Goal: Task Accomplishment & Management: Manage account settings

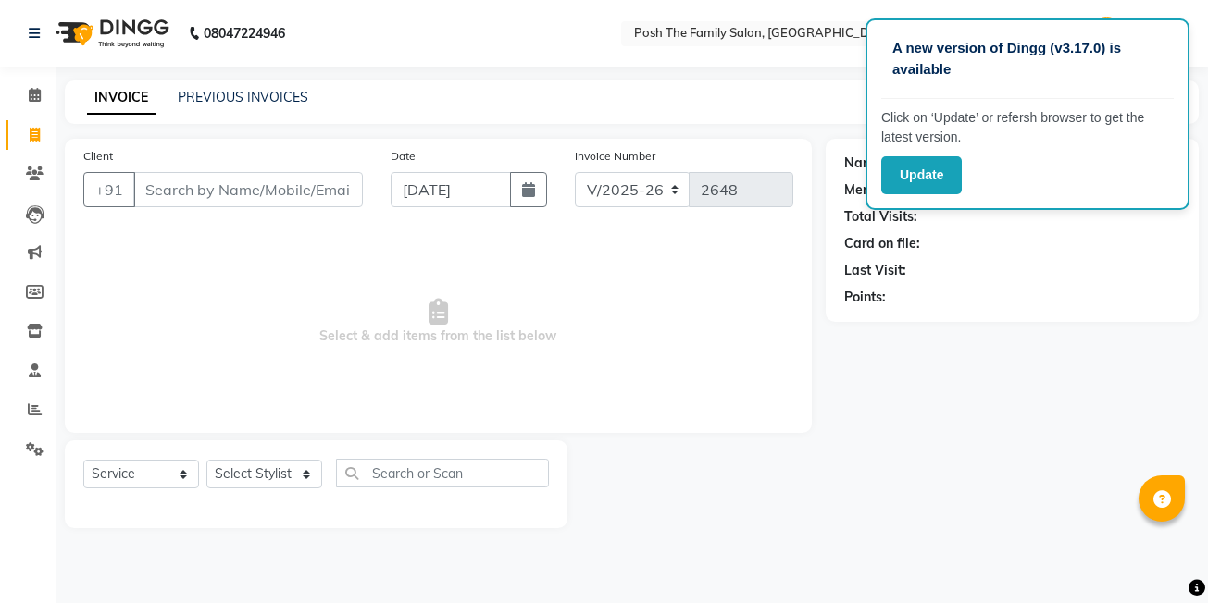
select select "6199"
select select "service"
click at [203, 92] on link "PREVIOUS INVOICES" at bounding box center [243, 97] width 130 height 17
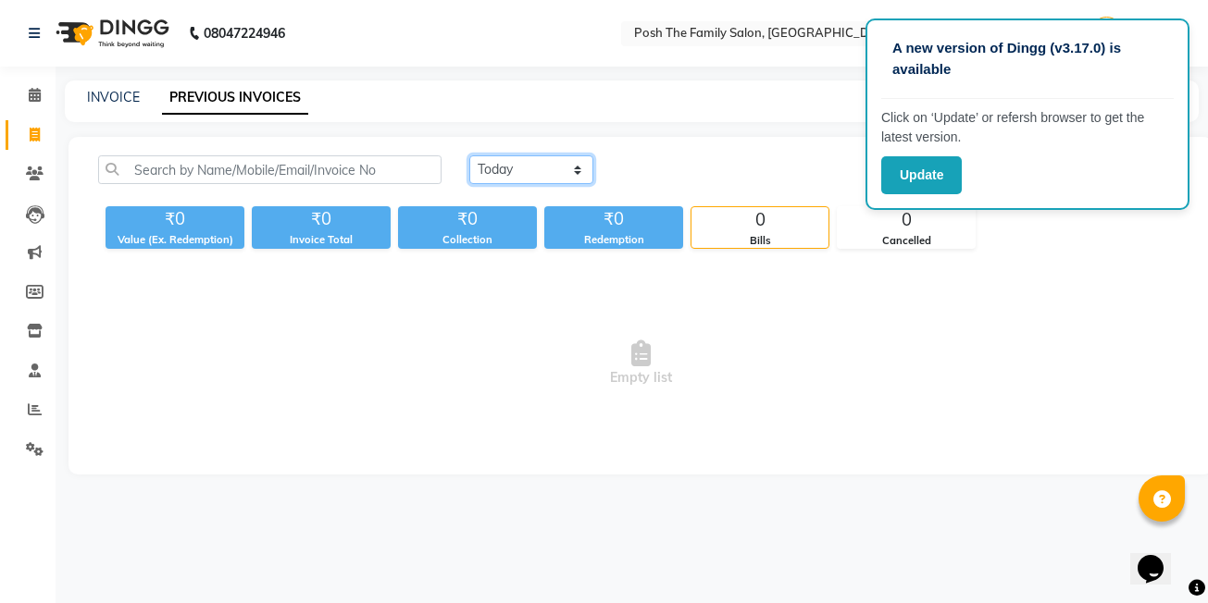
click at [498, 162] on select "[DATE] [DATE] Custom Range" at bounding box center [531, 169] width 124 height 29
select select "[DATE]"
click at [469, 155] on select "[DATE] [DATE] Custom Range" at bounding box center [531, 169] width 124 height 29
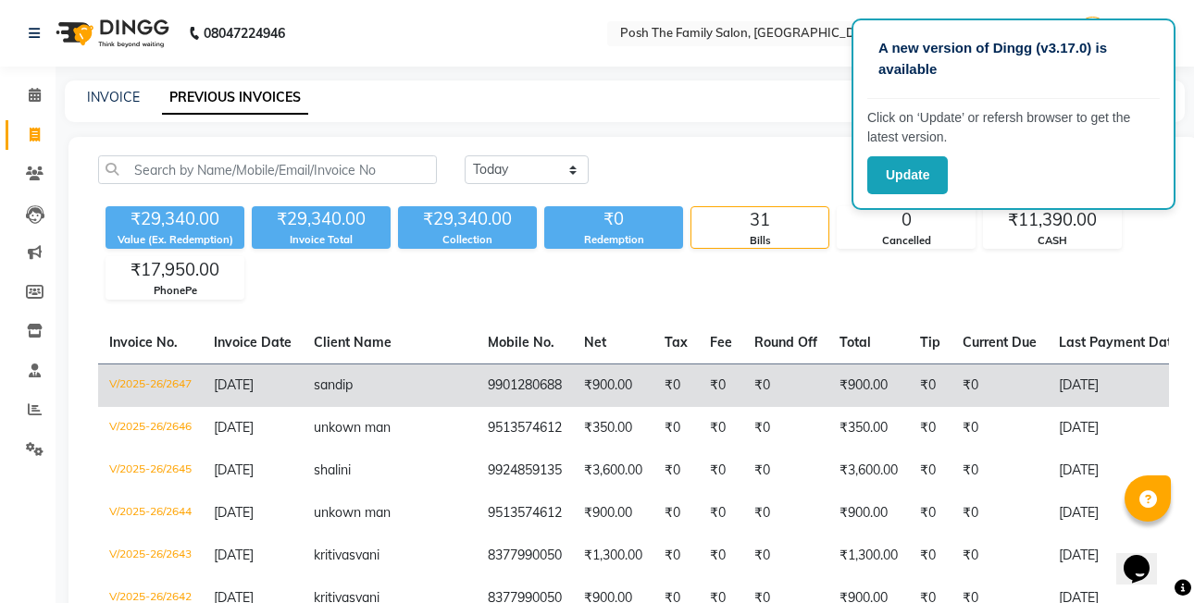
click at [170, 390] on td "V/2025-26/2647" at bounding box center [150, 385] width 105 height 43
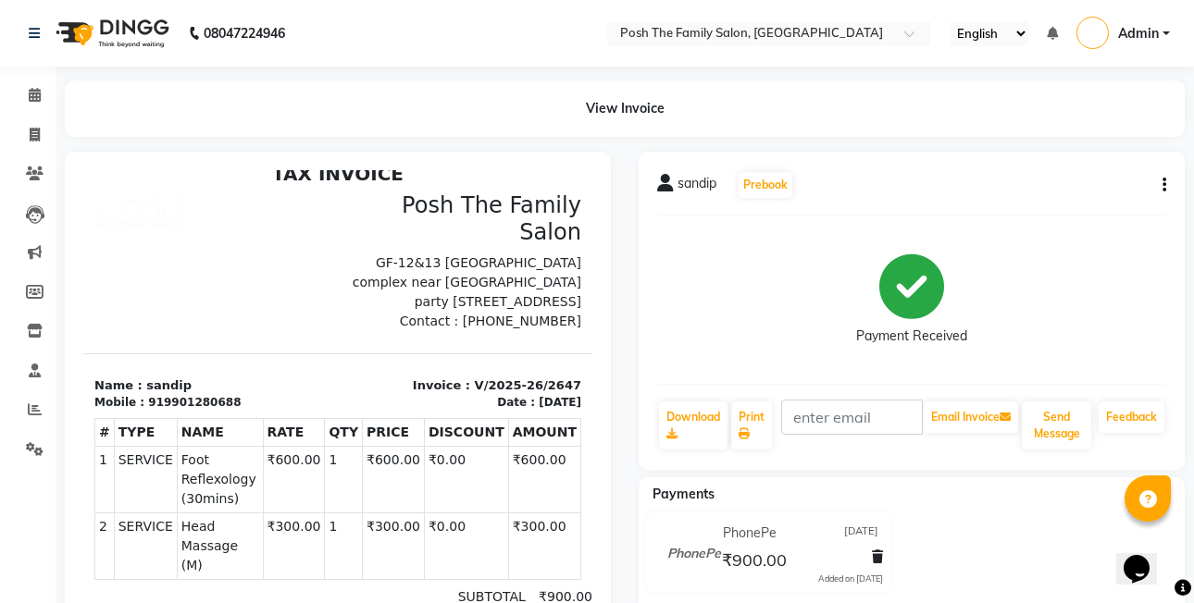
scroll to position [93, 0]
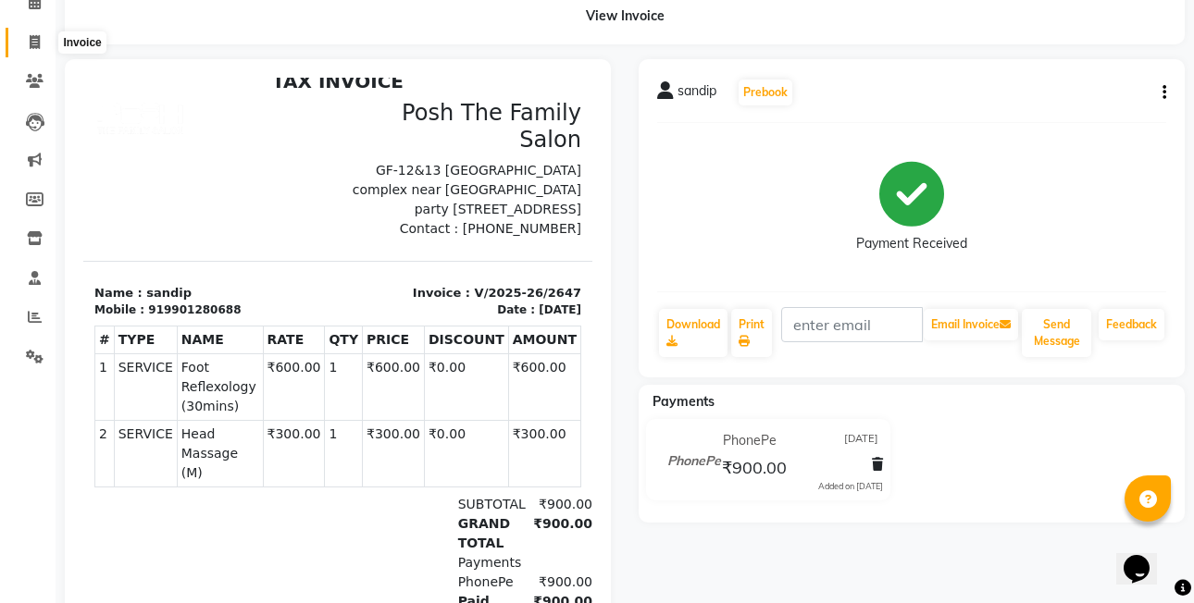
click at [28, 42] on span at bounding box center [35, 42] width 32 height 21
select select "service"
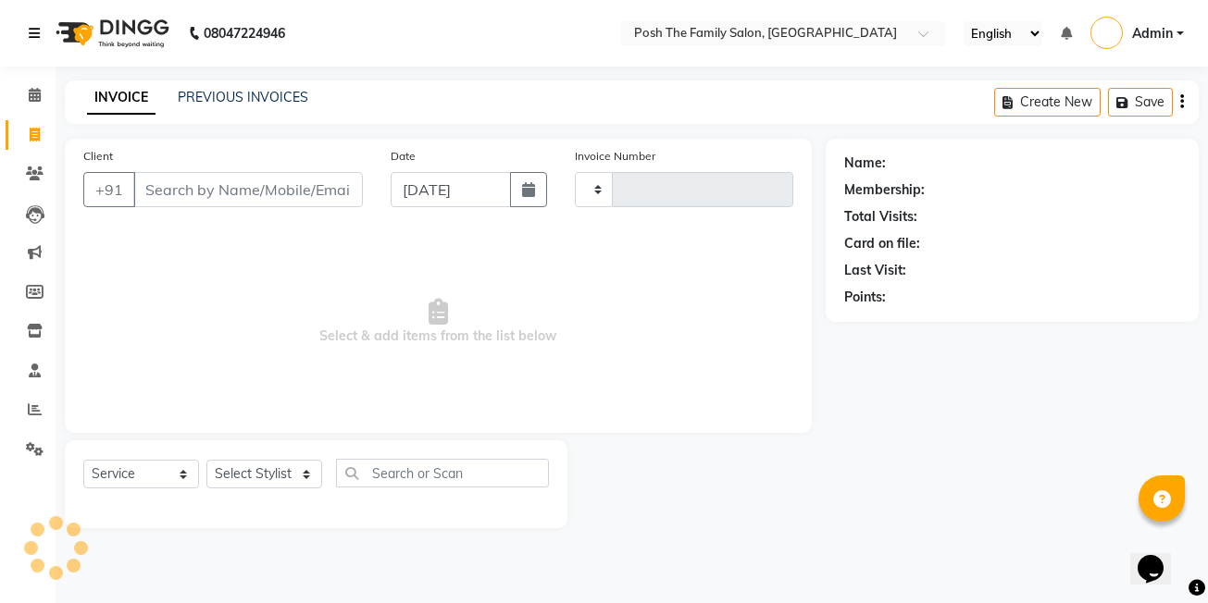
type input "2648"
select select "6199"
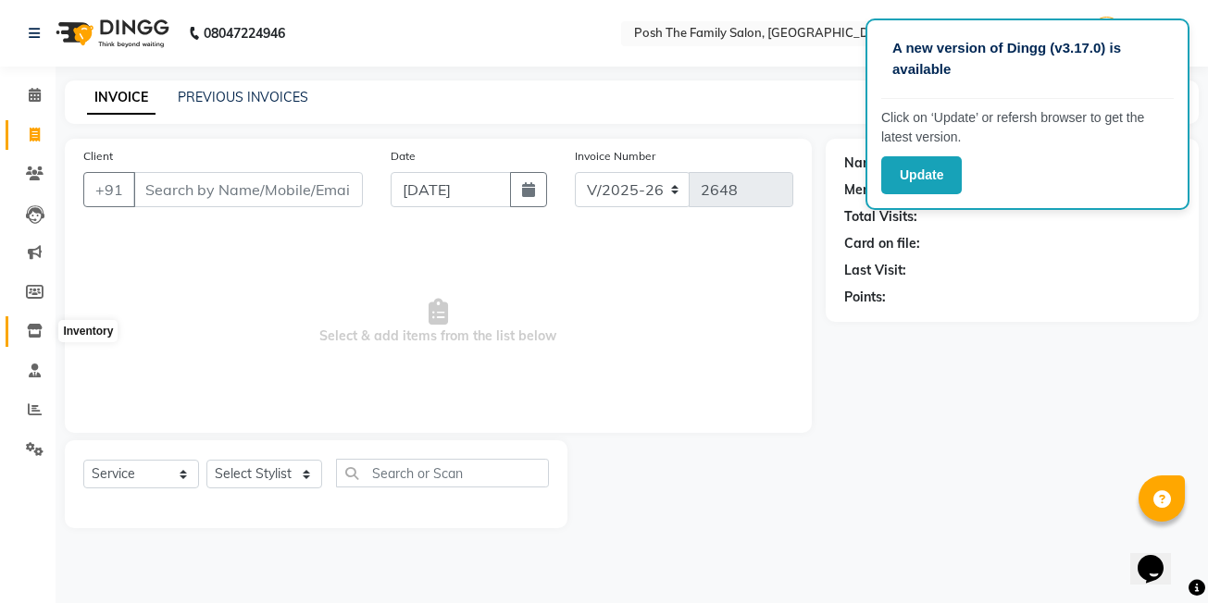
click at [31, 331] on icon at bounding box center [35, 331] width 16 height 14
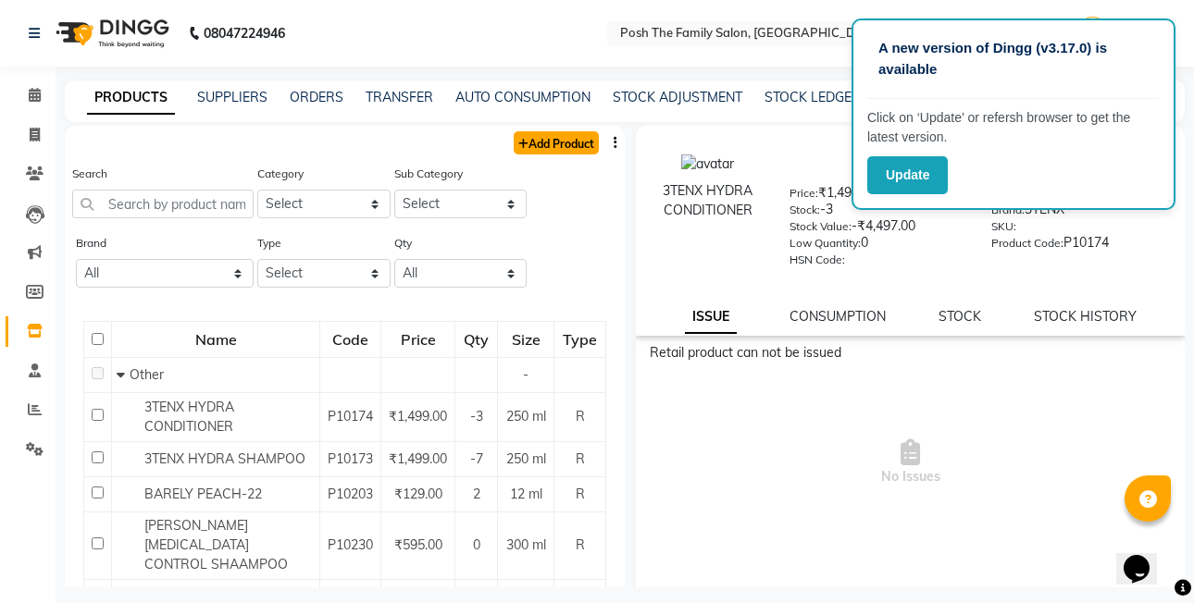
click at [544, 147] on link "Add Product" at bounding box center [556, 142] width 85 height 23
select select "true"
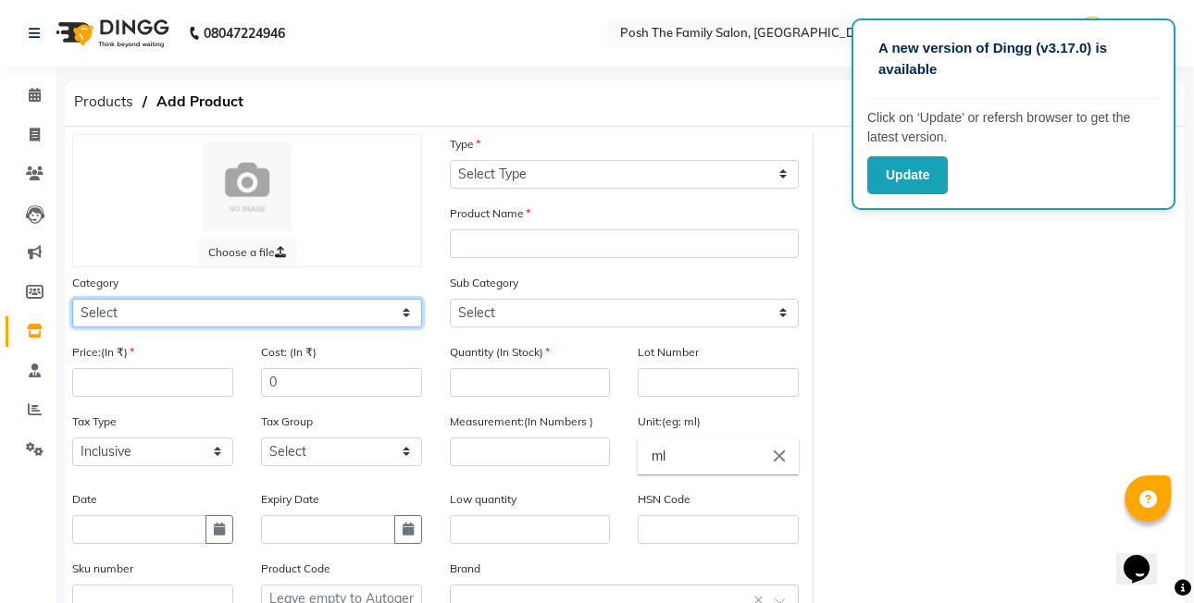
click at [272, 317] on select "Select Hair Skin Makeup Personal Care Appliances [PERSON_NAME] Waxing Disposabl…" at bounding box center [247, 313] width 350 height 29
select select "999001100"
click at [72, 299] on select "Select Hair Skin Makeup Personal Care Appliances [PERSON_NAME] Waxing Disposabl…" at bounding box center [247, 313] width 350 height 29
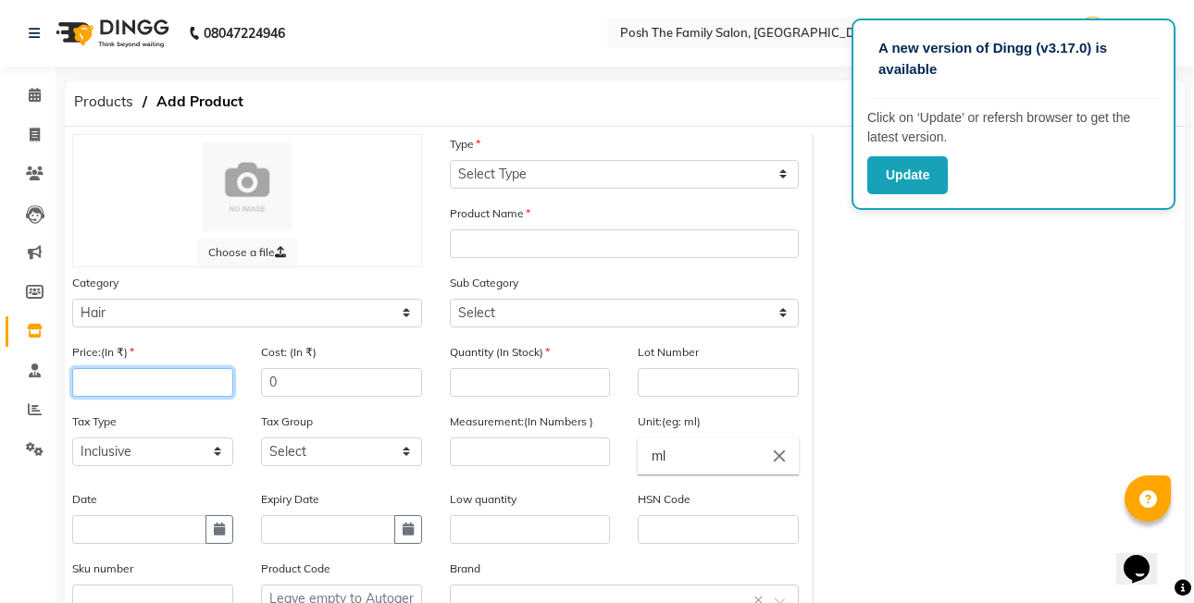
click at [183, 381] on input "number" at bounding box center [152, 382] width 161 height 29
type input "1800"
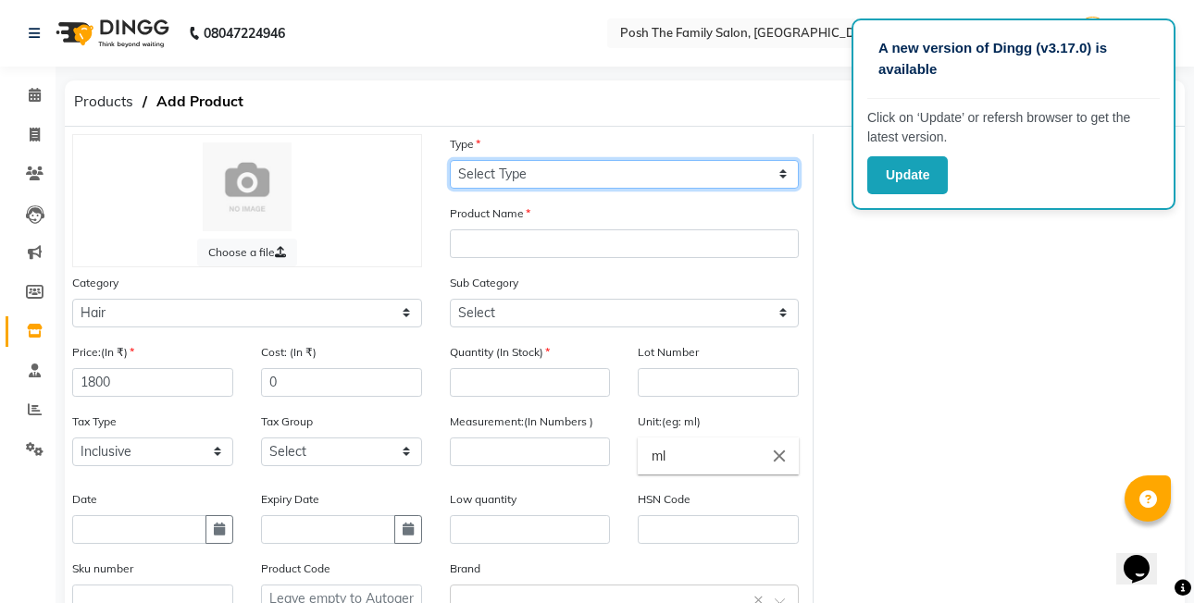
click at [719, 186] on select "Select Type Both Retail Consumable" at bounding box center [625, 174] width 350 height 29
select select "R"
click at [450, 160] on select "Select Type Both Retail Consumable" at bounding box center [625, 174] width 350 height 29
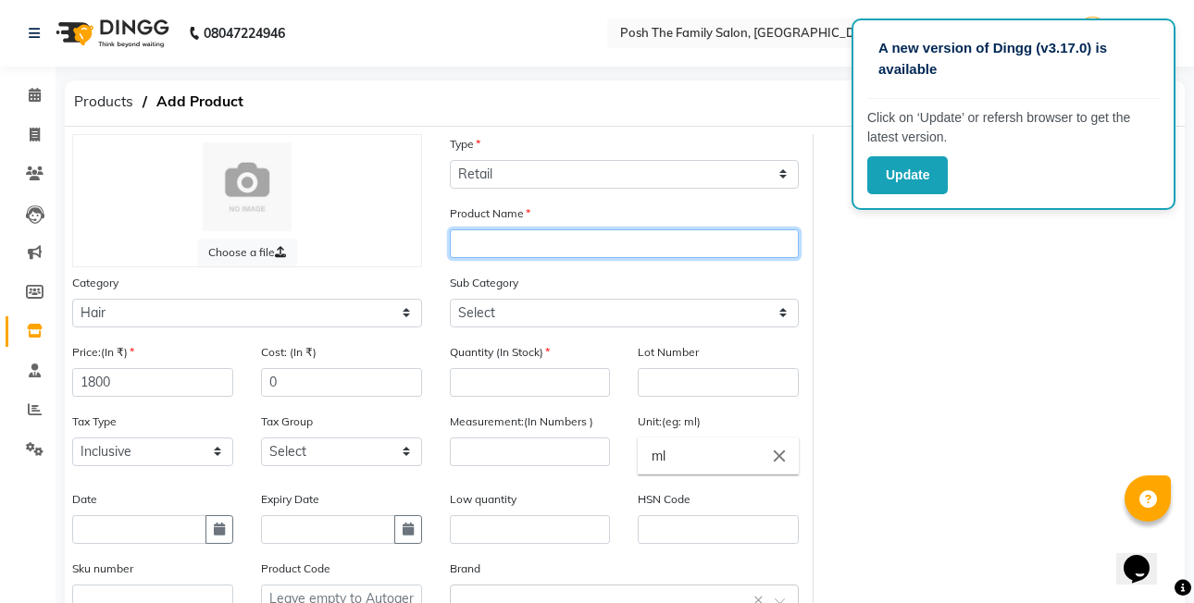
click at [615, 255] on input "text" at bounding box center [625, 244] width 350 height 29
type input "ultimate smooth conditioner"
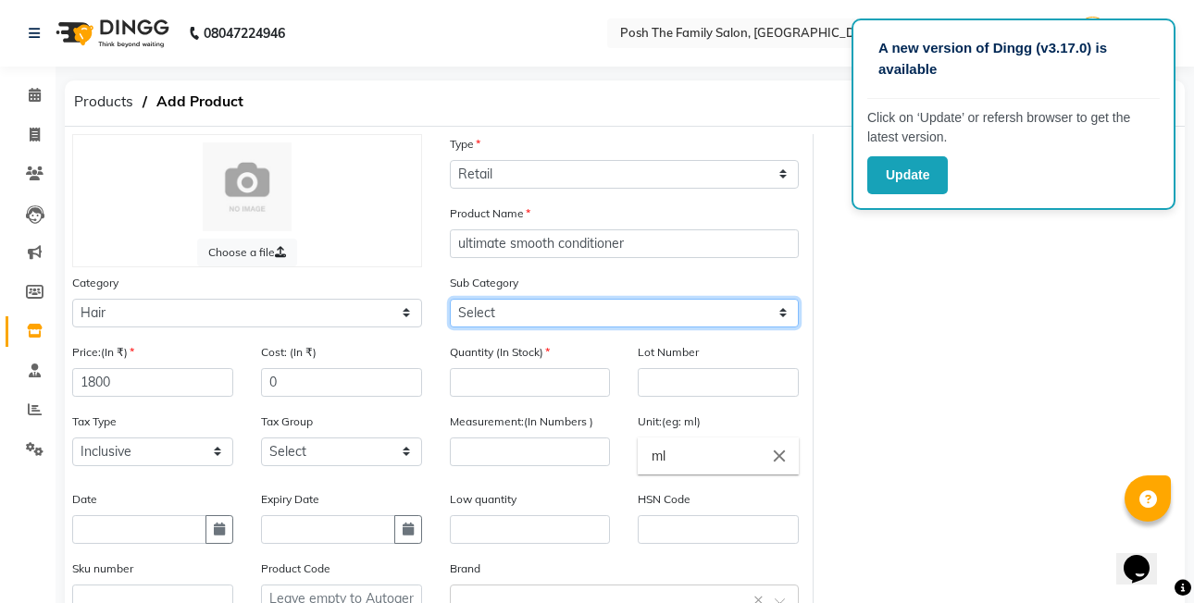
click at [503, 309] on select "Select Shampoo Conditioner Cream Mask Oil Serum Color Appliances Treatment Styl…" at bounding box center [625, 313] width 350 height 29
select select "999001102"
click at [450, 299] on select "Select Shampoo Conditioner Cream Mask Oil Serum Color Appliances Treatment Styl…" at bounding box center [625, 313] width 350 height 29
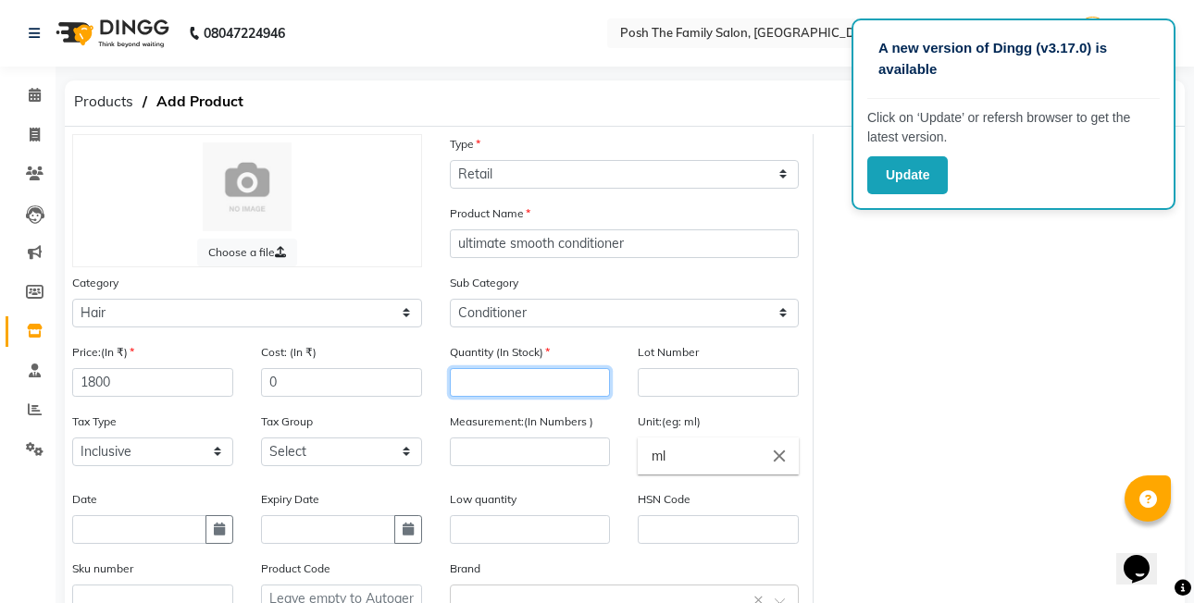
click at [503, 382] on input "number" at bounding box center [530, 382] width 161 height 29
type input "1"
type input "2"
type input "3"
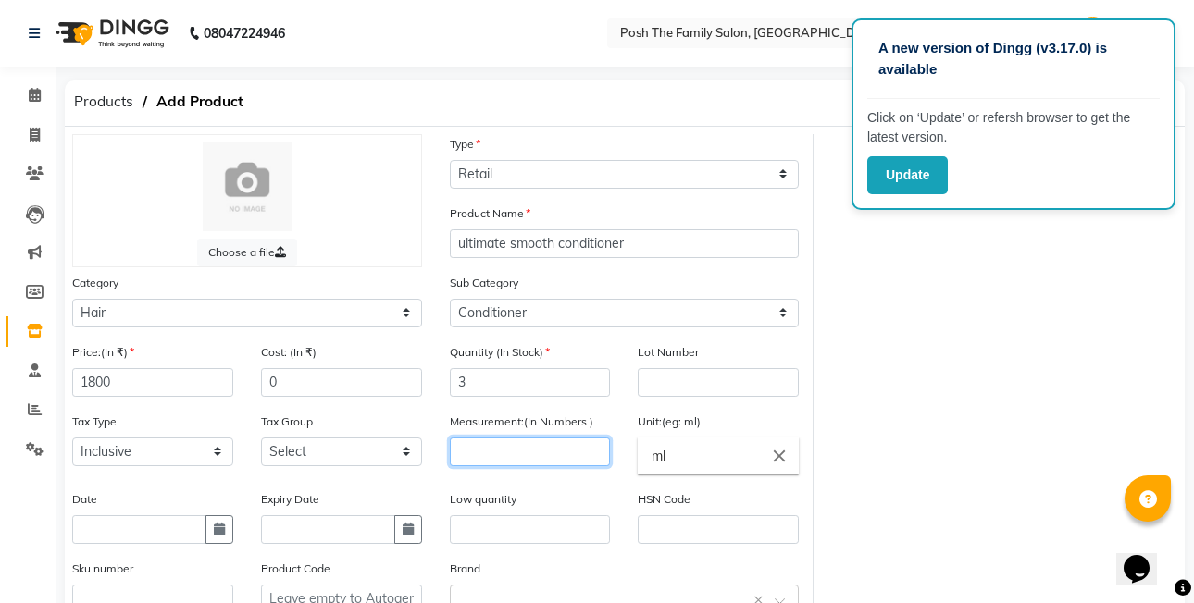
click at [539, 455] on input "number" at bounding box center [530, 452] width 161 height 29
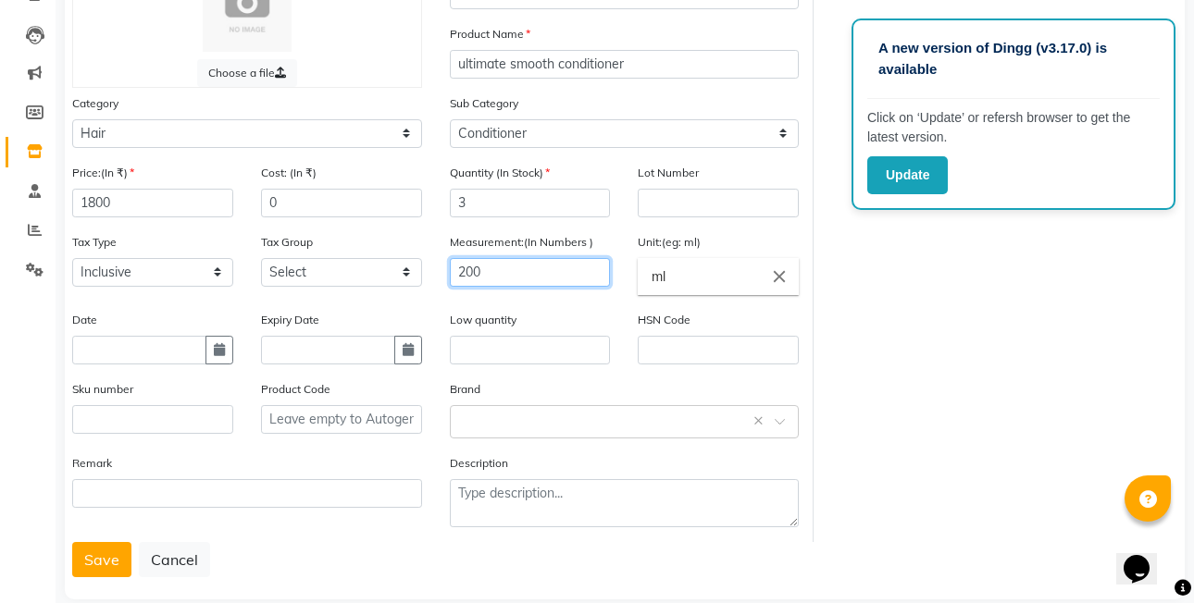
scroll to position [207, 0]
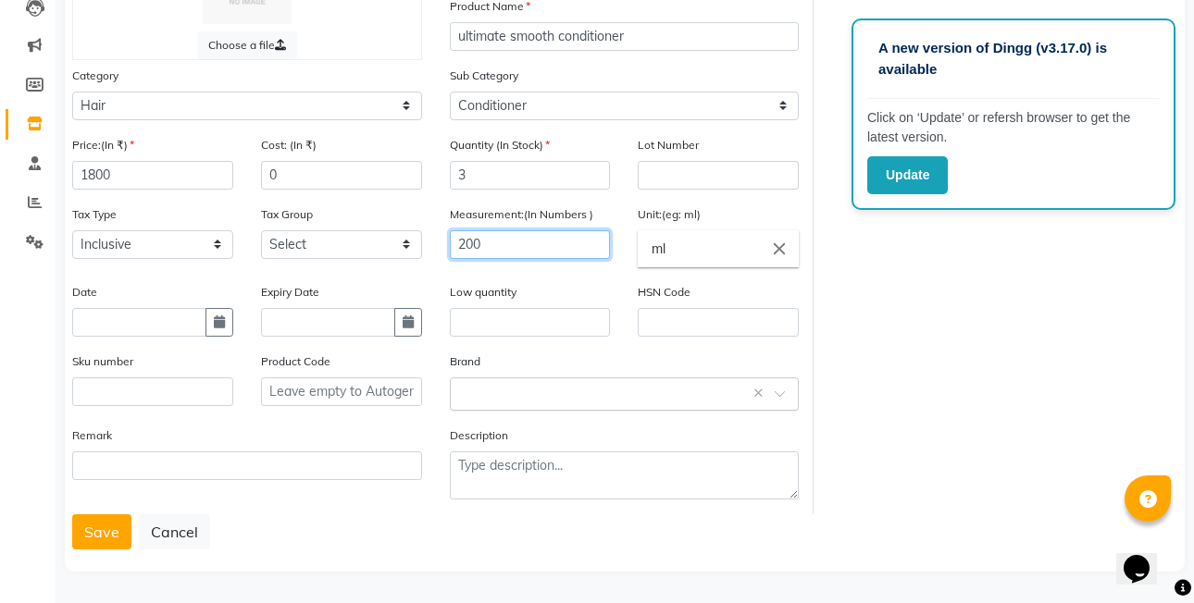
type input "200"
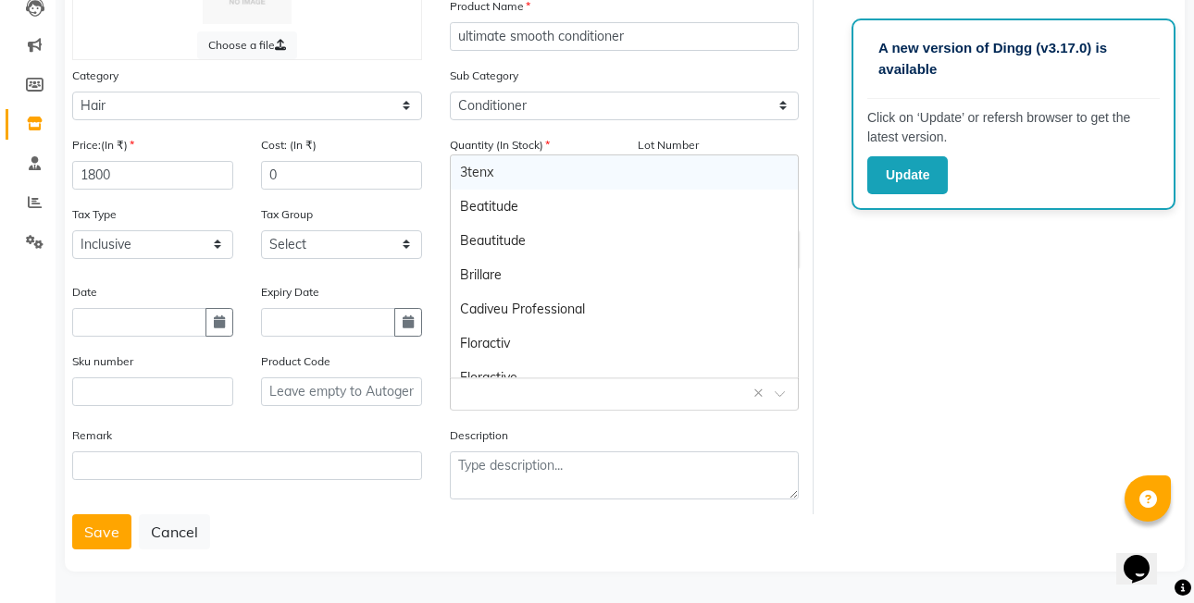
click at [523, 401] on input "text" at bounding box center [606, 392] width 292 height 19
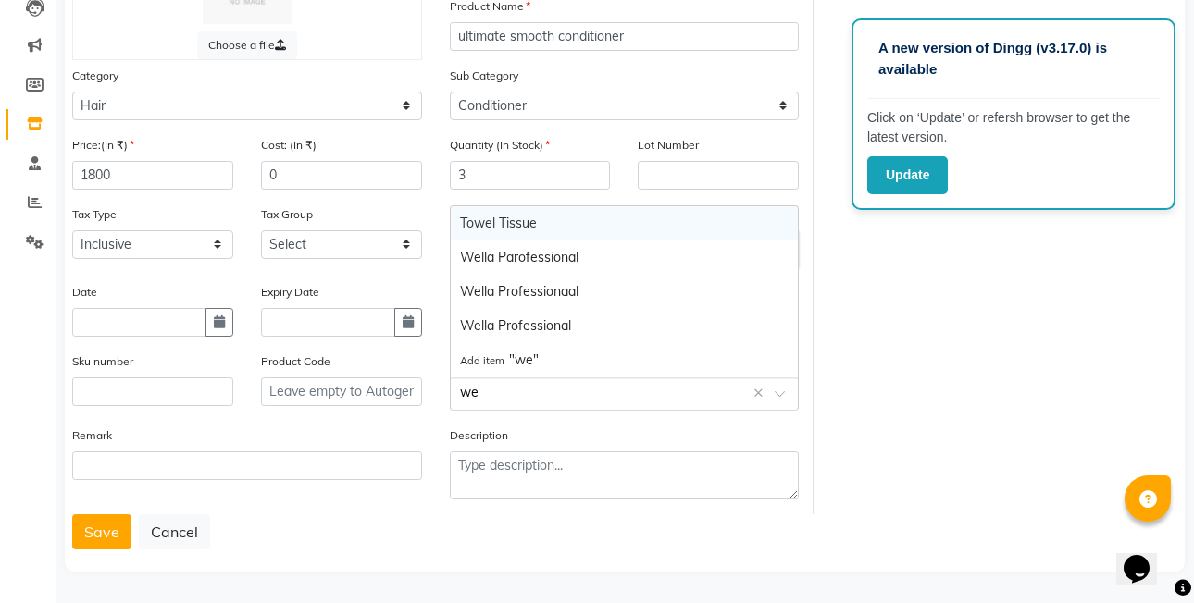
type input "wel"
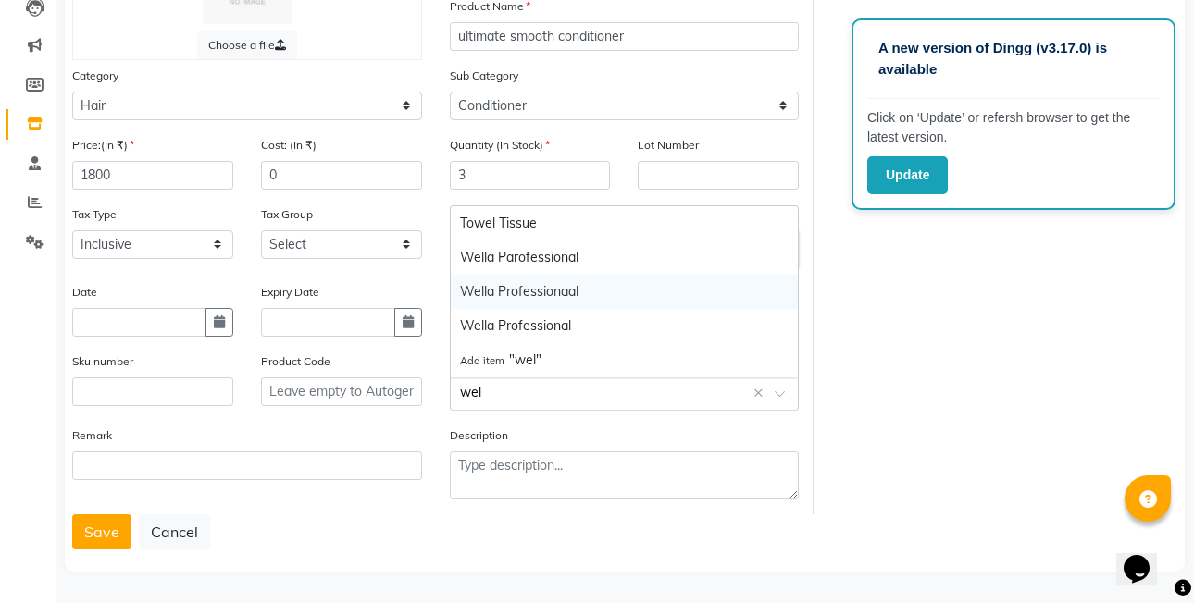
click at [577, 290] on div "Wella Professionaal" at bounding box center [625, 292] width 348 height 34
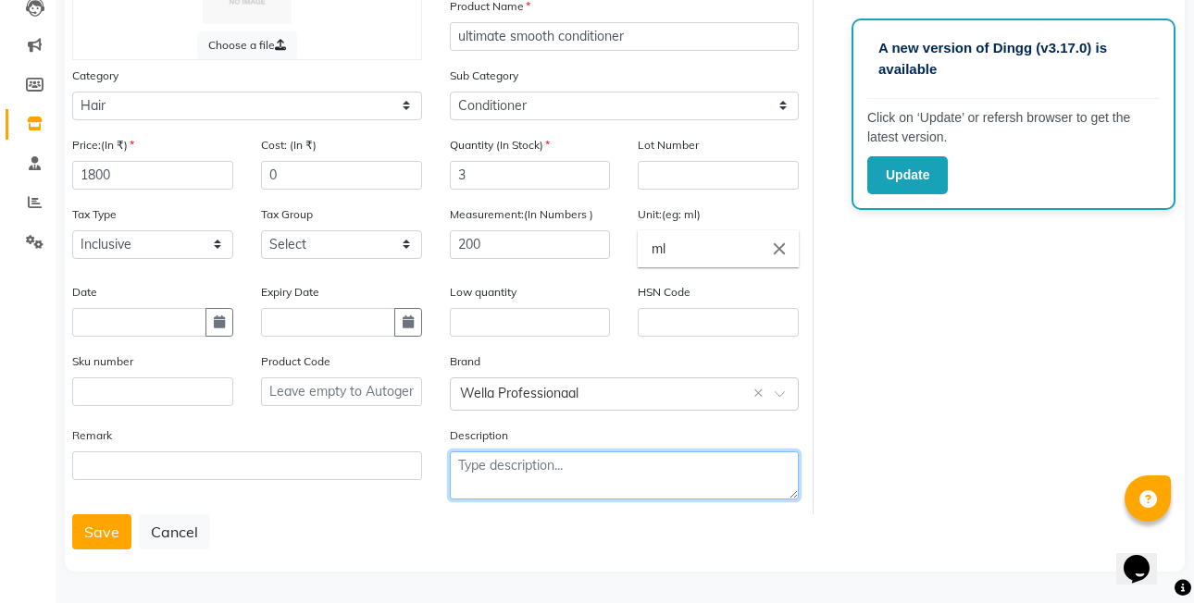
click at [467, 478] on textarea at bounding box center [625, 476] width 350 height 48
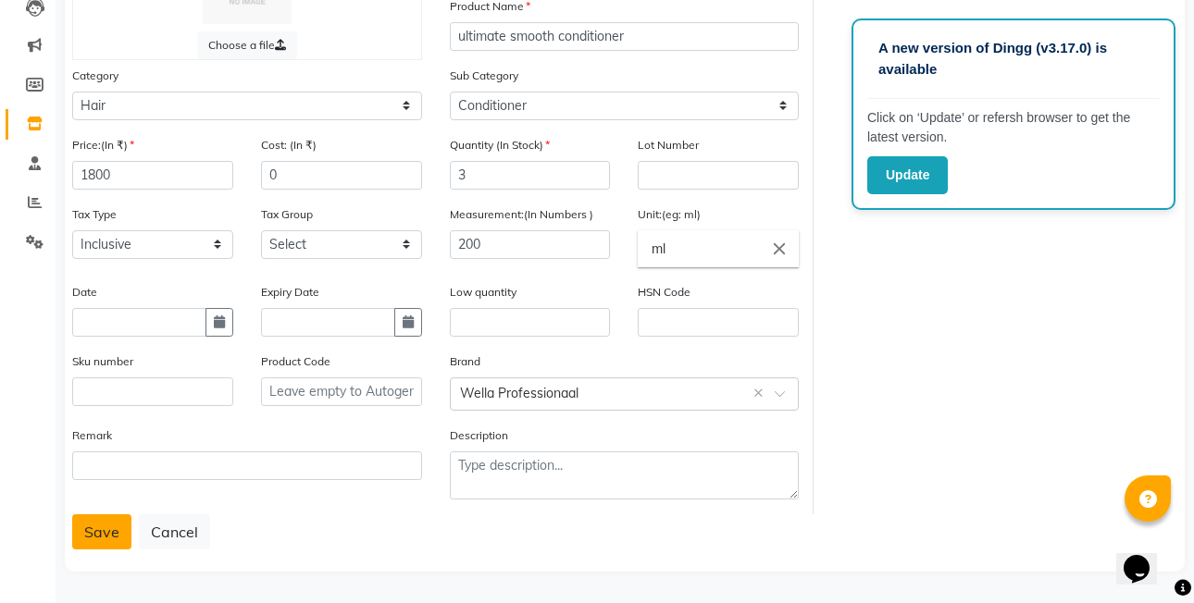
click at [100, 527] on button "Save" at bounding box center [101, 532] width 59 height 35
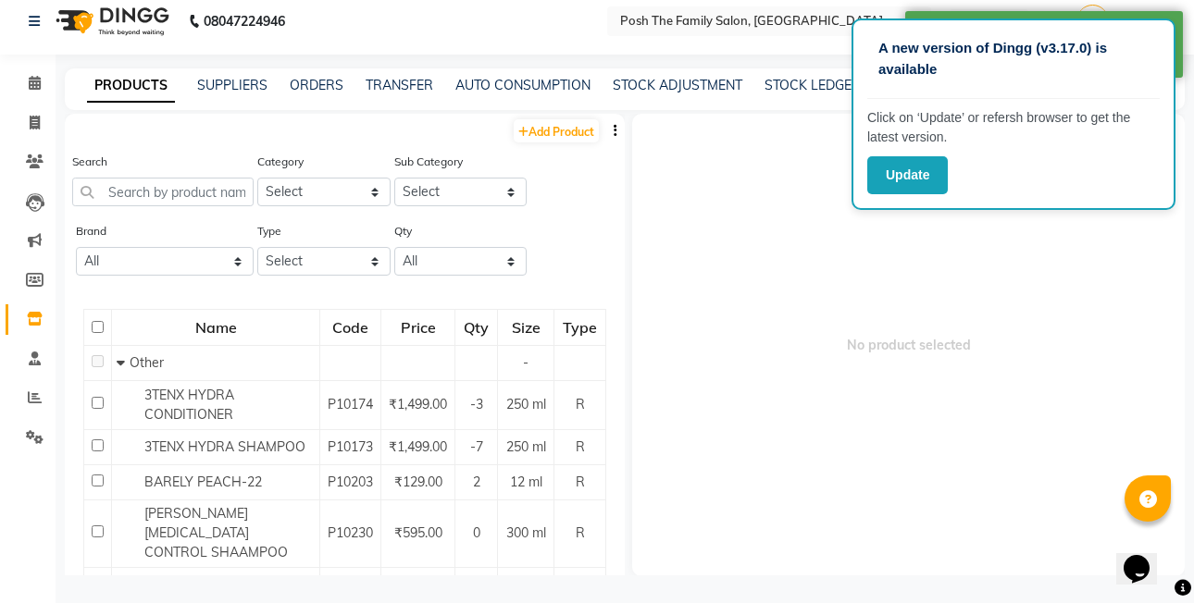
scroll to position [12, 0]
click at [530, 139] on link "Add Product" at bounding box center [556, 130] width 85 height 23
select select "true"
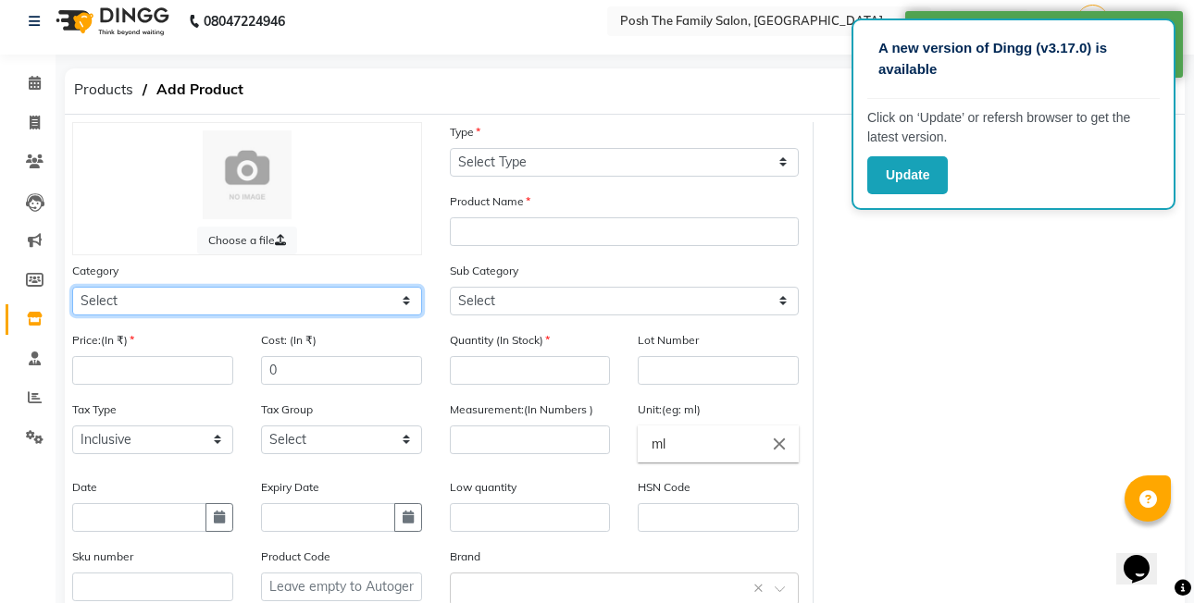
click at [198, 304] on select "Select Hair Skin Makeup Personal Care Appliances [PERSON_NAME] Waxing Disposabl…" at bounding box center [247, 301] width 350 height 29
select select "999001100"
click at [72, 287] on select "Select Hair Skin Makeup Personal Care Appliances [PERSON_NAME] Waxing Disposabl…" at bounding box center [247, 301] width 350 height 29
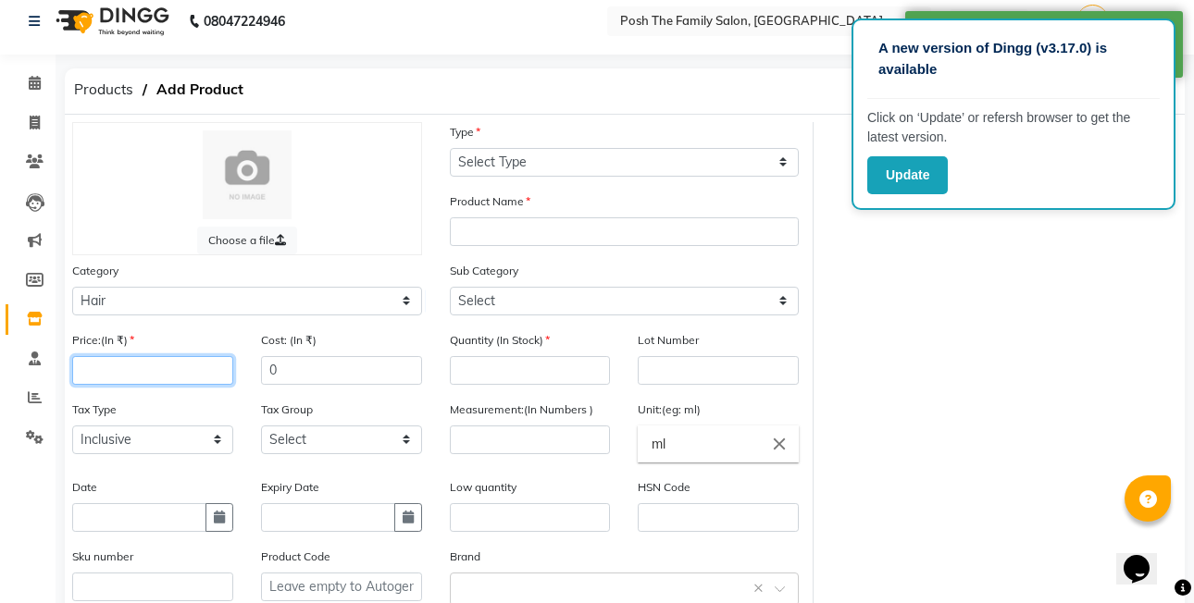
click at [109, 379] on input "number" at bounding box center [152, 370] width 161 height 29
type input "2500"
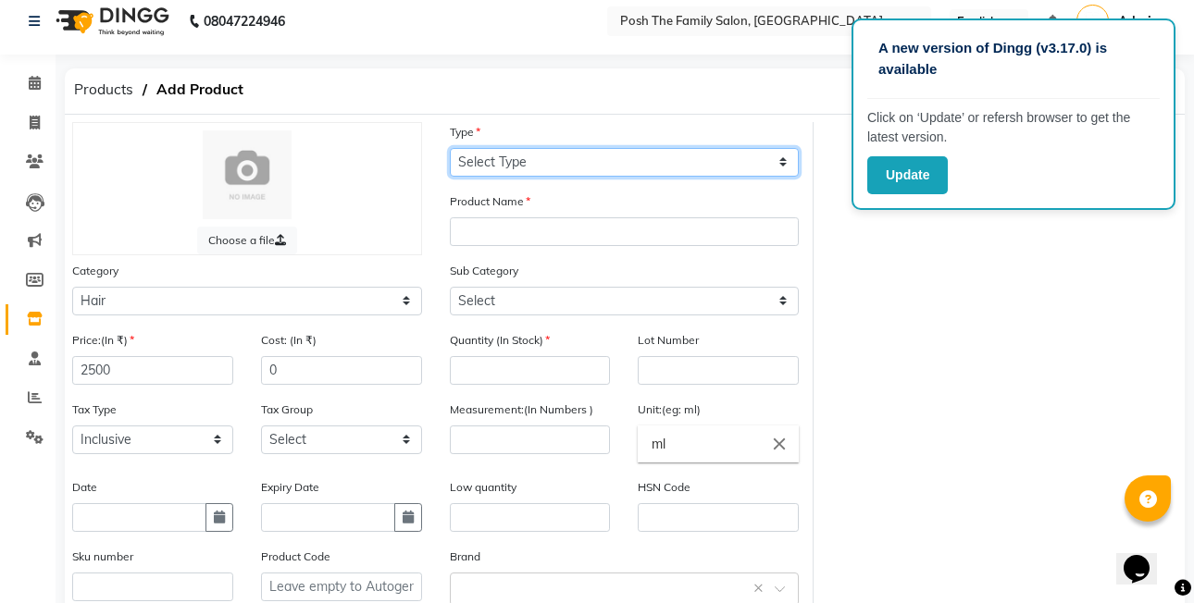
click at [511, 162] on select "Select Type Both Retail Consumable" at bounding box center [625, 162] width 350 height 29
select select "R"
click at [450, 148] on select "Select Type Both Retail Consumable" at bounding box center [625, 162] width 350 height 29
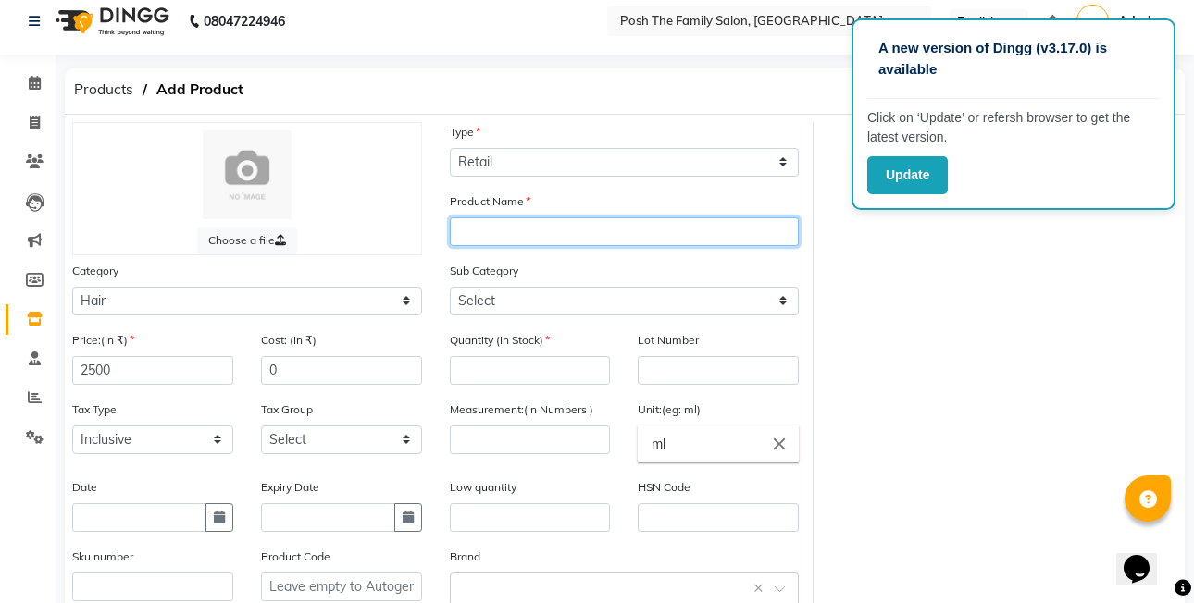
click at [497, 219] on input "text" at bounding box center [625, 231] width 350 height 29
type input "ultimate smooth mask"
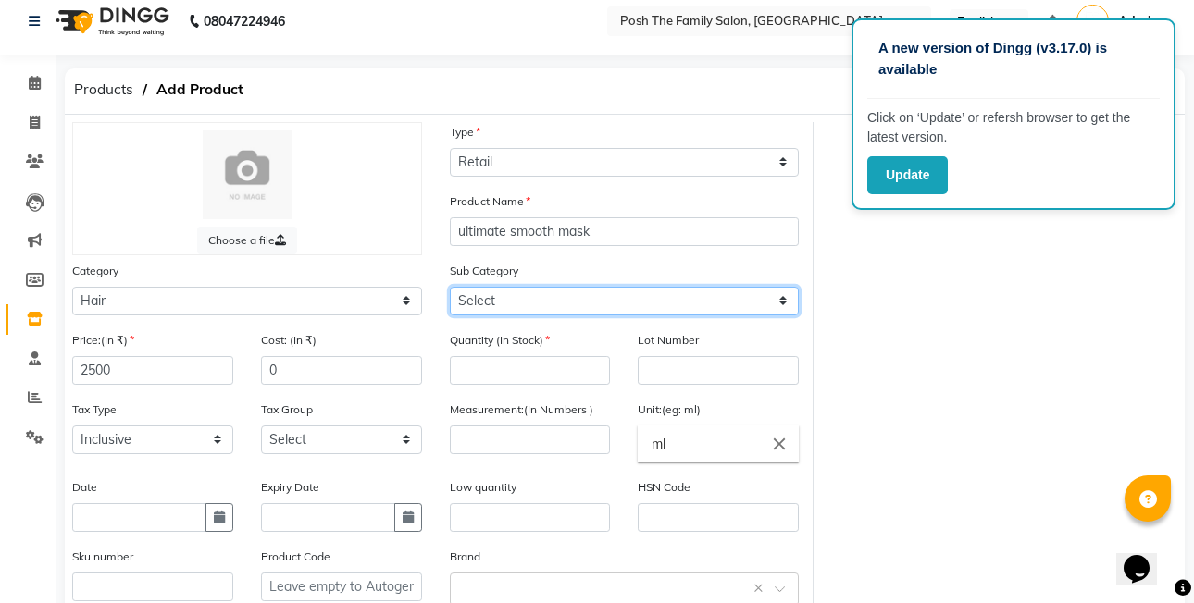
click at [515, 310] on select "Select Shampoo Conditioner Cream Mask Oil Serum Color Appliances Treatment Styl…" at bounding box center [625, 301] width 350 height 29
select select "999001104"
click at [450, 287] on select "Select Shampoo Conditioner Cream Mask Oil Serum Color Appliances Treatment Styl…" at bounding box center [625, 301] width 350 height 29
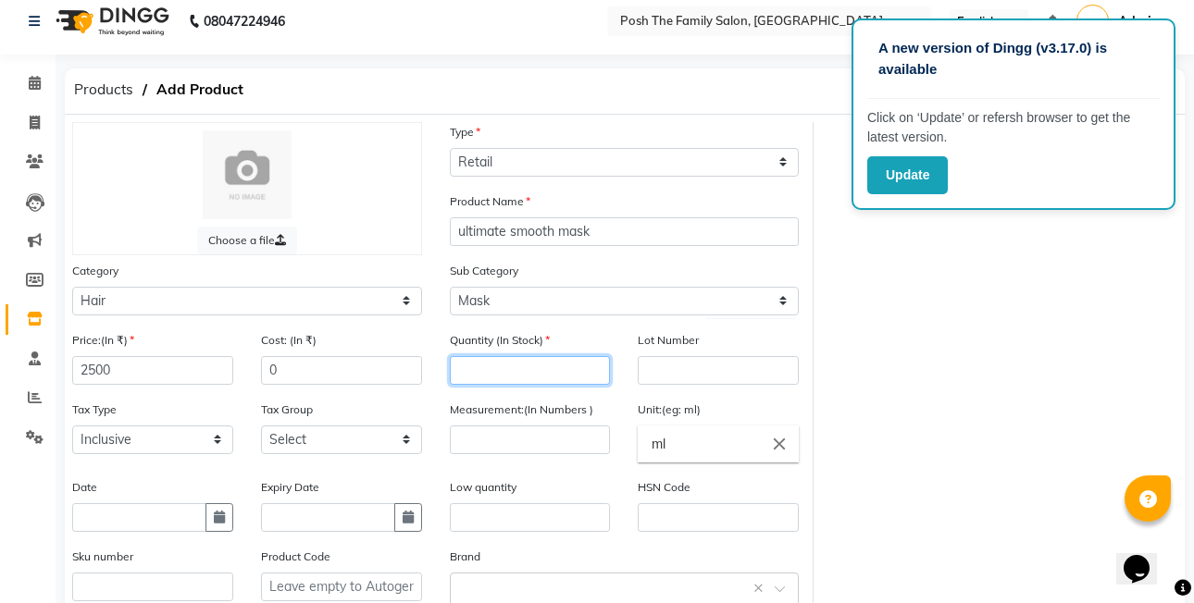
click at [531, 373] on input "number" at bounding box center [530, 370] width 161 height 29
type input "0"
type input "1"
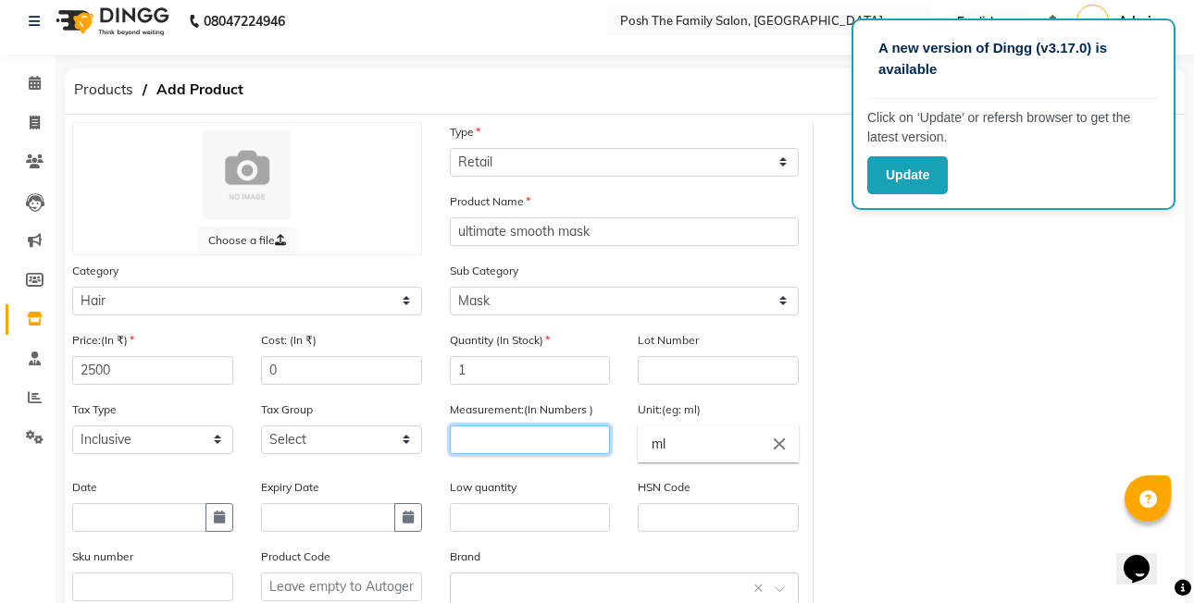
click at [494, 433] on input "number" at bounding box center [530, 440] width 161 height 29
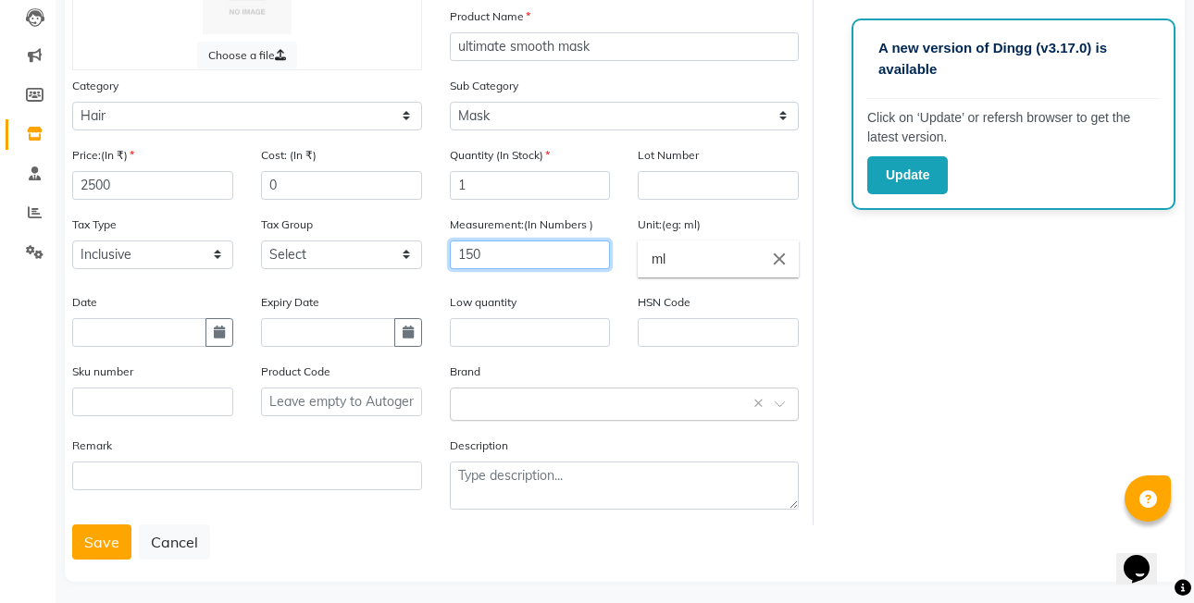
type input "150"
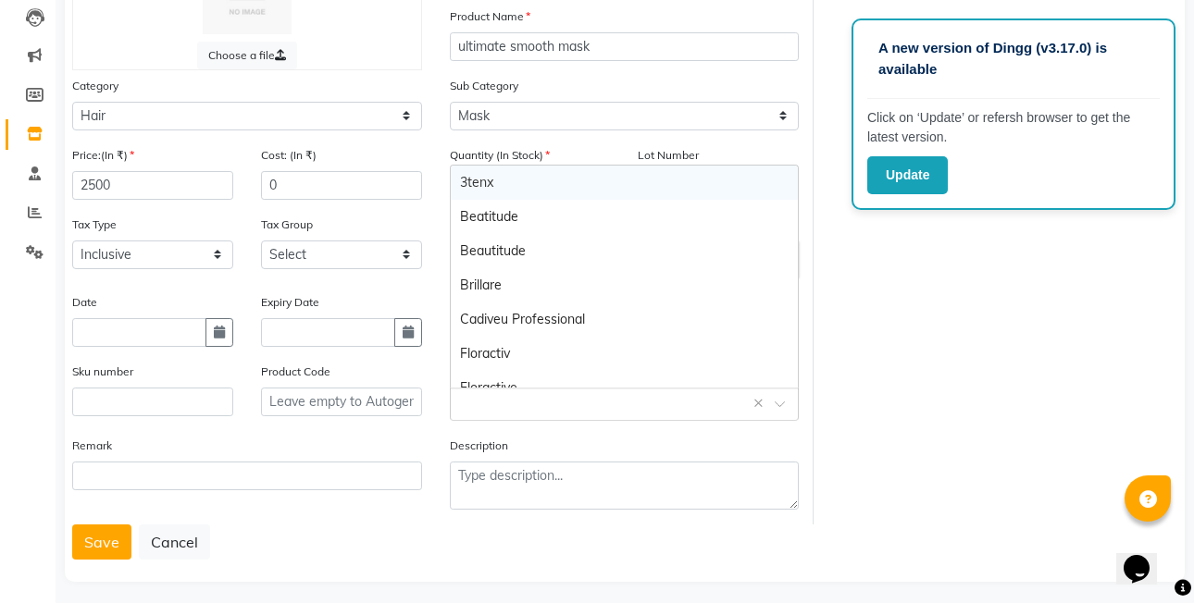
click at [527, 393] on input "text" at bounding box center [606, 402] width 292 height 19
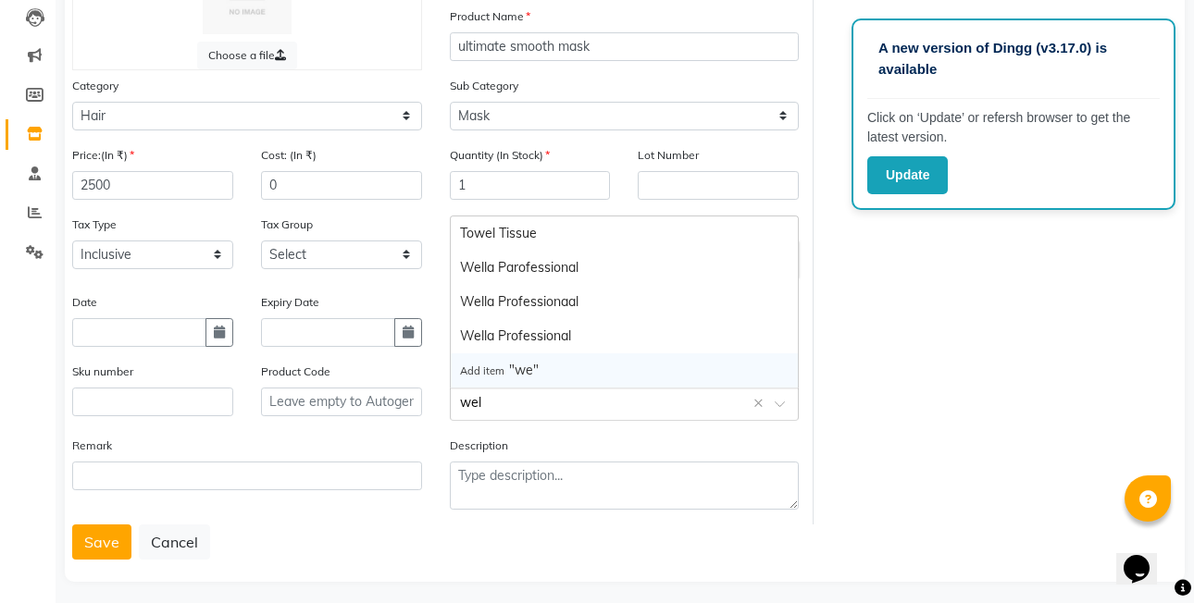
type input "well"
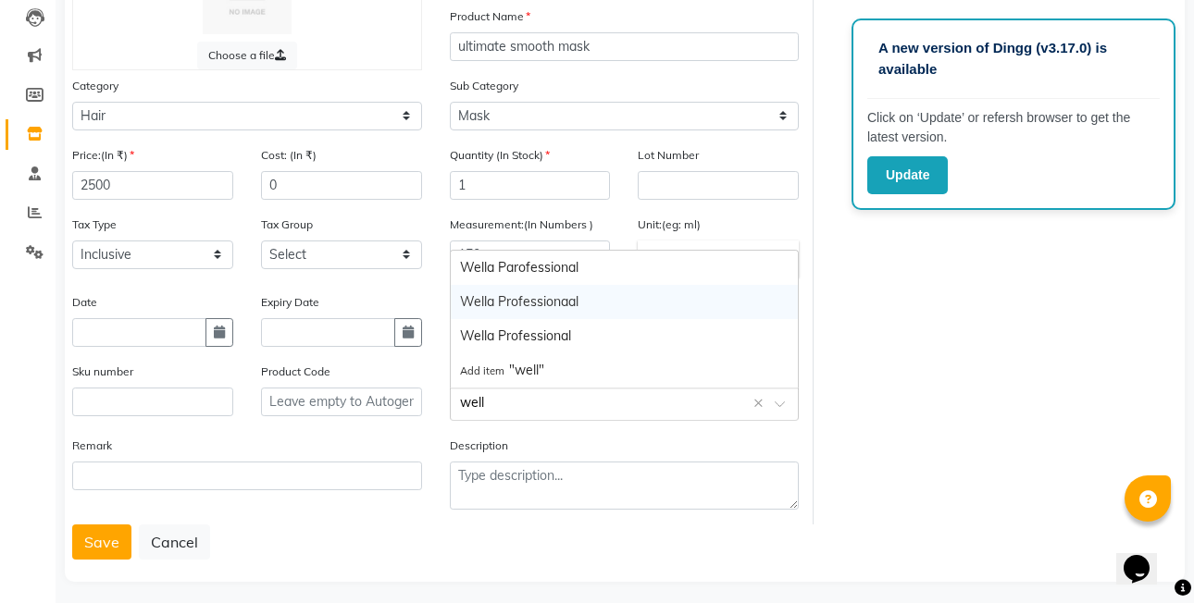
click at [558, 305] on div "Wella Professionaal" at bounding box center [625, 302] width 348 height 34
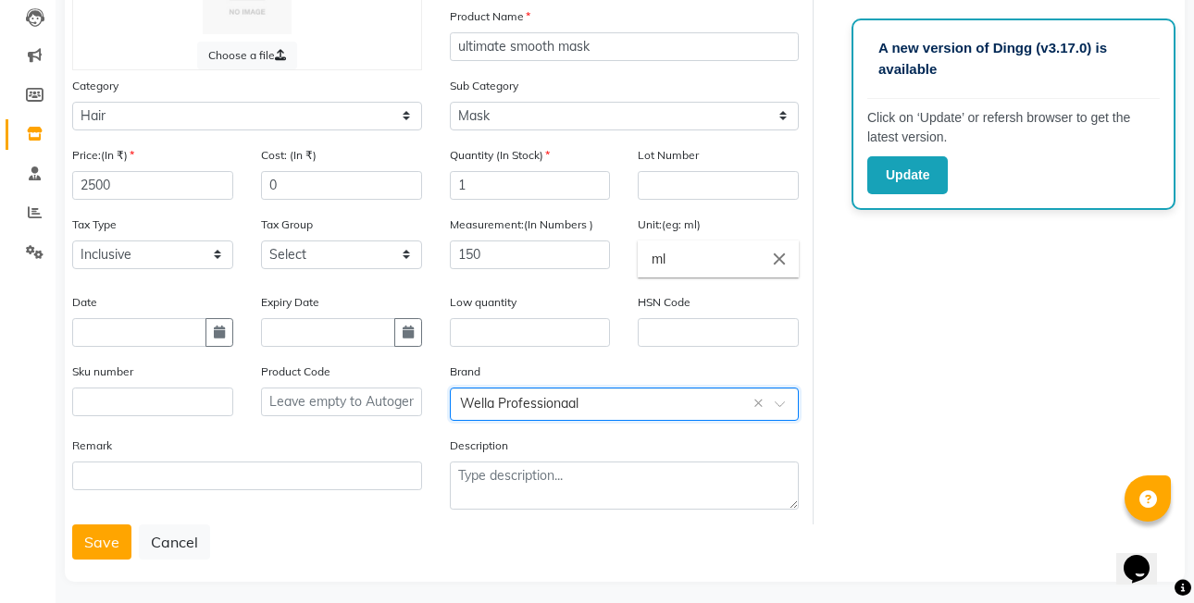
scroll to position [207, 0]
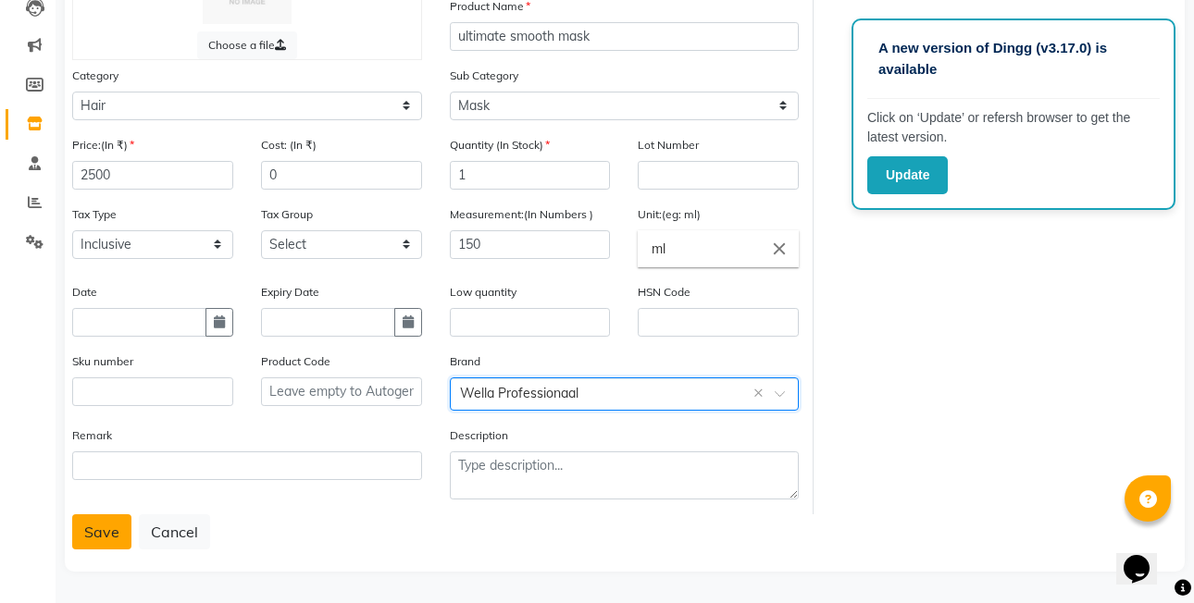
click at [121, 533] on button "Save" at bounding box center [101, 532] width 59 height 35
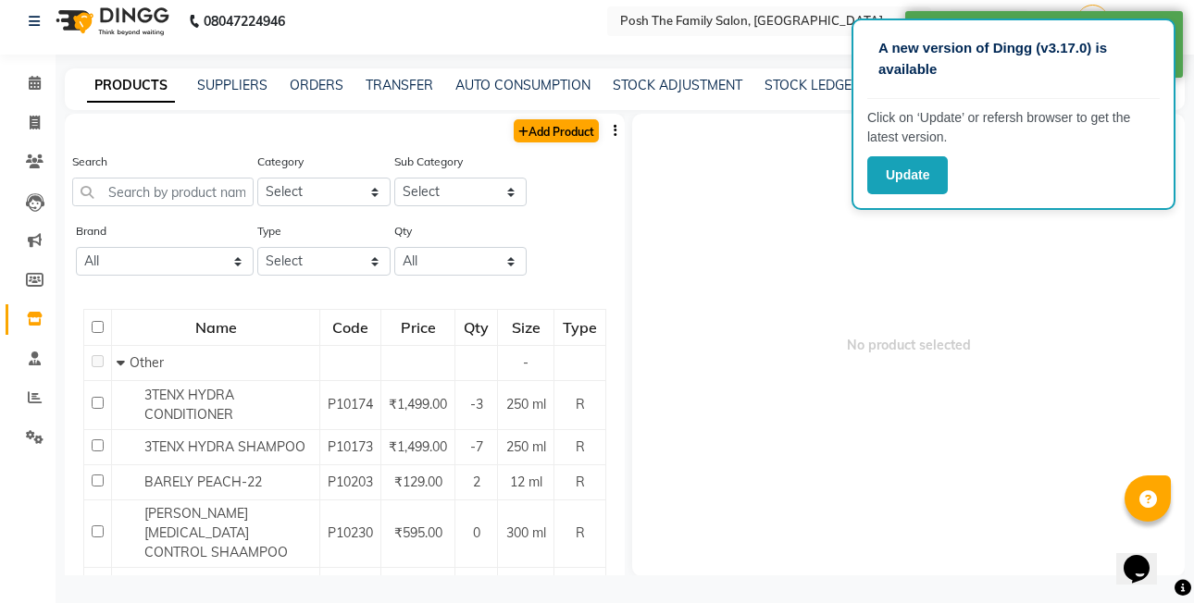
scroll to position [12, 0]
click at [563, 141] on link "Add Product" at bounding box center [556, 130] width 85 height 23
select select "true"
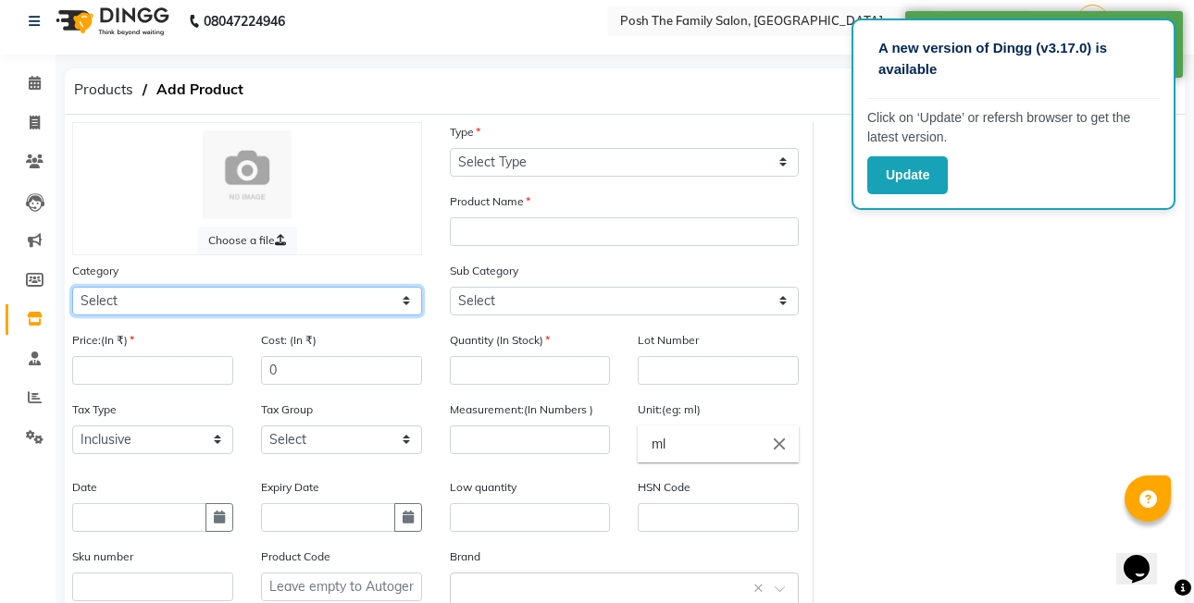
drag, startPoint x: 144, startPoint y: 292, endPoint x: 150, endPoint y: 283, distance: 10.0
click at [145, 292] on select "Select Hair Skin Makeup Personal Care Appliances [PERSON_NAME] Waxing Disposabl…" at bounding box center [247, 301] width 350 height 29
select select "999001100"
click at [72, 287] on select "Select Hair Skin Makeup Personal Care Appliances [PERSON_NAME] Waxing Disposabl…" at bounding box center [247, 301] width 350 height 29
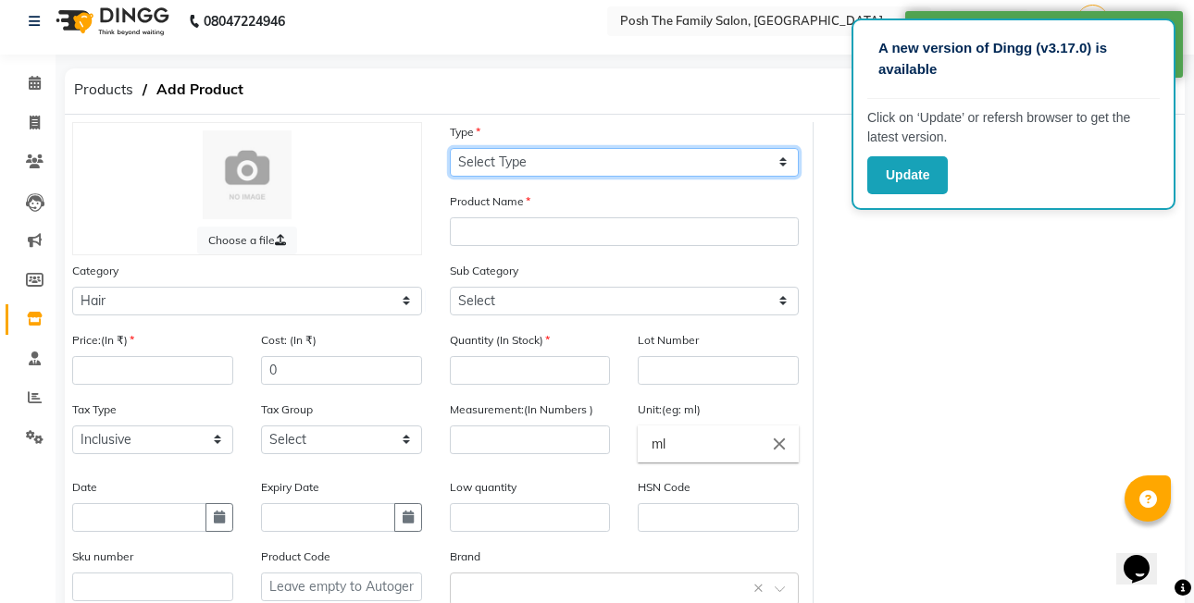
click at [497, 169] on select "Select Type Both Retail Consumable" at bounding box center [625, 162] width 350 height 29
select select "R"
click at [450, 148] on select "Select Type Both Retail Consumable" at bounding box center [625, 162] width 350 height 29
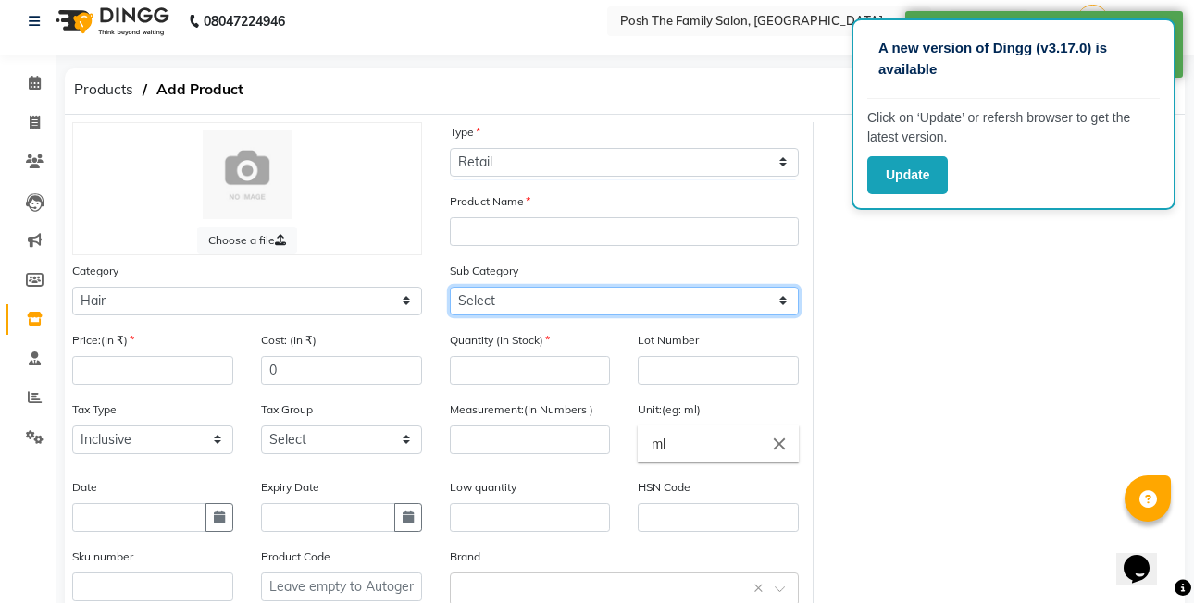
click at [512, 292] on select "Select Shampoo Conditioner Cream Mask Oil Serum Color Appliances Treatment Styl…" at bounding box center [625, 301] width 350 height 29
select select "999001106"
click at [450, 287] on select "Select Shampoo Conditioner Cream Mask Oil Serum Color Appliances Treatment Styl…" at bounding box center [625, 301] width 350 height 29
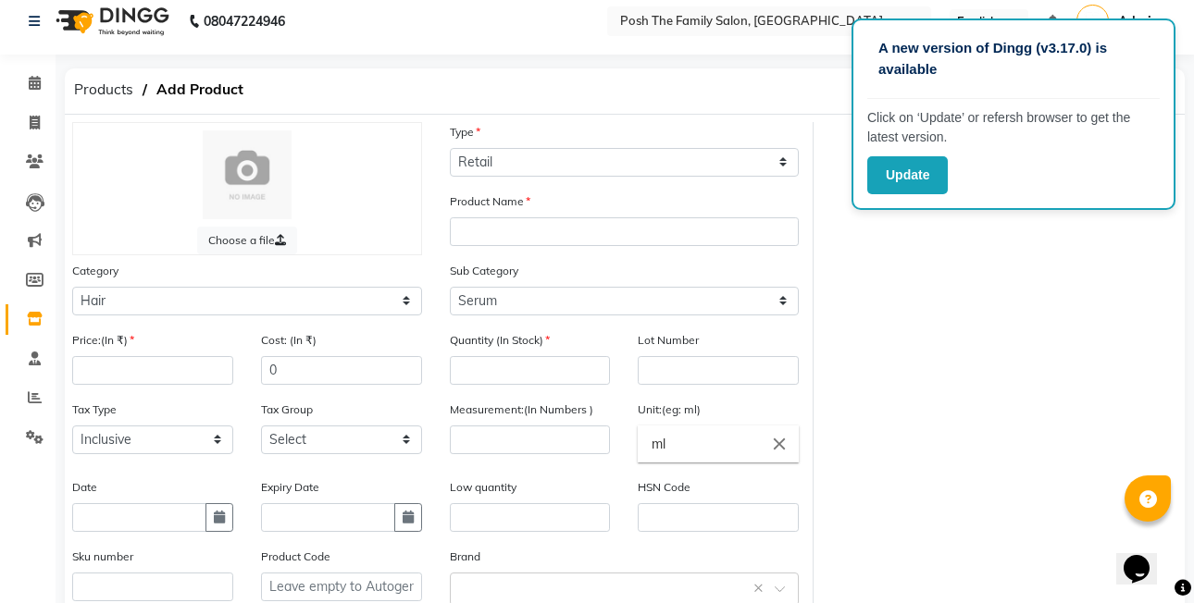
click at [494, 213] on div "Product Name" at bounding box center [625, 219] width 350 height 55
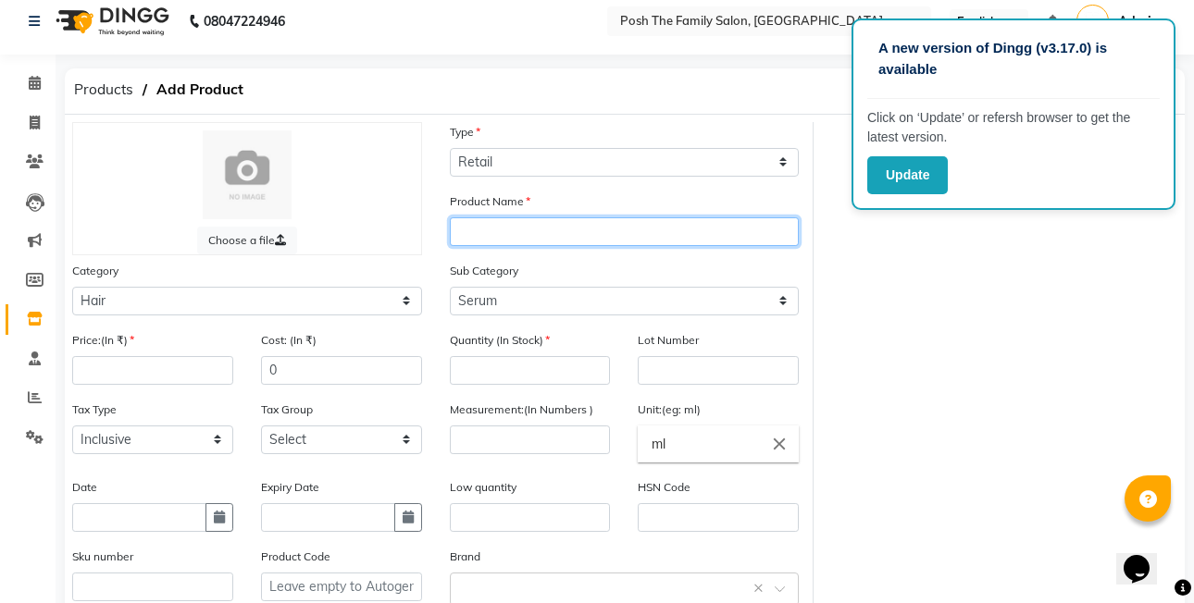
click at [477, 223] on input "text" at bounding box center [625, 231] width 350 height 29
type input "u"
type input "miracle oil serum"
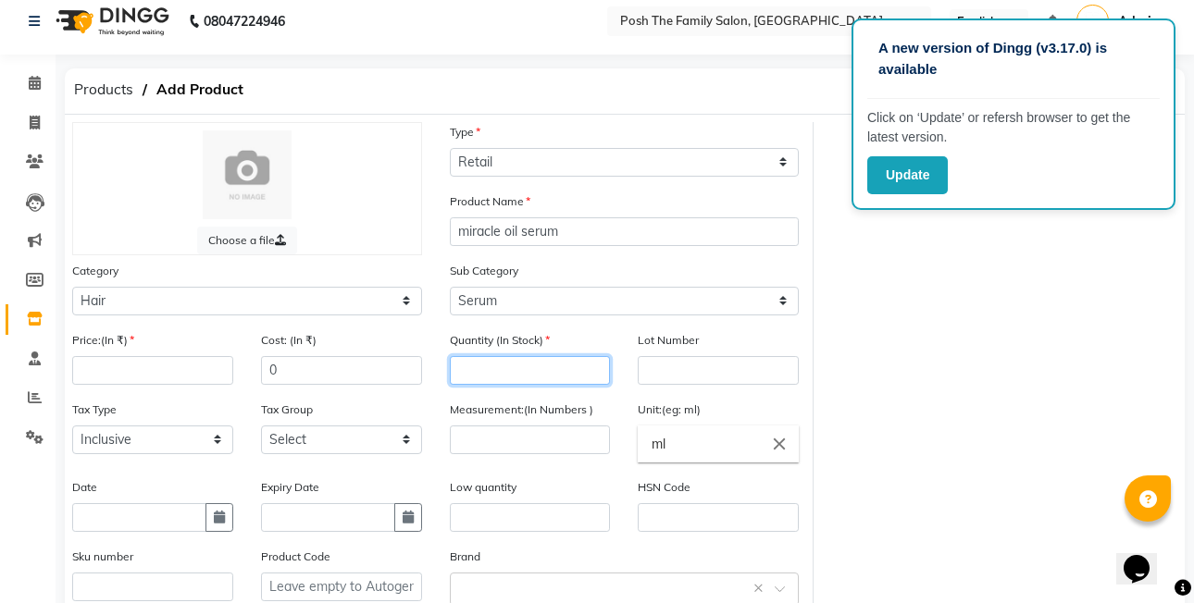
click at [565, 373] on div "Quantity (In Stock)" at bounding box center [530, 364] width 189 height 69
type input "2"
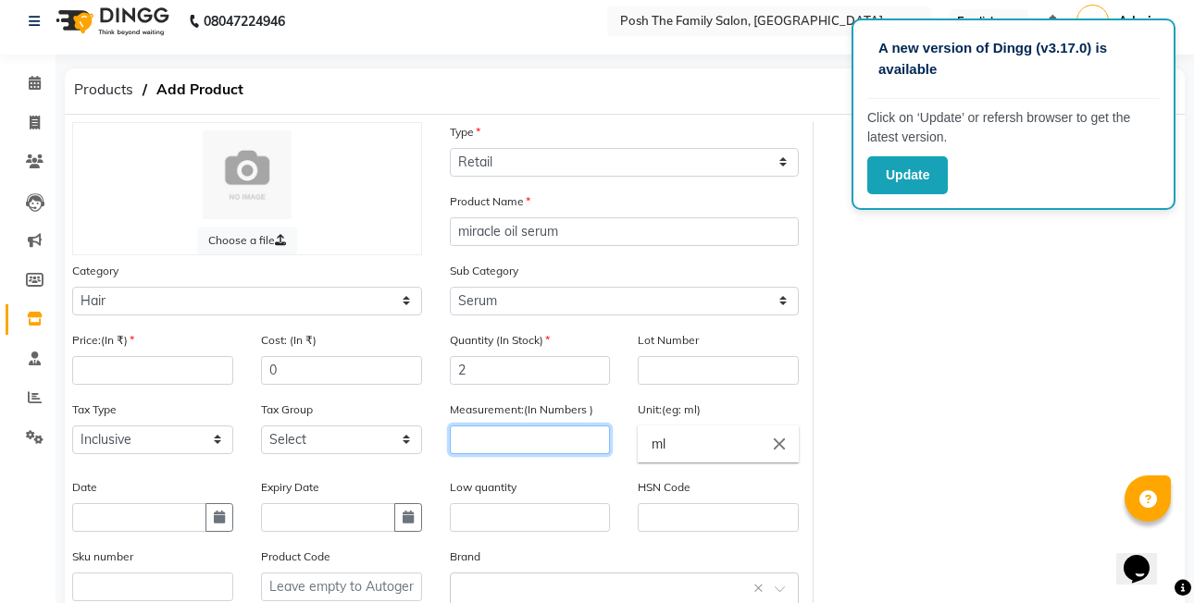
click at [543, 450] on input "number" at bounding box center [530, 440] width 161 height 29
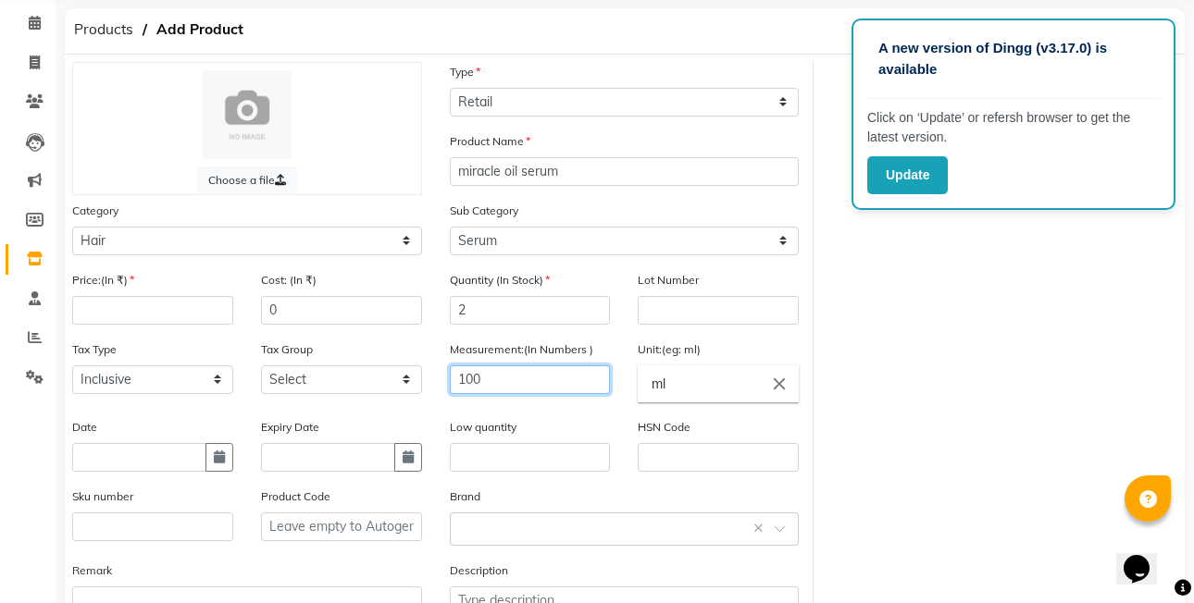
scroll to position [105, 0]
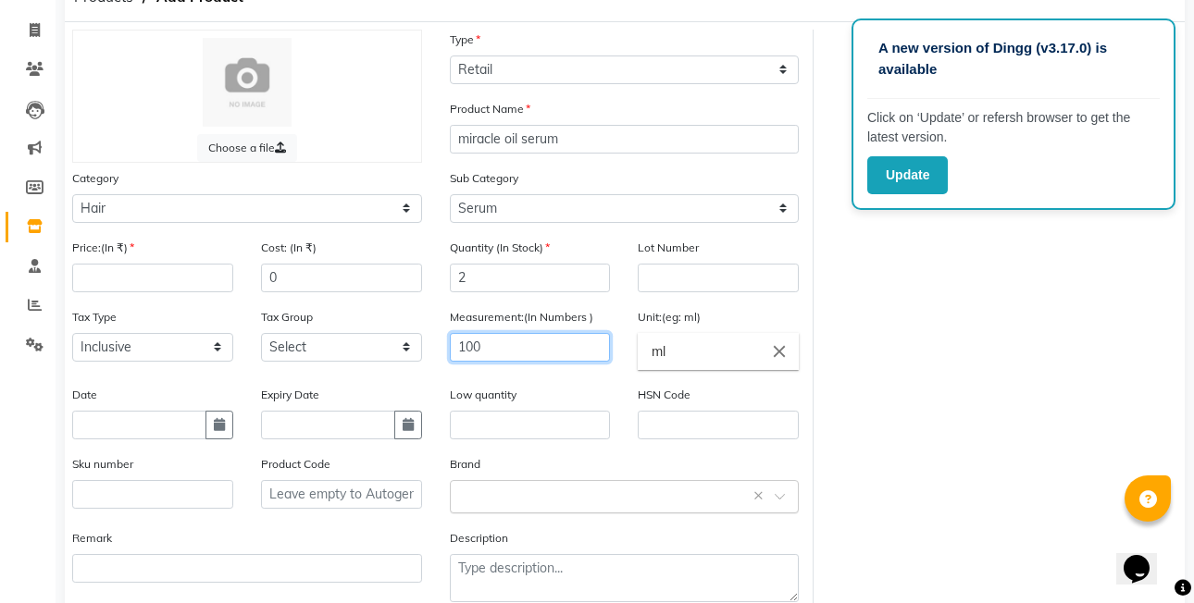
type input "100"
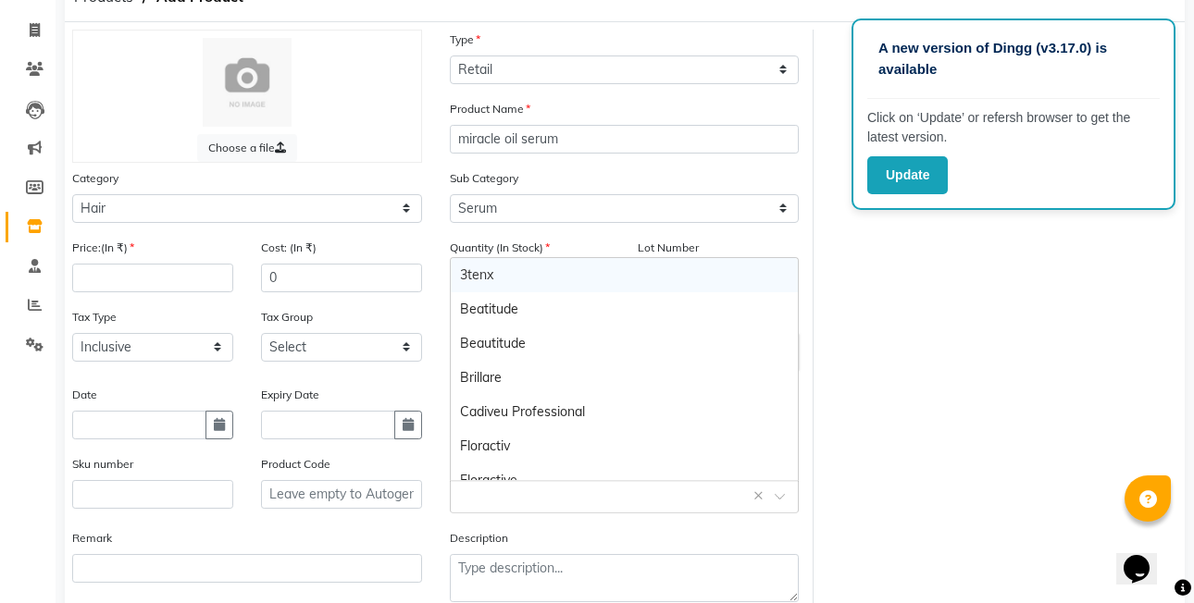
click at [515, 490] on input "text" at bounding box center [606, 495] width 292 height 19
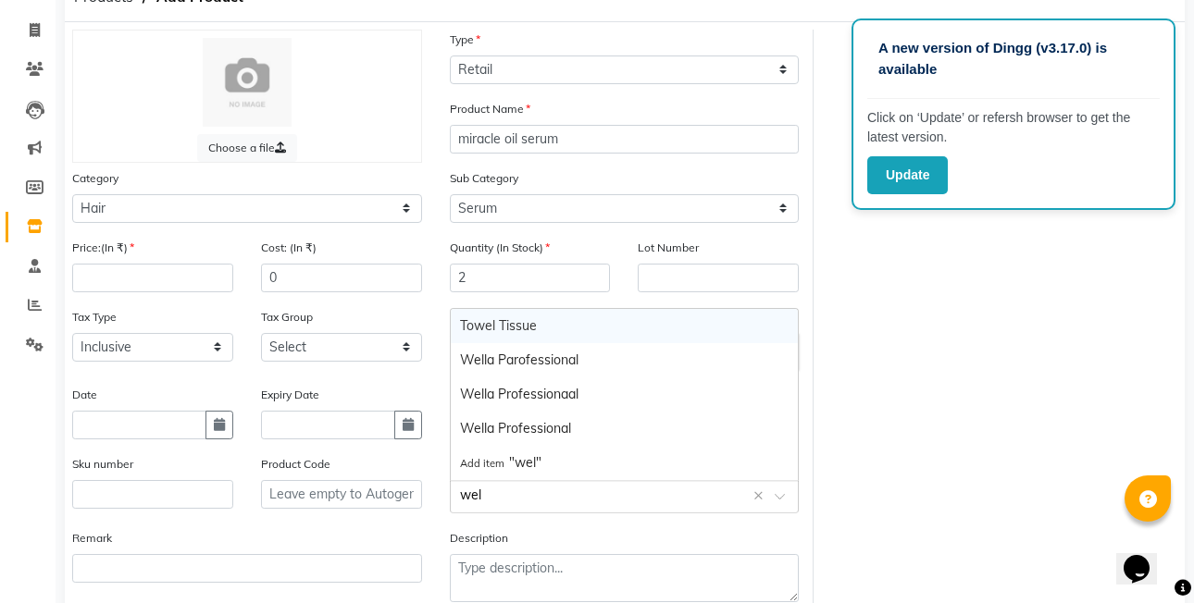
type input "well"
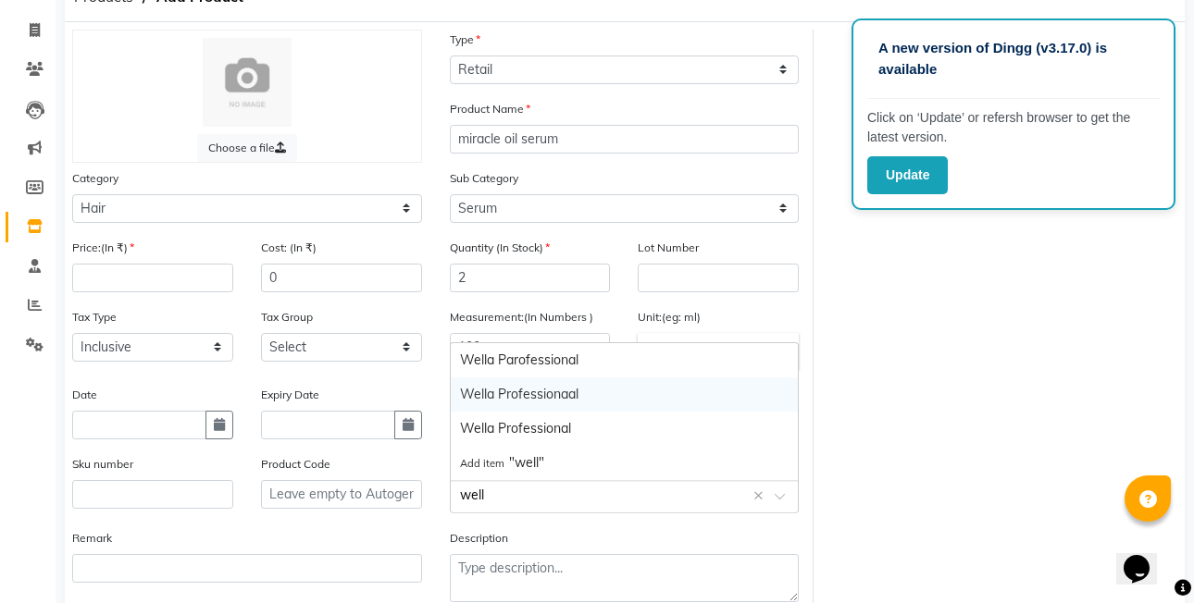
click at [589, 382] on div "Wella Professionaal" at bounding box center [625, 395] width 348 height 34
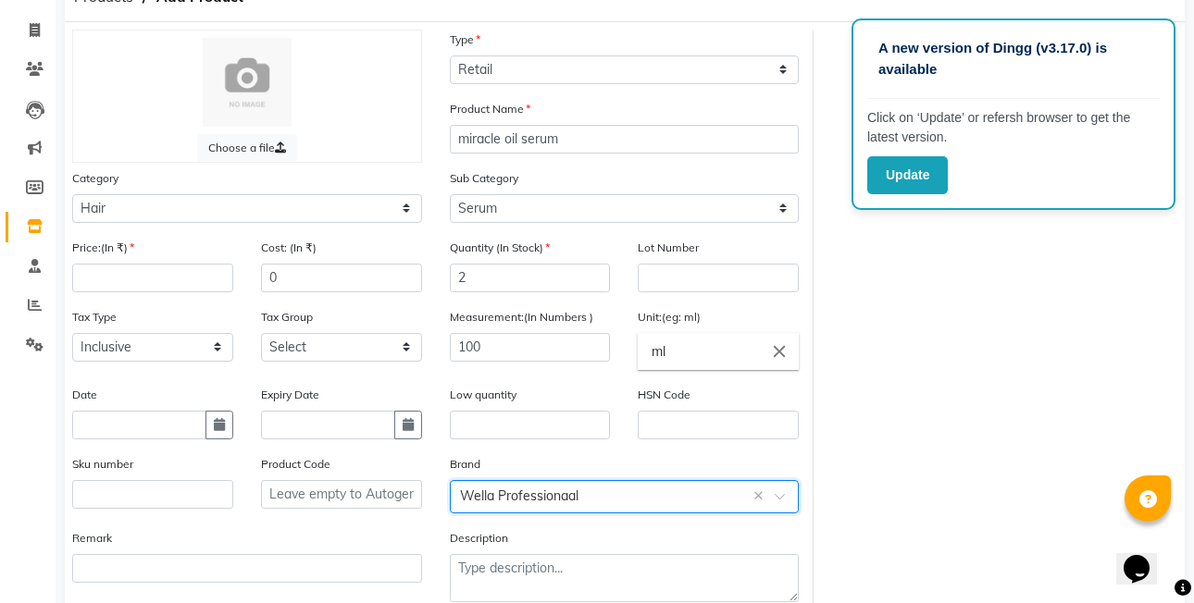
scroll to position [207, 0]
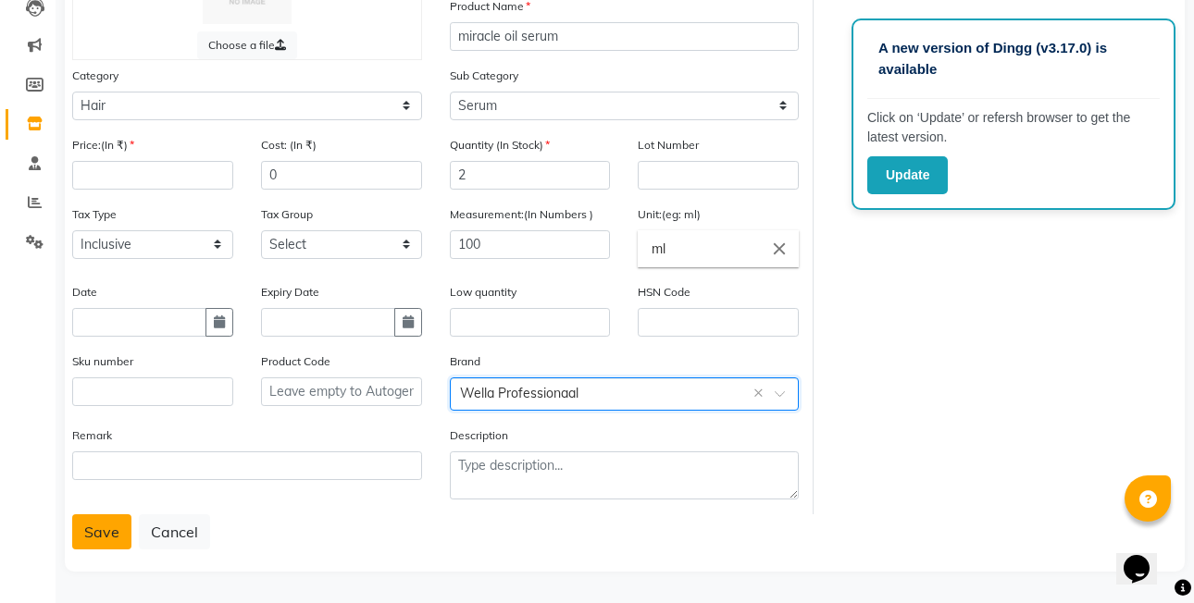
click at [108, 521] on button "Save" at bounding box center [101, 532] width 59 height 35
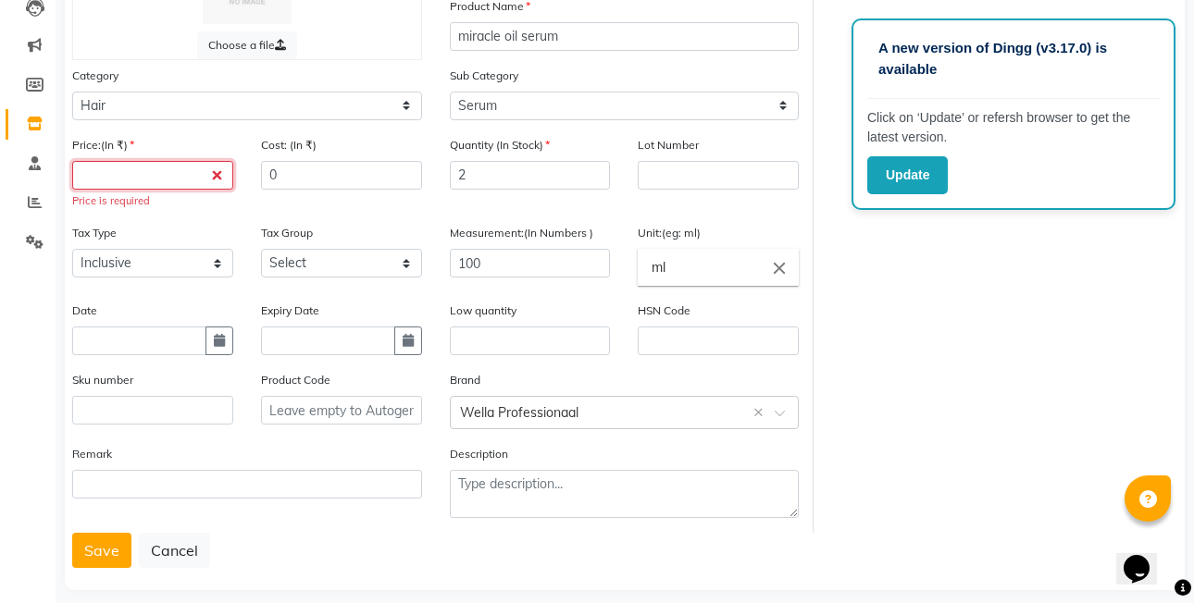
click at [149, 168] on input "number" at bounding box center [152, 175] width 161 height 29
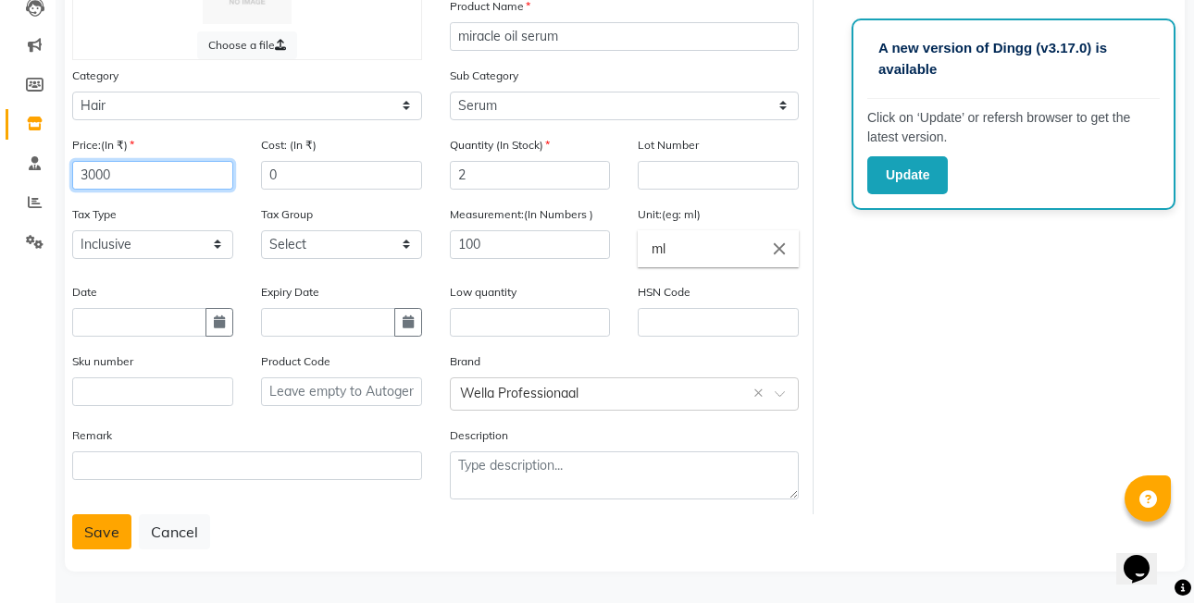
type input "3000"
click at [91, 518] on button "Save" at bounding box center [101, 532] width 59 height 35
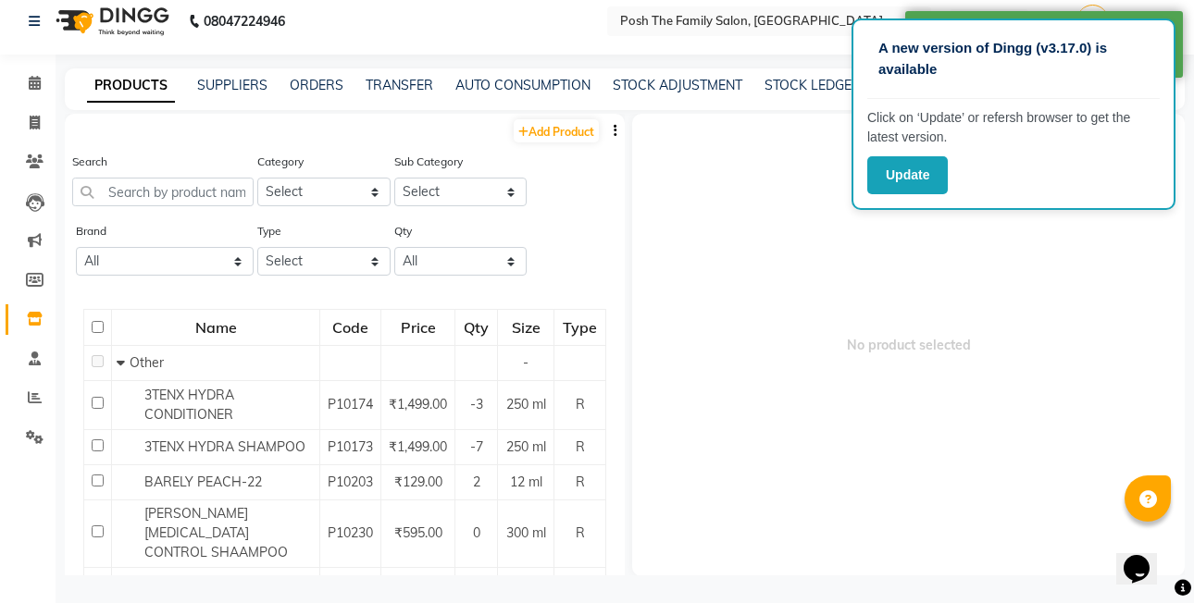
scroll to position [12, 0]
click at [555, 130] on link "Add Product" at bounding box center [556, 130] width 85 height 23
select select "true"
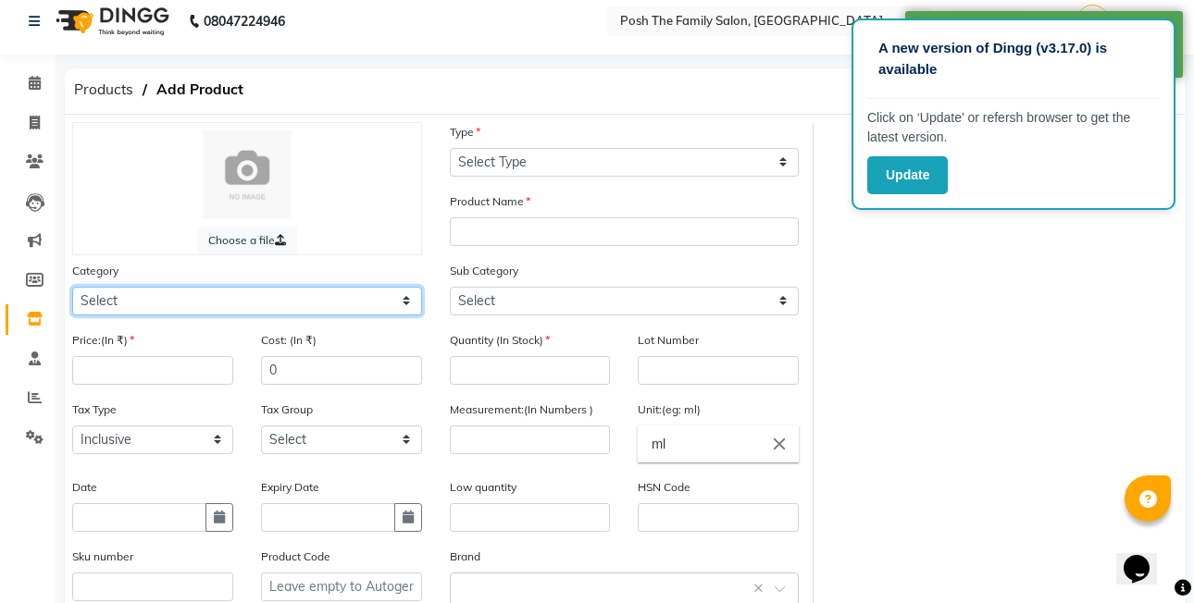
click at [250, 302] on select "Select Hair Skin Makeup Personal Care Appliances [PERSON_NAME] Waxing Disposabl…" at bounding box center [247, 301] width 350 height 29
select select "999001100"
click at [72, 287] on select "Select Hair Skin Makeup Personal Care Appliances [PERSON_NAME] Waxing Disposabl…" at bounding box center [247, 301] width 350 height 29
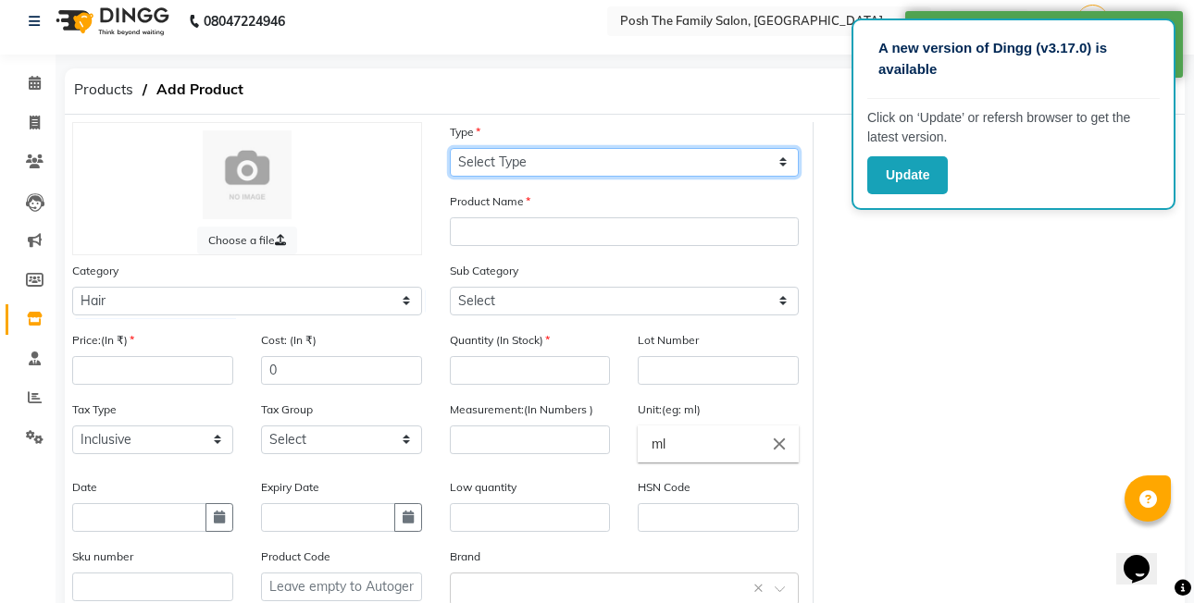
click at [519, 167] on select "Select Type Both Retail Consumable" at bounding box center [625, 162] width 350 height 29
select select "R"
click at [450, 148] on select "Select Type Both Retail Consumable" at bounding box center [625, 162] width 350 height 29
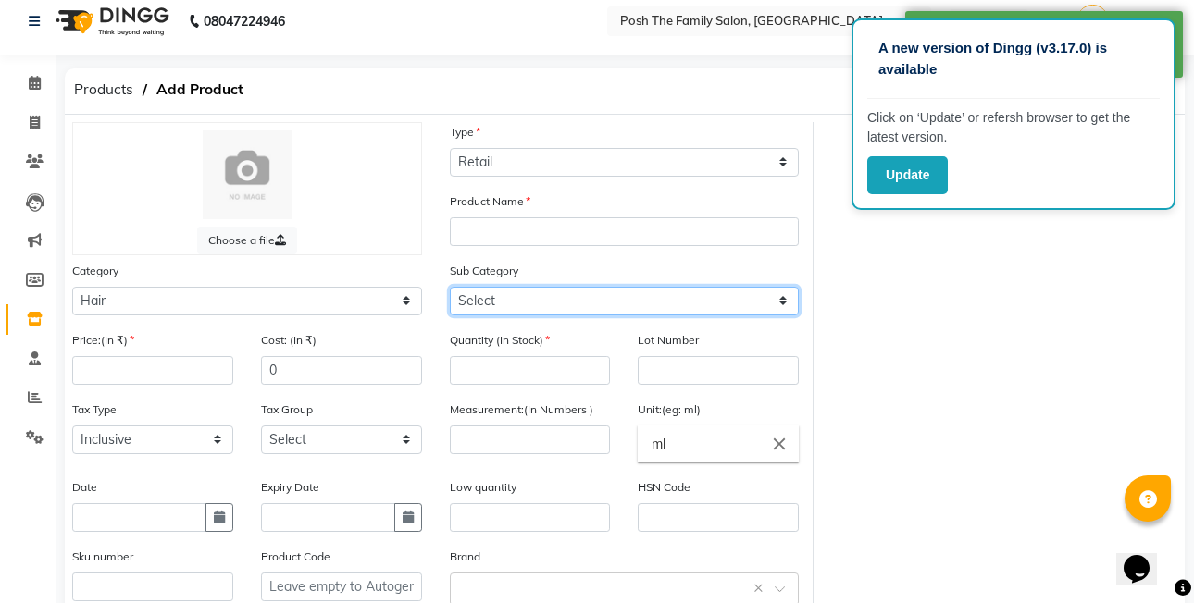
click at [530, 299] on select "Select Shampoo Conditioner Cream Mask Oil Serum Color Appliances Treatment Styl…" at bounding box center [625, 301] width 350 height 29
select select "999001106"
click at [450, 287] on select "Select Shampoo Conditioner Cream Mask Oil Serum Color Appliances Treatment Styl…" at bounding box center [625, 301] width 350 height 29
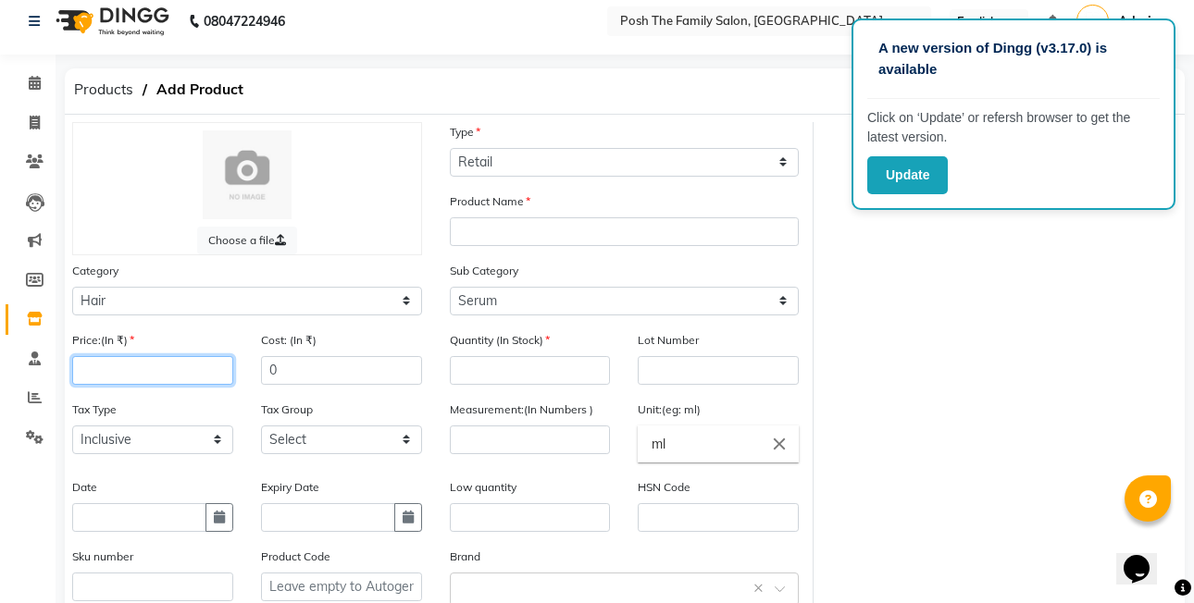
click at [141, 359] on input "number" at bounding box center [152, 370] width 161 height 29
type input "1050"
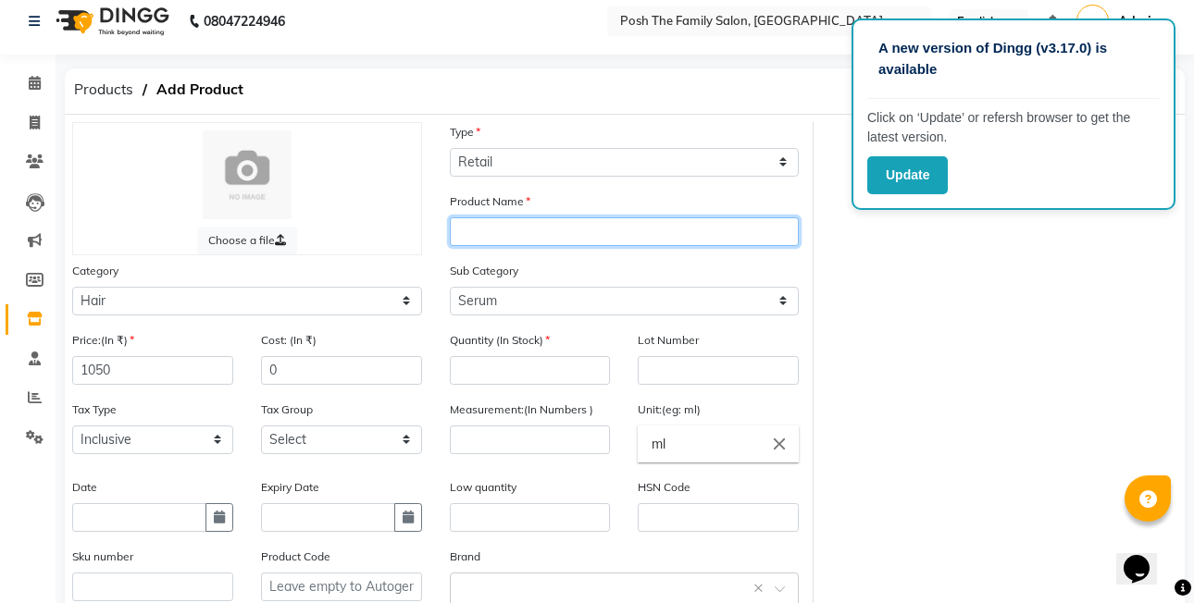
click at [506, 236] on input "text" at bounding box center [625, 231] width 350 height 29
type input "miracle oil serum small"
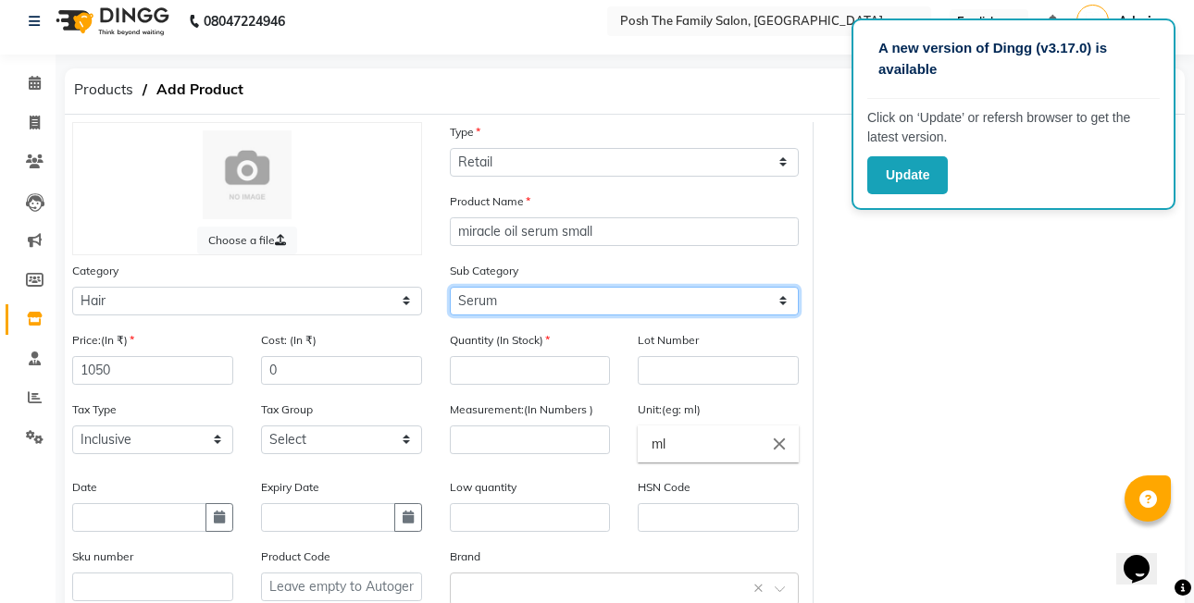
click at [576, 298] on select "Select Shampoo Conditioner Cream Mask Oil Serum Color Appliances Treatment Styl…" at bounding box center [625, 301] width 350 height 29
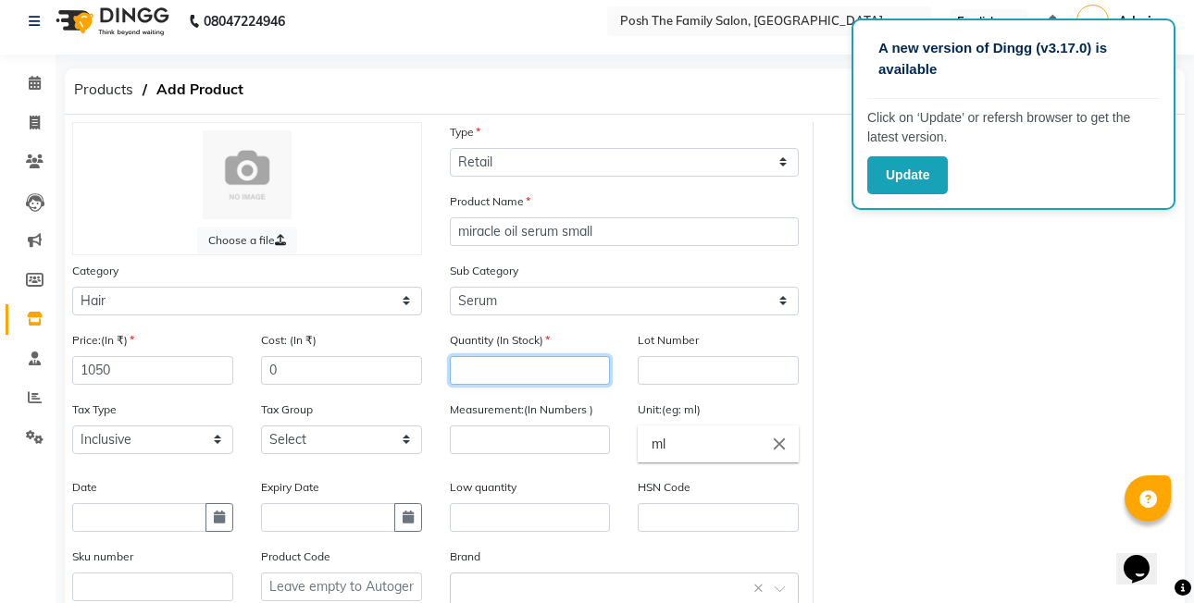
click at [545, 367] on input "number" at bounding box center [530, 370] width 161 height 29
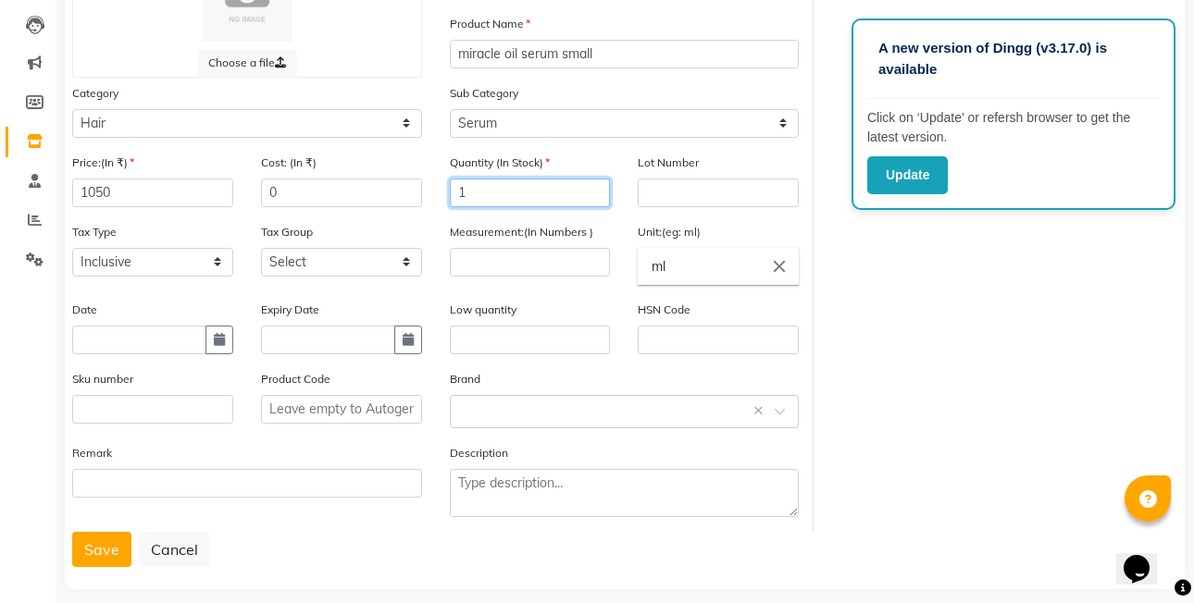
scroll to position [197, 0]
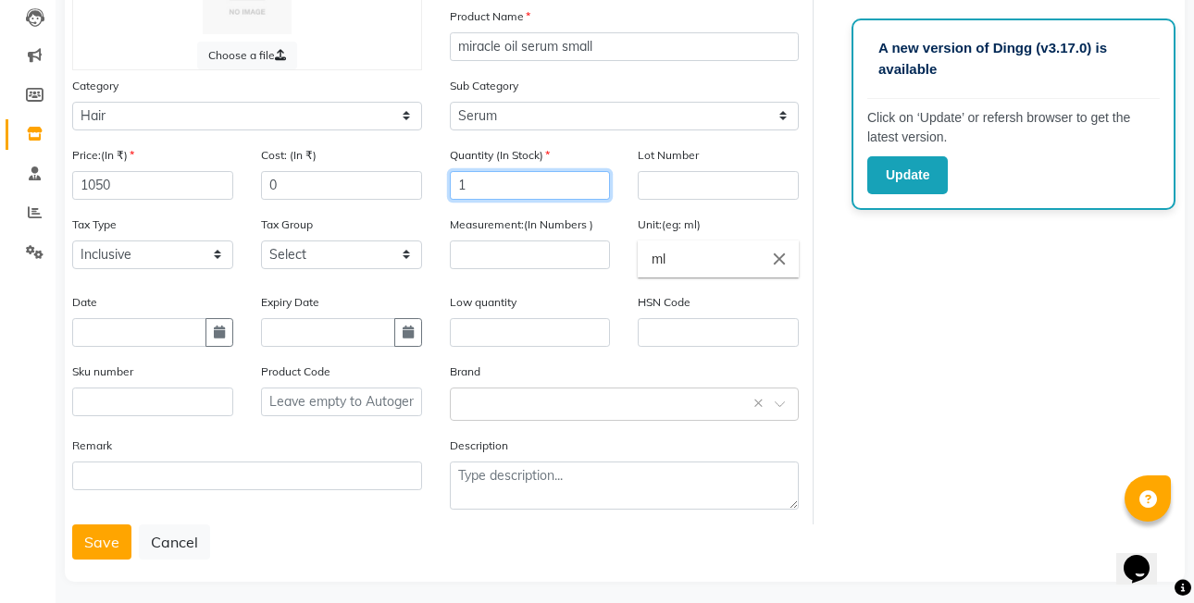
type input "1"
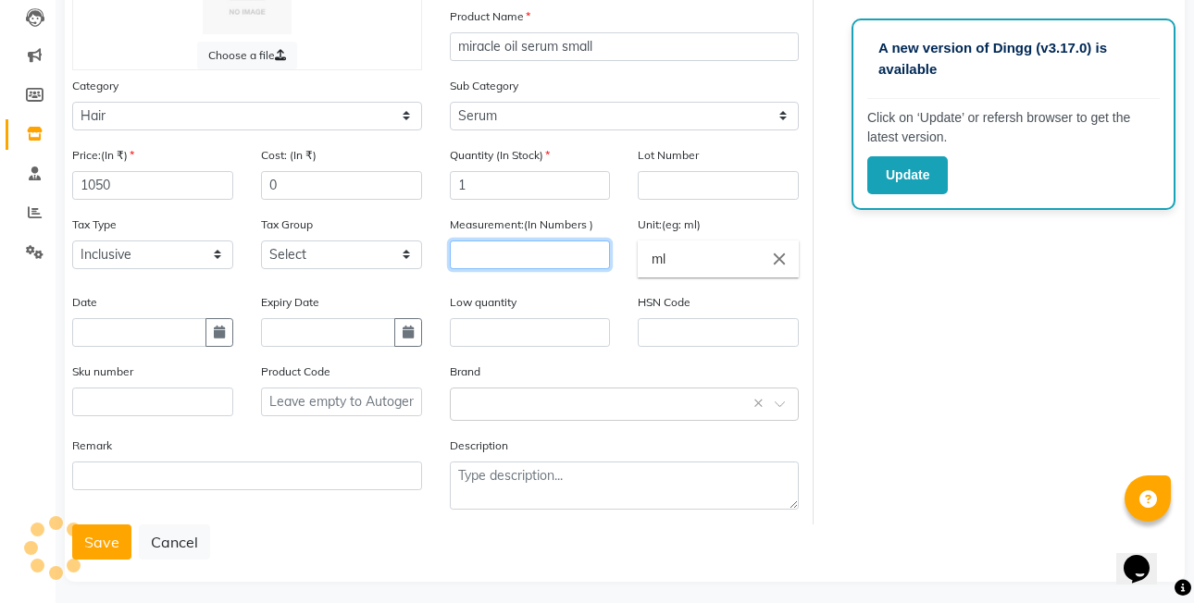
click at [537, 246] on input "number" at bounding box center [530, 255] width 161 height 29
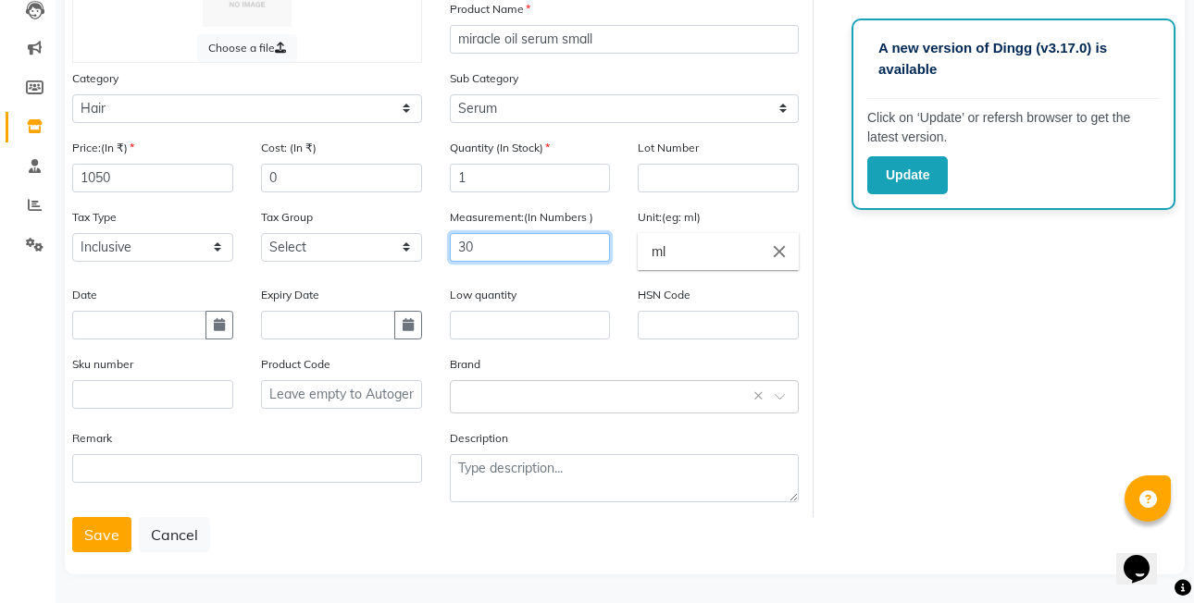
scroll to position [207, 0]
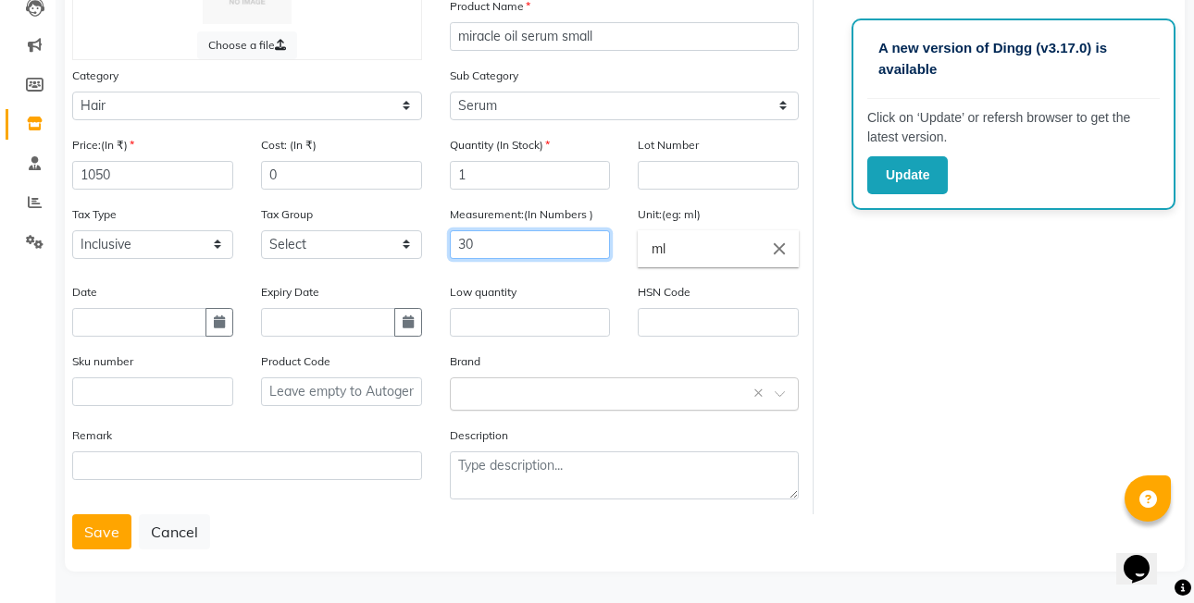
type input "30"
click at [506, 393] on input "text" at bounding box center [606, 392] width 292 height 19
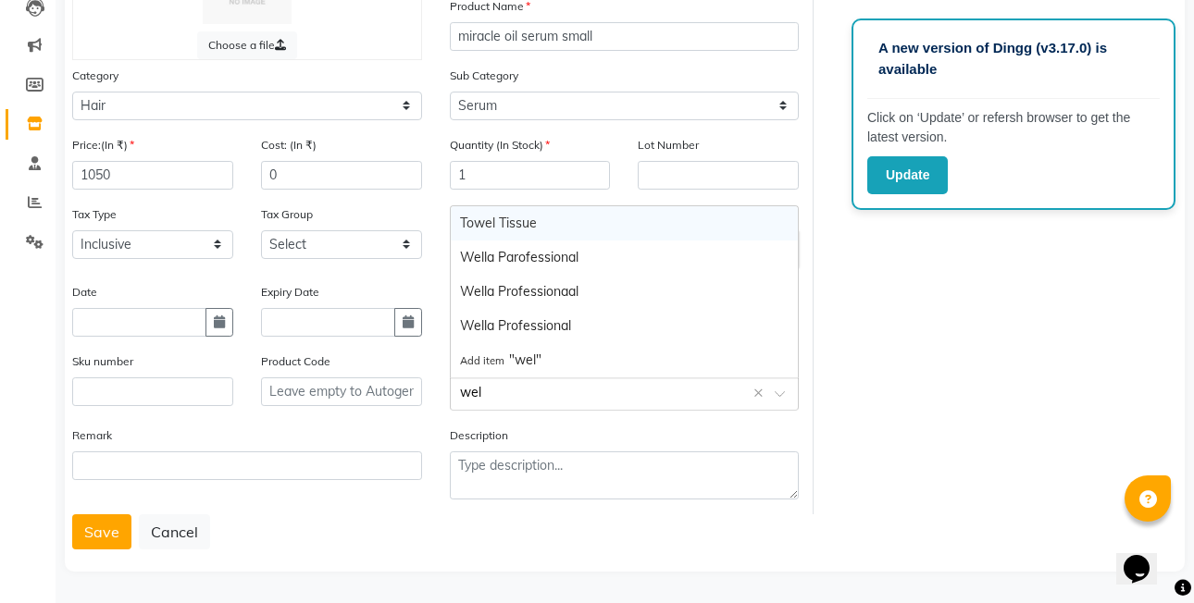
type input "well"
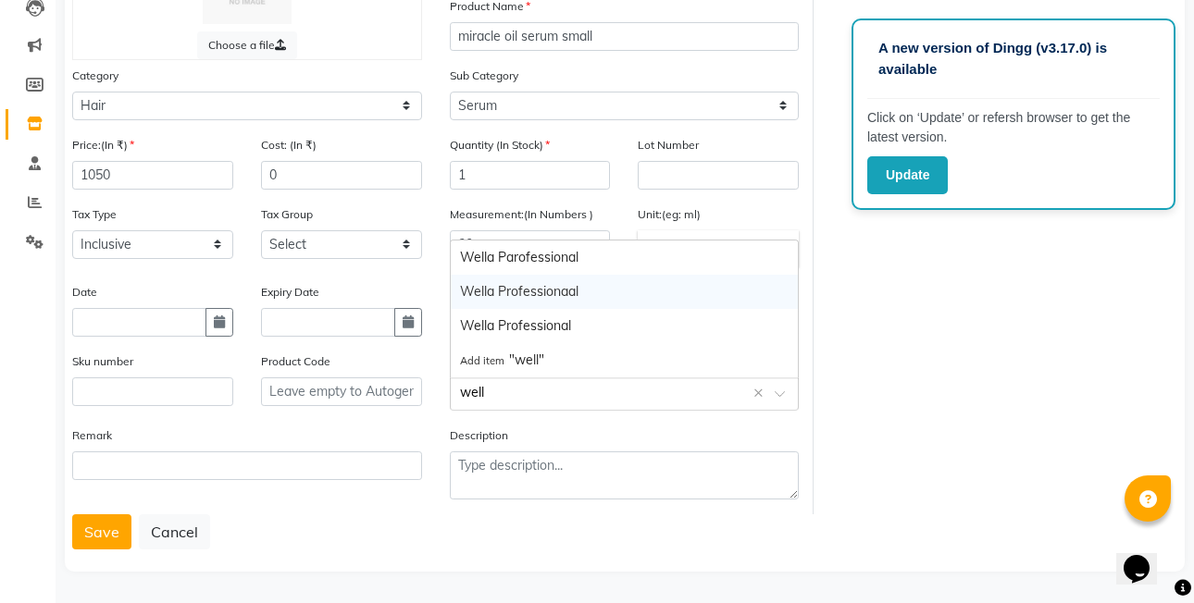
click at [587, 293] on div "Wella Professionaal" at bounding box center [625, 292] width 348 height 34
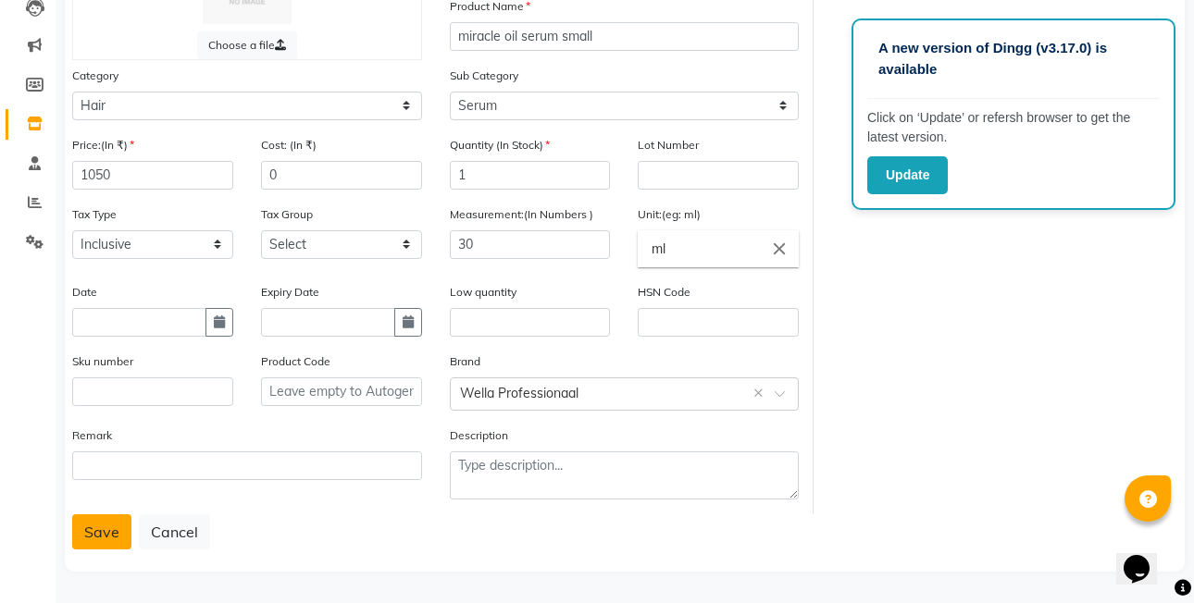
click at [86, 531] on button "Save" at bounding box center [101, 532] width 59 height 35
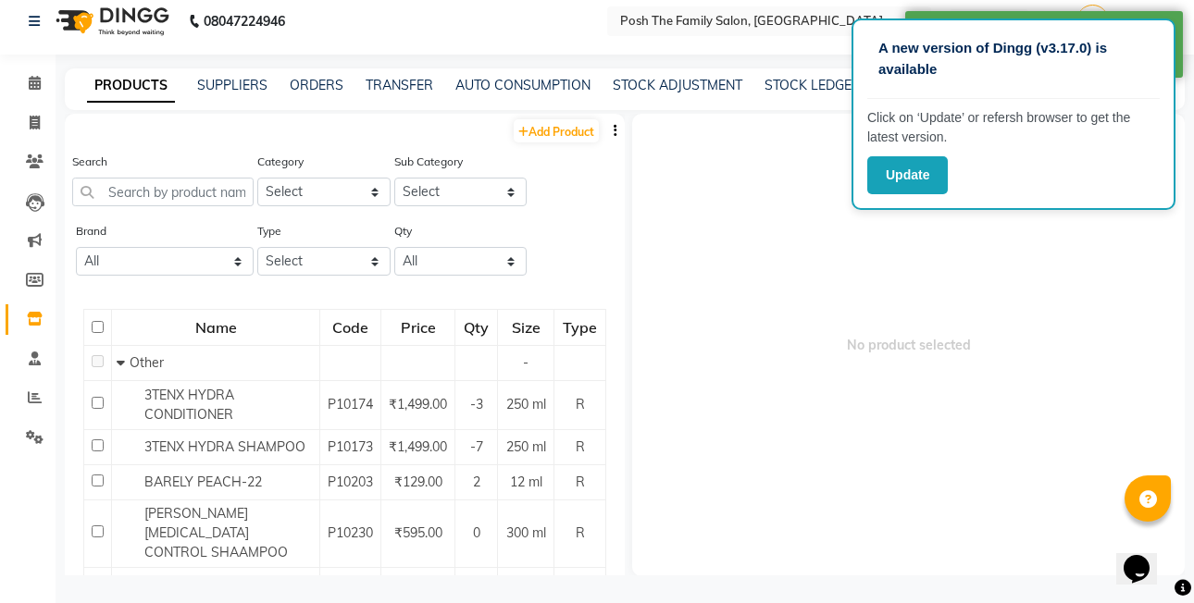
scroll to position [12, 0]
click at [535, 133] on link "Add Product" at bounding box center [556, 130] width 85 height 23
select select "true"
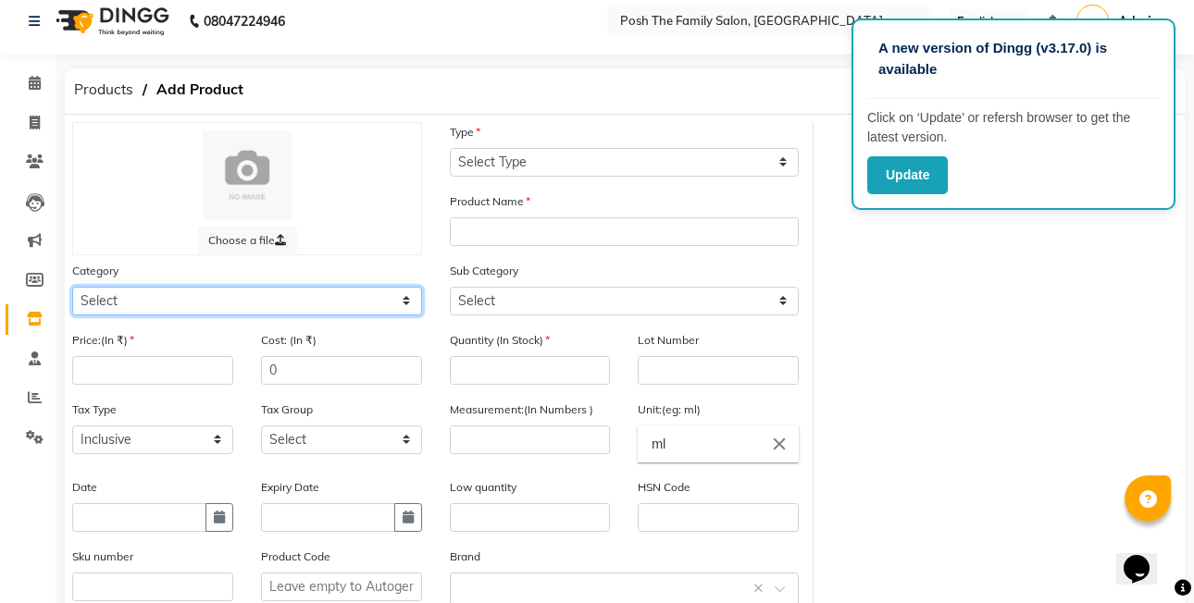
click at [213, 295] on select "Select Hair Skin Makeup Personal Care Appliances [PERSON_NAME] Waxing Disposabl…" at bounding box center [247, 301] width 350 height 29
click at [72, 287] on select "Select Hair Skin Makeup Personal Care Appliances [PERSON_NAME] Waxing Disposabl…" at bounding box center [247, 301] width 350 height 29
drag, startPoint x: 147, startPoint y: 310, endPoint x: 154, endPoint y: 286, distance: 24.9
click at [149, 304] on select "Select Hair Skin Makeup Personal Care Appliances [PERSON_NAME] Waxing Disposabl…" at bounding box center [247, 301] width 350 height 29
select select "999001100"
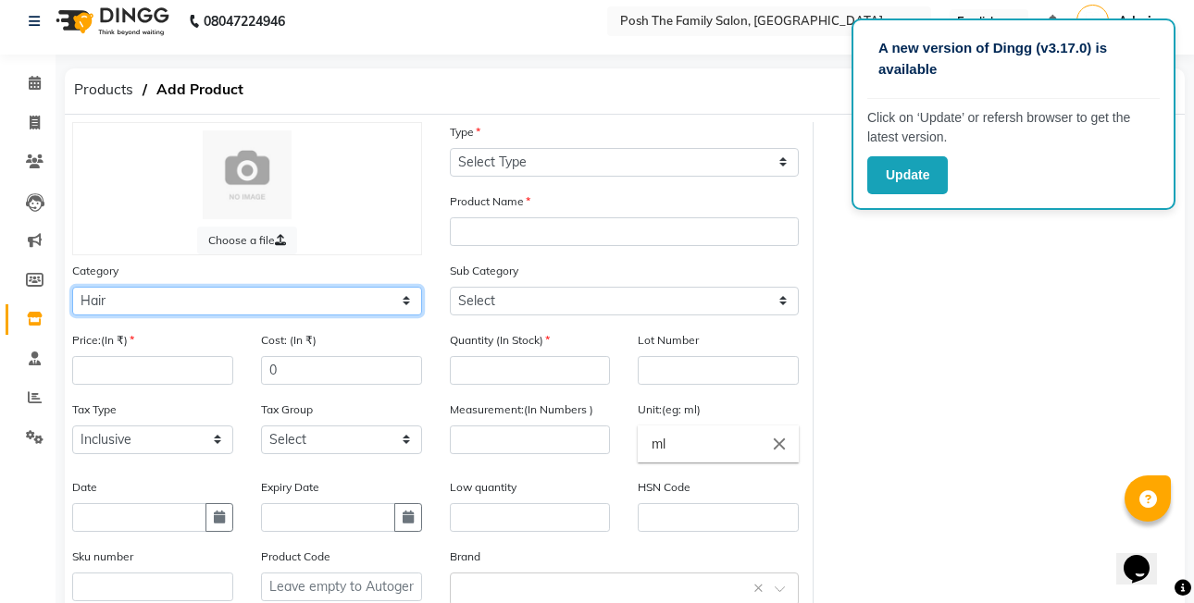
click at [72, 287] on select "Select Hair Skin Makeup Personal Care Appliances [PERSON_NAME] Waxing Disposabl…" at bounding box center [247, 301] width 350 height 29
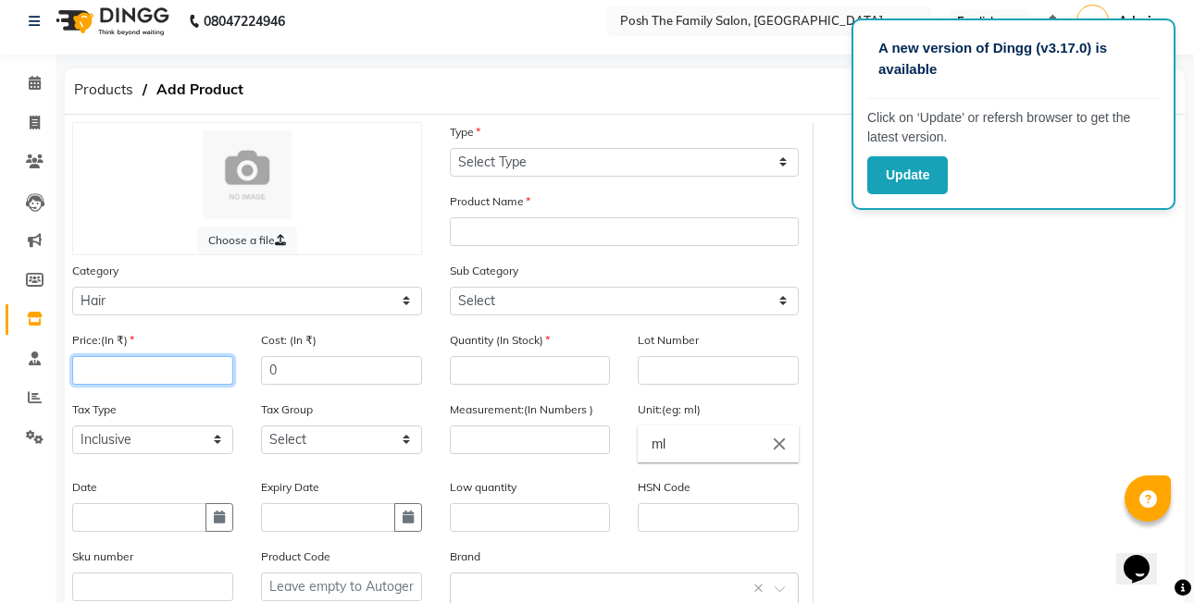
click at [160, 365] on input "number" at bounding box center [152, 370] width 161 height 29
type input "1800"
click at [553, 177] on div "Type Select Type Both Retail Consumable" at bounding box center [625, 156] width 378 height 69
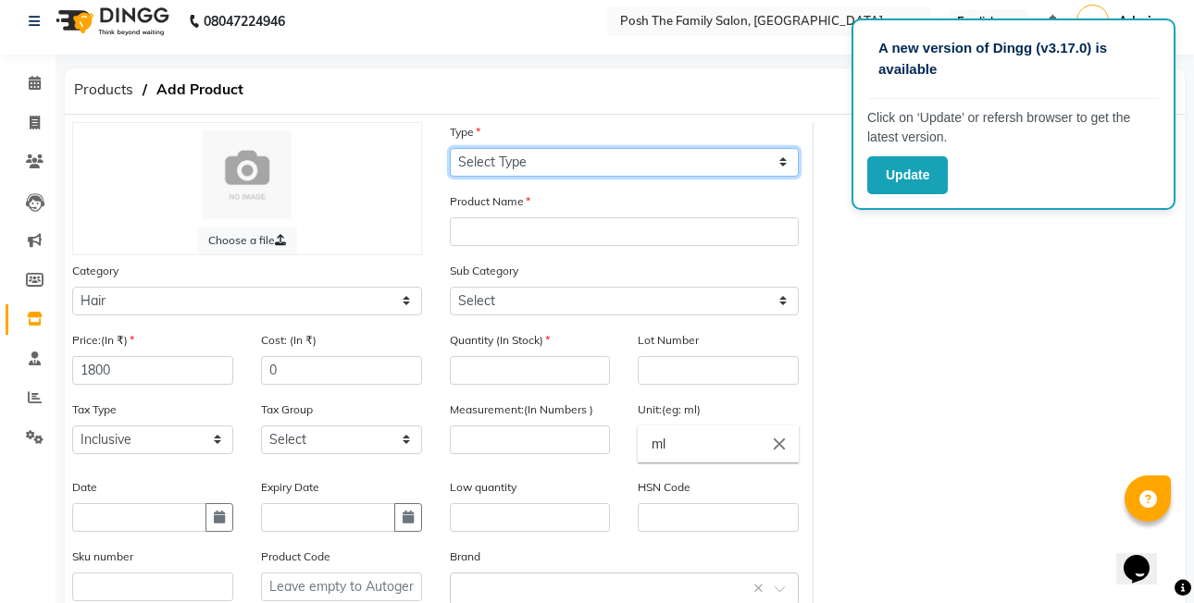
click at [553, 168] on select "Select Type Both Retail Consumable" at bounding box center [625, 162] width 350 height 29
select select "R"
click at [450, 148] on select "Select Type Both Retail Consumable" at bounding box center [625, 162] width 350 height 29
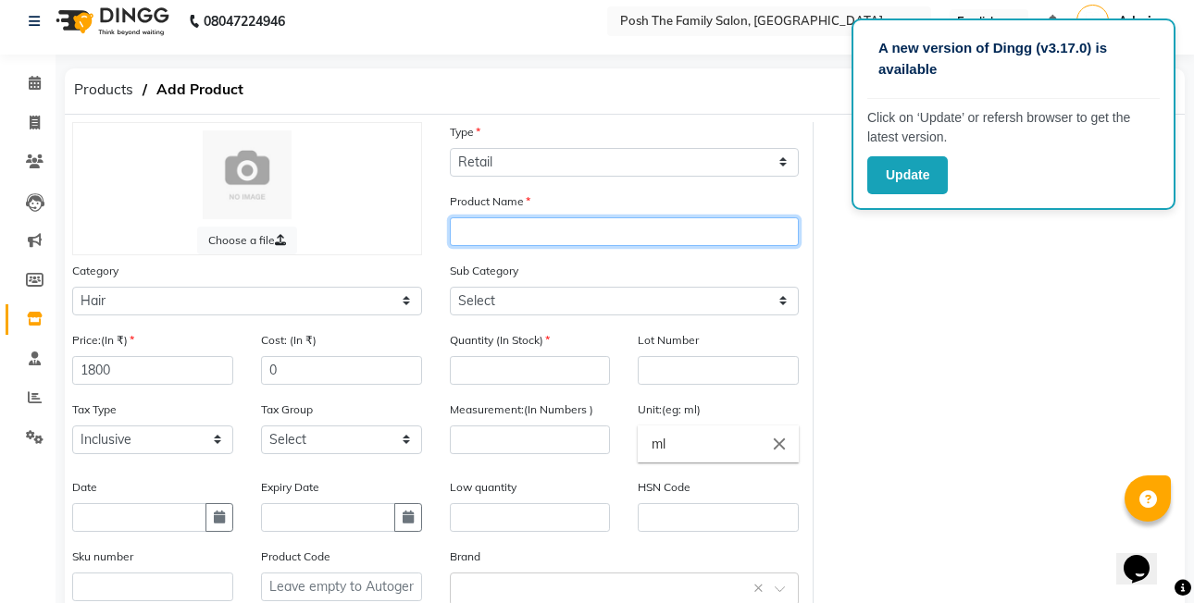
click at [564, 226] on input "text" at bounding box center [625, 231] width 350 height 29
type input "ultimate smooth shampoo"
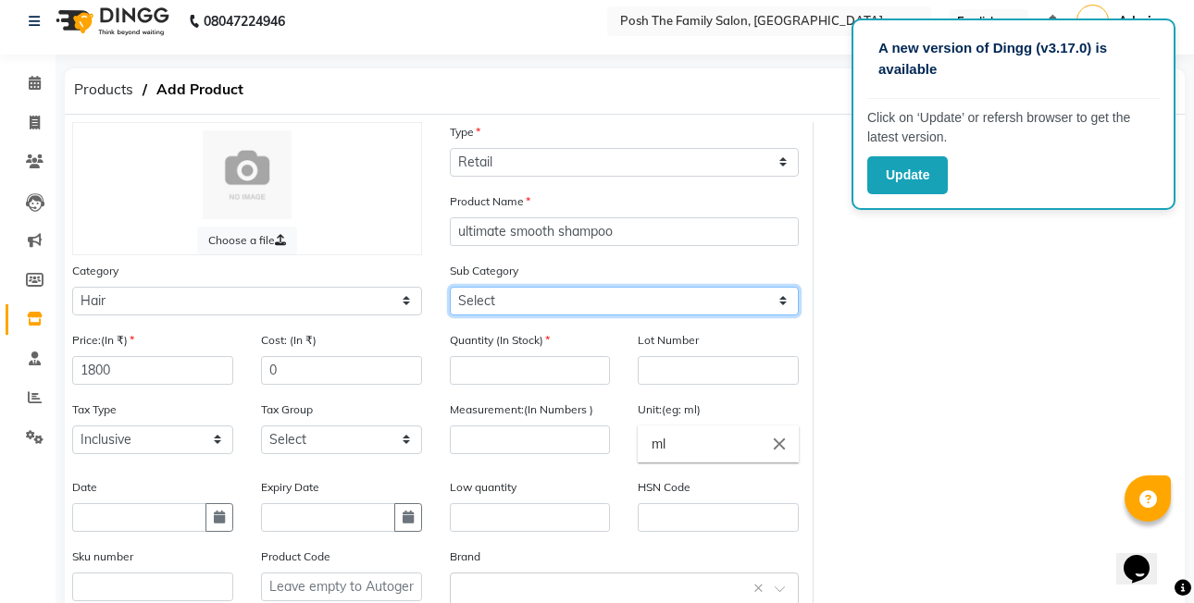
click at [542, 307] on select "Select Shampoo Conditioner Cream Mask Oil Serum Color Appliances Treatment Styl…" at bounding box center [625, 301] width 350 height 29
select select "999001101"
click at [450, 287] on select "Select Shampoo Conditioner Cream Mask Oil Serum Color Appliances Treatment Styl…" at bounding box center [625, 301] width 350 height 29
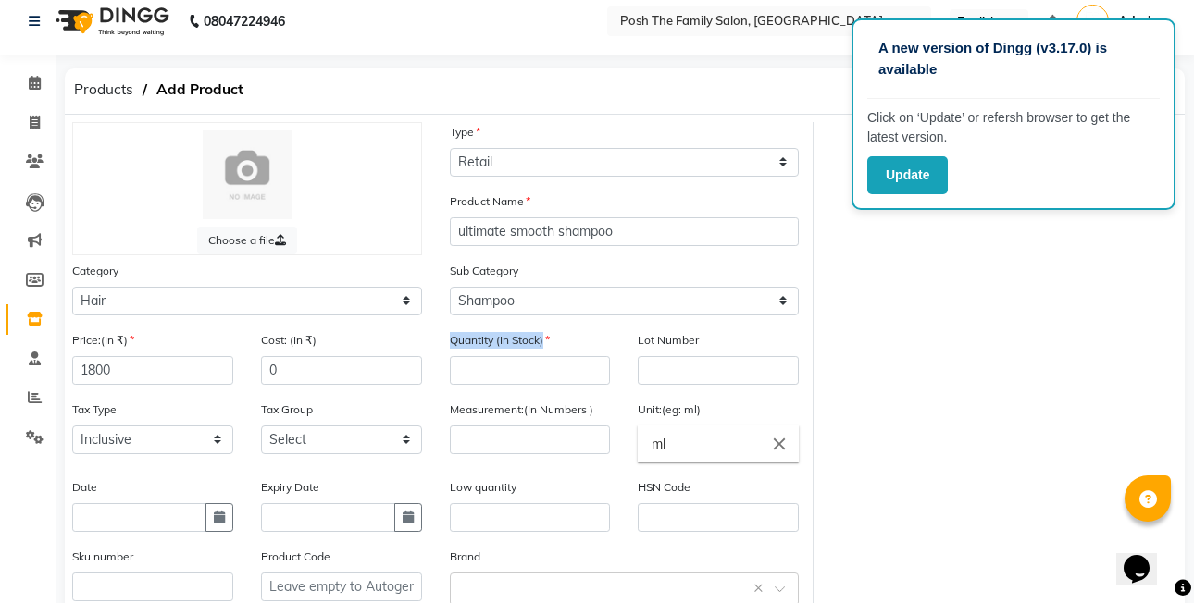
click at [516, 356] on div "Quantity (In Stock)" at bounding box center [530, 357] width 161 height 55
click at [517, 368] on input "number" at bounding box center [530, 370] width 161 height 29
type input "5"
click at [550, 442] on input "number" at bounding box center [530, 440] width 161 height 29
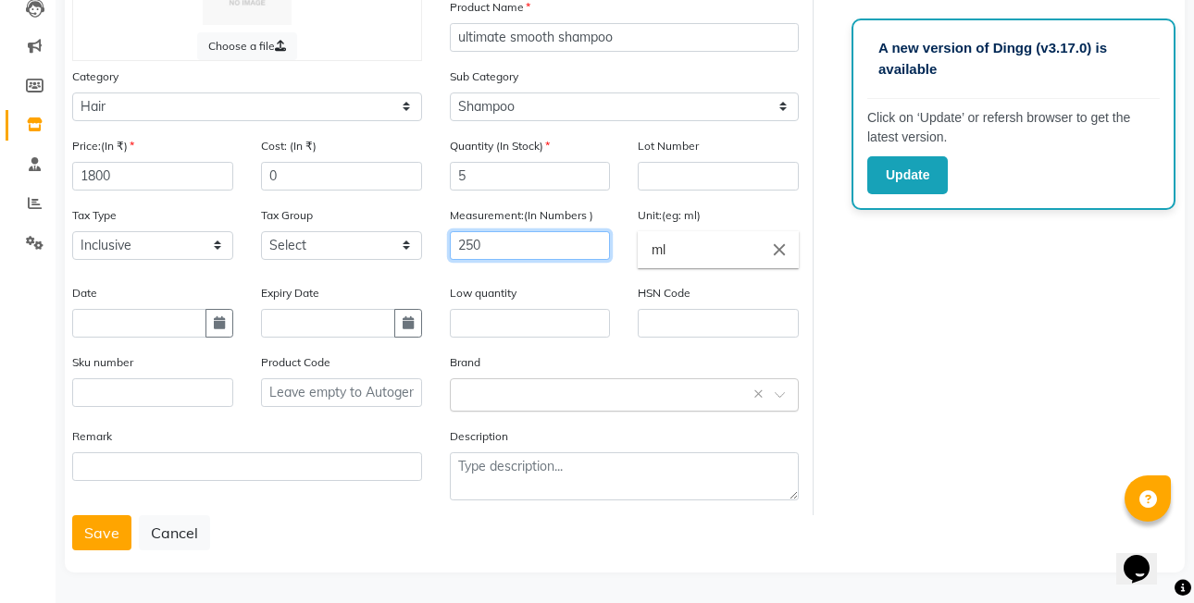
scroll to position [207, 0]
type input "250"
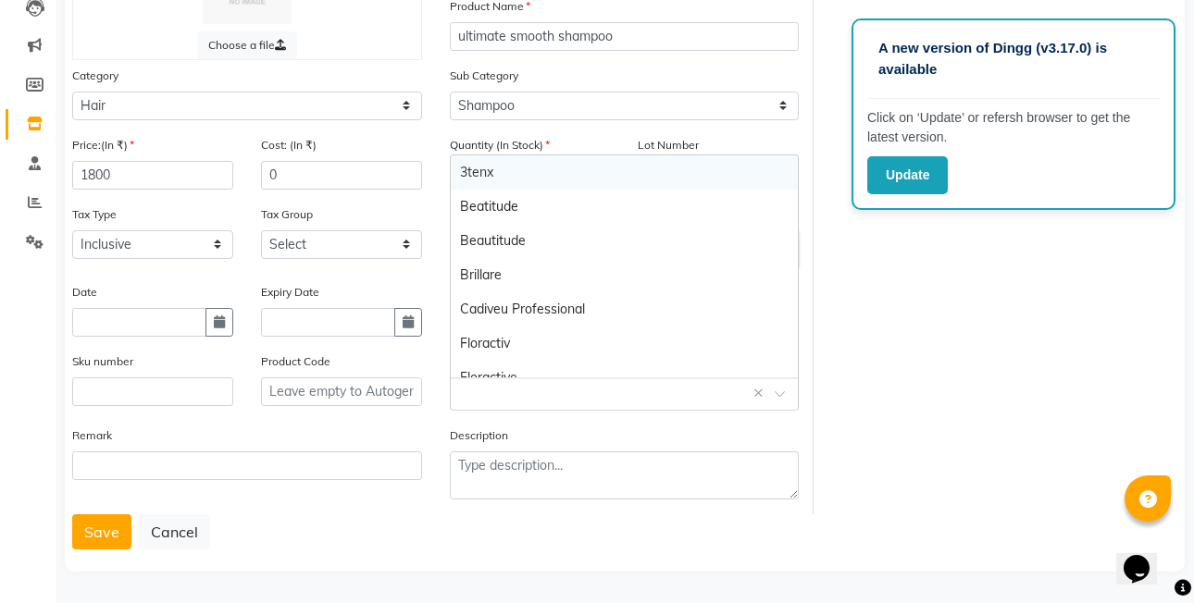
click at [528, 390] on input "text" at bounding box center [606, 392] width 292 height 19
type input "we"
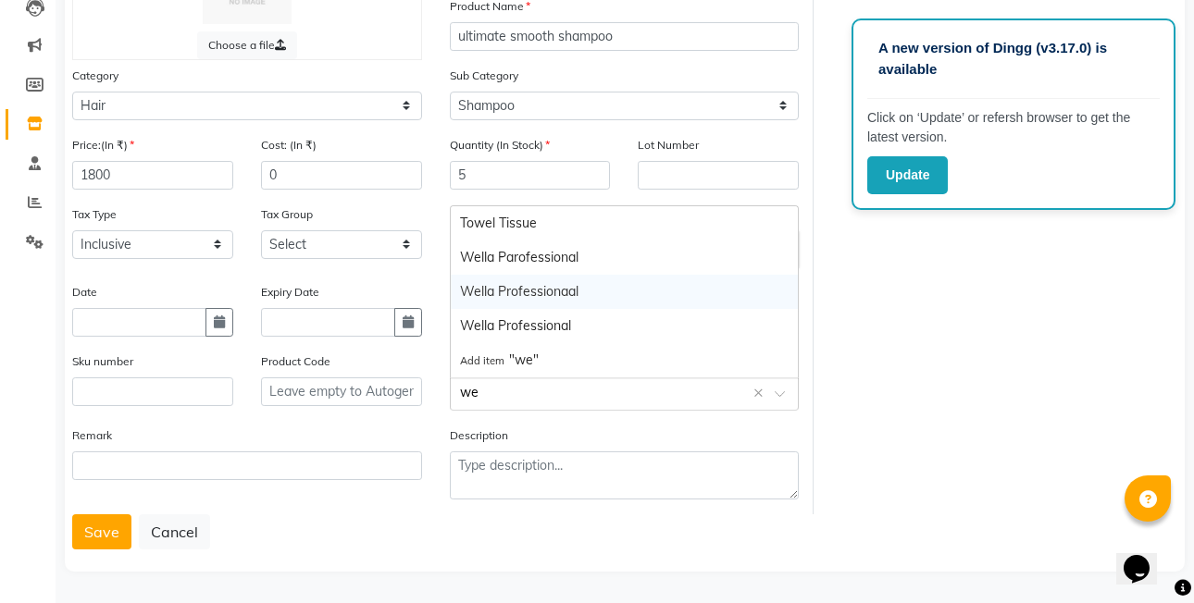
click at [547, 295] on div "Wella Professionaal" at bounding box center [625, 292] width 348 height 34
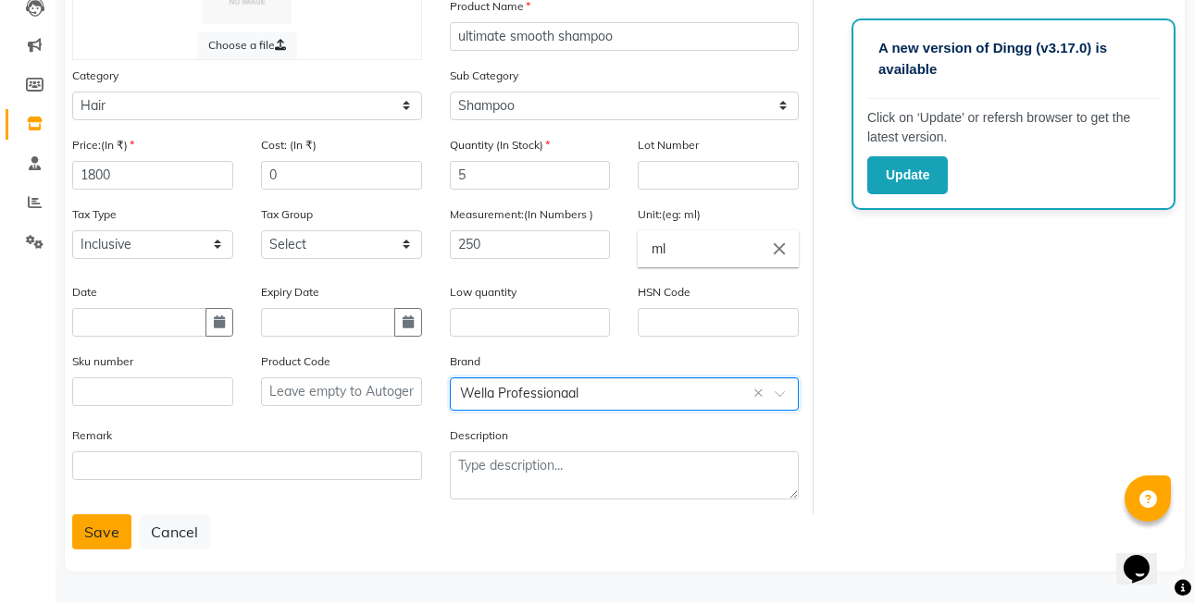
click at [113, 541] on button "Save" at bounding box center [101, 532] width 59 height 35
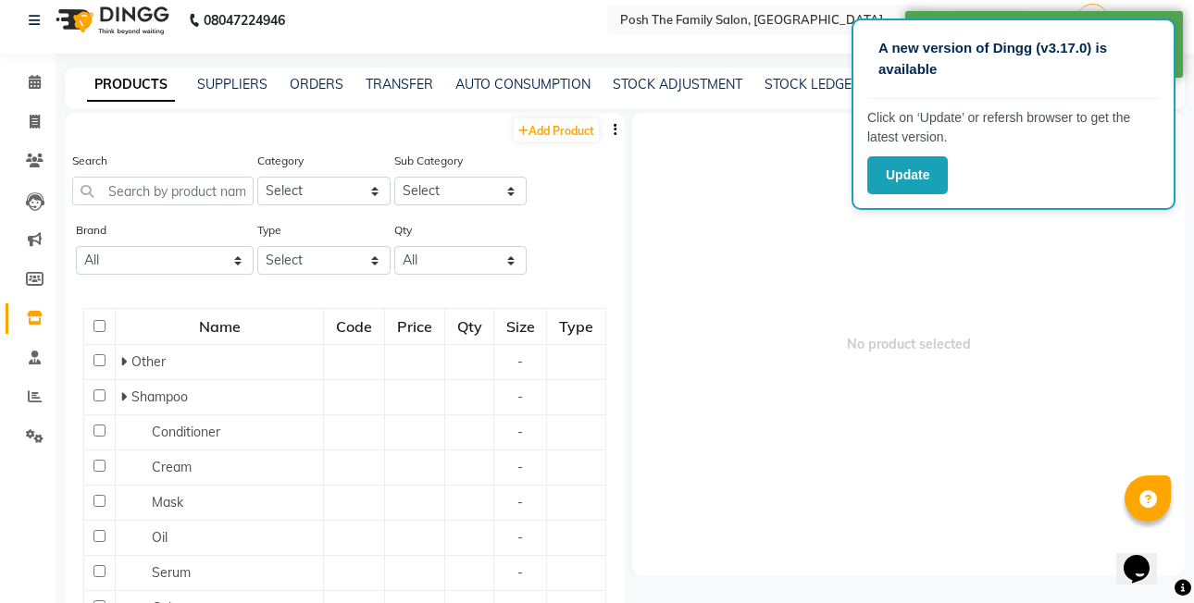
scroll to position [12, 0]
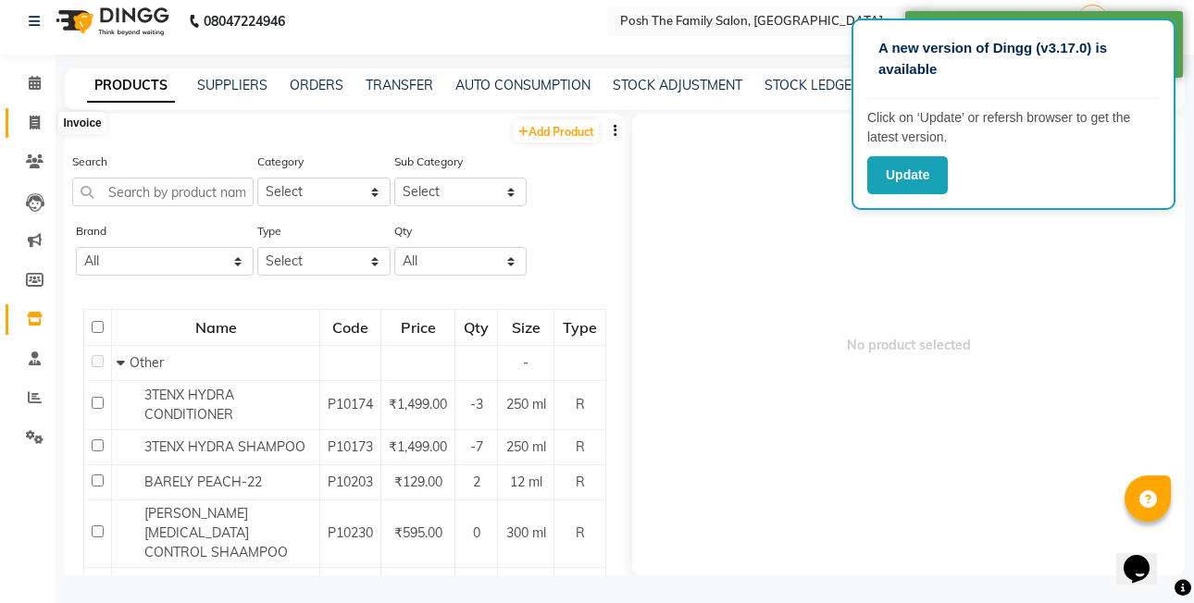
click at [35, 123] on icon at bounding box center [35, 123] width 10 height 14
select select "service"
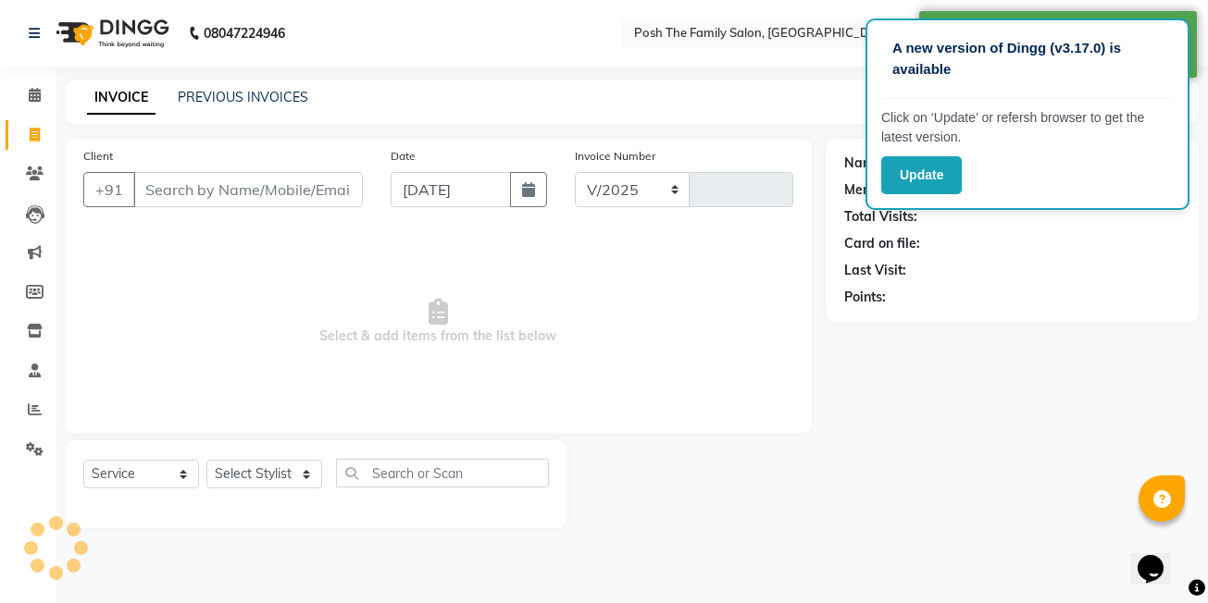
select select "6199"
type input "2648"
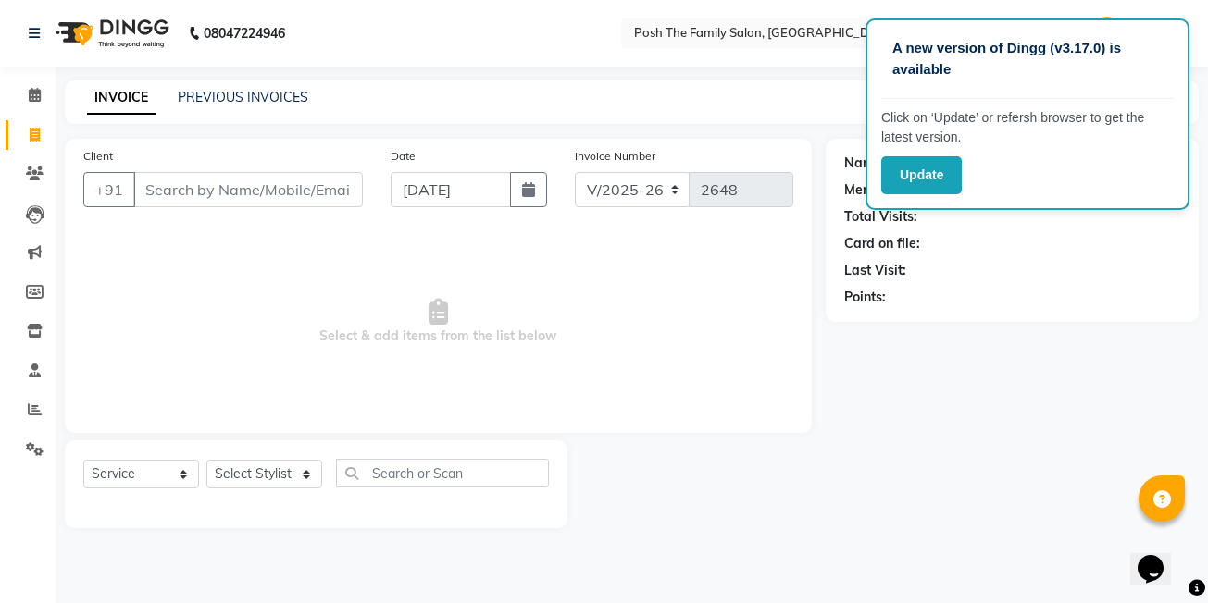
drag, startPoint x: 684, startPoint y: 316, endPoint x: 631, endPoint y: 338, distance: 57.2
click at [631, 338] on span "Select & add items from the list below" at bounding box center [438, 322] width 710 height 185
drag, startPoint x: 260, startPoint y: 76, endPoint x: 266, endPoint y: 96, distance: 21.1
click at [261, 81] on div "A new version of Dingg (v3.17.0) is available Click on ‘Update’ or refersh brow…" at bounding box center [604, 301] width 1208 height 603
click at [267, 96] on link "PREVIOUS INVOICES" at bounding box center [243, 97] width 130 height 17
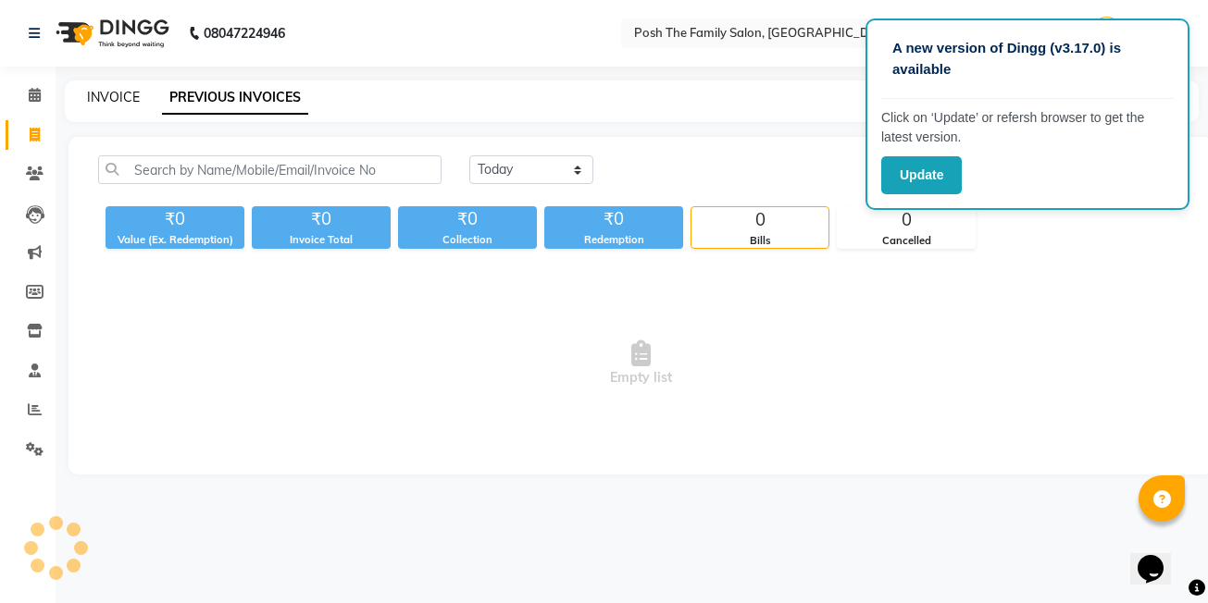
click at [135, 94] on link "INVOICE" at bounding box center [113, 97] width 53 height 17
select select "service"
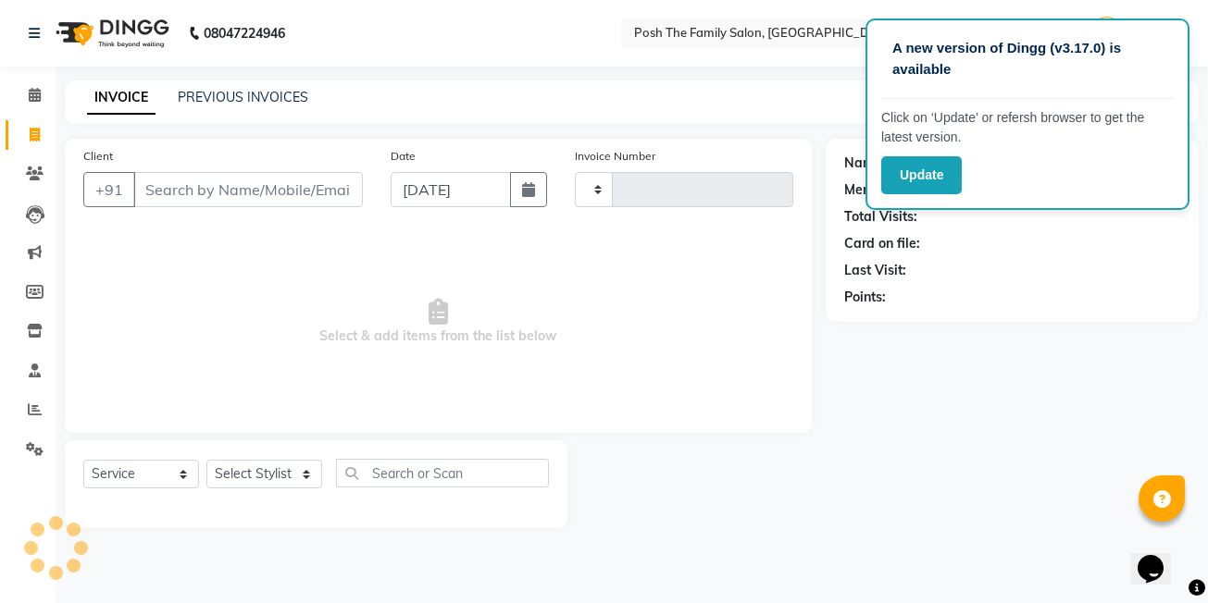
type input "2648"
select select "6199"
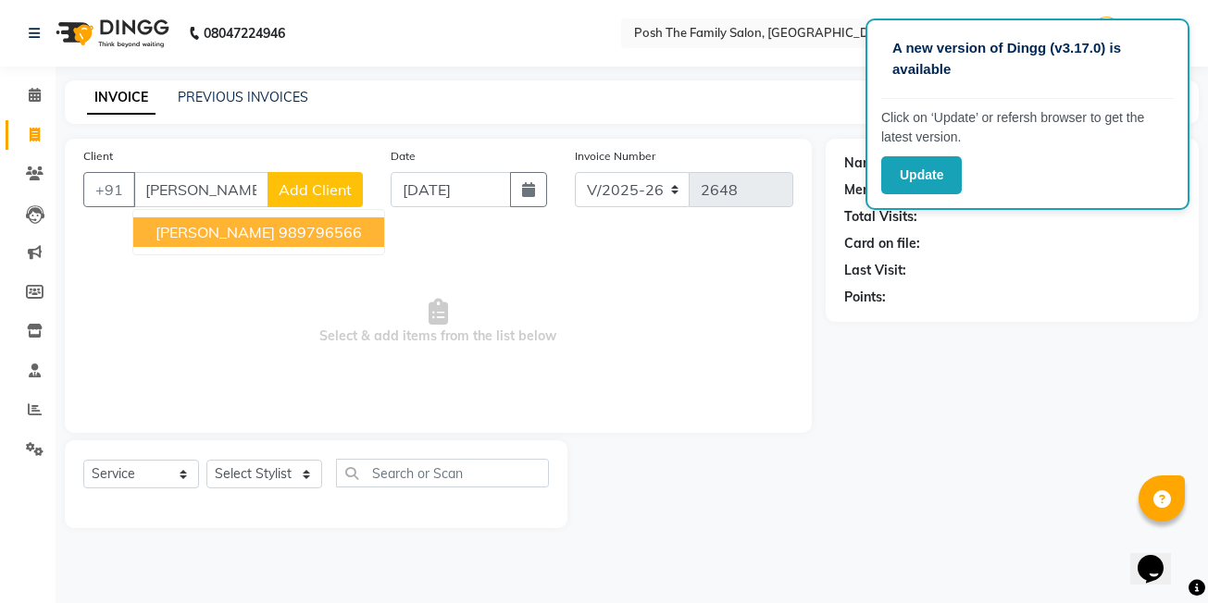
click at [211, 237] on span "[PERSON_NAME]" at bounding box center [214, 232] width 119 height 19
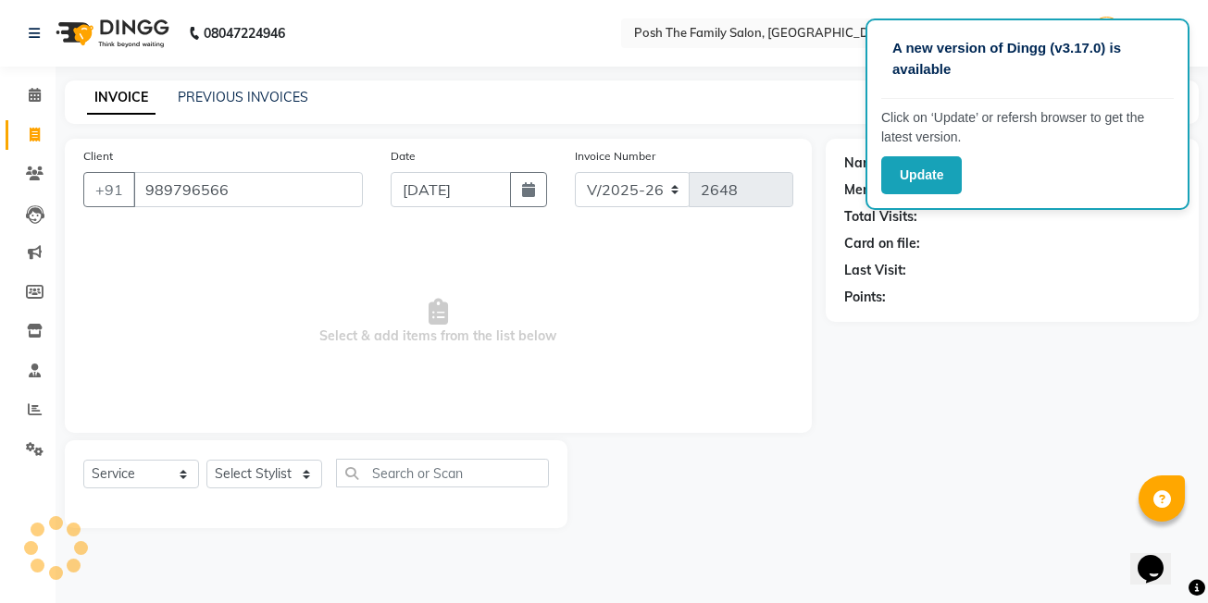
type input "989796566"
click at [271, 473] on select "Select Stylist [PERSON_NAME] [PERSON_NAME] [PERSON_NAME] VRMA [PERSON_NAME] [PE…" at bounding box center [264, 474] width 116 height 29
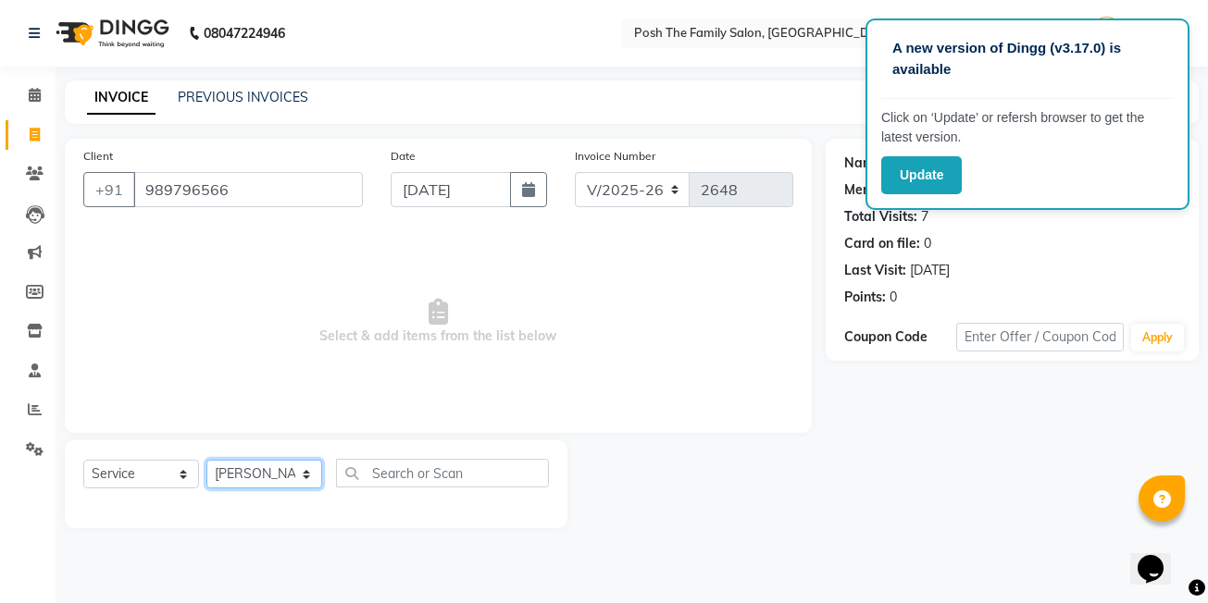
click at [206, 460] on select "Select Stylist [PERSON_NAME] [PERSON_NAME] [PERSON_NAME] VRMA [PERSON_NAME] [PE…" at bounding box center [264, 474] width 116 height 29
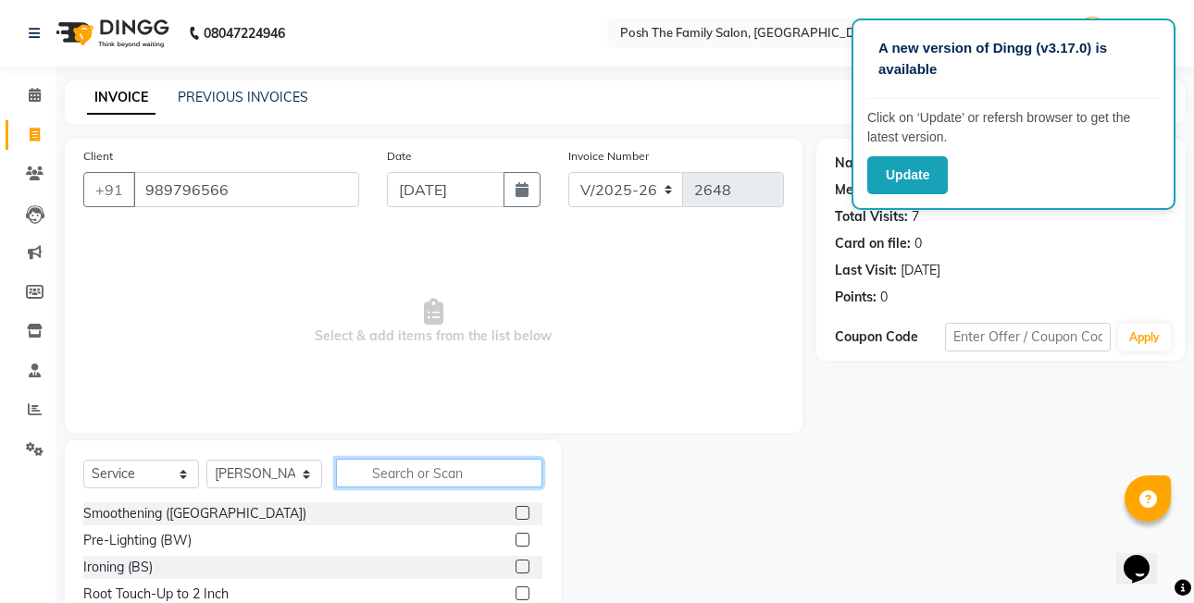
click at [377, 481] on input "text" at bounding box center [439, 473] width 206 height 29
click at [238, 465] on select "Select Stylist [PERSON_NAME] [PERSON_NAME] [PERSON_NAME] VRMA [PERSON_NAME] [PE…" at bounding box center [264, 474] width 116 height 29
select select "86687"
click at [206, 460] on select "Select Stylist [PERSON_NAME] [PERSON_NAME] [PERSON_NAME] VRMA [PERSON_NAME] [PE…" at bounding box center [264, 474] width 116 height 29
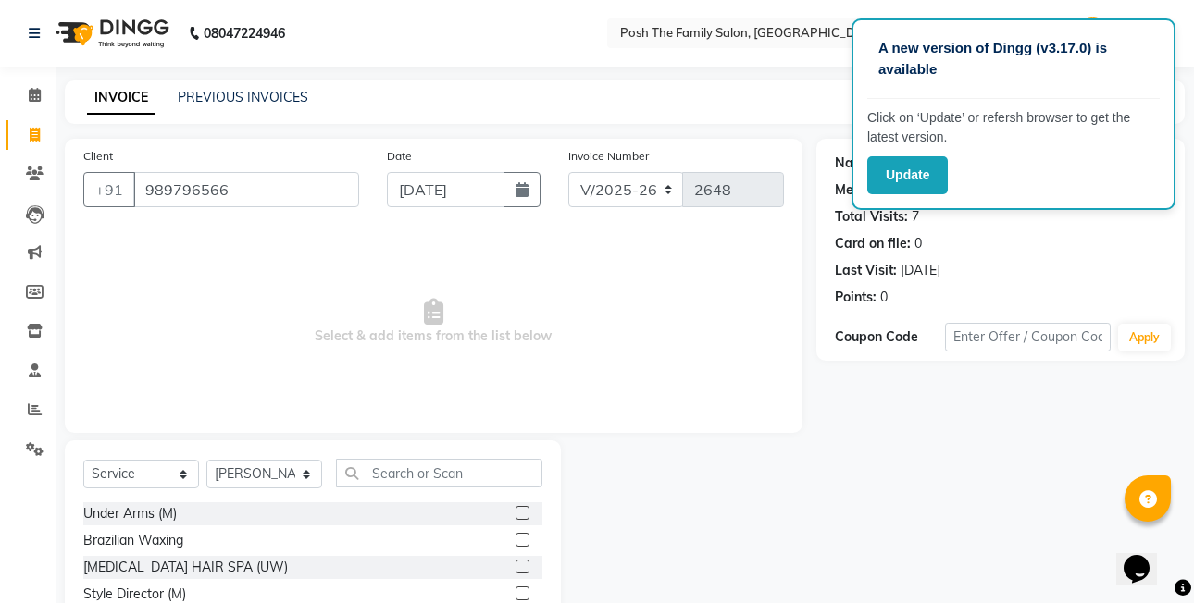
drag, startPoint x: 415, startPoint y: 488, endPoint x: 416, endPoint y: 474, distance: 13.9
click at [415, 483] on div "Select Service Product Membership Package Voucher Prepaid Gift Card Select Styl…" at bounding box center [312, 480] width 459 height 43
click at [416, 473] on input "text" at bounding box center [439, 473] width 206 height 29
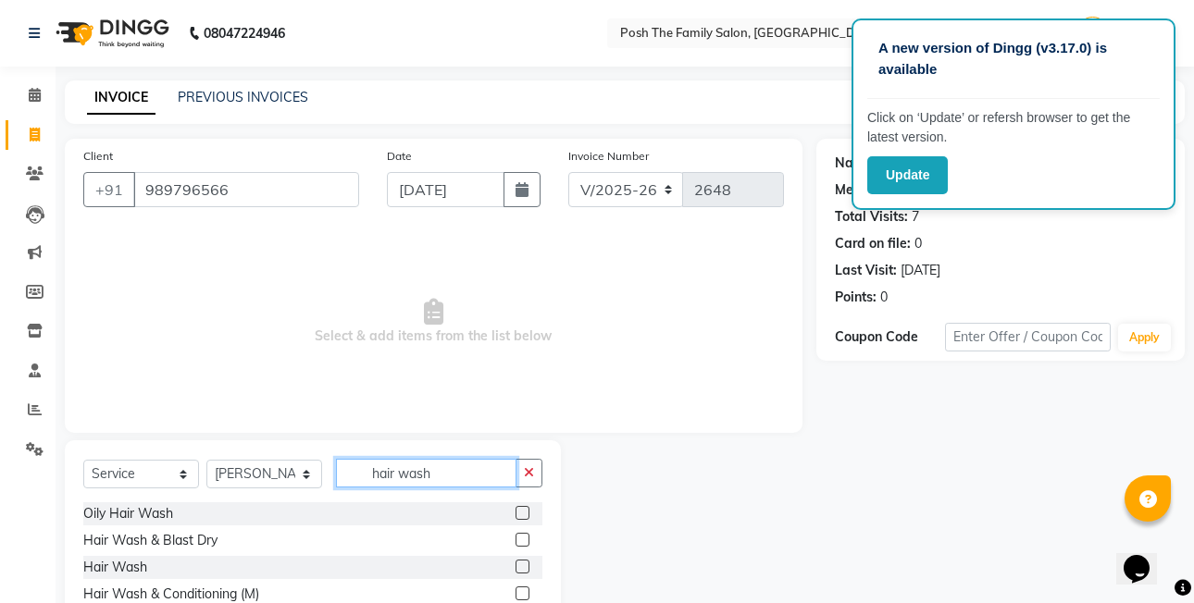
type input "hair wash"
drag, startPoint x: 528, startPoint y: 504, endPoint x: 516, endPoint y: 514, distance: 15.9
click at [521, 511] on div at bounding box center [529, 514] width 27 height 23
click at [515, 515] on div "Oily Hair Wash" at bounding box center [312, 514] width 459 height 23
click at [520, 512] on label at bounding box center [523, 513] width 14 height 14
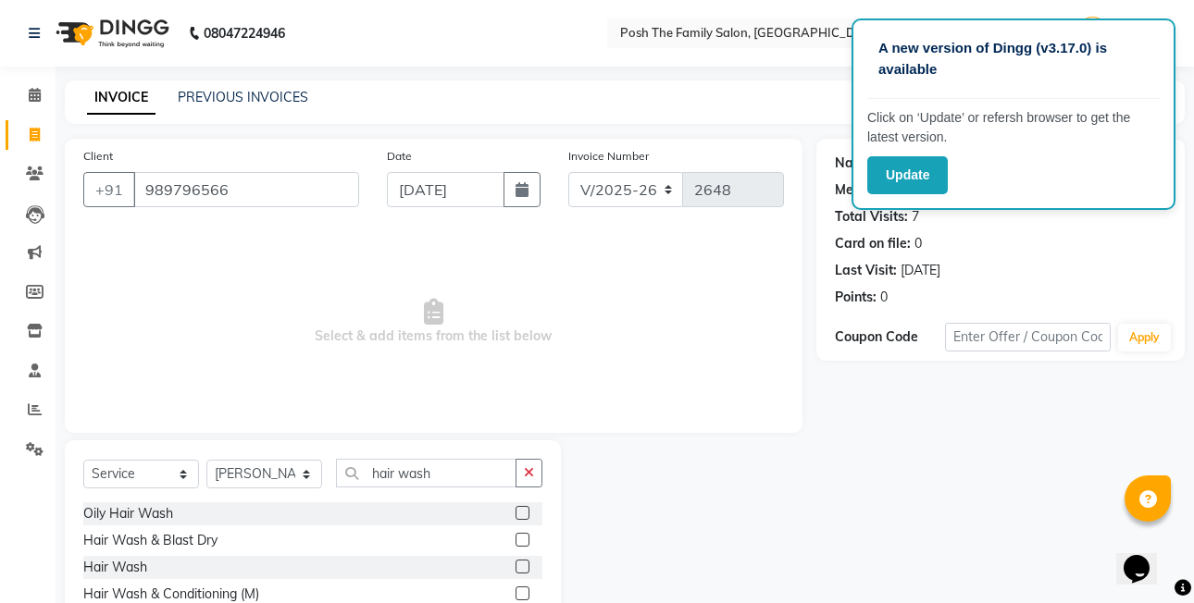
click at [520, 512] on input "checkbox" at bounding box center [522, 514] width 12 height 12
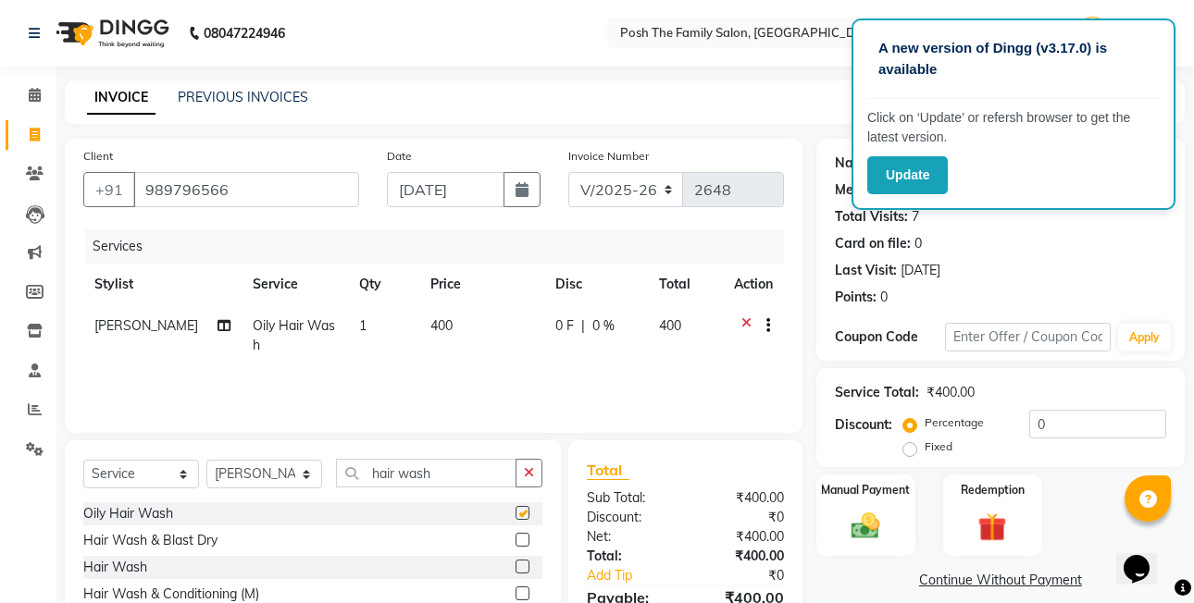
checkbox input "false"
click at [460, 332] on td "400" at bounding box center [481, 335] width 125 height 61
select select "86687"
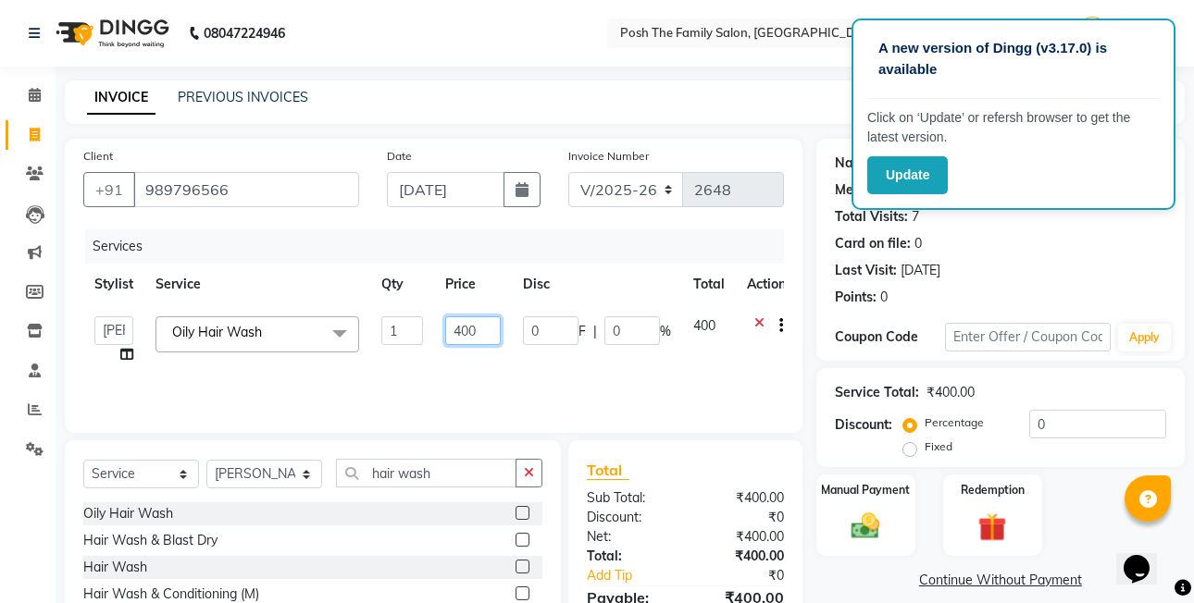
click at [492, 327] on input "400" at bounding box center [473, 331] width 56 height 29
type input "4"
type input "250"
click at [610, 304] on table "Stylist Service Qty Price Disc Total Action [PERSON_NAME] [PERSON_NAME] [PERSON…" at bounding box center [440, 320] width 714 height 112
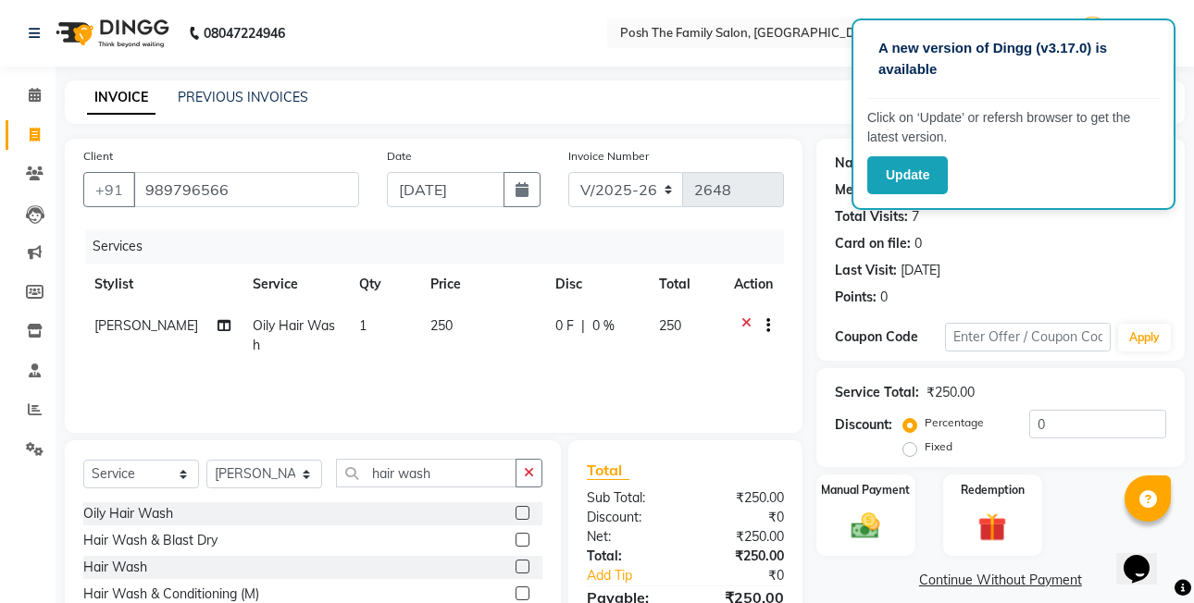
click at [925, 451] on label "Fixed" at bounding box center [939, 447] width 28 height 17
click at [913, 451] on input "Fixed" at bounding box center [913, 447] width 13 height 13
radio input "true"
click at [905, 493] on label "Manual Payment" at bounding box center [865, 489] width 93 height 18
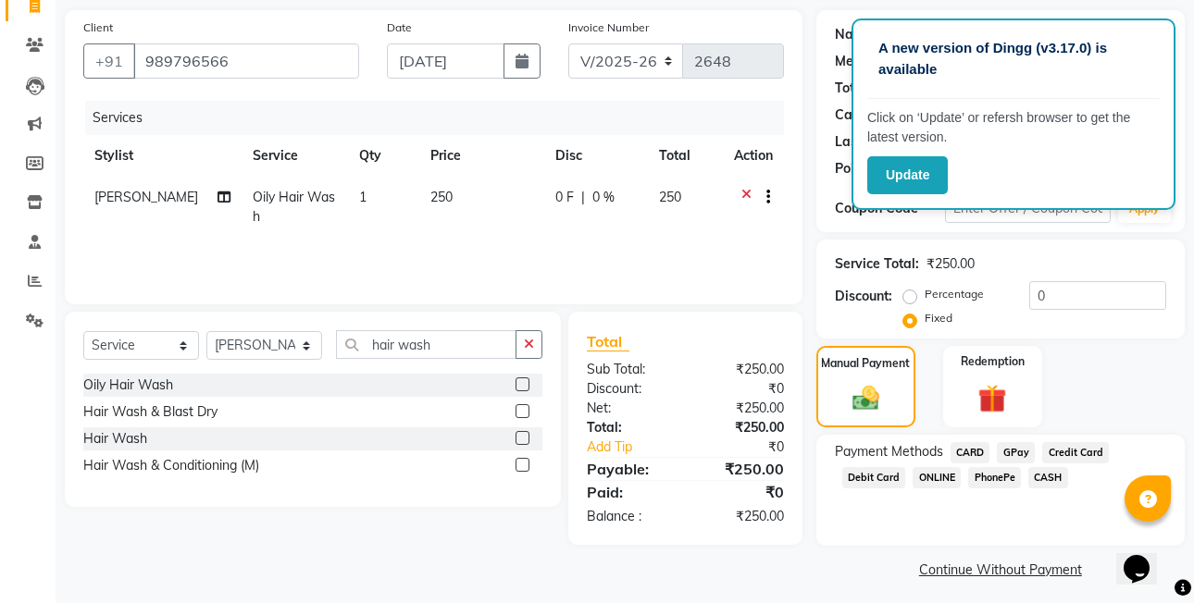
scroll to position [137, 0]
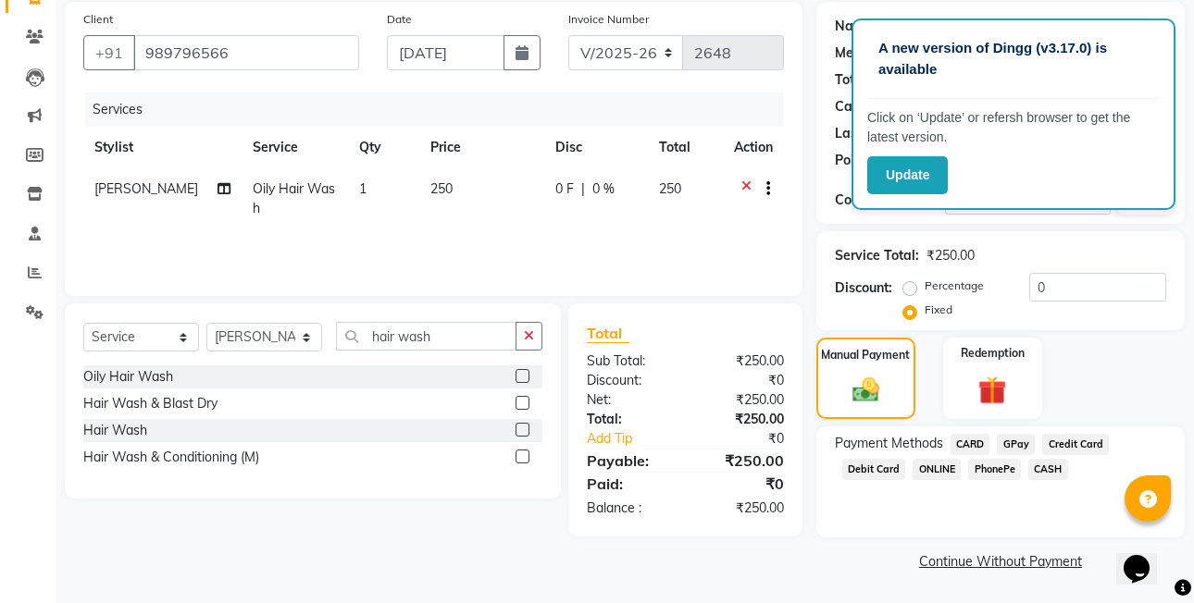
click at [1008, 467] on span "PhonePe" at bounding box center [994, 469] width 53 height 21
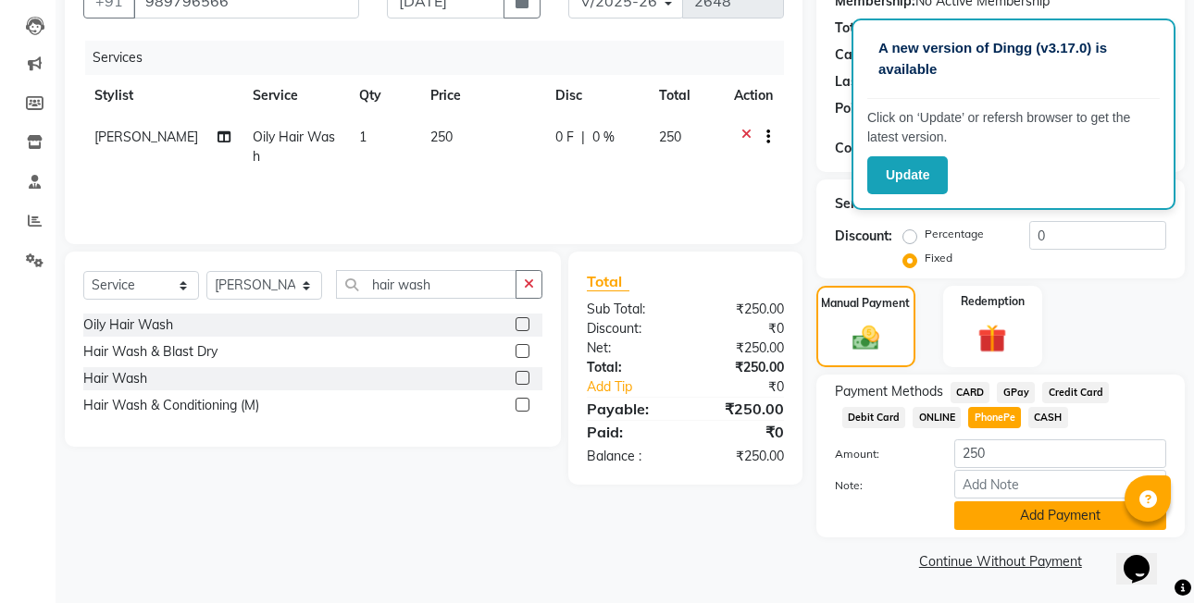
click at [996, 524] on button "Add Payment" at bounding box center [1060, 516] width 212 height 29
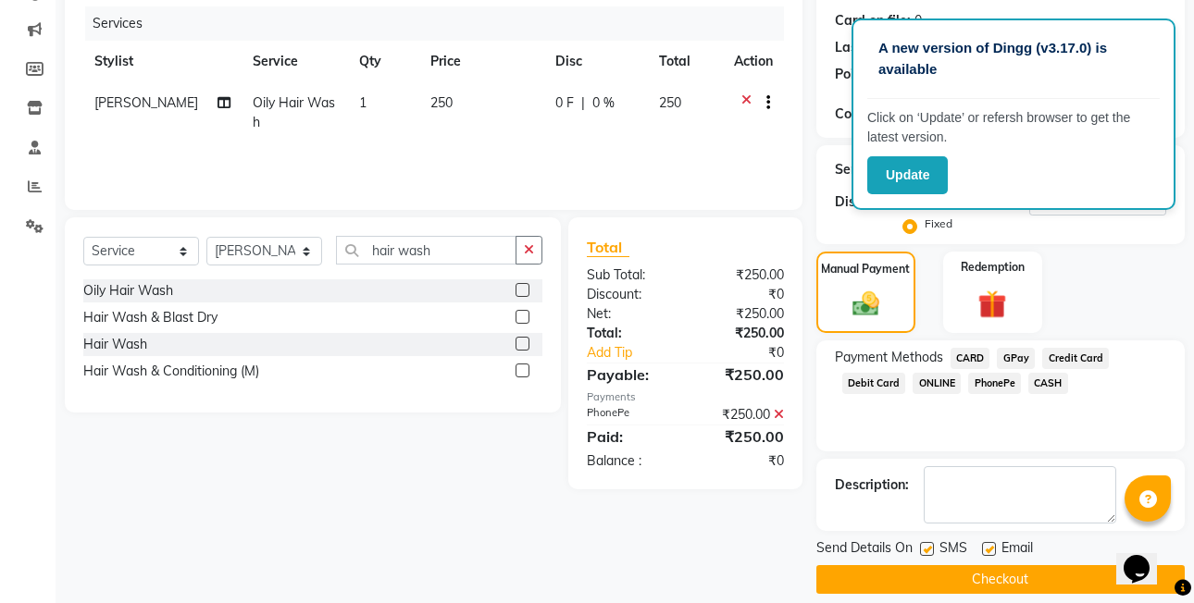
scroll to position [242, 0]
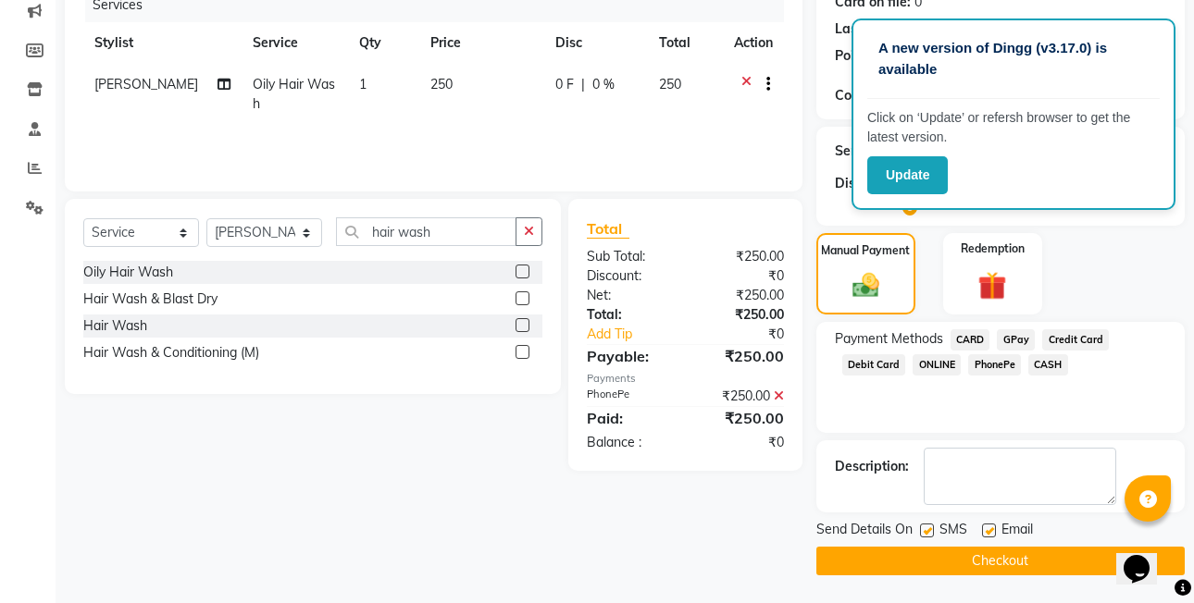
drag, startPoint x: 994, startPoint y: 551, endPoint x: 993, endPoint y: 541, distance: 9.3
click at [993, 549] on button "Checkout" at bounding box center [1000, 561] width 368 height 29
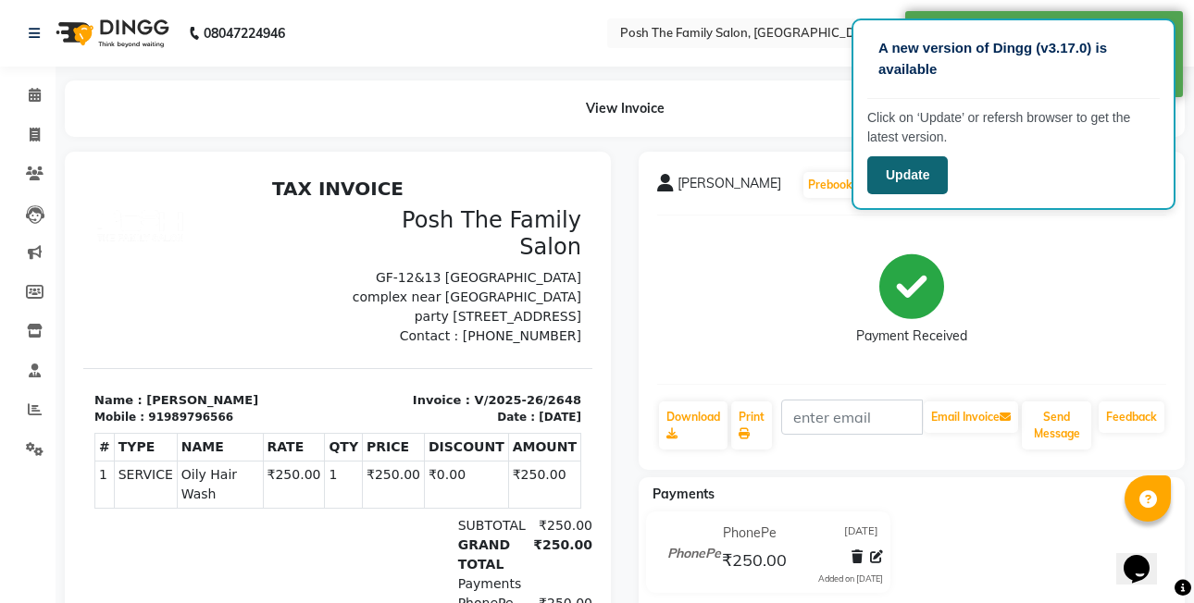
click at [941, 180] on button "Update" at bounding box center [907, 175] width 81 height 38
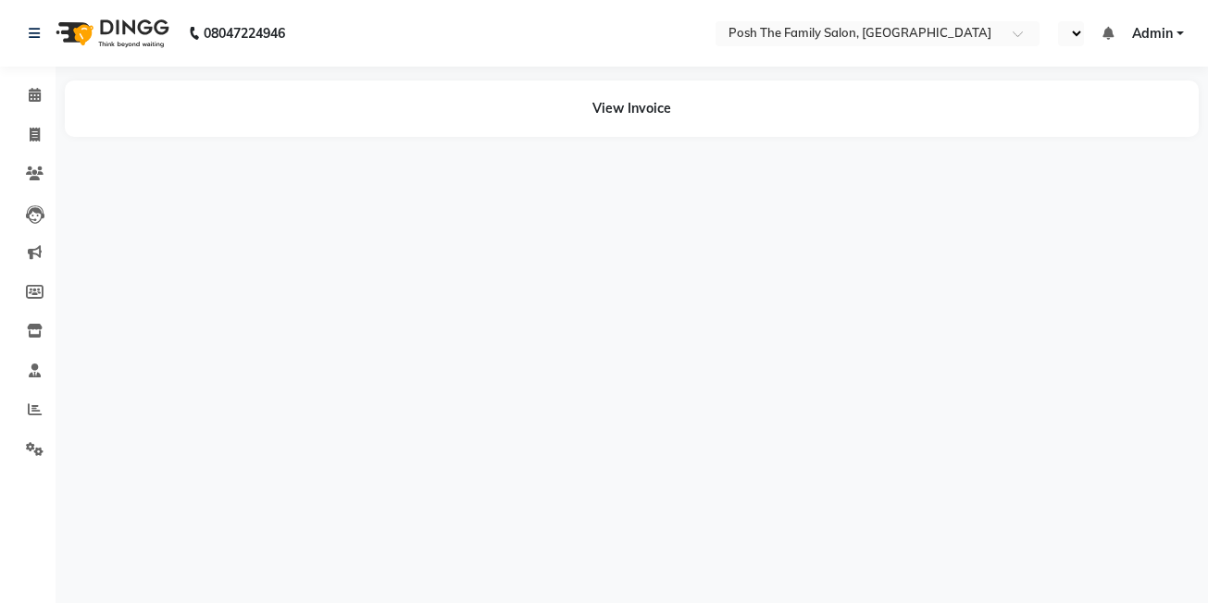
select select "en"
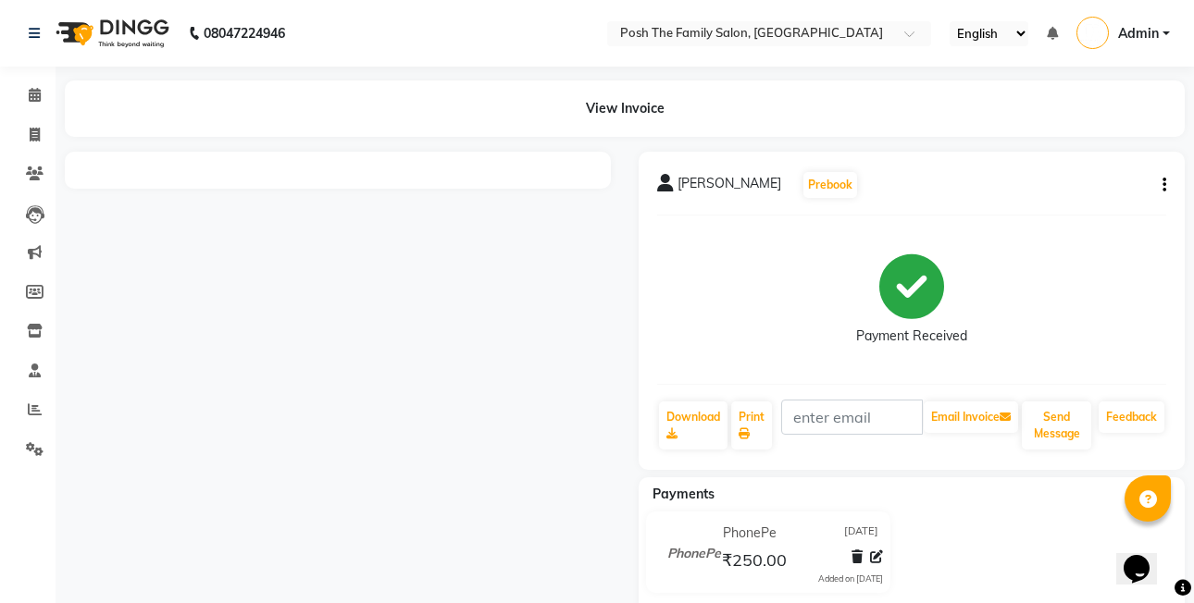
click at [1162, 181] on button "button" at bounding box center [1160, 185] width 11 height 19
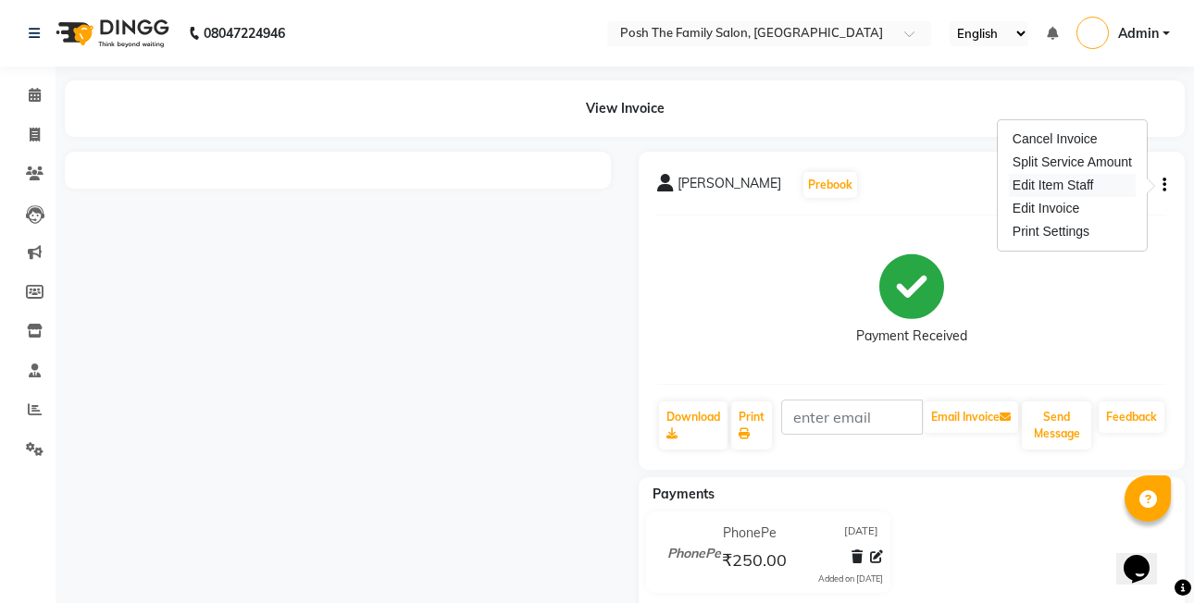
click at [1104, 181] on div "Edit Item Staff" at bounding box center [1072, 185] width 127 height 23
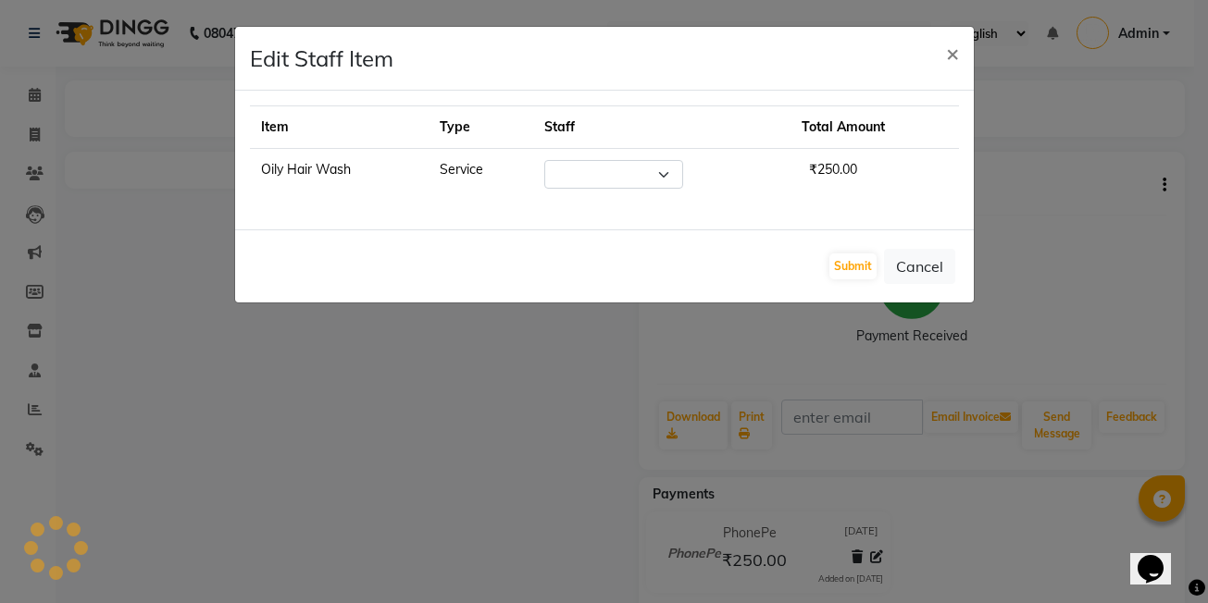
select select "86687"
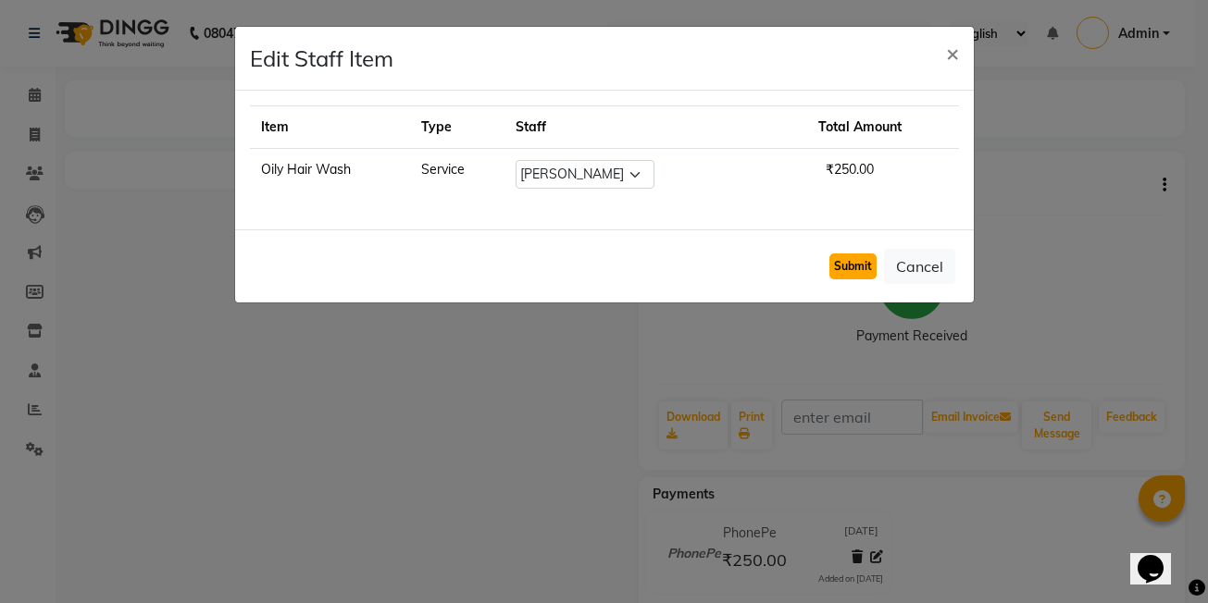
click at [831, 268] on button "Submit" at bounding box center [852, 267] width 47 height 26
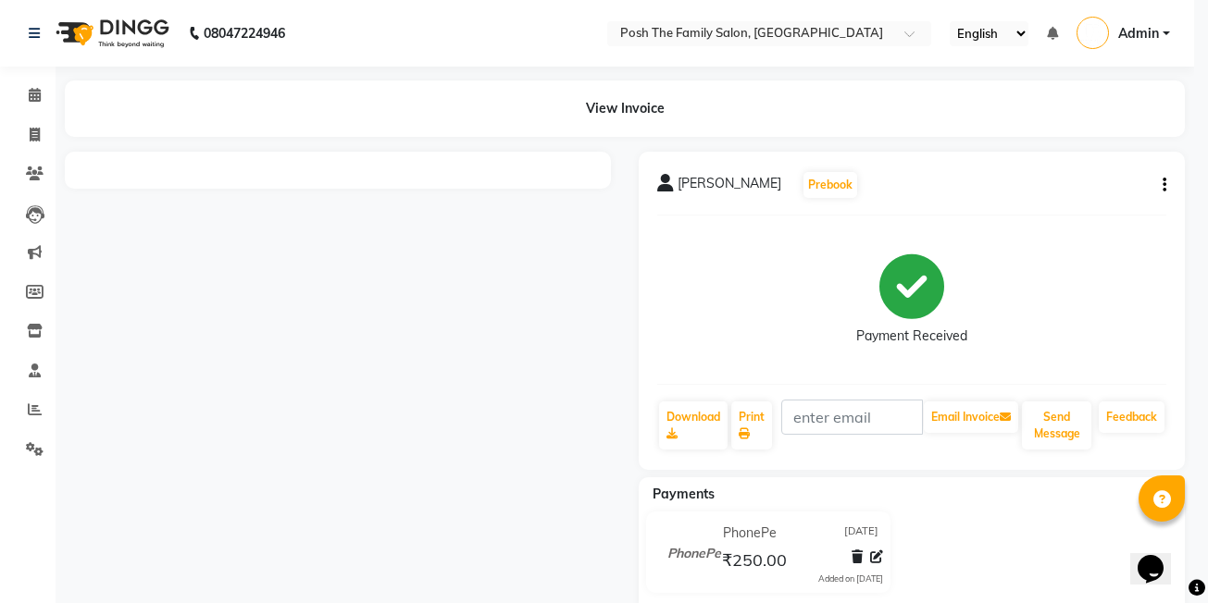
click at [832, 268] on ngb-modal-window "Edit Staff Item × Item Type Staff Total Amount Oily Hair Wash Service Select aa…" at bounding box center [604, 301] width 1208 height 603
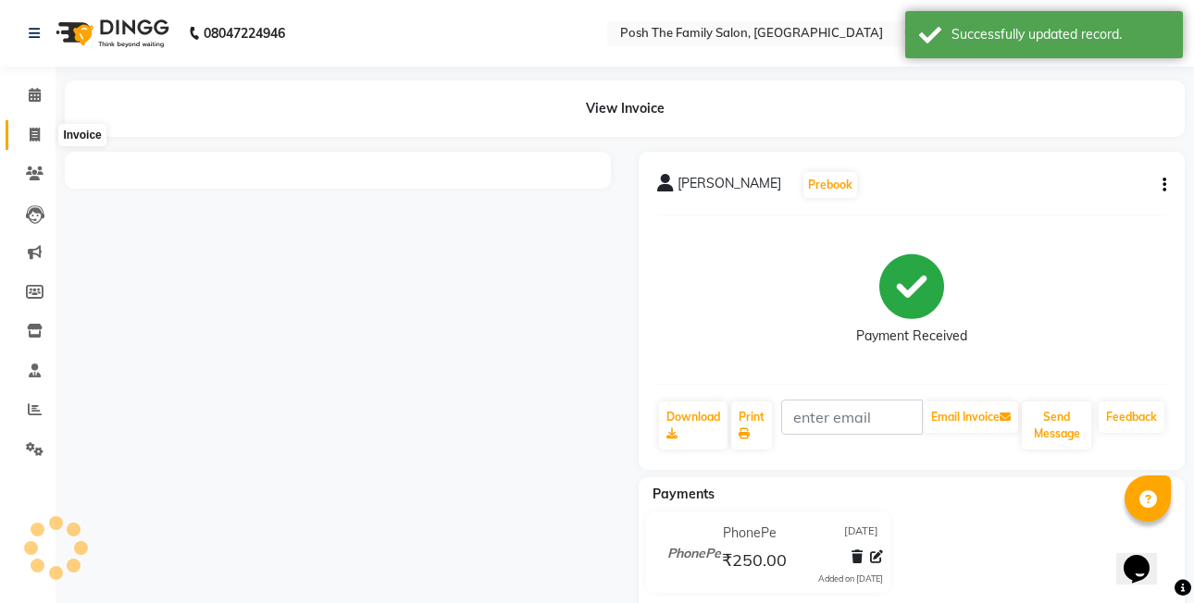
click at [43, 130] on span at bounding box center [35, 135] width 32 height 21
select select "service"
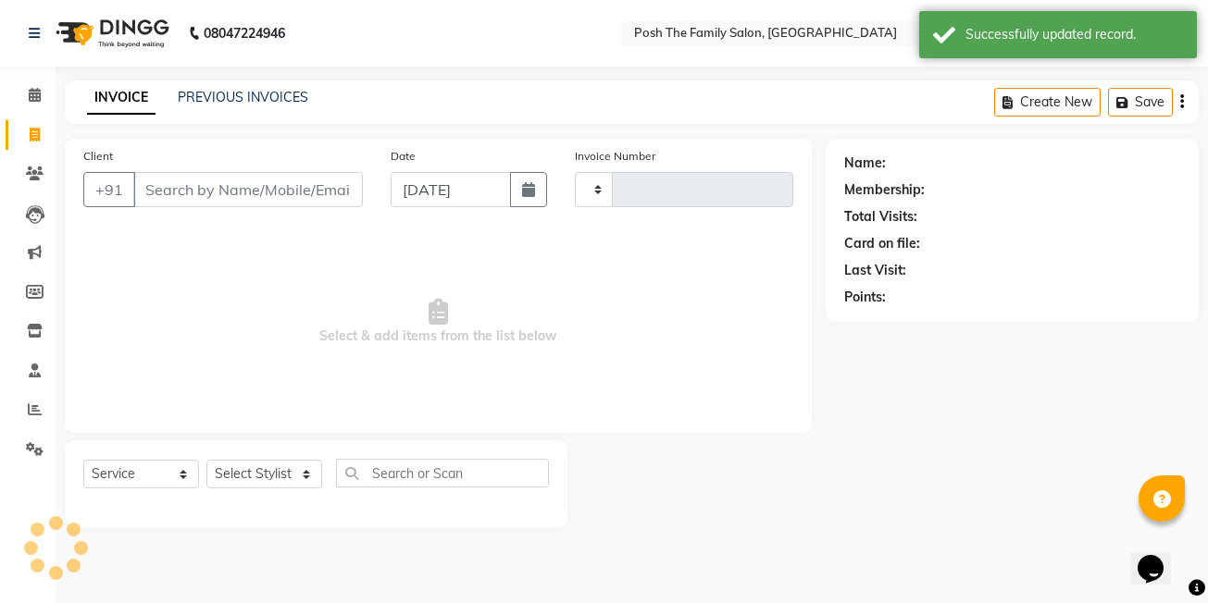
type input "2649"
select select "6199"
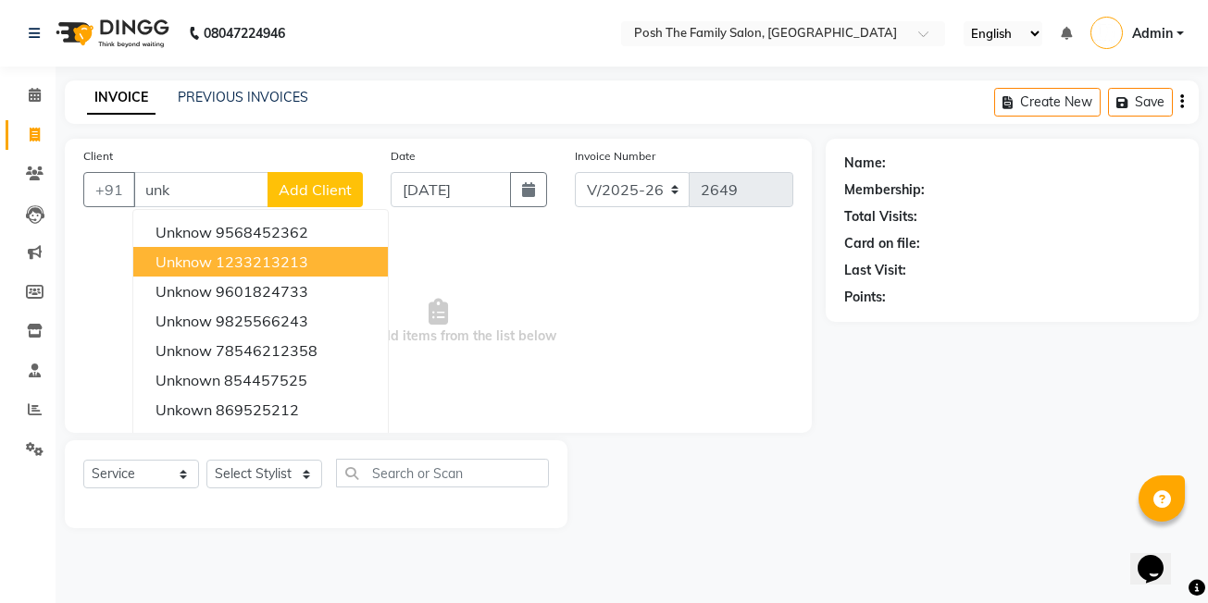
click at [241, 248] on button "unknow 1233213213" at bounding box center [260, 262] width 255 height 30
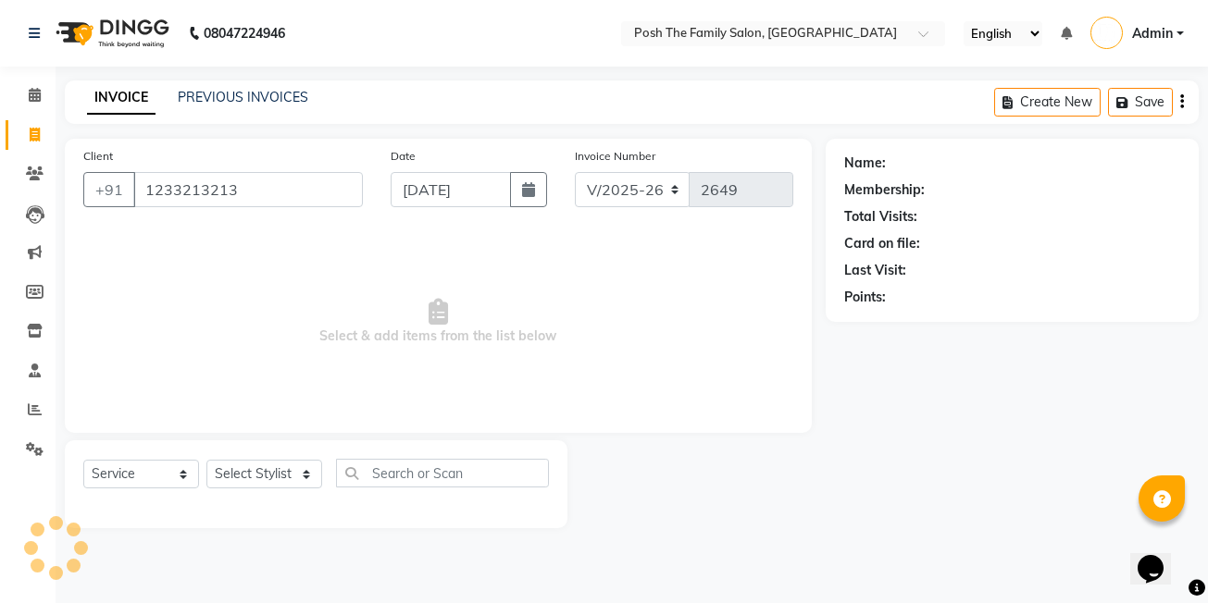
type input "1233213213"
click at [229, 466] on select "Select Stylist aarif hussin ASHISH SEN DEVKI VRMA dharti solanki JAIMIN PAREKH …" at bounding box center [264, 474] width 116 height 29
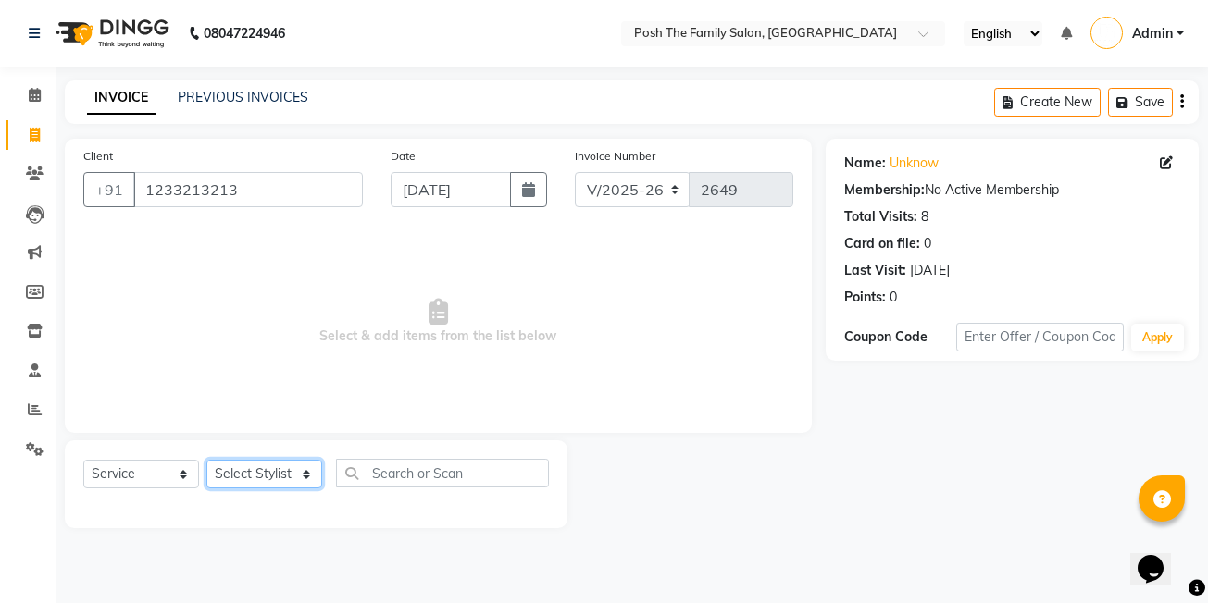
select select "86715"
click at [206, 460] on select "Select Stylist aarif hussin ASHISH SEN DEVKI VRMA dharti solanki JAIMIN PAREKH …" at bounding box center [264, 474] width 116 height 29
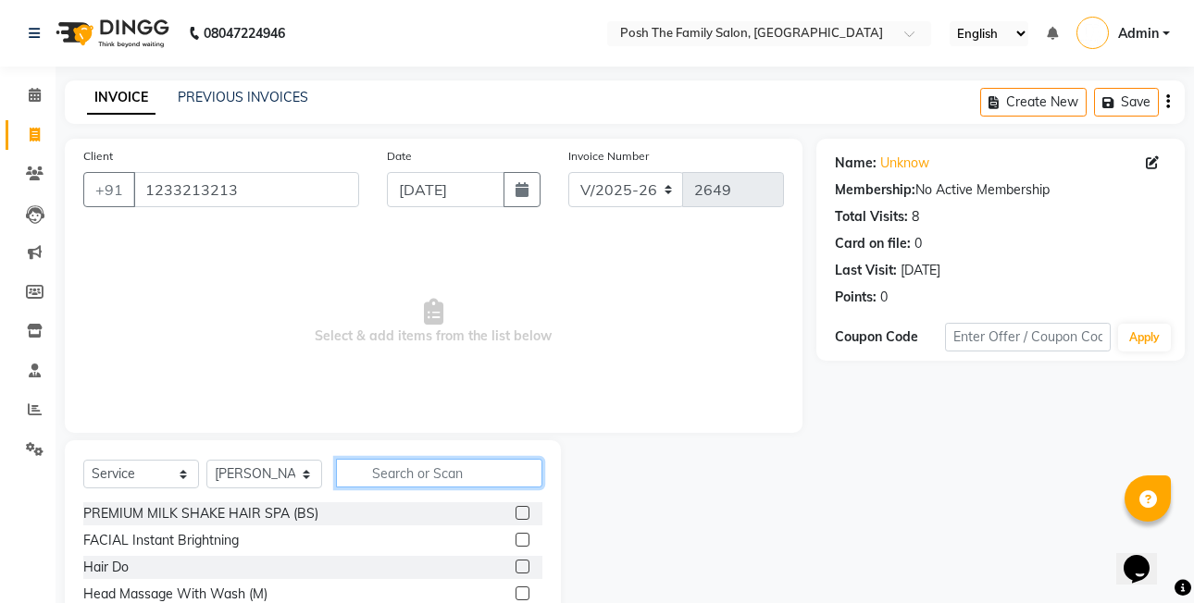
click at [406, 478] on input "text" at bounding box center [439, 473] width 206 height 29
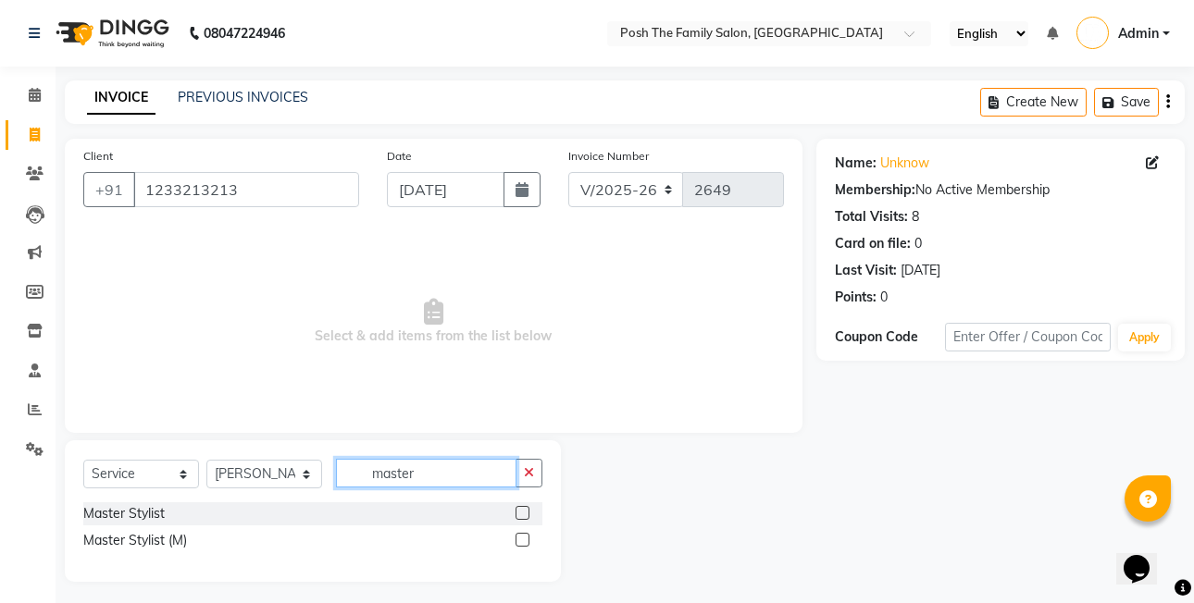
type input "master"
click at [528, 540] on label at bounding box center [523, 540] width 14 height 14
click at [528, 540] on input "checkbox" at bounding box center [522, 541] width 12 height 12
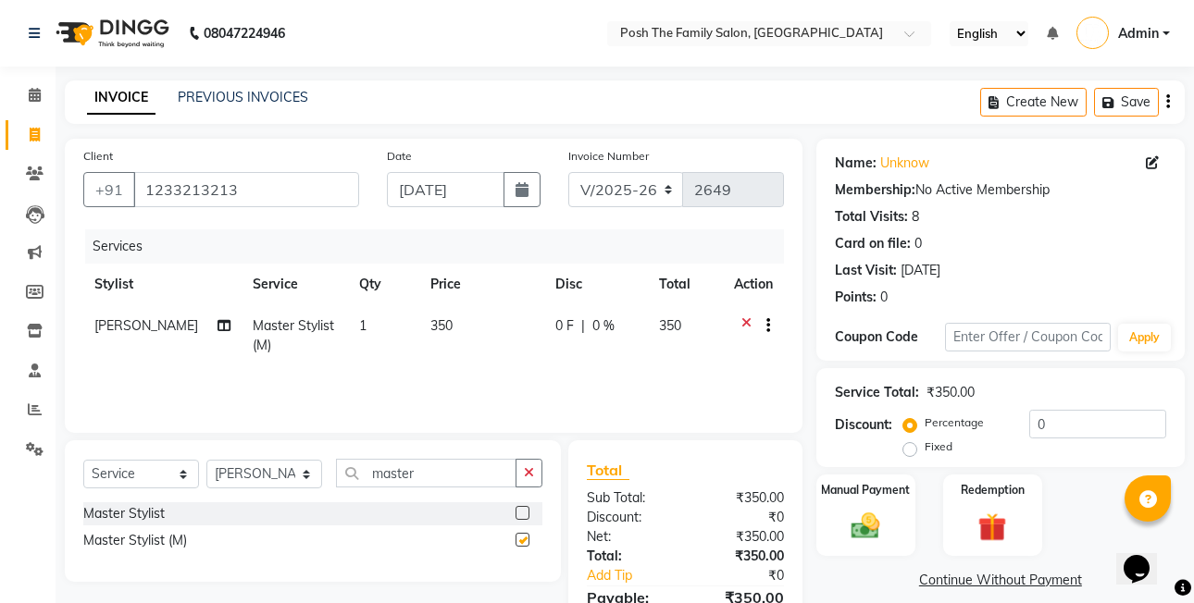
checkbox input "false"
click at [465, 488] on div "Select Service Product Membership Package Voucher Prepaid Gift Card Select Styl…" at bounding box center [312, 480] width 459 height 43
click at [463, 482] on input "master" at bounding box center [426, 473] width 180 height 29
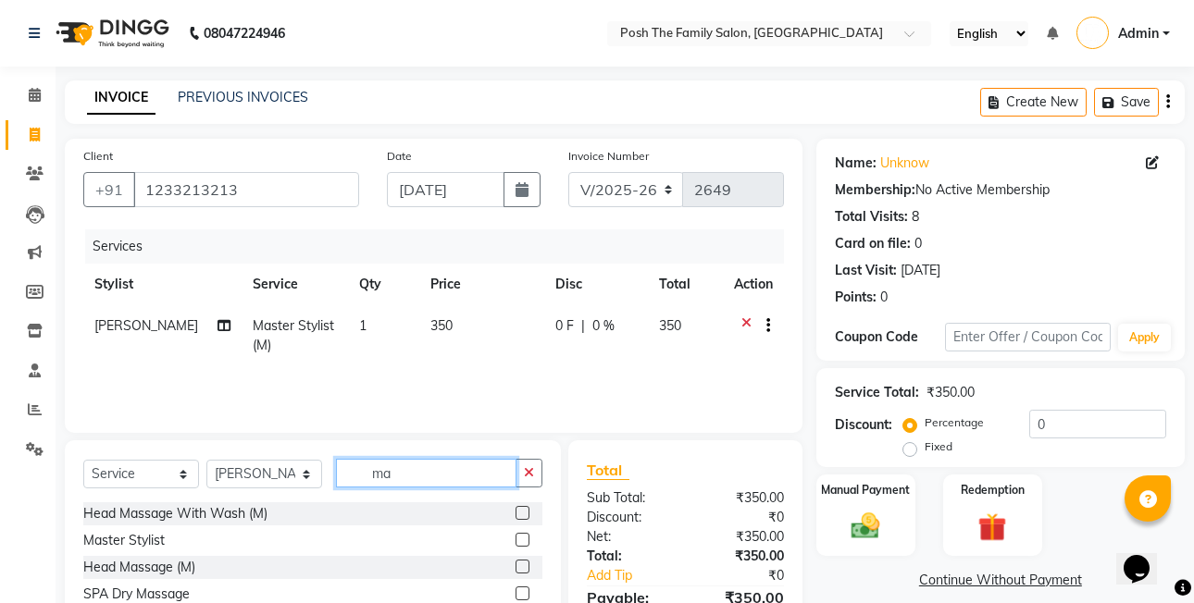
type input "m"
type input "shave"
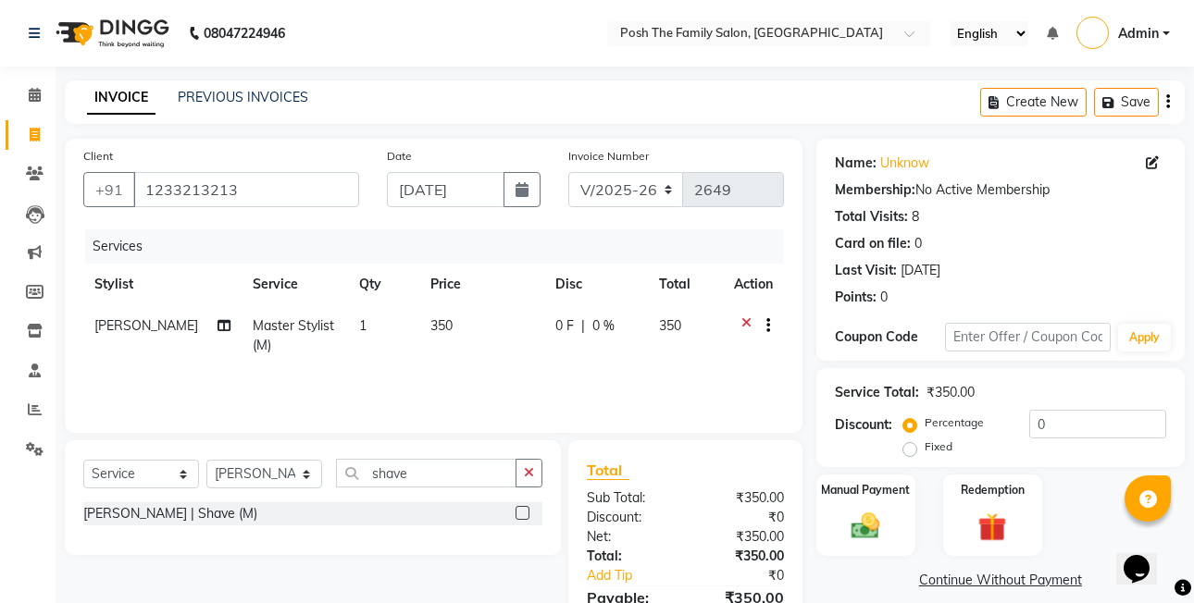
click at [525, 514] on label at bounding box center [523, 513] width 14 height 14
click at [525, 514] on input "checkbox" at bounding box center [522, 514] width 12 height 12
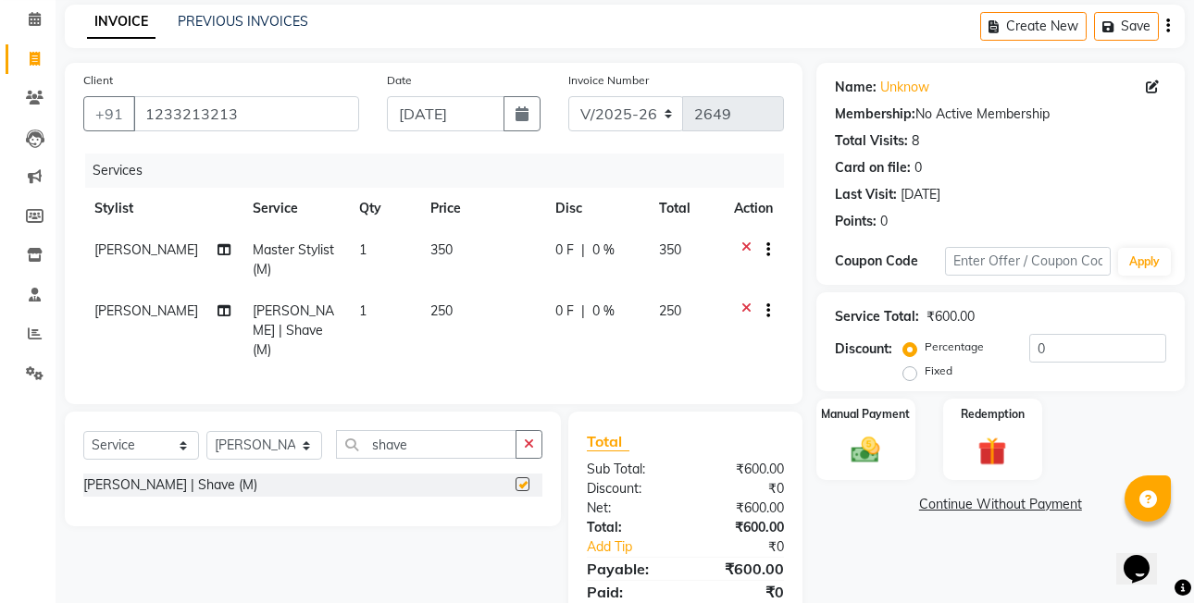
scroll to position [140, 0]
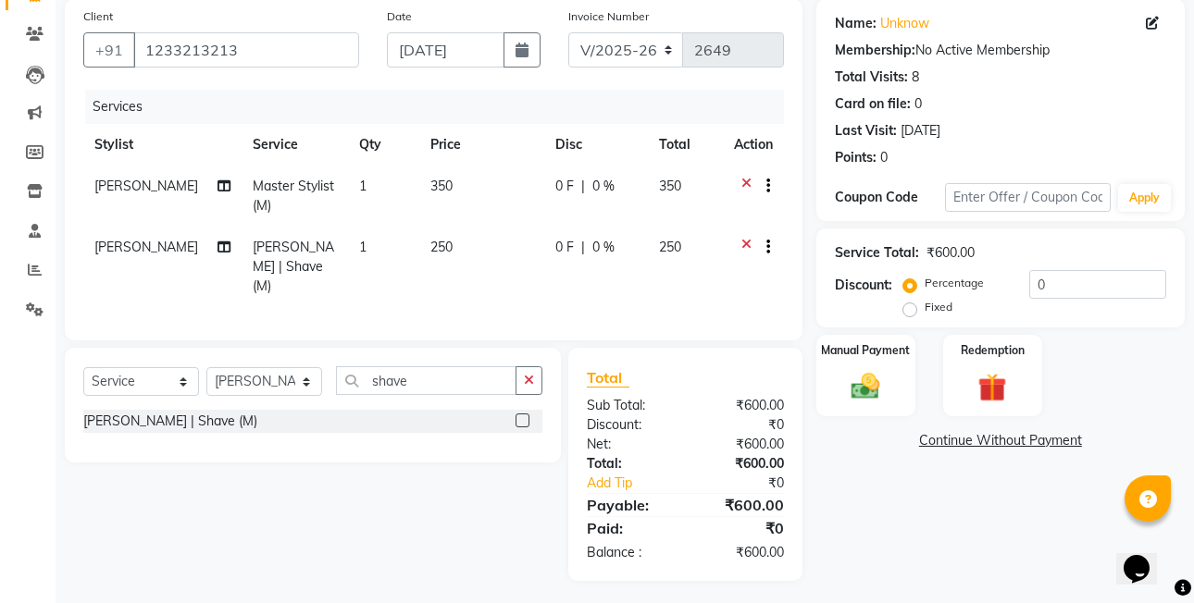
checkbox input "false"
click at [425, 374] on input "shave" at bounding box center [426, 381] width 180 height 29
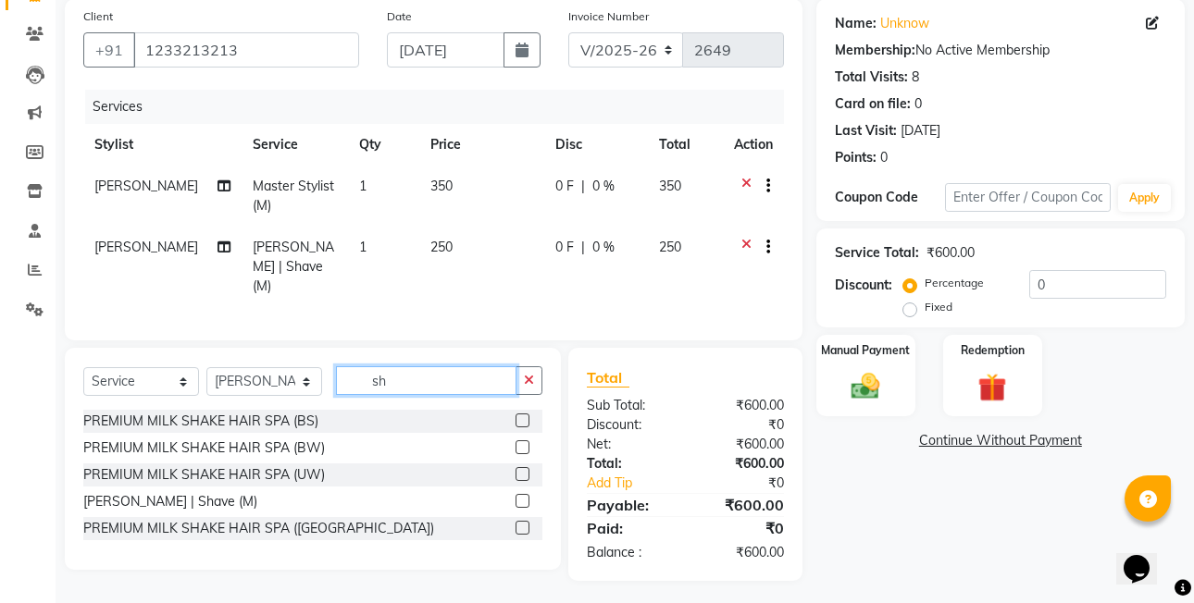
type input "s"
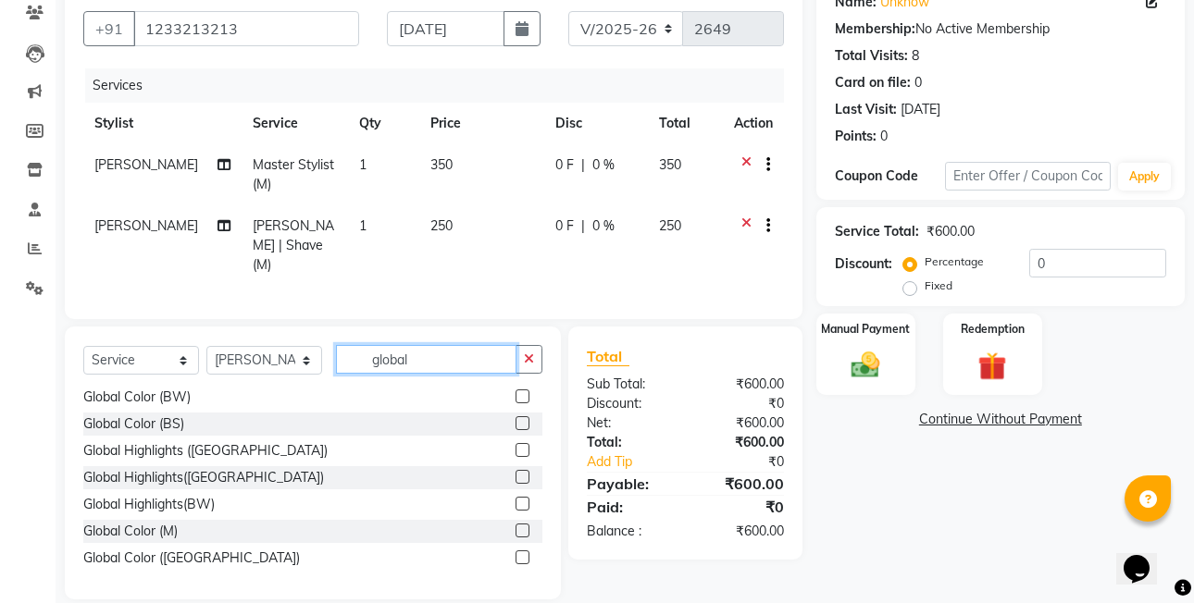
scroll to position [180, 0]
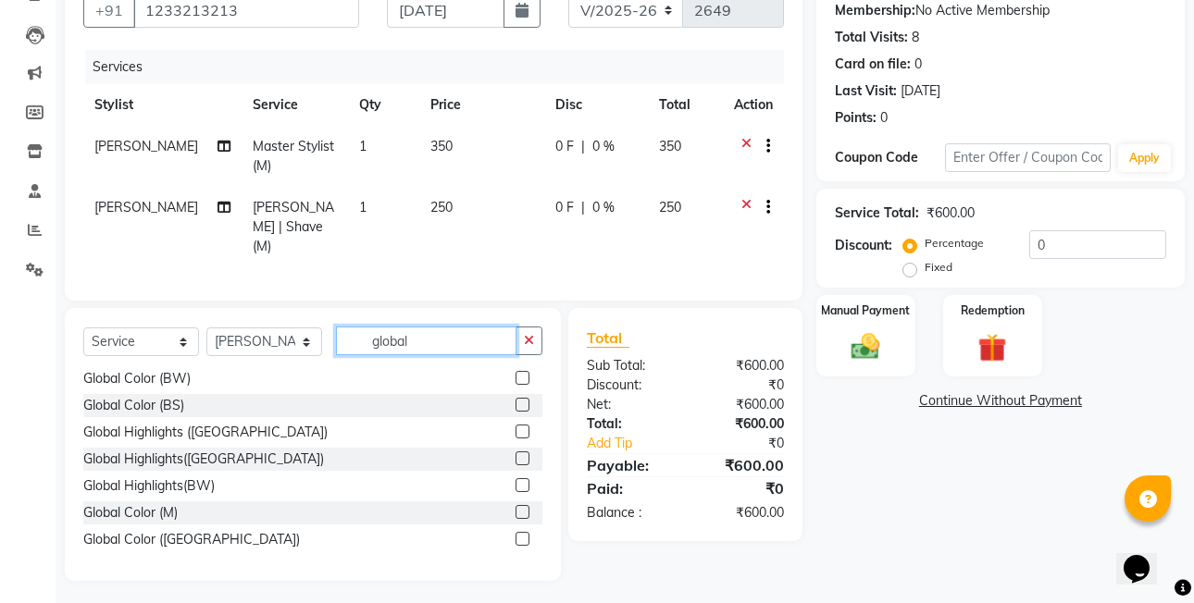
type input "global"
click at [516, 509] on label at bounding box center [523, 512] width 14 height 14
click at [516, 509] on input "checkbox" at bounding box center [522, 513] width 12 height 12
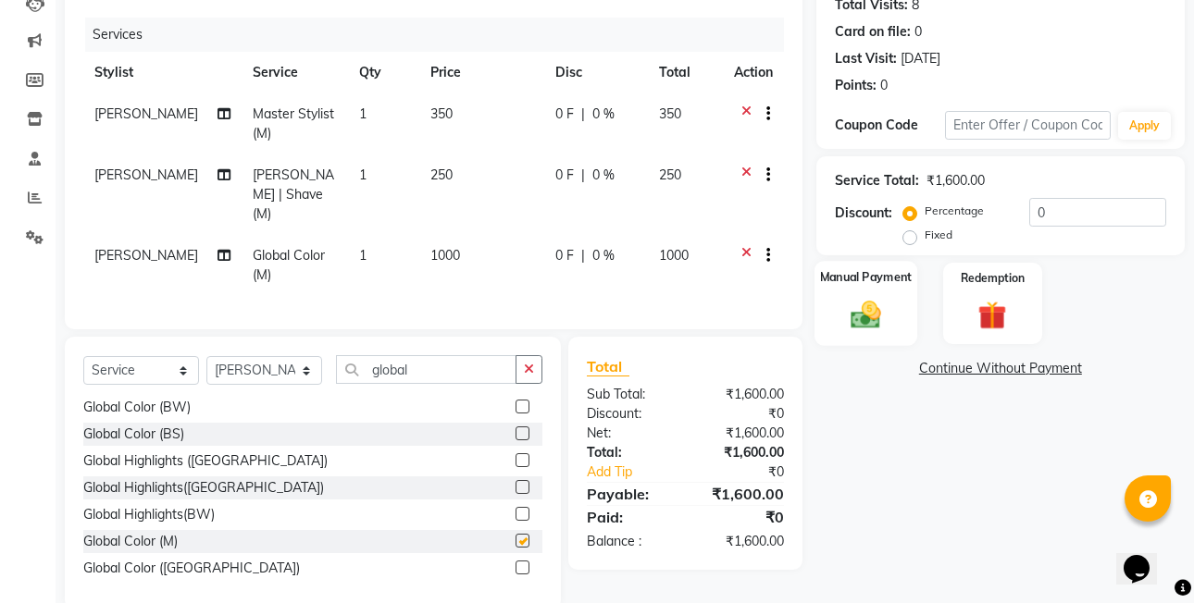
checkbox input "false"
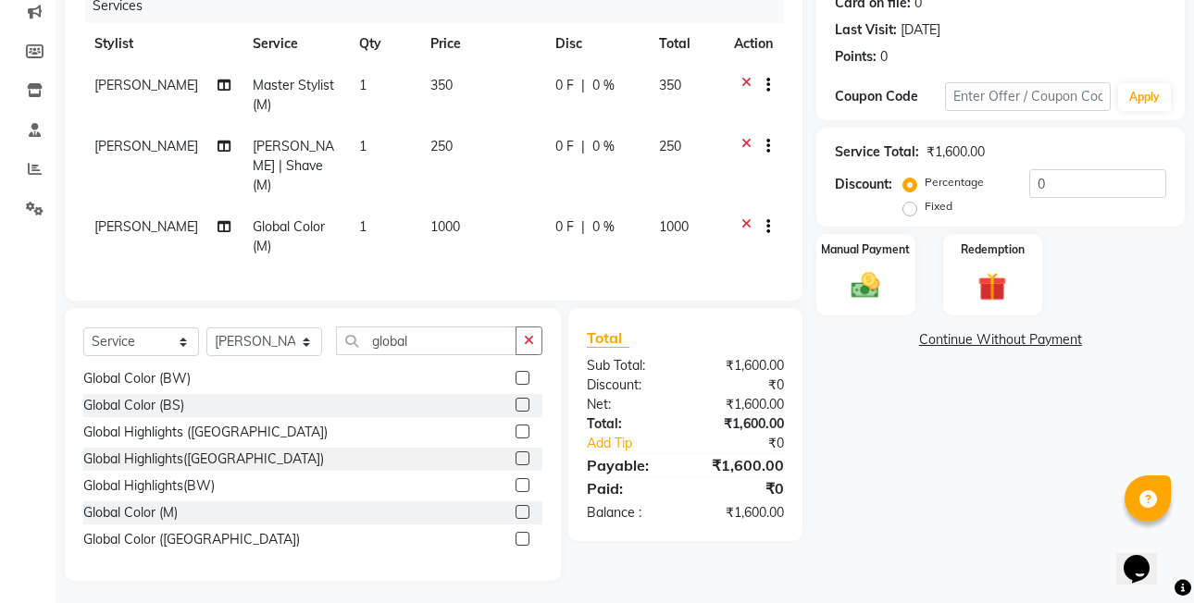
click at [925, 212] on label "Fixed" at bounding box center [939, 206] width 28 height 17
click at [907, 212] on input "Fixed" at bounding box center [913, 206] width 13 height 13
radio input "true"
click at [897, 249] on label "Manual Payment" at bounding box center [865, 249] width 93 height 18
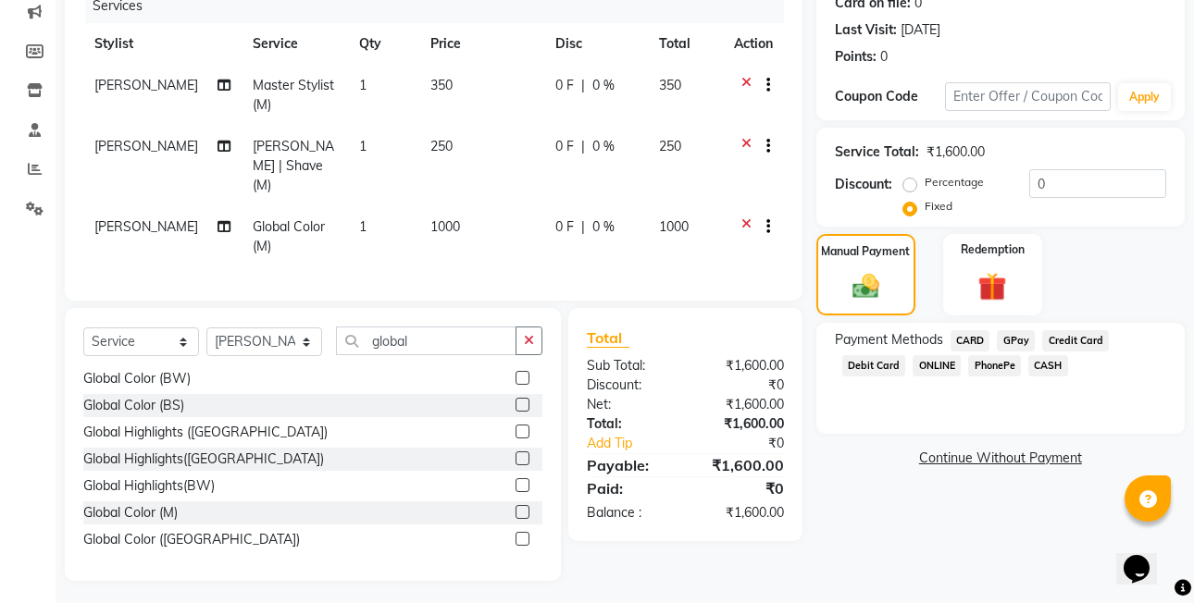
click at [1036, 366] on span "CASH" at bounding box center [1048, 365] width 40 height 21
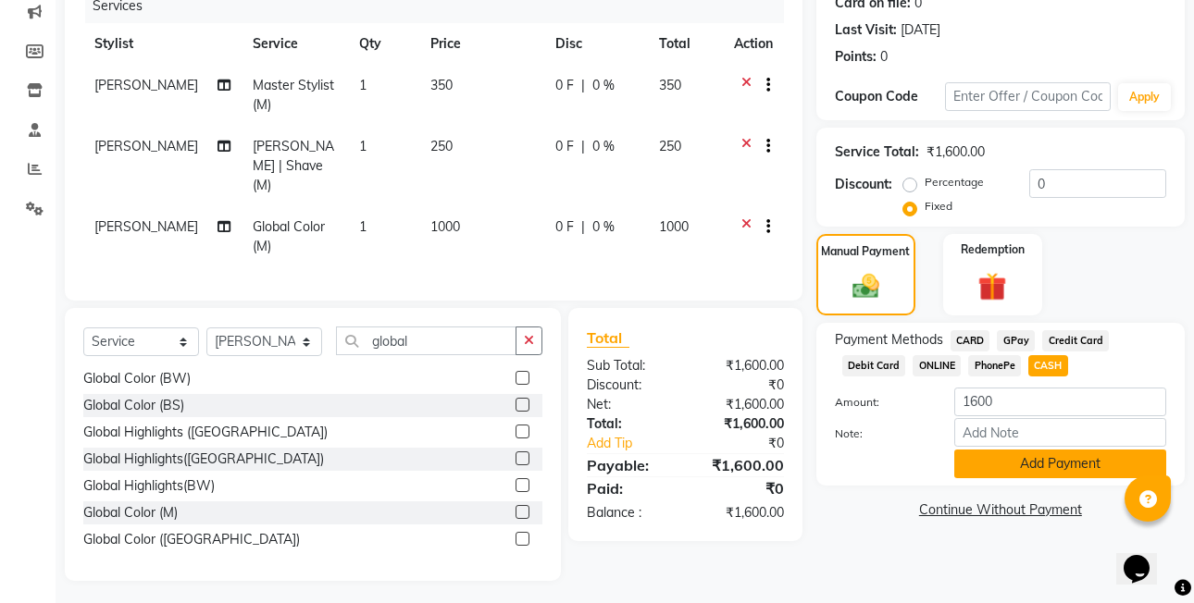
click at [1011, 467] on button "Add Payment" at bounding box center [1060, 464] width 212 height 29
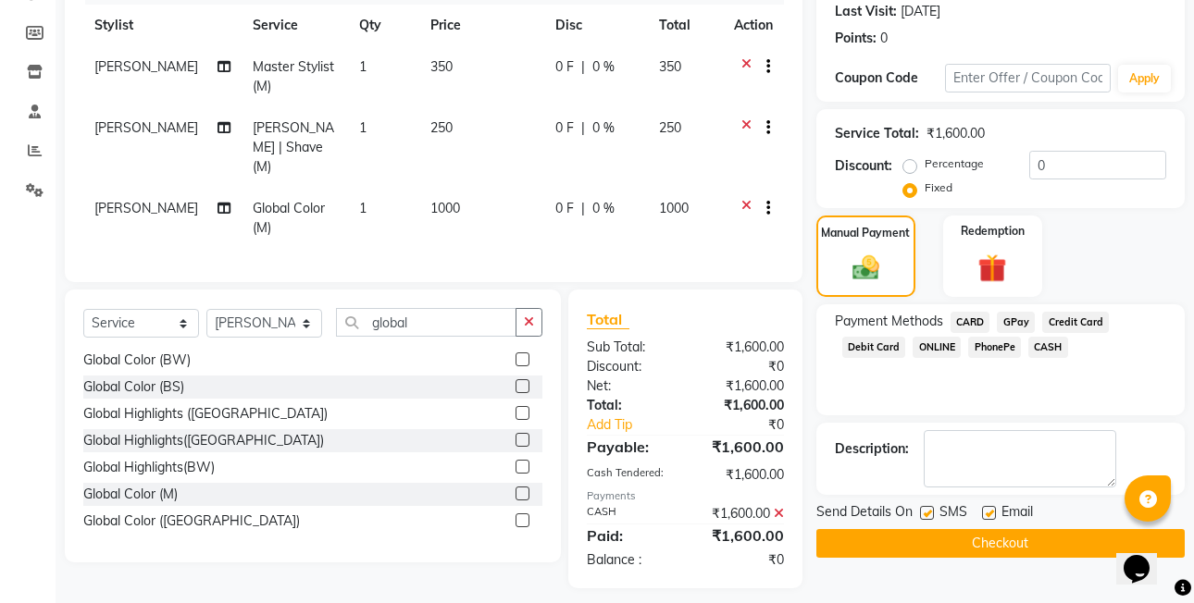
scroll to position [267, 0]
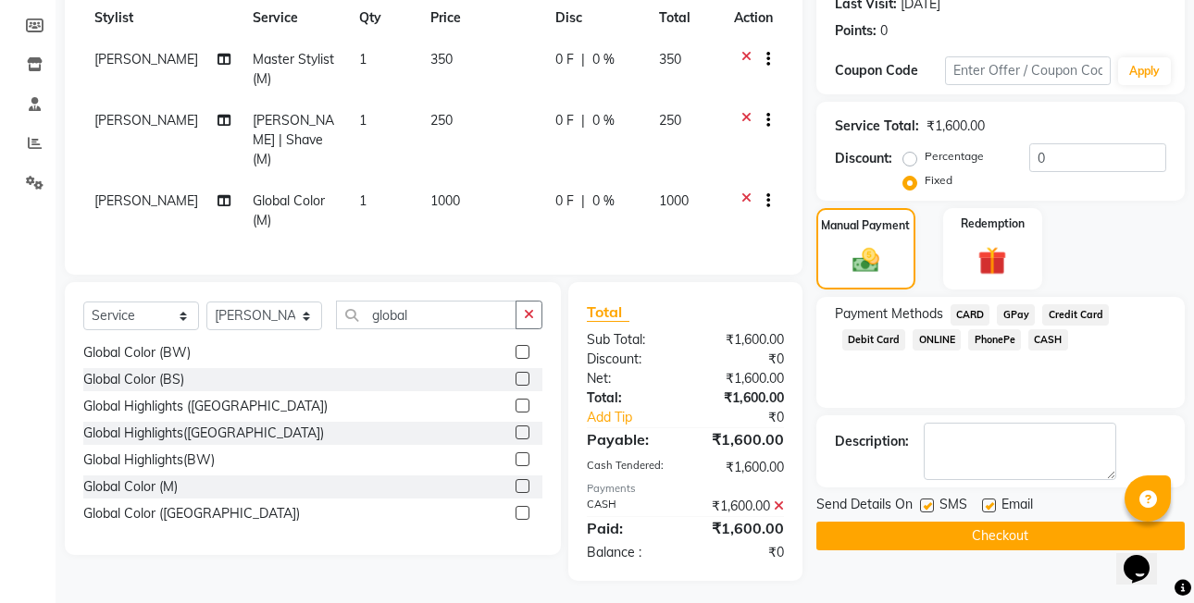
click at [1030, 524] on button "Checkout" at bounding box center [1000, 536] width 368 height 29
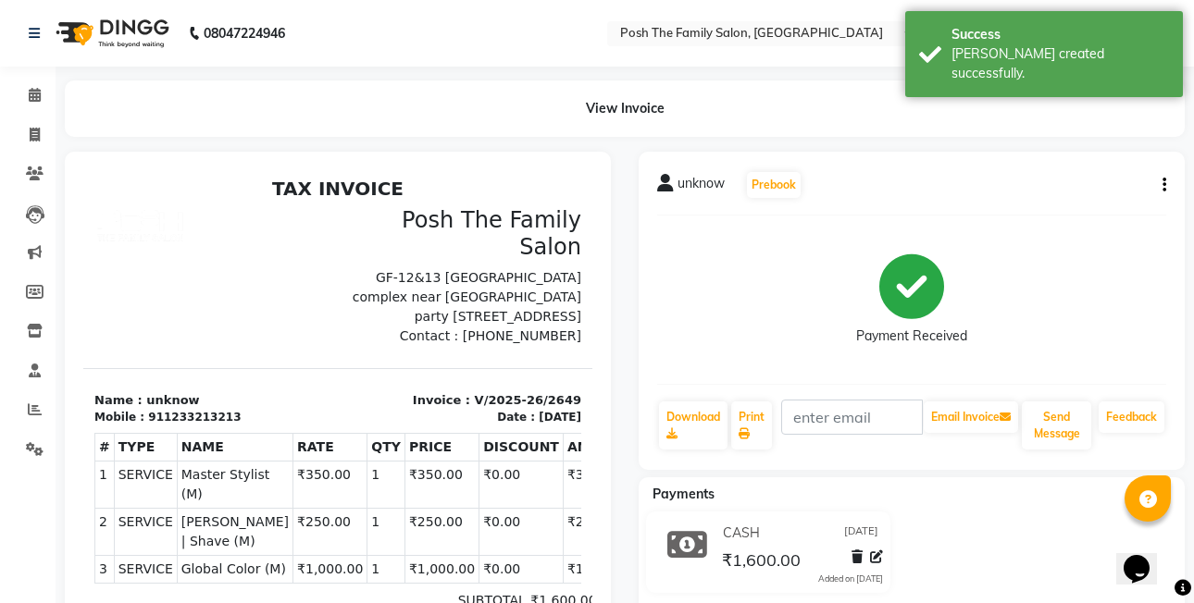
click at [1163, 174] on div "unknow Prebook" at bounding box center [911, 185] width 509 height 30
click at [1161, 177] on button "button" at bounding box center [1160, 185] width 11 height 19
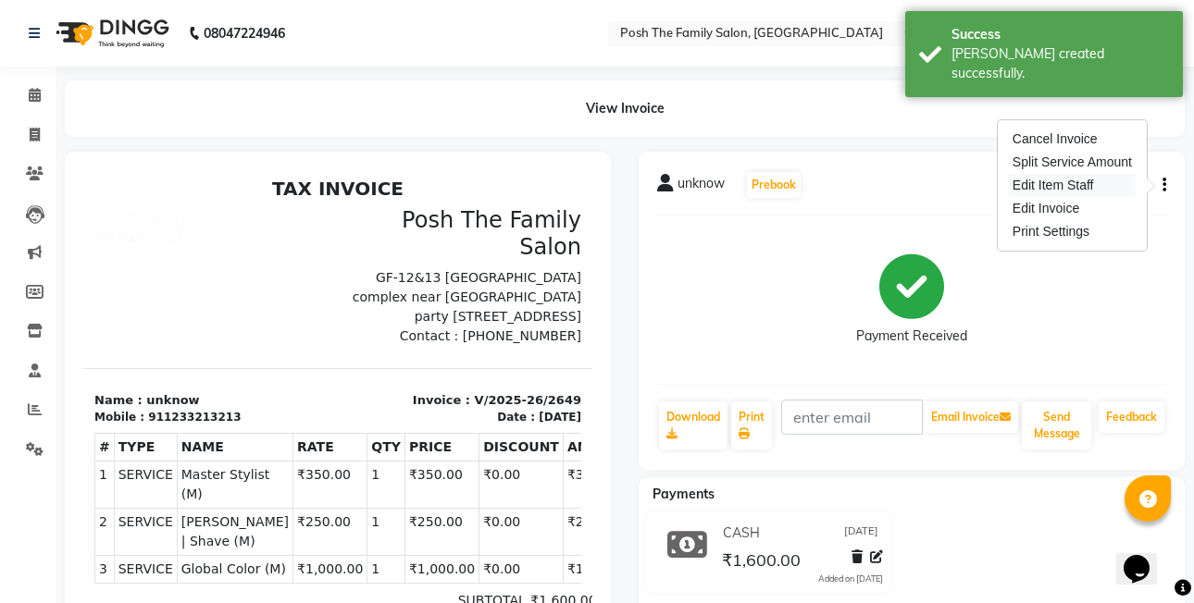
click at [1107, 190] on div "Edit Item Staff" at bounding box center [1072, 185] width 127 height 23
select select "86715"
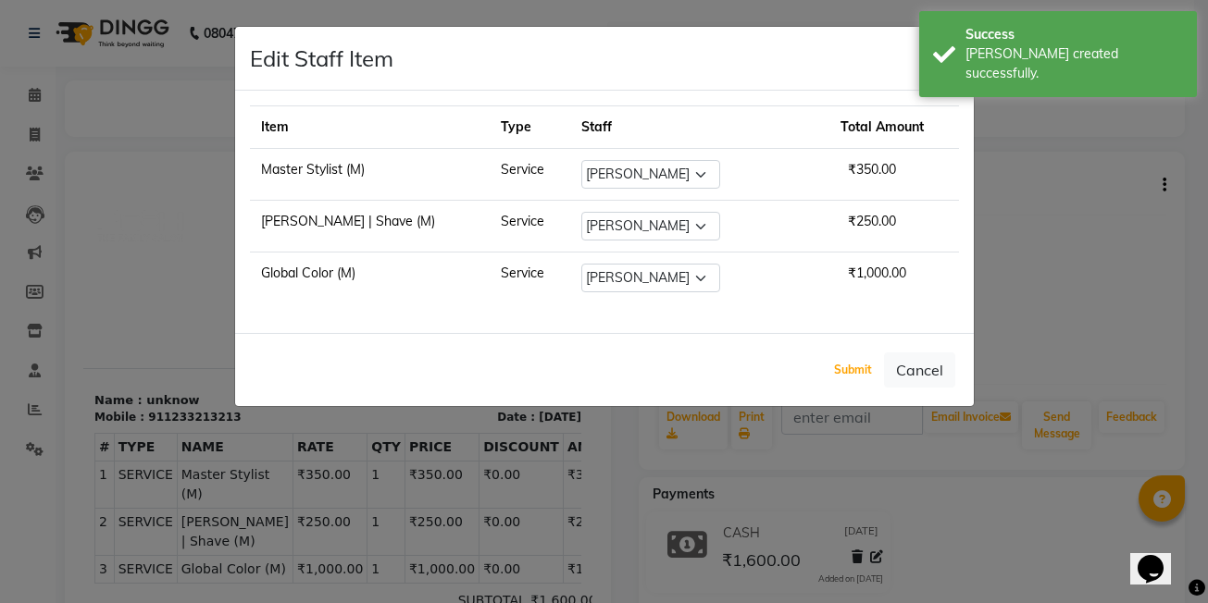
drag, startPoint x: 846, startPoint y: 369, endPoint x: 752, endPoint y: 344, distance: 97.7
click at [843, 367] on button "Submit" at bounding box center [852, 370] width 47 height 26
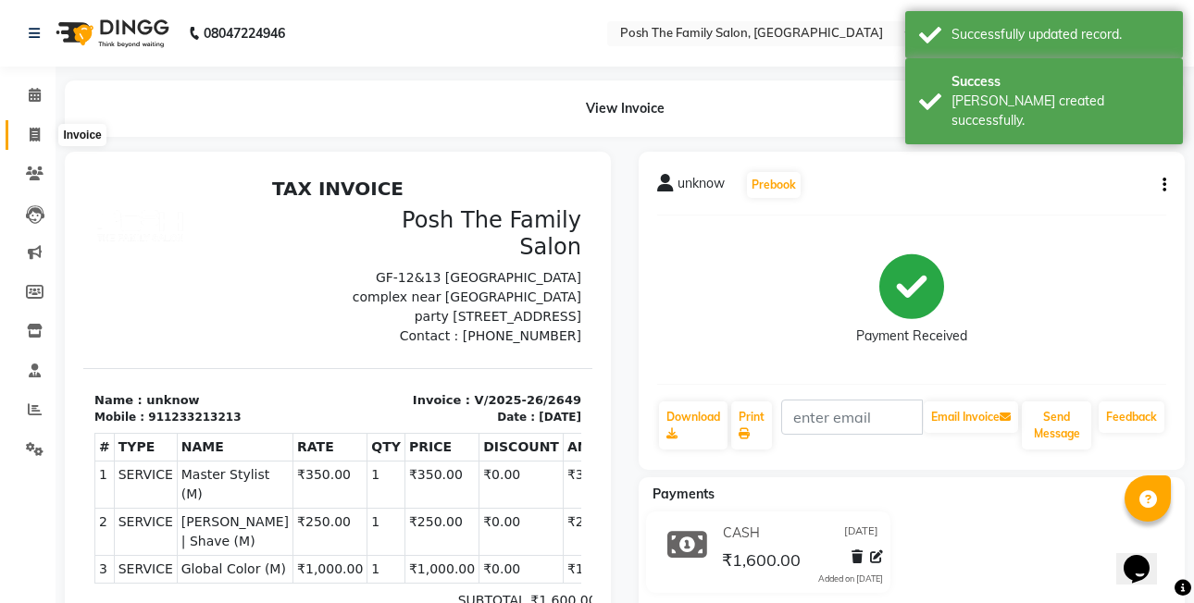
click at [43, 135] on span at bounding box center [35, 135] width 32 height 21
select select "service"
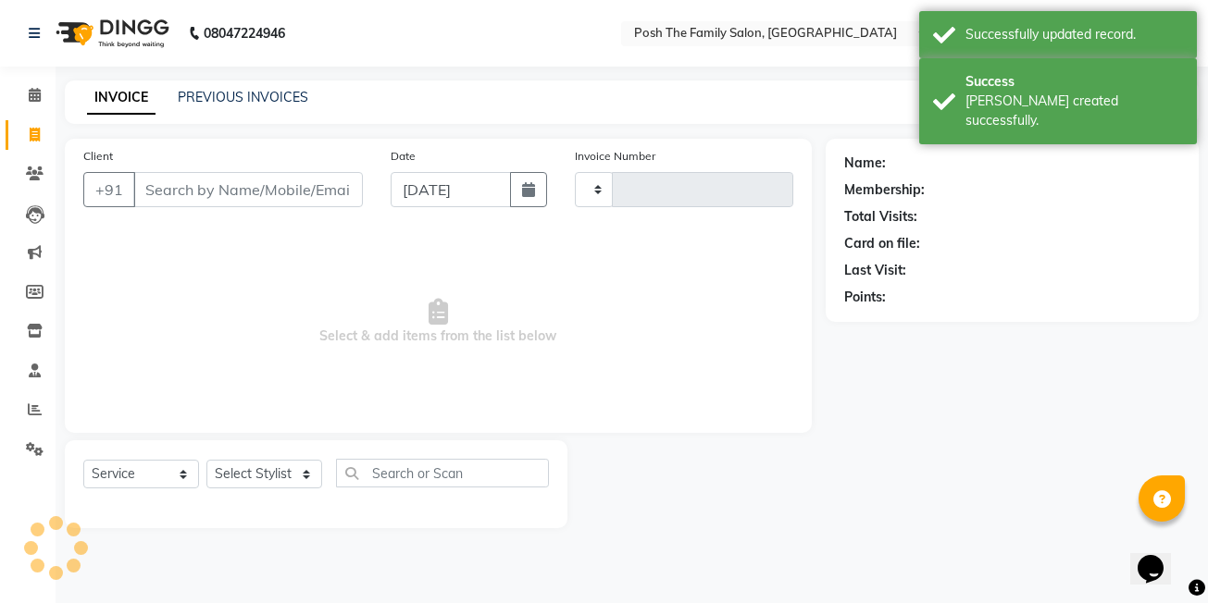
type input "2650"
select select "6199"
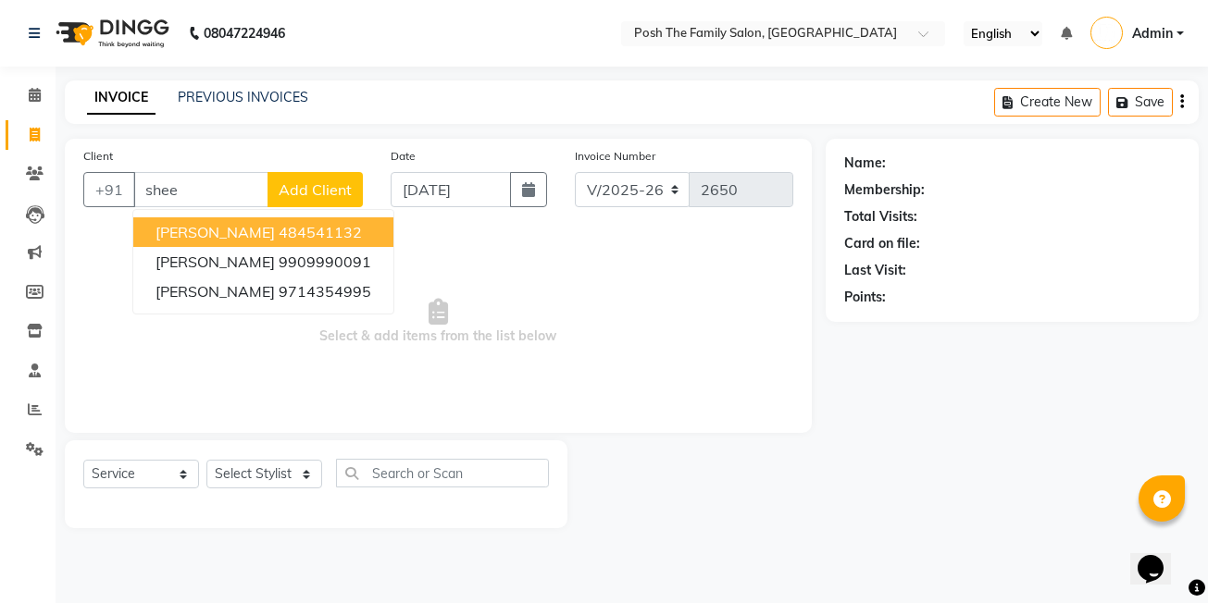
click at [279, 230] on ngb-highlight "484541132" at bounding box center [320, 232] width 83 height 19
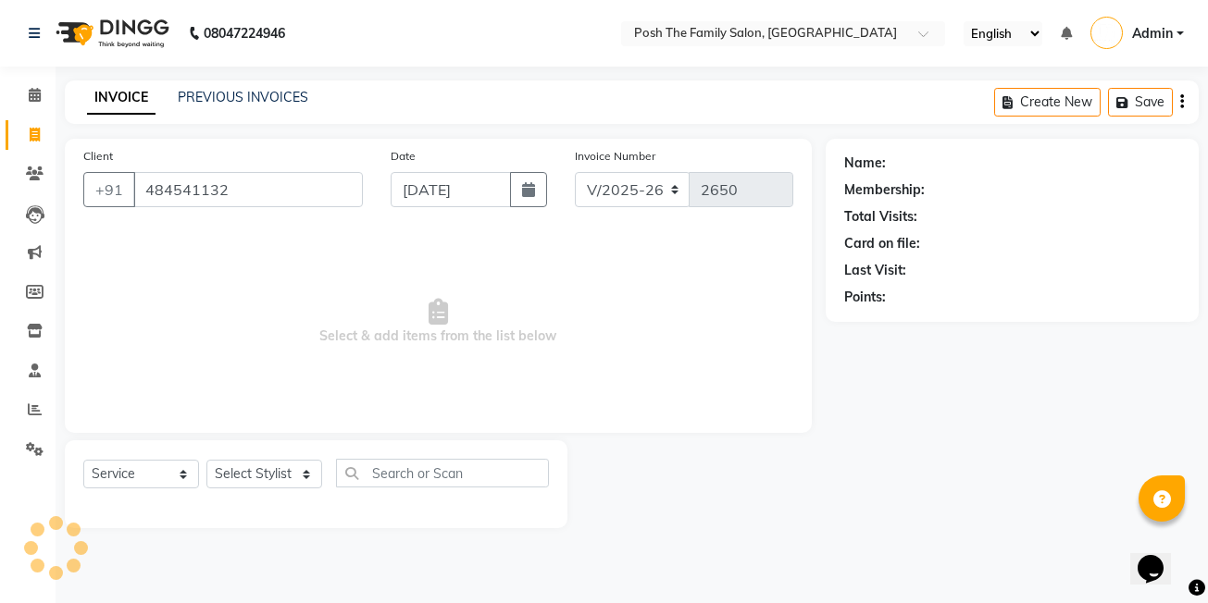
type input "484541132"
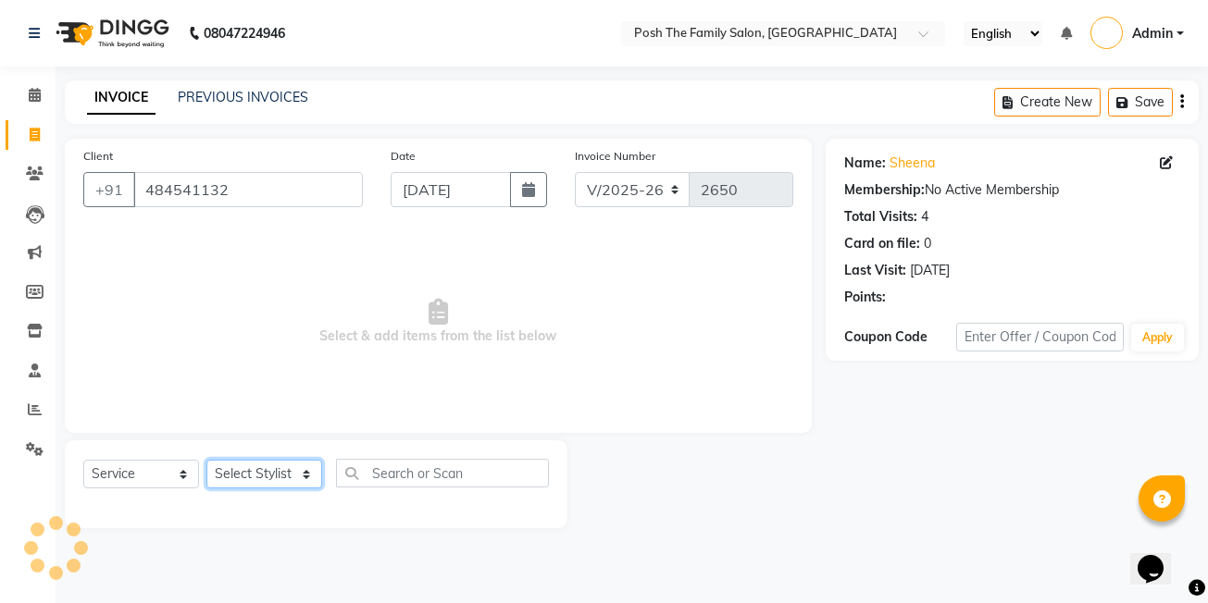
click at [242, 470] on select "Select Stylist [PERSON_NAME] [PERSON_NAME] [PERSON_NAME] VRMA [PERSON_NAME] [PE…" at bounding box center [264, 474] width 116 height 29
select select "89288"
click at [206, 460] on select "Select Stylist [PERSON_NAME] [PERSON_NAME] [PERSON_NAME] VRMA [PERSON_NAME] [PE…" at bounding box center [264, 474] width 116 height 29
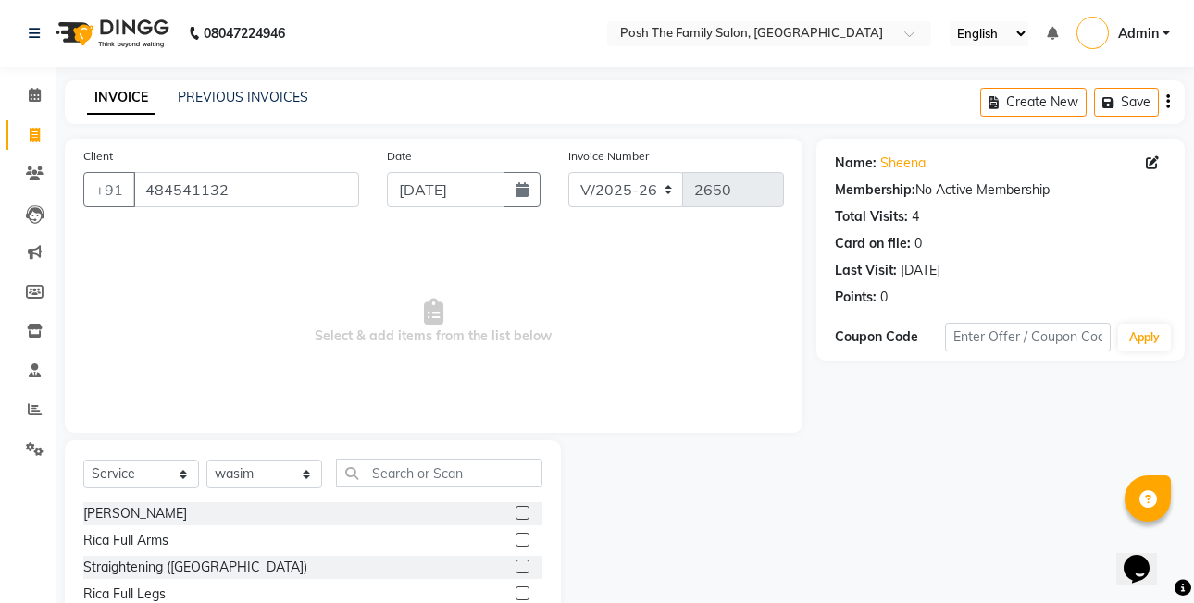
click at [445, 503] on div "[PERSON_NAME]" at bounding box center [312, 514] width 459 height 23
click at [442, 467] on input "text" at bounding box center [439, 473] width 206 height 29
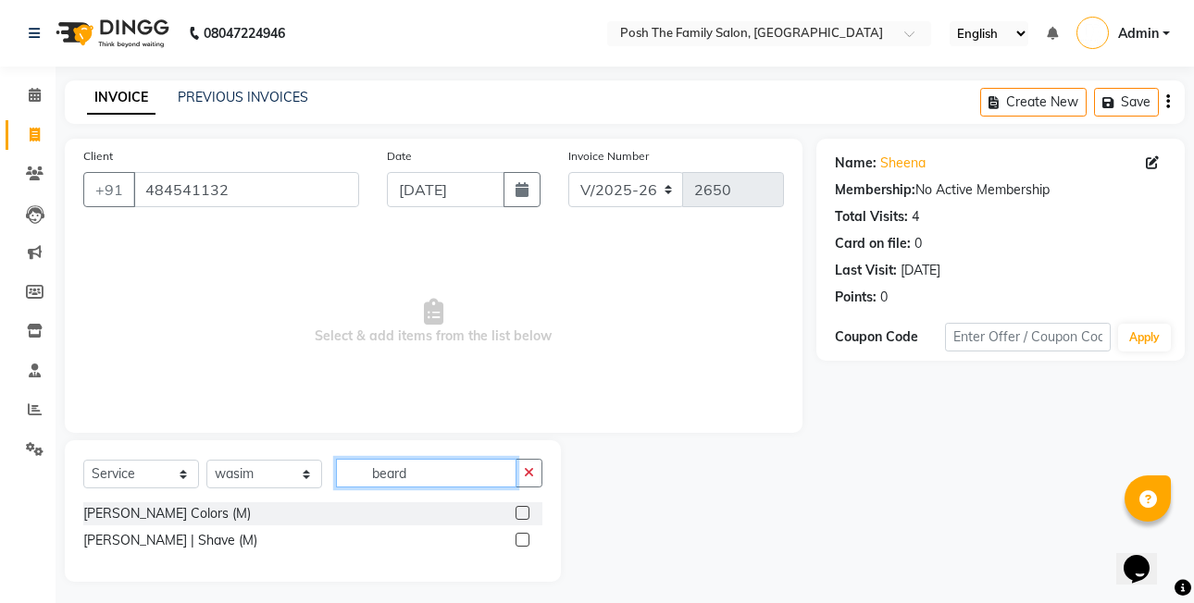
type input "beard"
click at [515, 515] on div "[PERSON_NAME] Colors (M)" at bounding box center [312, 514] width 459 height 23
click at [523, 507] on div at bounding box center [529, 514] width 27 height 23
click at [522, 510] on label at bounding box center [523, 513] width 14 height 14
click at [522, 510] on input "checkbox" at bounding box center [522, 514] width 12 height 12
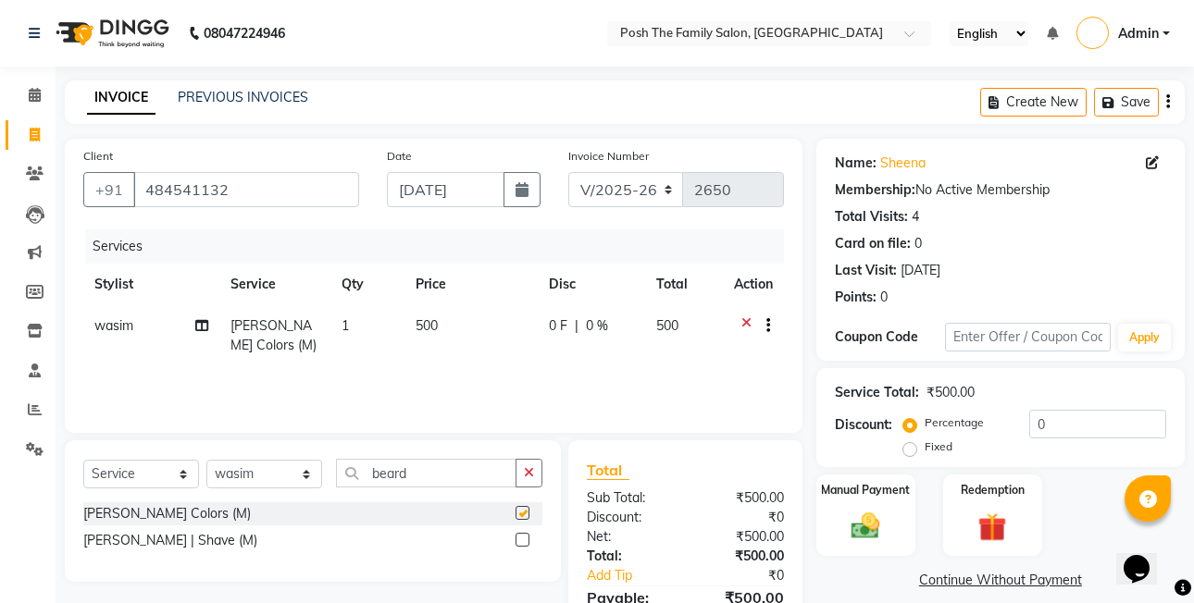
checkbox input "false"
click at [471, 336] on td "500" at bounding box center [470, 335] width 133 height 61
select select "89288"
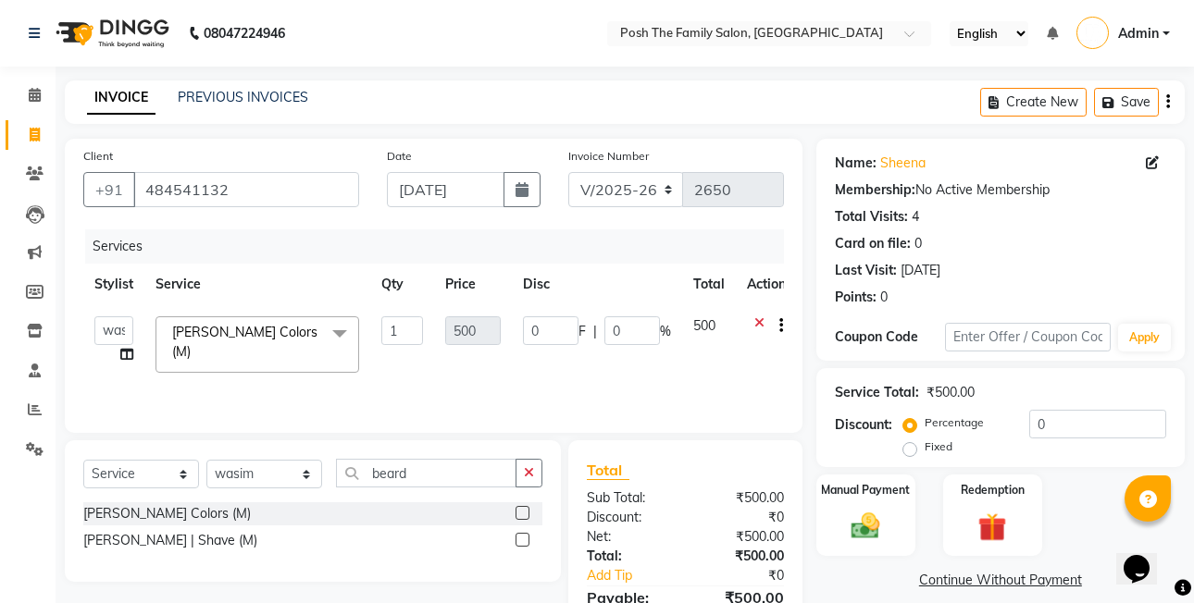
click at [728, 327] on td "500" at bounding box center [709, 344] width 54 height 79
click at [727, 325] on td "500" at bounding box center [709, 344] width 54 height 79
click at [727, 323] on td "500" at bounding box center [709, 344] width 54 height 79
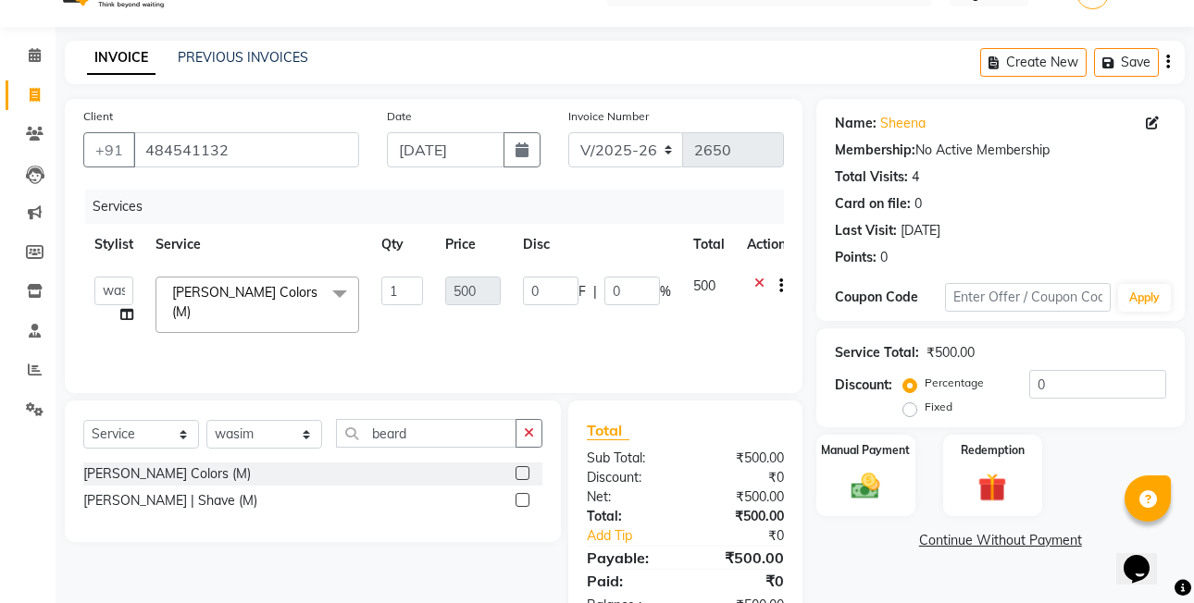
scroll to position [98, 0]
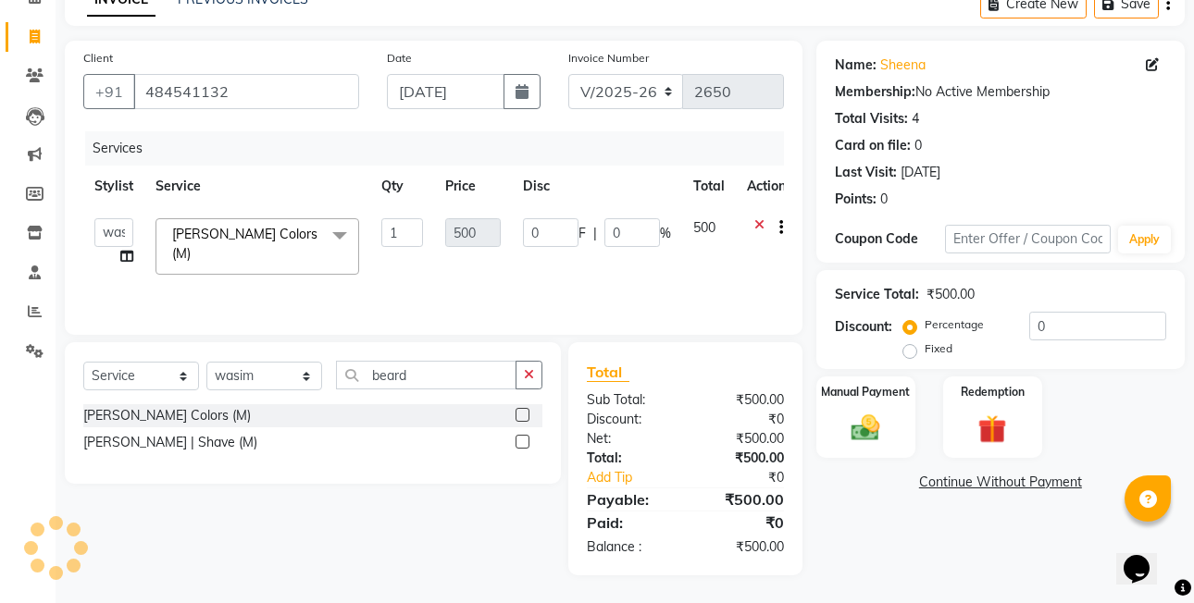
click at [519, 441] on label at bounding box center [523, 442] width 14 height 14
click at [519, 441] on input "checkbox" at bounding box center [522, 443] width 12 height 12
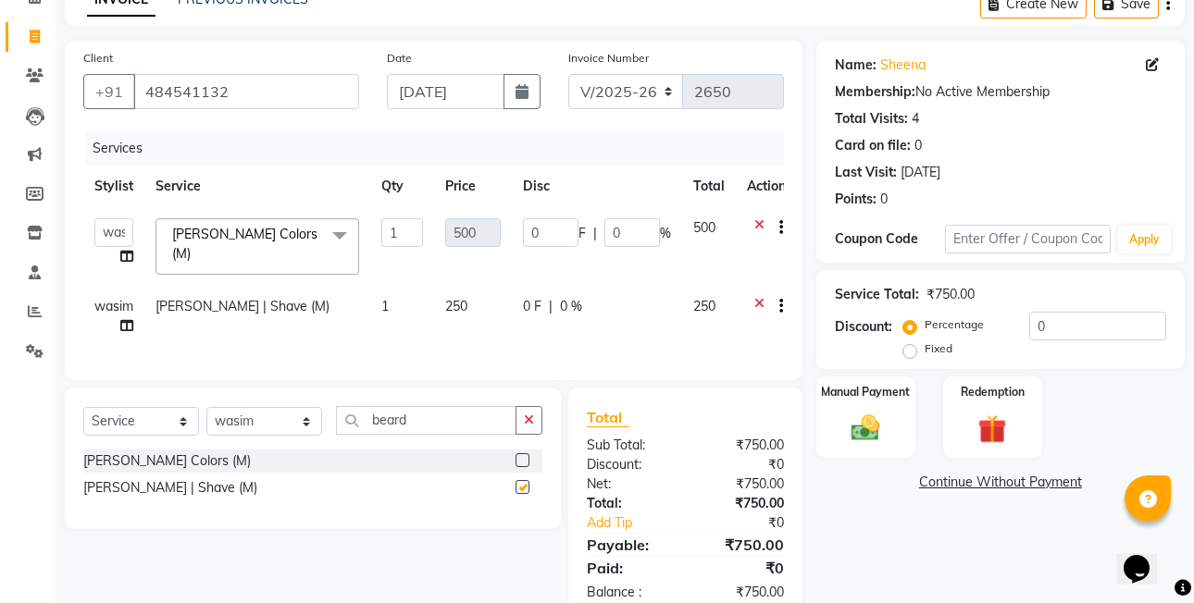
checkbox input "false"
click at [489, 298] on td "250" at bounding box center [473, 316] width 78 height 61
select select "89288"
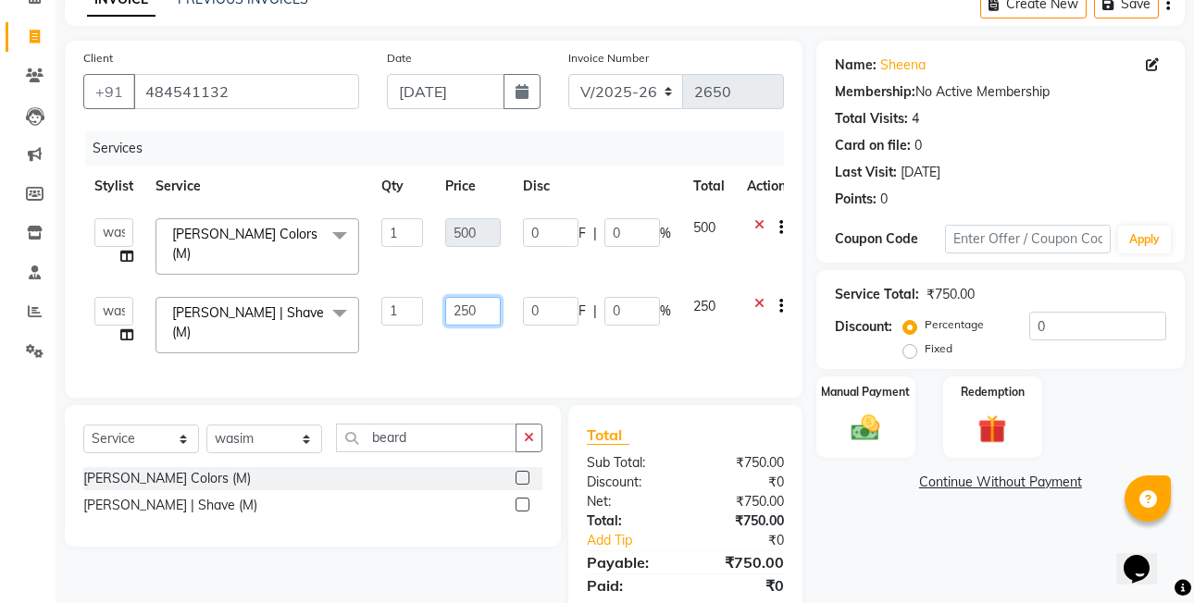
click at [496, 302] on input "250" at bounding box center [473, 311] width 56 height 29
type input "200"
click at [568, 263] on td "0 F | 0 %" at bounding box center [597, 246] width 170 height 79
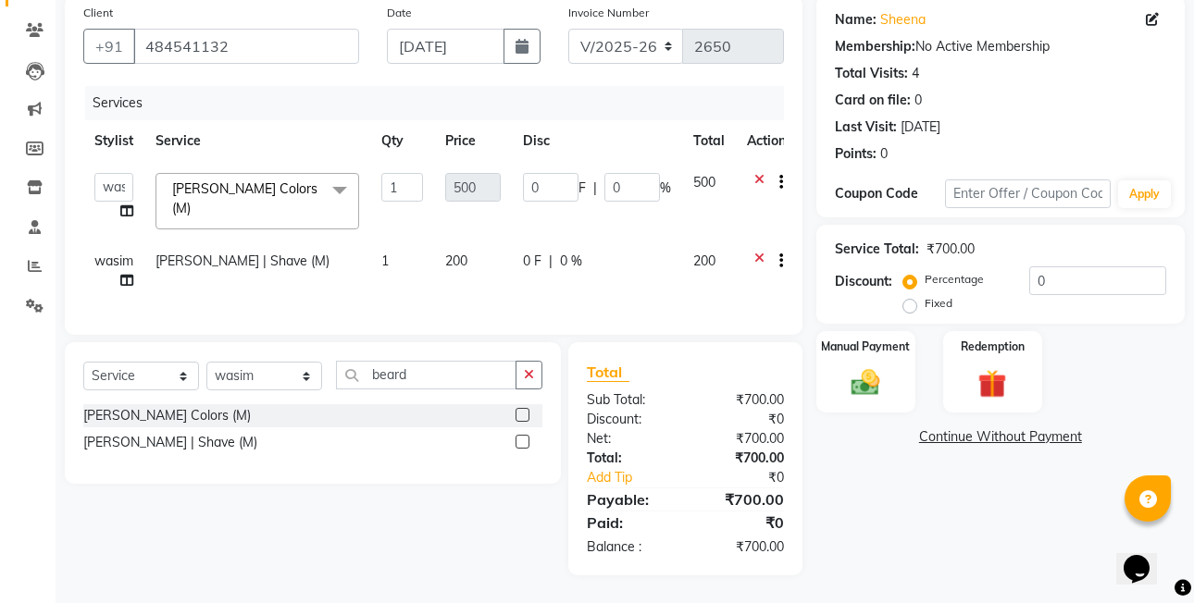
click at [905, 299] on div "Discount: Percentage Fixed 0" at bounding box center [1000, 292] width 331 height 50
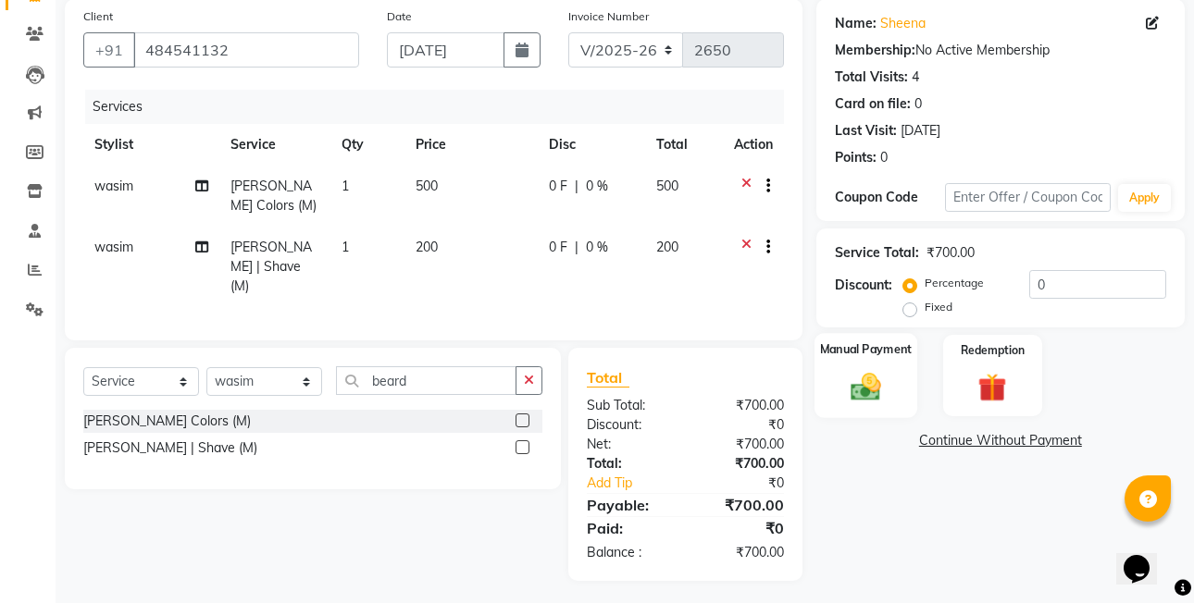
click at [881, 363] on div "Manual Payment" at bounding box center [865, 375] width 103 height 85
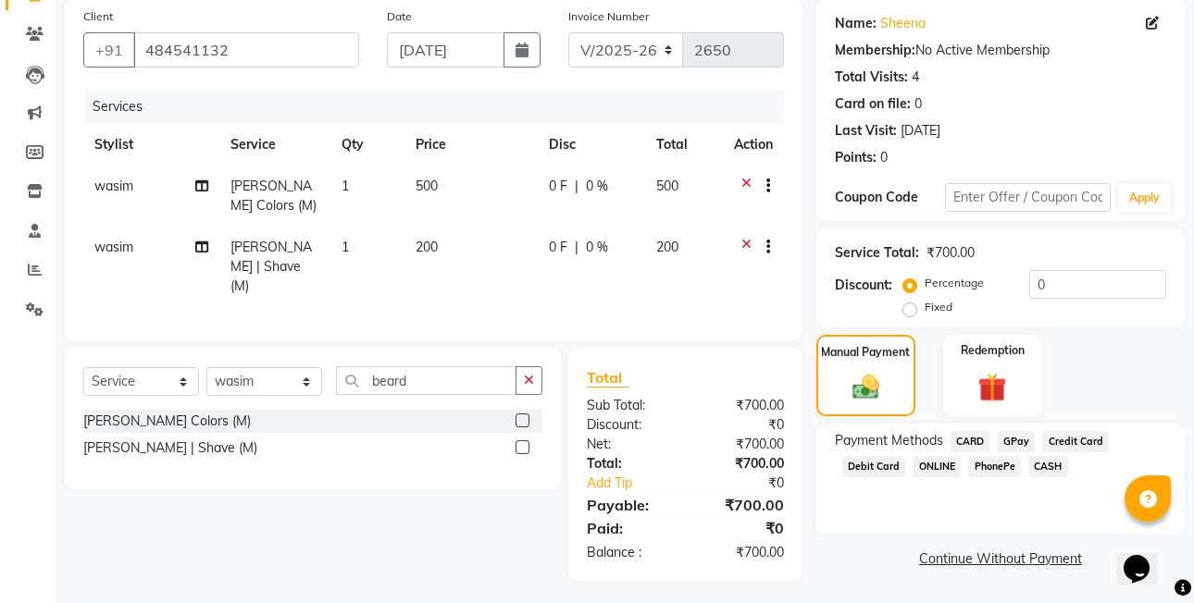
click at [925, 308] on label "Fixed" at bounding box center [939, 307] width 28 height 17
click at [907, 308] on input "Fixed" at bounding box center [913, 307] width 13 height 13
radio input "true"
click at [1013, 456] on span "PhonePe" at bounding box center [994, 466] width 53 height 21
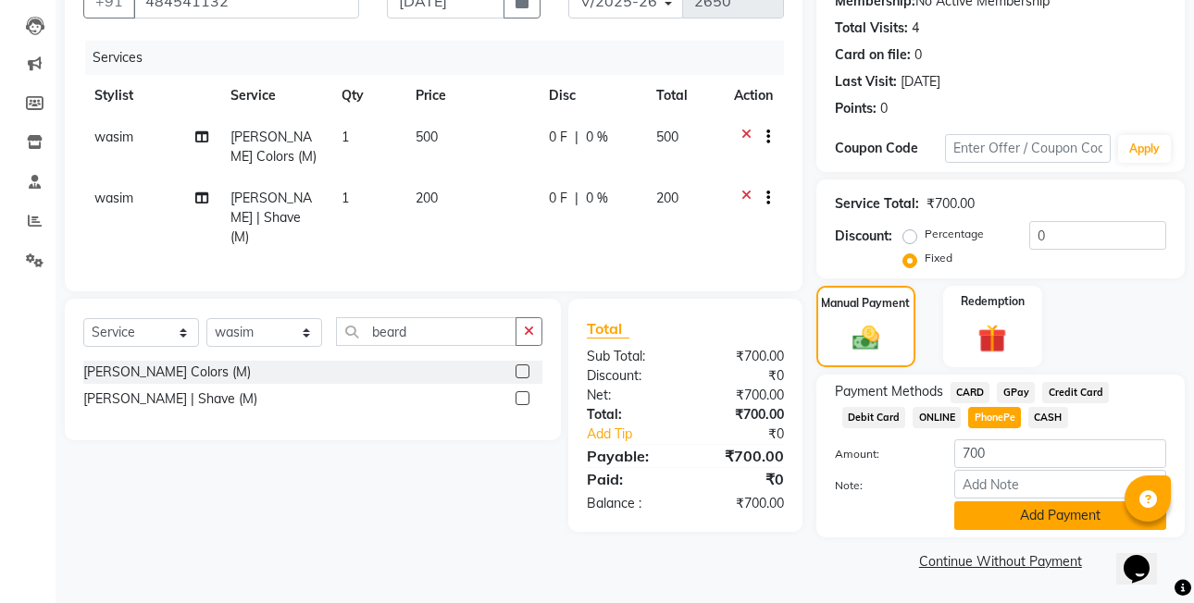
click at [1062, 516] on button "Add Payment" at bounding box center [1060, 516] width 212 height 29
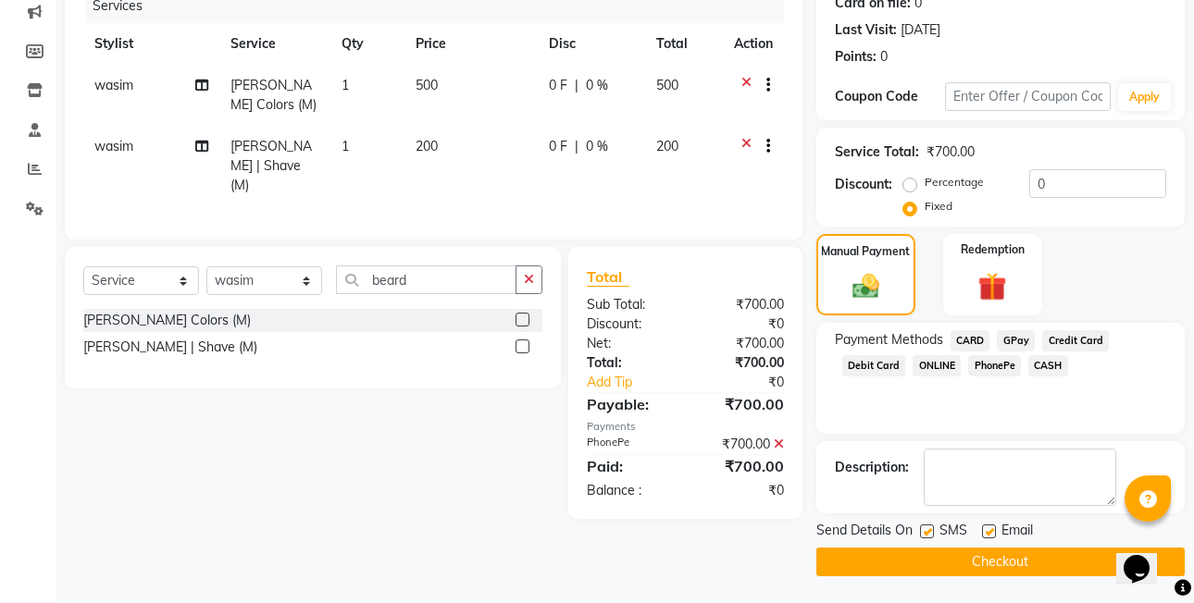
scroll to position [242, 0]
click at [1060, 553] on button "Checkout" at bounding box center [1000, 561] width 368 height 29
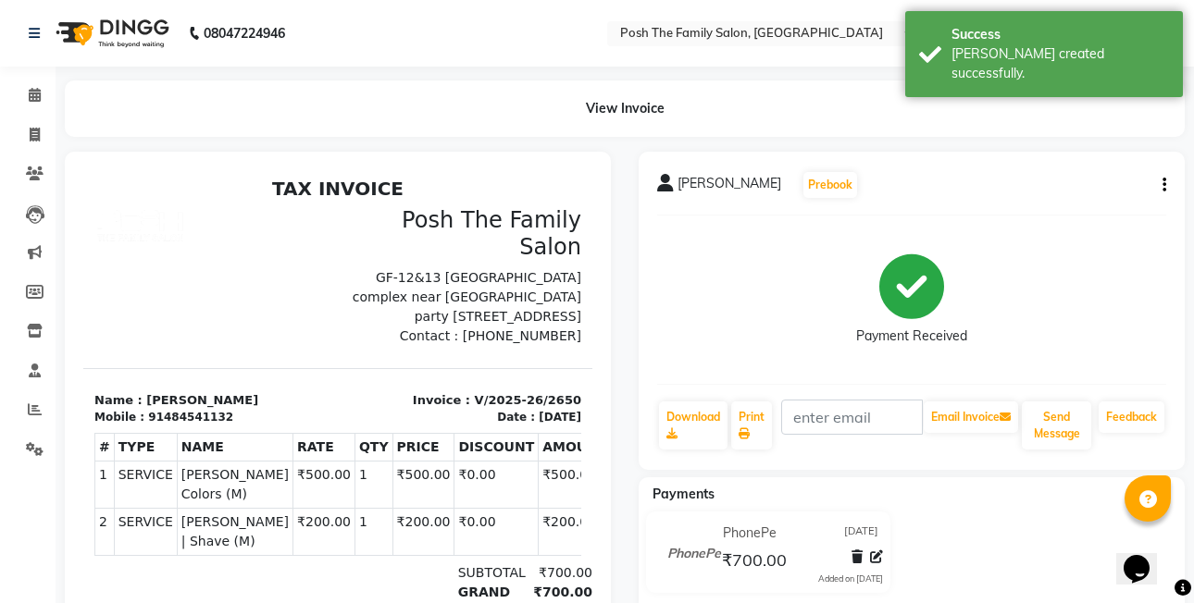
click at [1155, 176] on button "button" at bounding box center [1160, 185] width 11 height 19
click at [1156, 177] on button "button" at bounding box center [1160, 185] width 11 height 19
click at [1152, 183] on div "sheena Prebook" at bounding box center [911, 185] width 509 height 30
click at [1157, 183] on button "button" at bounding box center [1160, 185] width 11 height 19
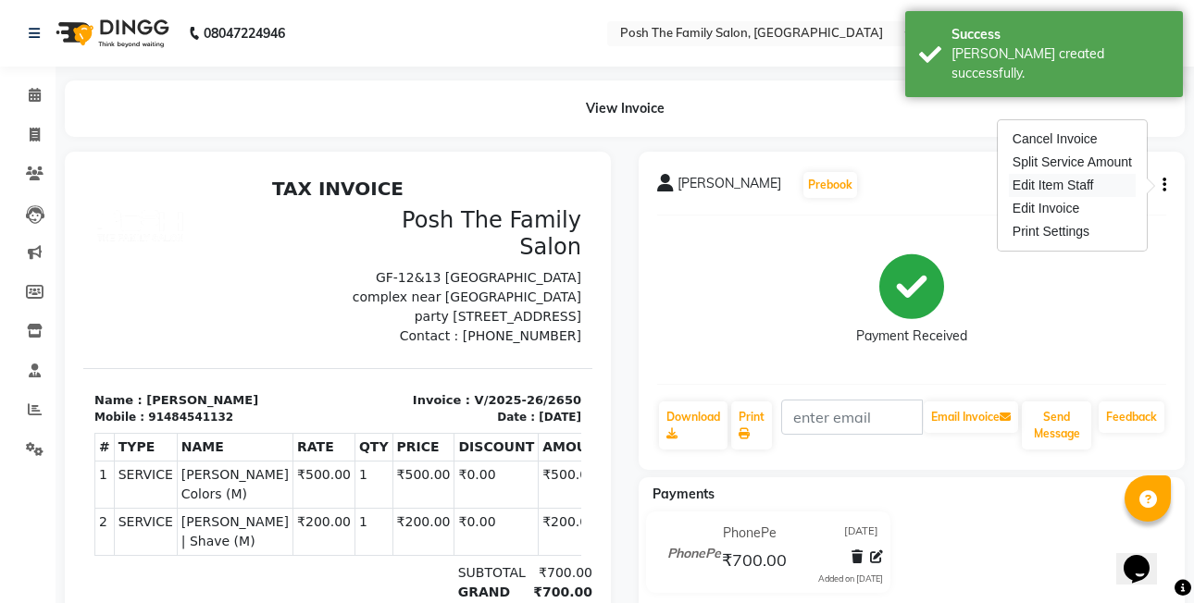
click at [1051, 184] on div "Edit Item Staff" at bounding box center [1072, 185] width 127 height 23
select select
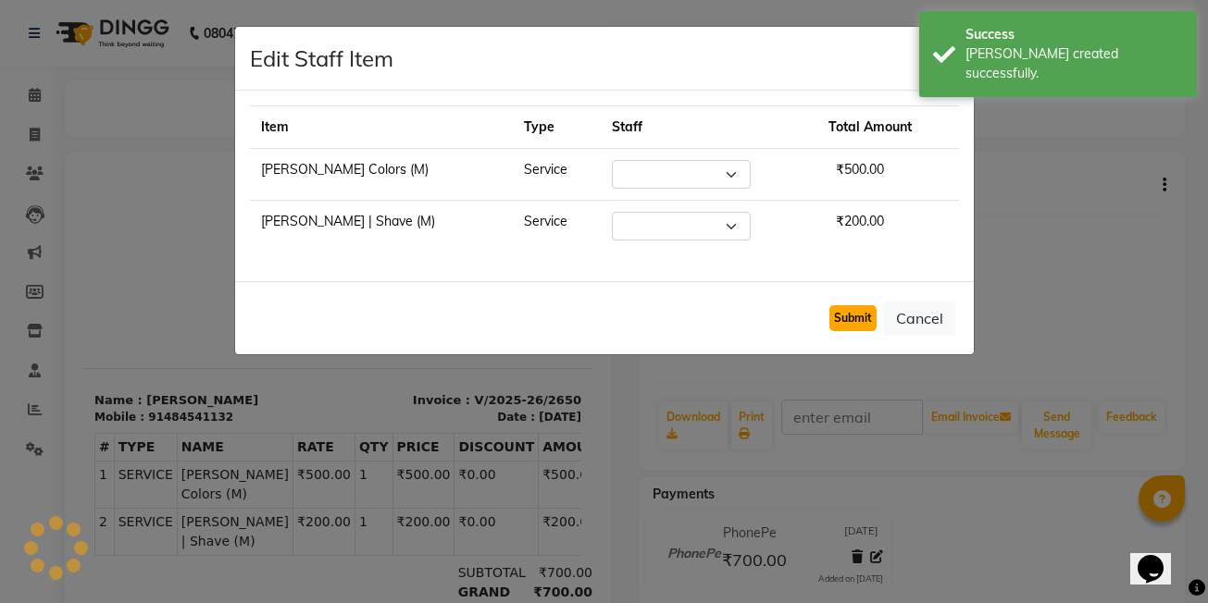
click at [855, 313] on button "Submit" at bounding box center [852, 318] width 47 height 26
select select "89288"
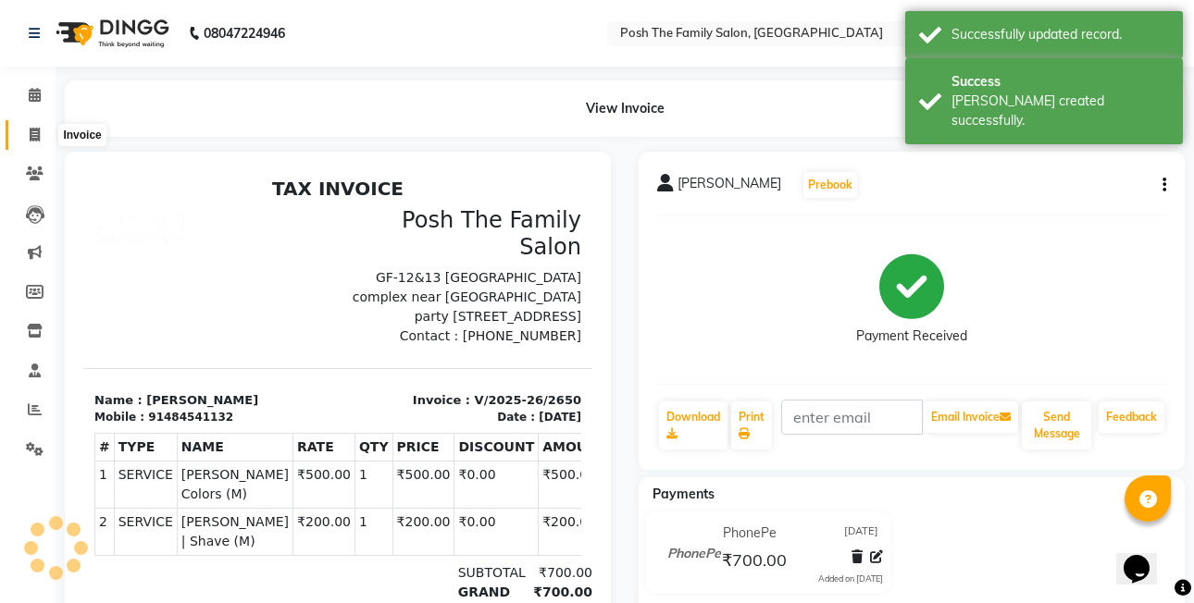
click at [31, 125] on span at bounding box center [35, 135] width 32 height 21
select select "service"
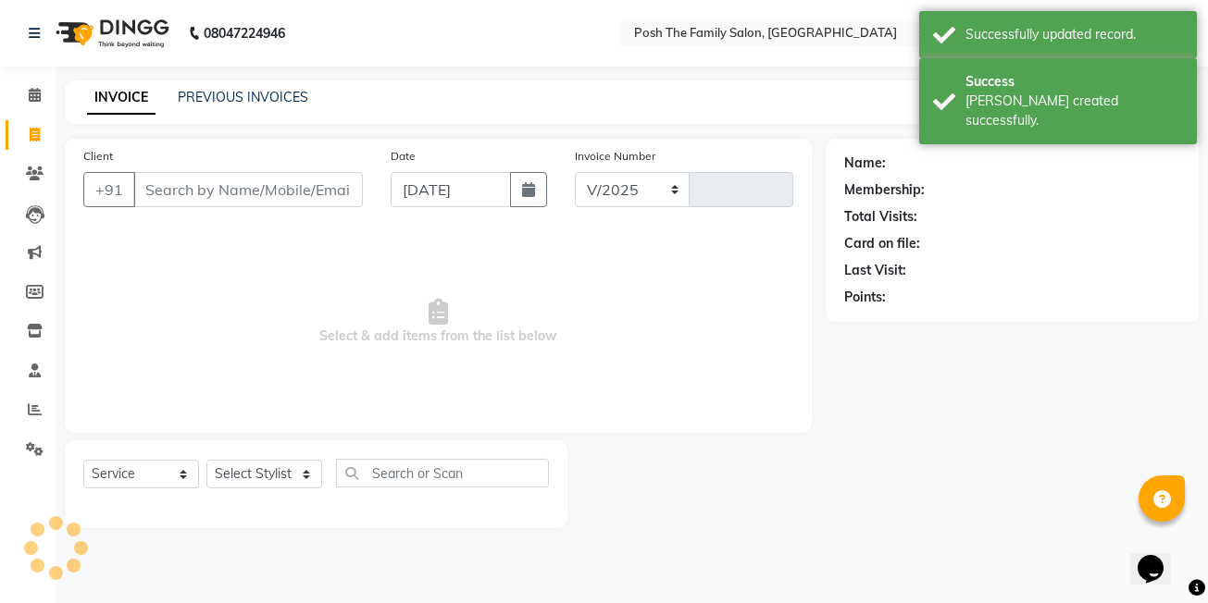
select select "6199"
type input "2651"
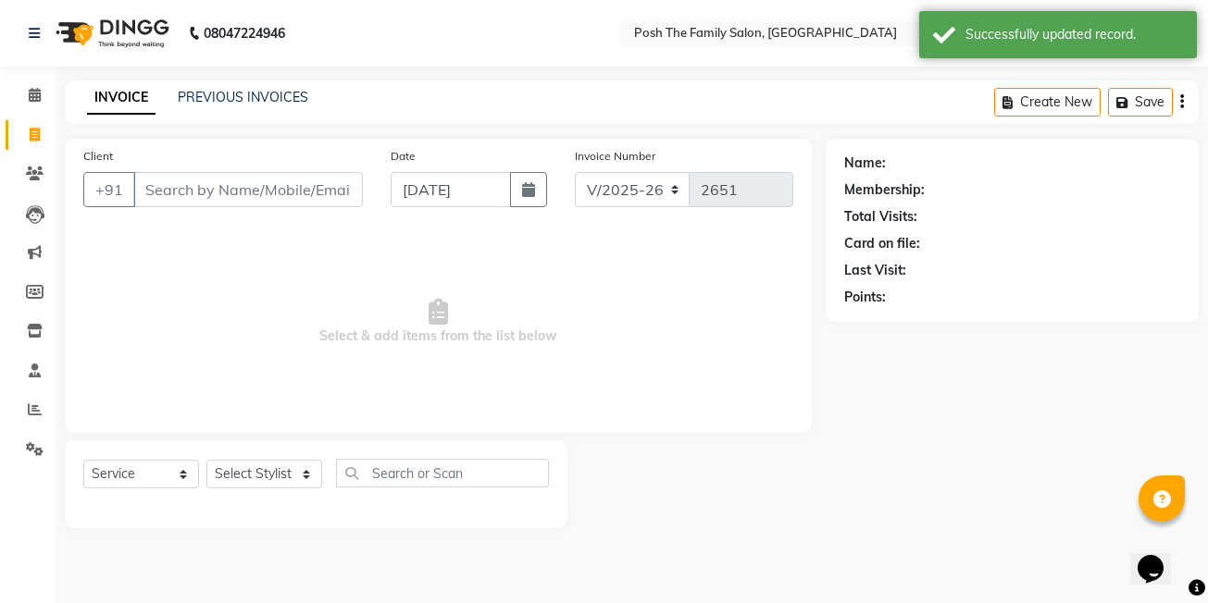
click at [307, 200] on input "Client" at bounding box center [248, 189] width 230 height 35
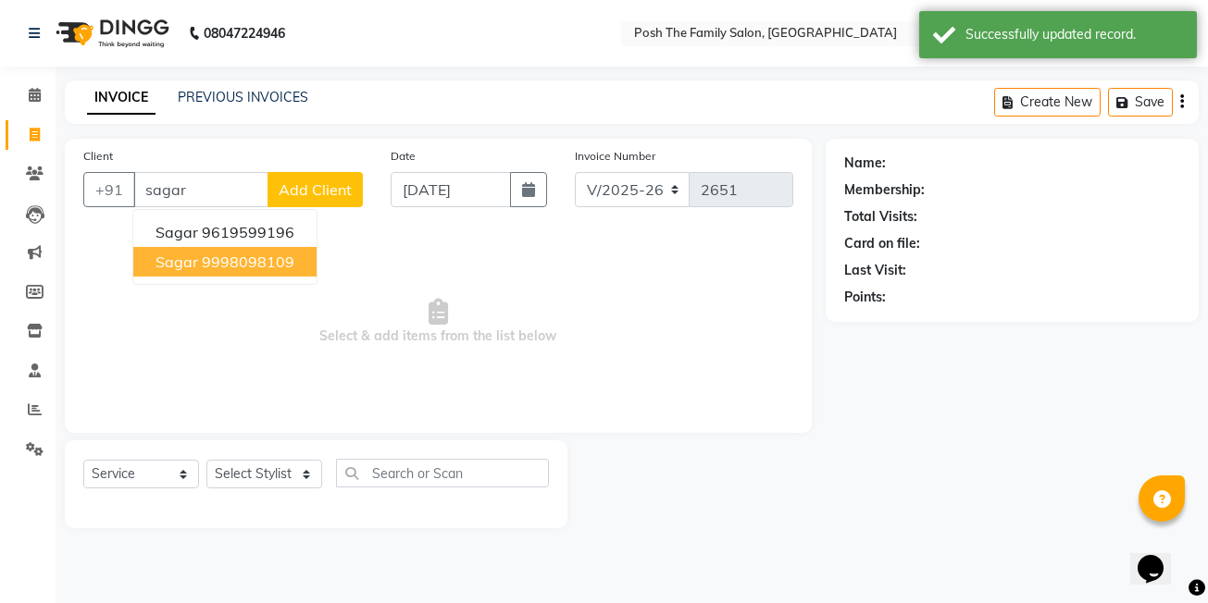
click at [268, 266] on ngb-highlight "9998098109" at bounding box center [248, 262] width 93 height 19
type input "9998098109"
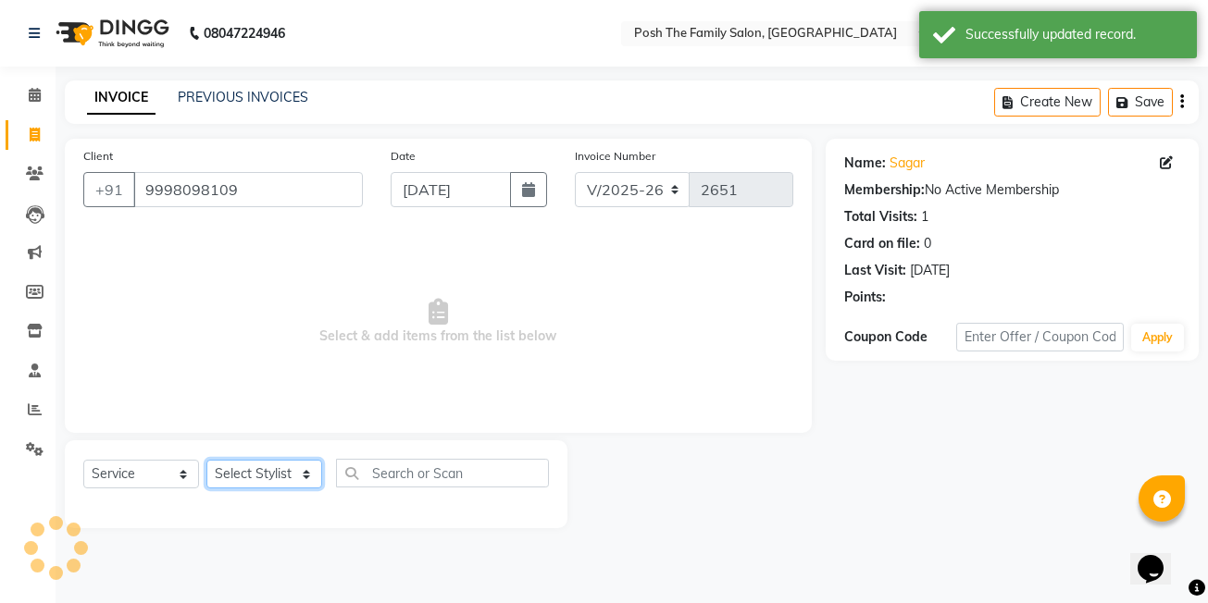
drag, startPoint x: 268, startPoint y: 484, endPoint x: 271, endPoint y: 473, distance: 11.4
click at [269, 478] on select "Select Stylist [PERSON_NAME] [PERSON_NAME] [PERSON_NAME] VRMA [PERSON_NAME] [PE…" at bounding box center [264, 474] width 116 height 29
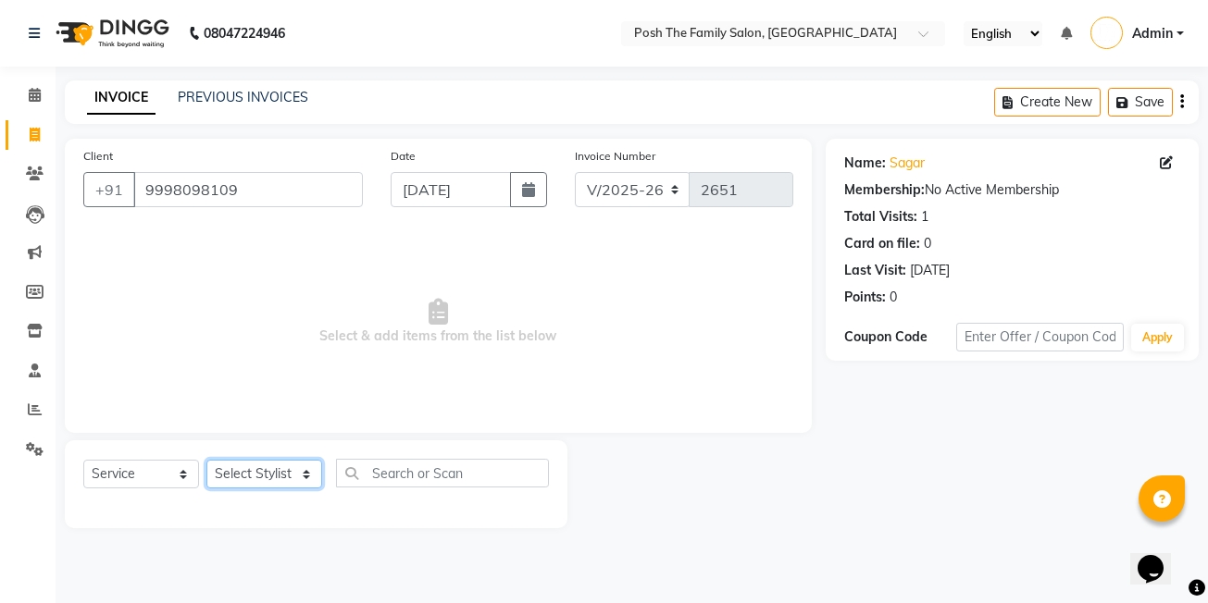
select select "53742"
click at [206, 460] on select "Select Stylist [PERSON_NAME] [PERSON_NAME] [PERSON_NAME] VRMA [PERSON_NAME] [PE…" at bounding box center [264, 474] width 116 height 29
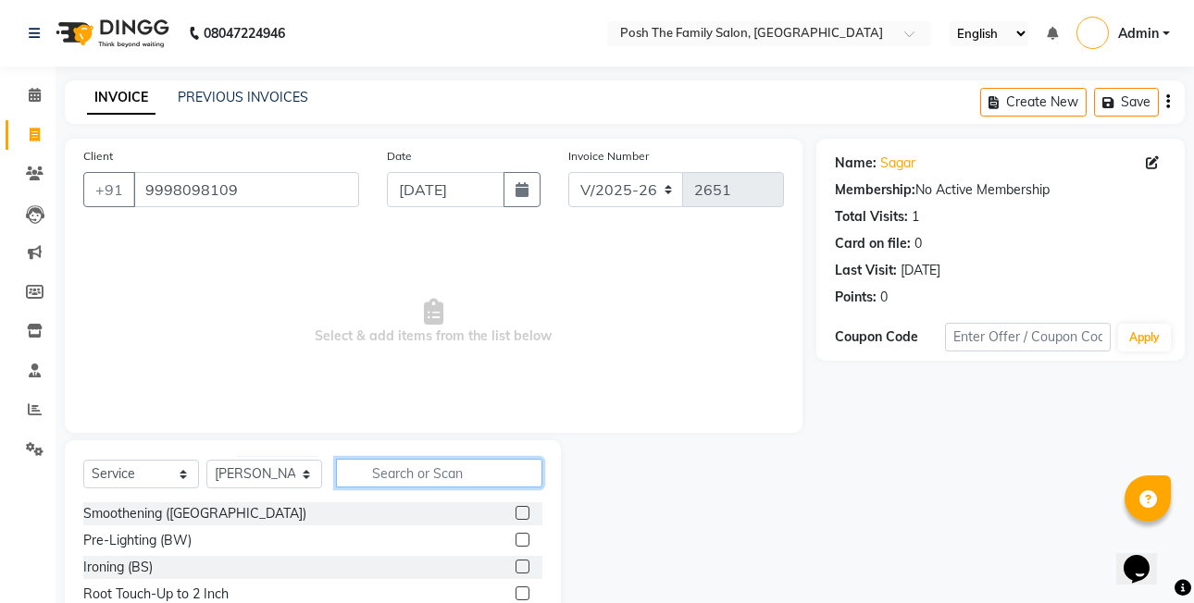
click at [380, 468] on input "text" at bounding box center [439, 473] width 206 height 29
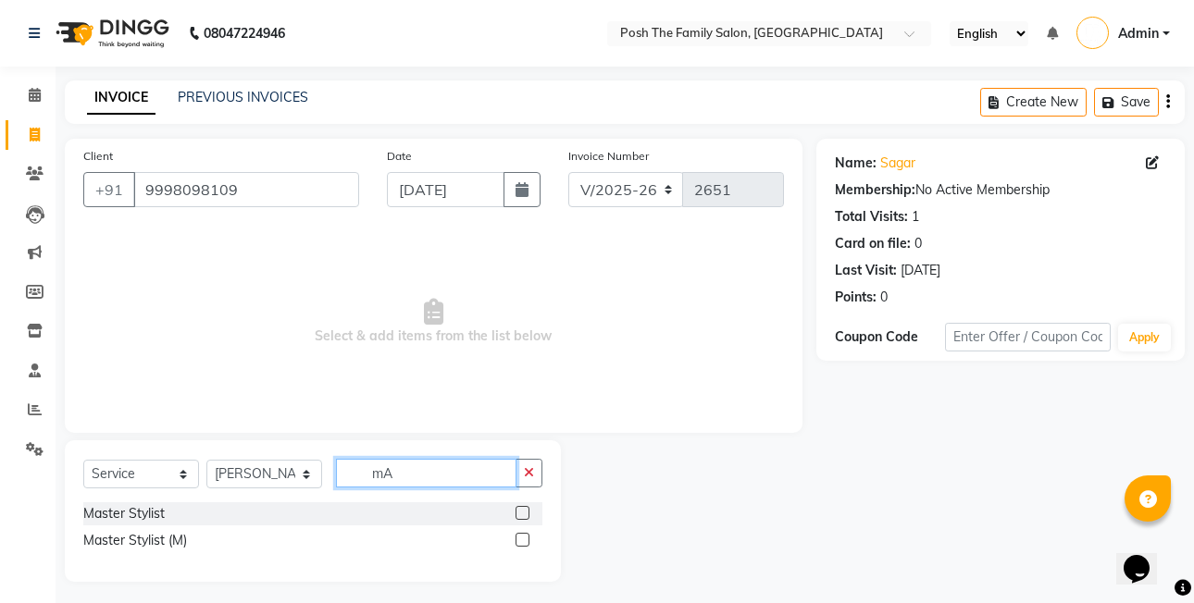
type input "m"
type input "master"
click at [522, 541] on label at bounding box center [523, 540] width 14 height 14
click at [522, 541] on input "checkbox" at bounding box center [522, 541] width 12 height 12
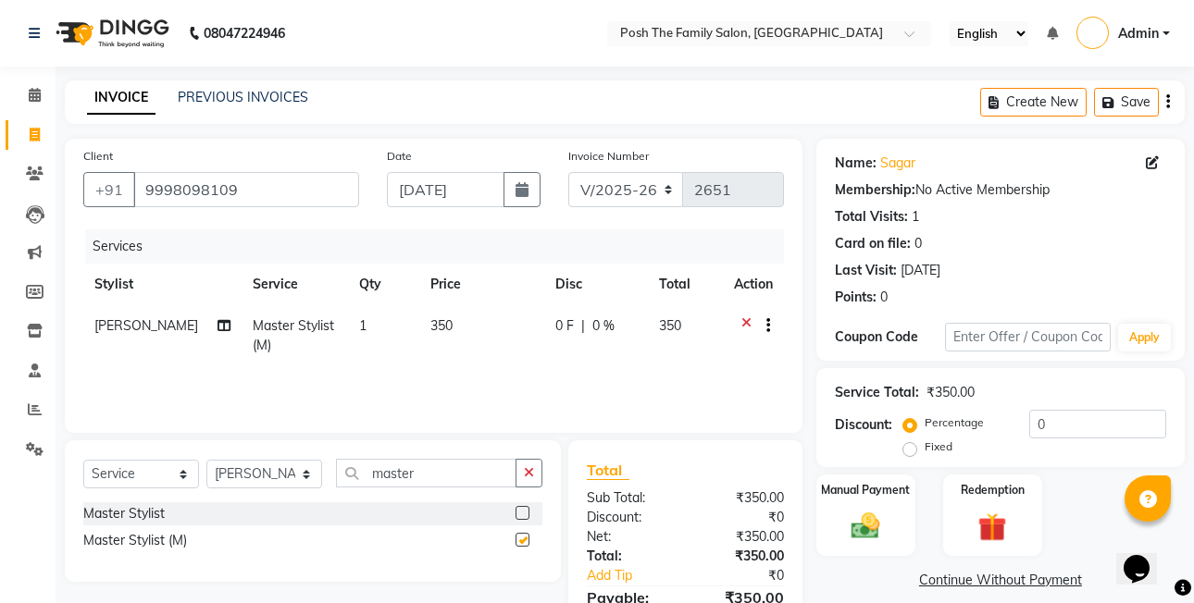
checkbox input "false"
click at [478, 490] on div "Select Service Product Membership Package Voucher Prepaid Gift Card Select Styl…" at bounding box center [312, 480] width 459 height 43
click at [475, 473] on input "master" at bounding box center [426, 473] width 180 height 29
type input "m"
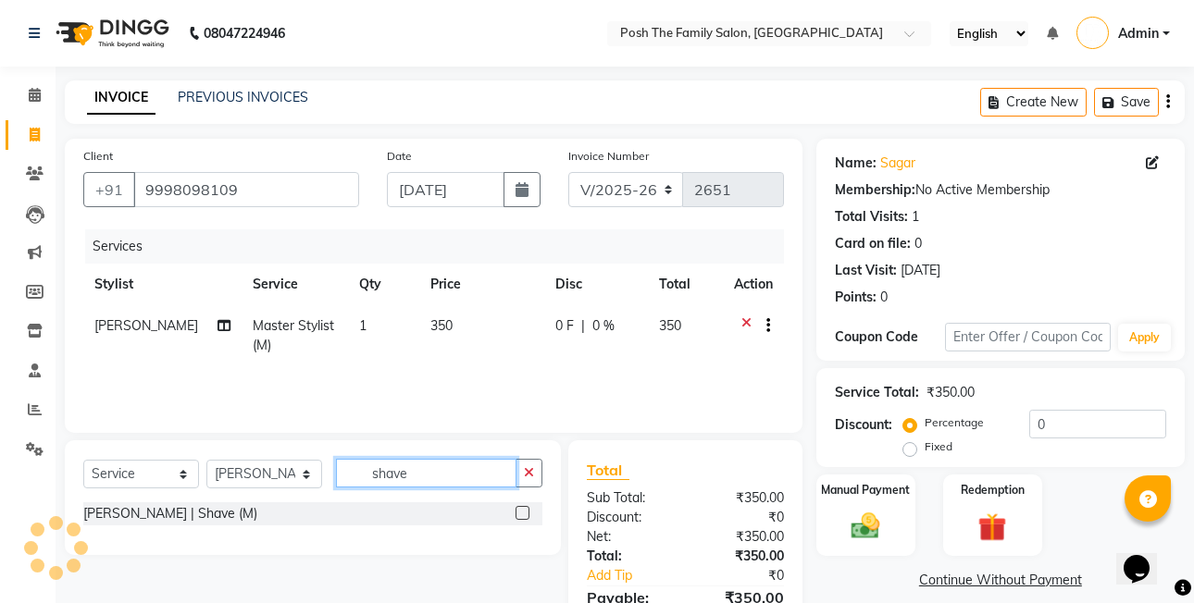
type input "shave"
click at [526, 508] on label at bounding box center [523, 513] width 14 height 14
click at [526, 508] on input "checkbox" at bounding box center [522, 514] width 12 height 12
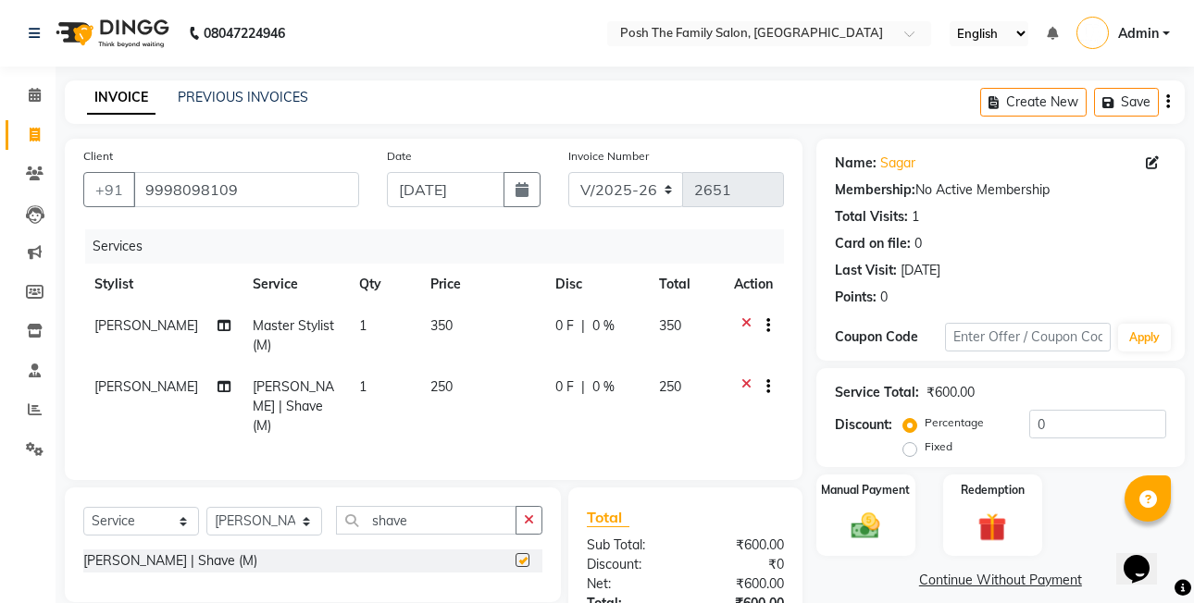
checkbox input "false"
click at [925, 445] on label "Fixed" at bounding box center [939, 447] width 28 height 17
click at [912, 445] on input "Fixed" at bounding box center [913, 447] width 13 height 13
radio input "true"
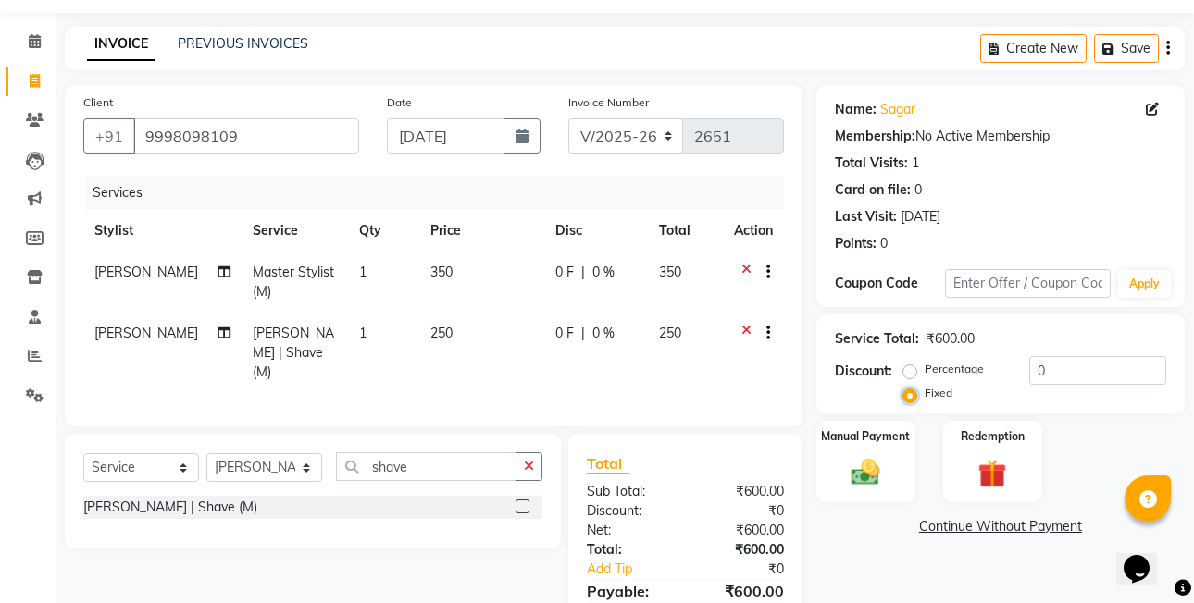
scroll to position [140, 0]
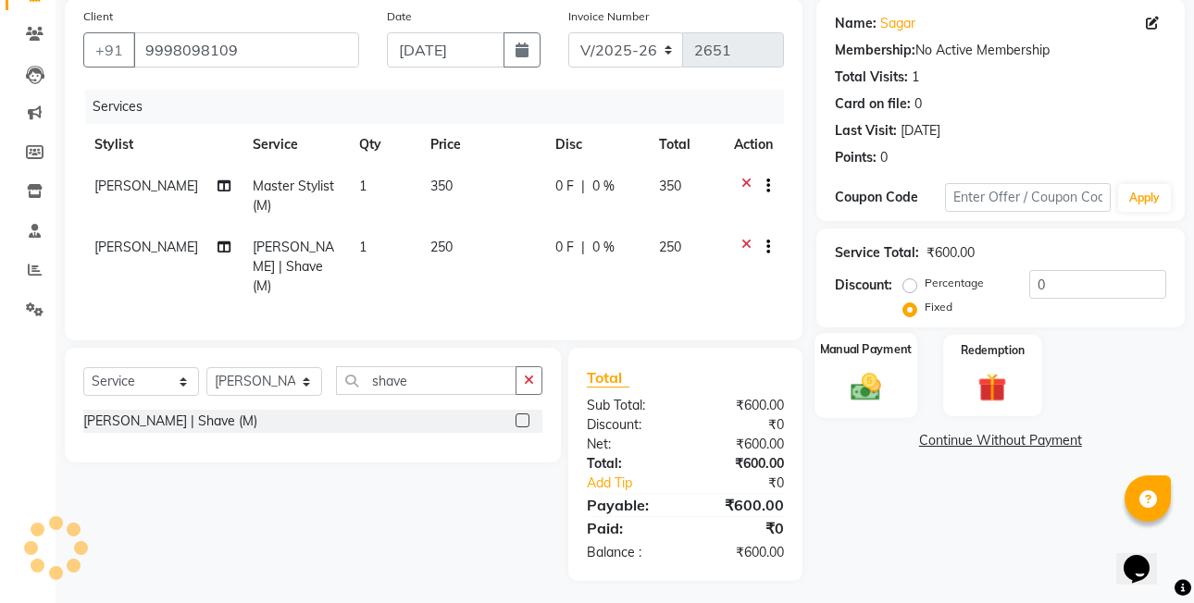
click at [898, 405] on div "Manual Payment" at bounding box center [865, 375] width 103 height 85
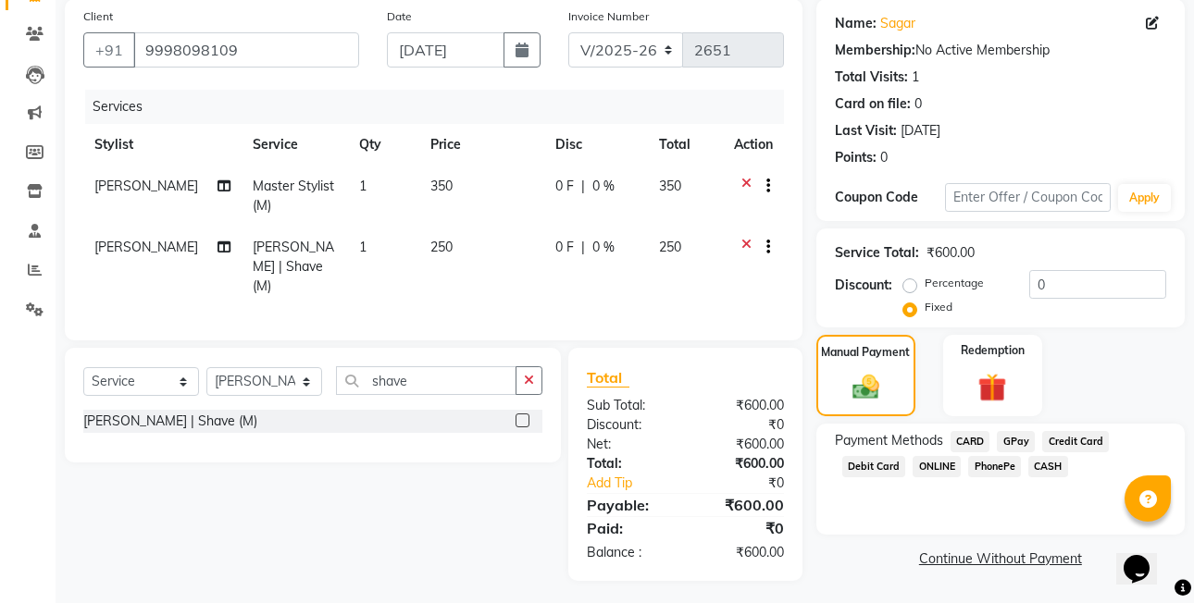
click at [1008, 466] on span "PhonePe" at bounding box center [994, 466] width 53 height 21
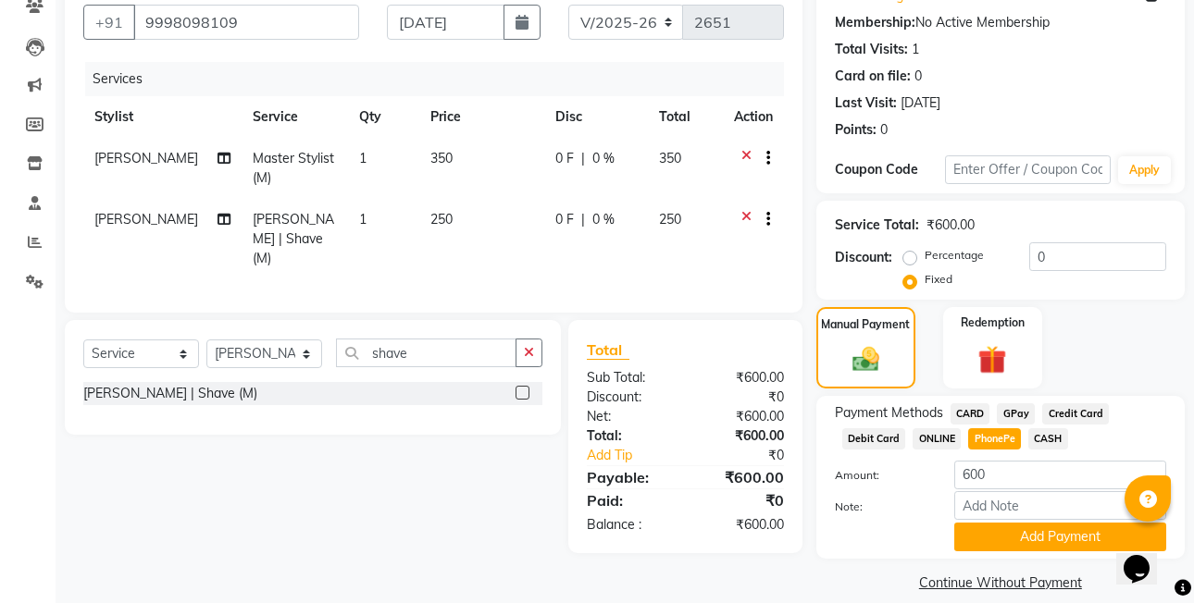
scroll to position [189, 0]
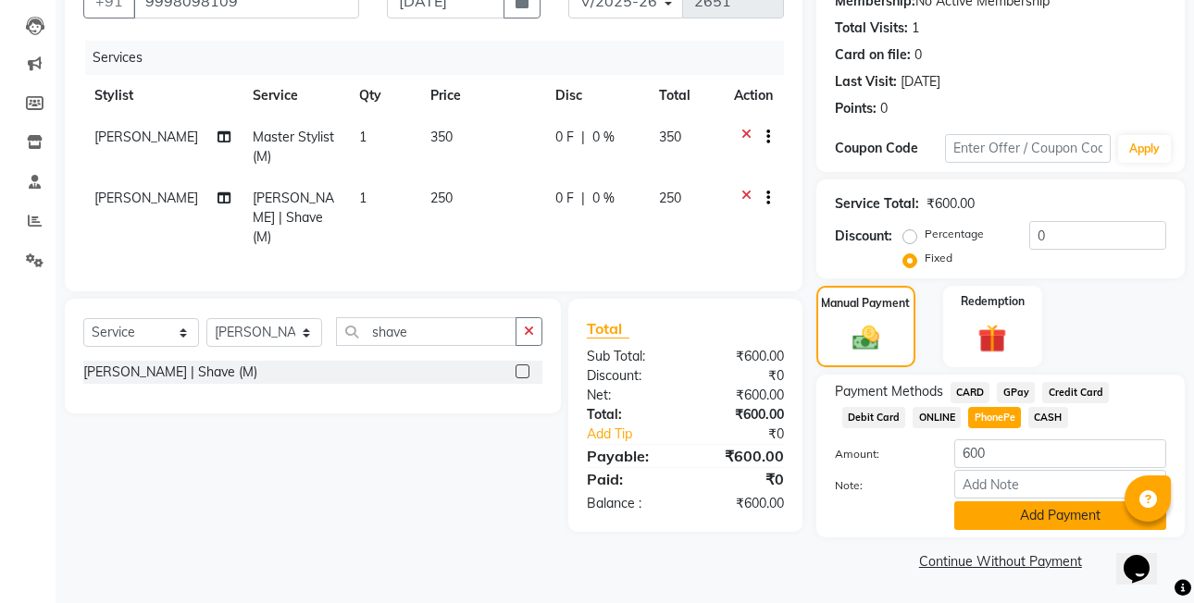
click at [1020, 502] on button "Add Payment" at bounding box center [1060, 516] width 212 height 29
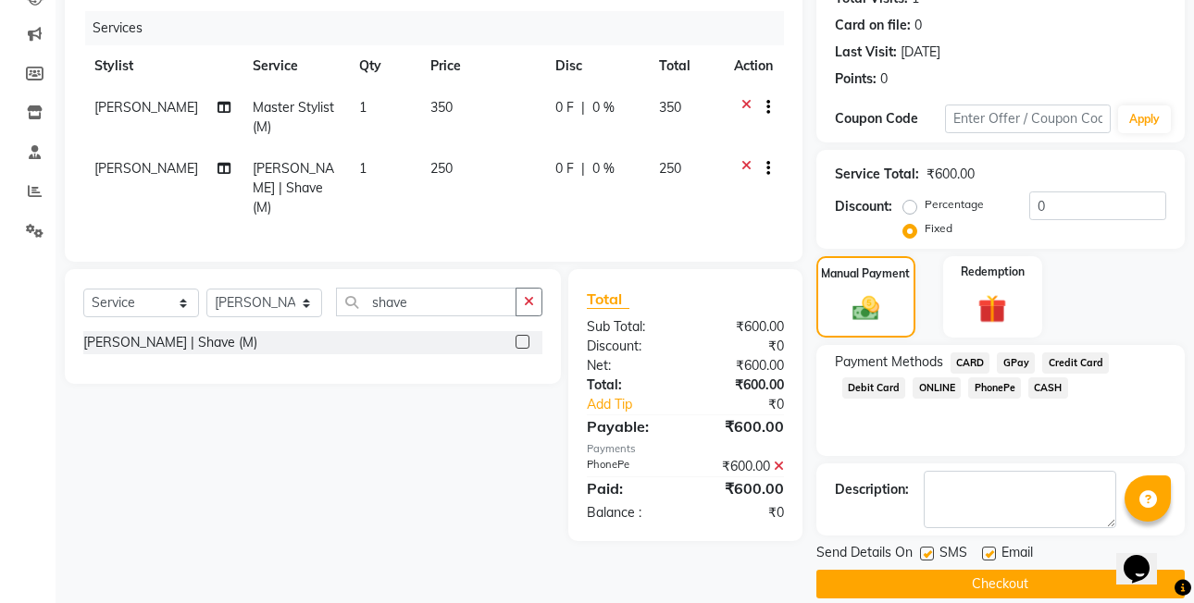
scroll to position [242, 0]
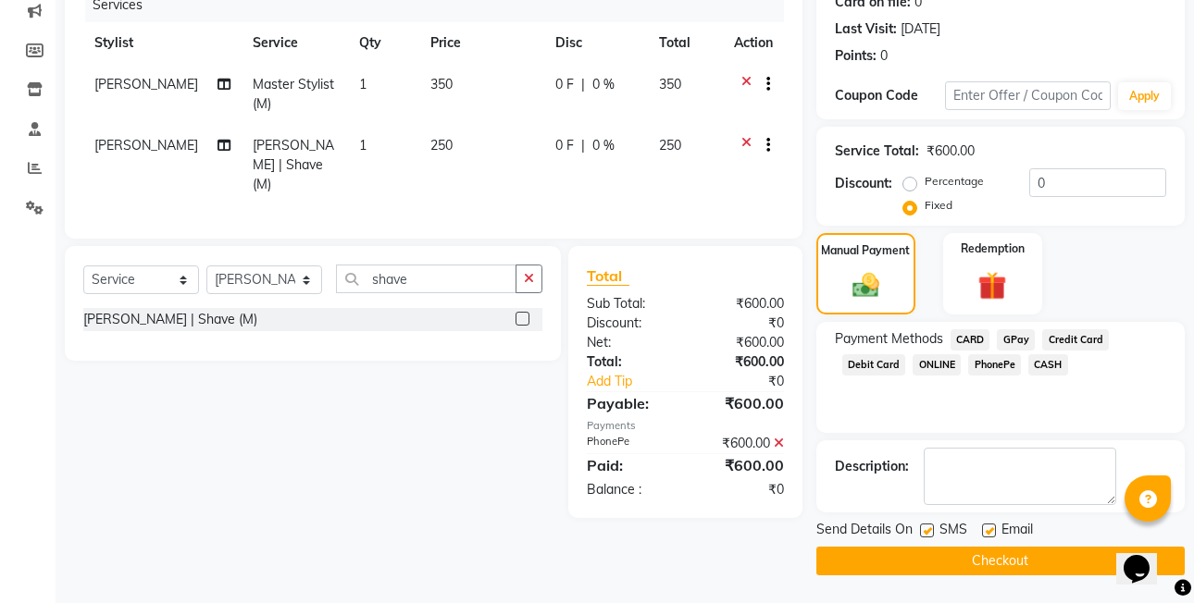
click at [1030, 542] on span "Email" at bounding box center [1016, 531] width 31 height 23
click at [1029, 550] on button "Checkout" at bounding box center [1000, 561] width 368 height 29
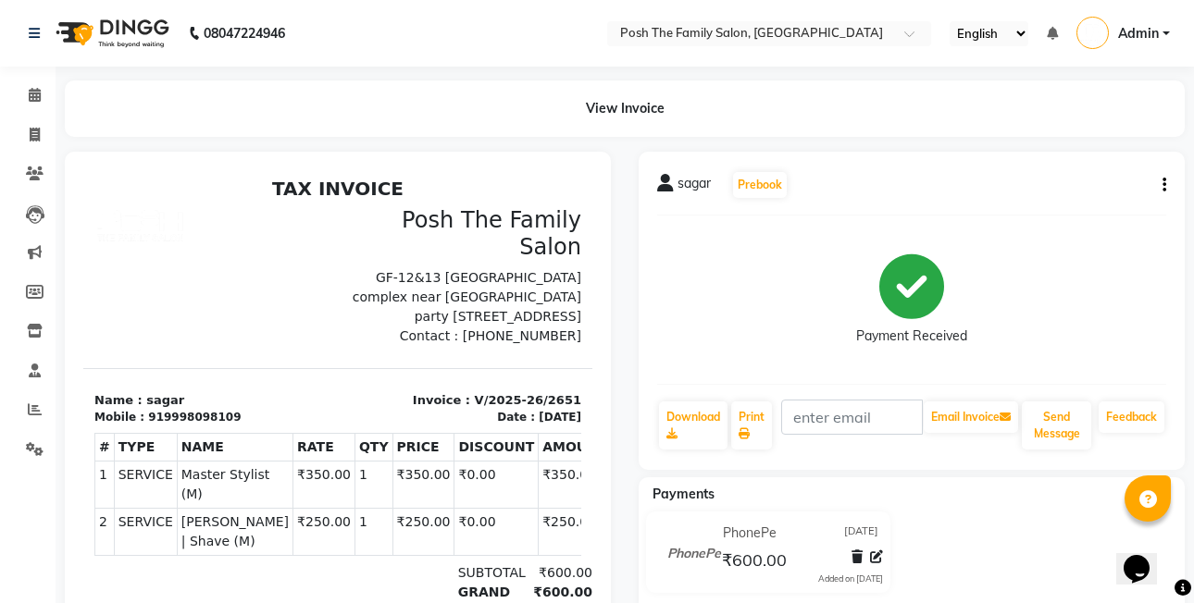
click at [1157, 181] on button "button" at bounding box center [1160, 185] width 11 height 19
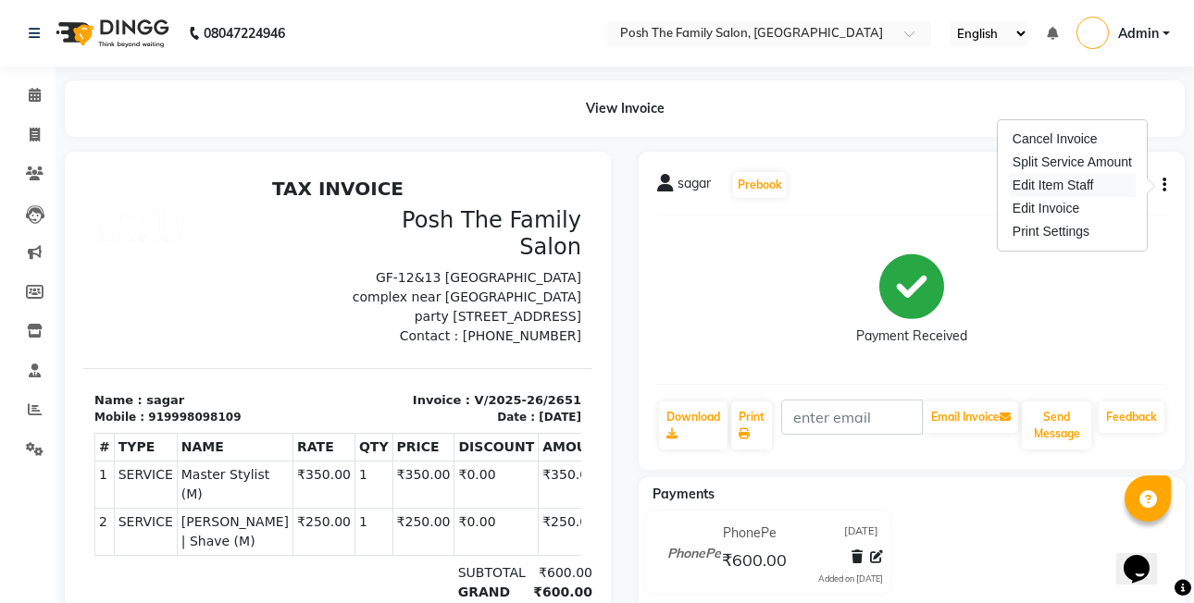
click at [1099, 182] on div "Edit Item Staff" at bounding box center [1072, 185] width 127 height 23
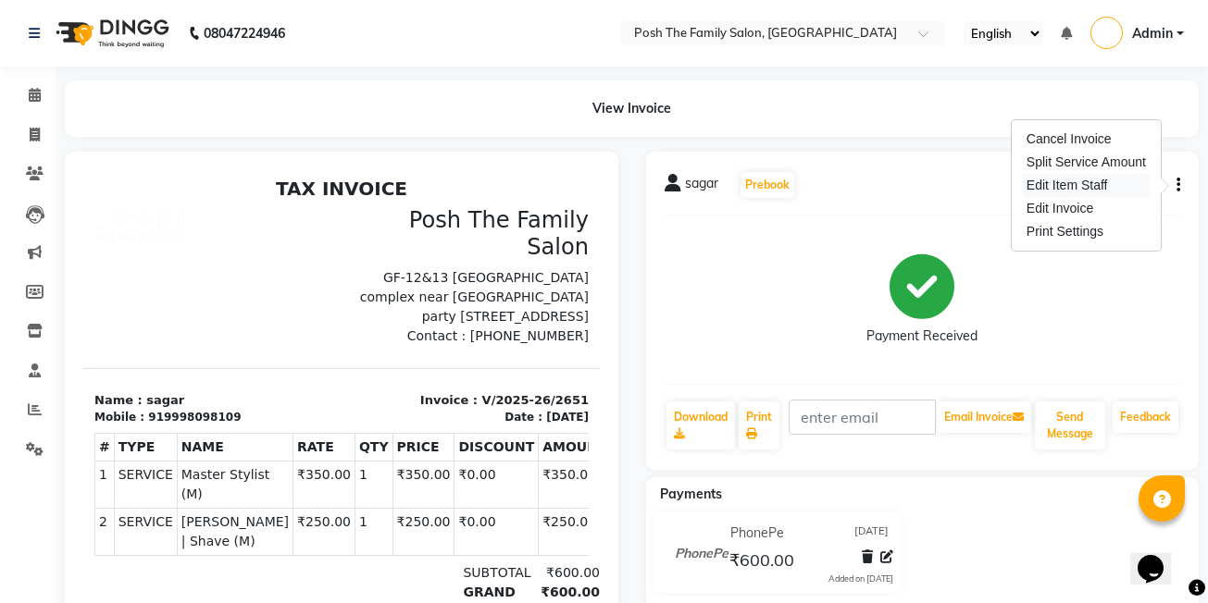
select select "53742"
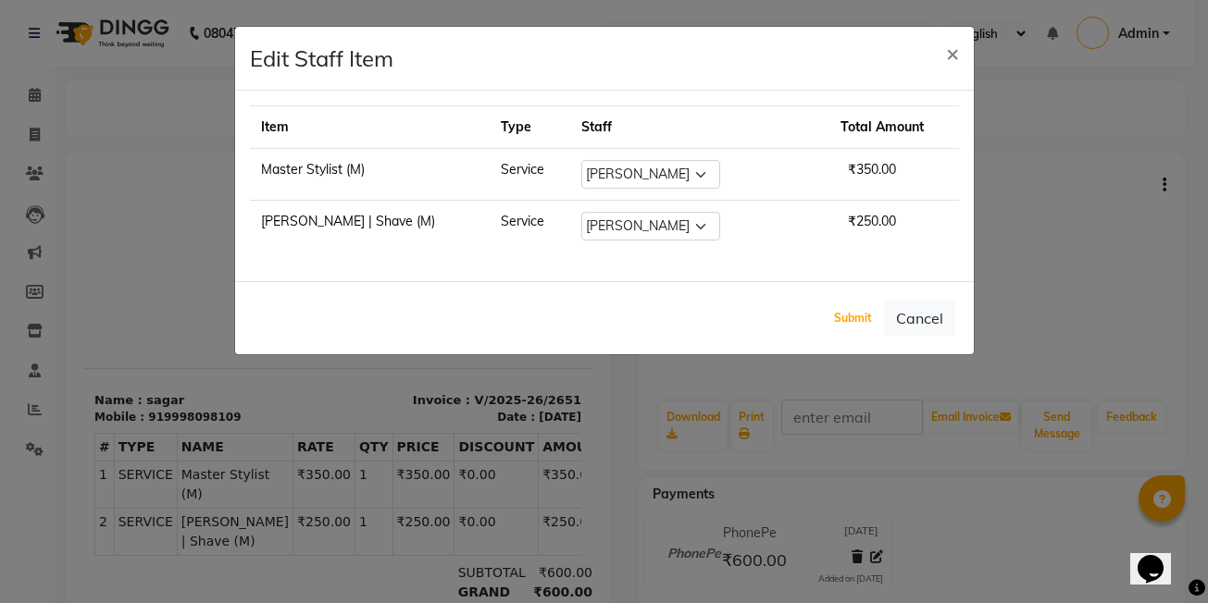
drag, startPoint x: 851, startPoint y: 314, endPoint x: 826, endPoint y: 293, distance: 32.2
click at [851, 313] on button "Submit" at bounding box center [852, 318] width 47 height 26
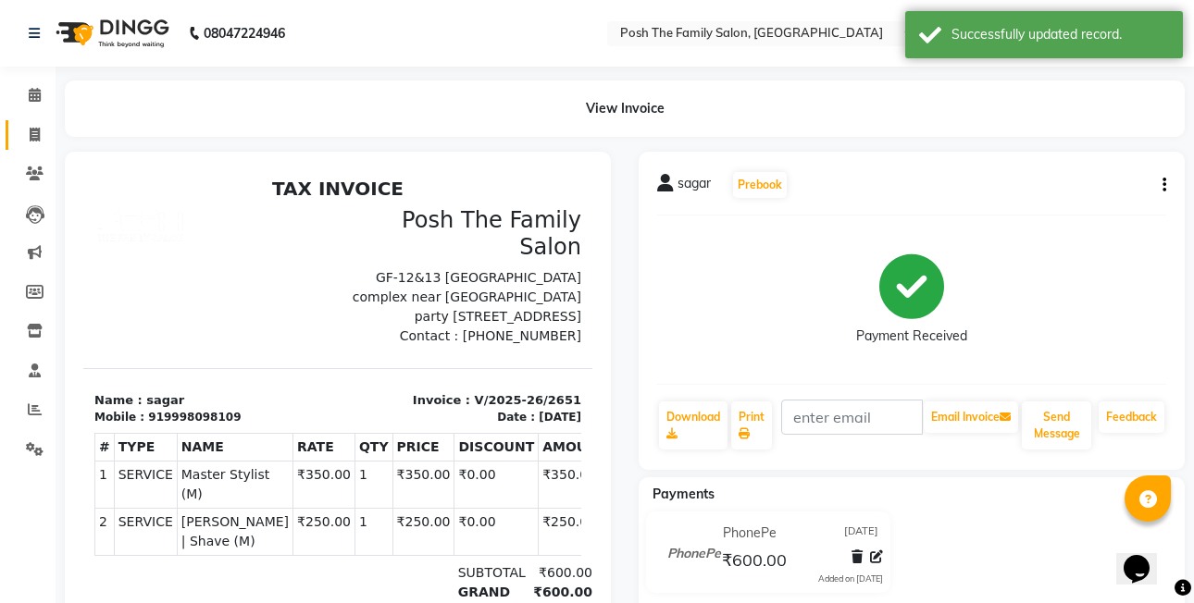
click at [41, 123] on link "Invoice" at bounding box center [28, 135] width 44 height 31
select select "service"
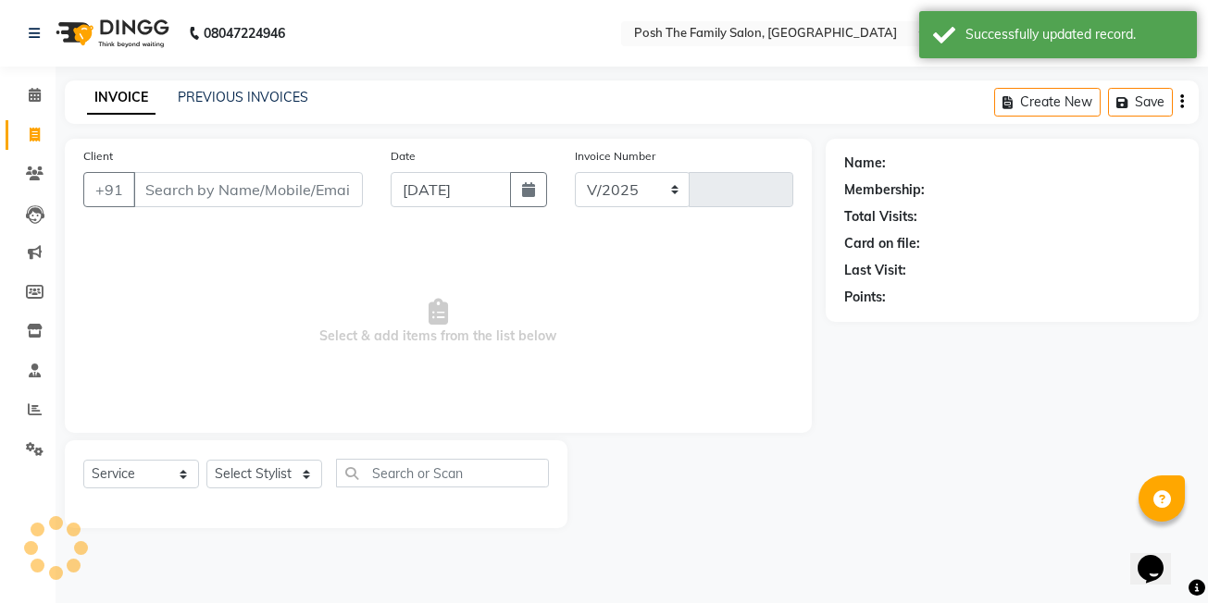
select select "6199"
type input "2652"
click at [205, 103] on link "PREVIOUS INVOICES" at bounding box center [243, 97] width 130 height 17
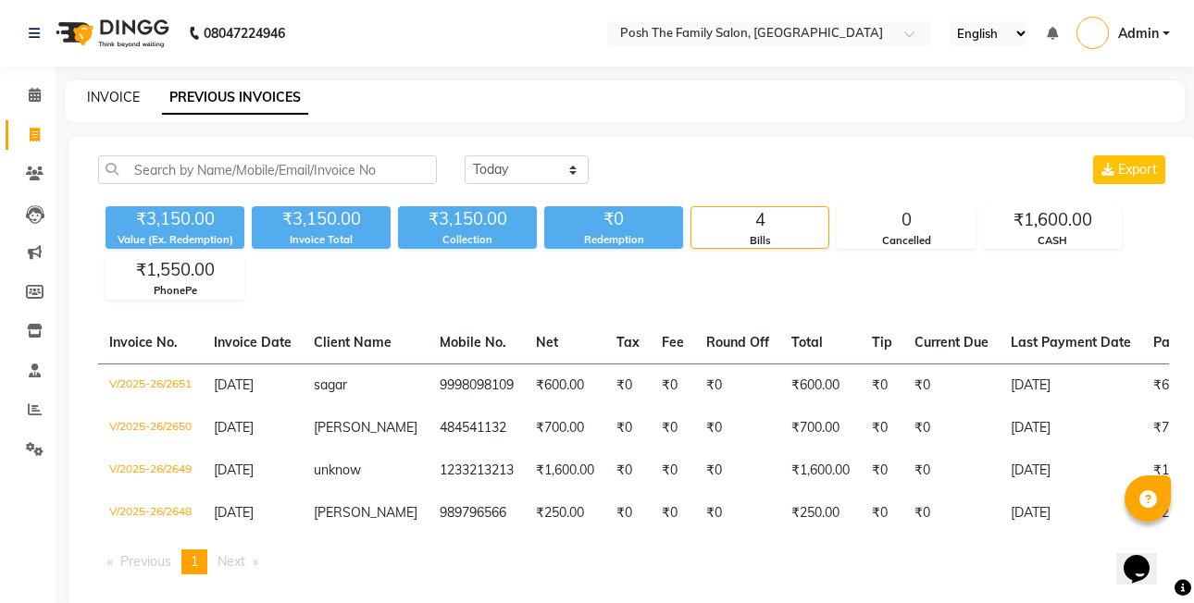
click at [116, 93] on link "INVOICE" at bounding box center [113, 97] width 53 height 17
select select "service"
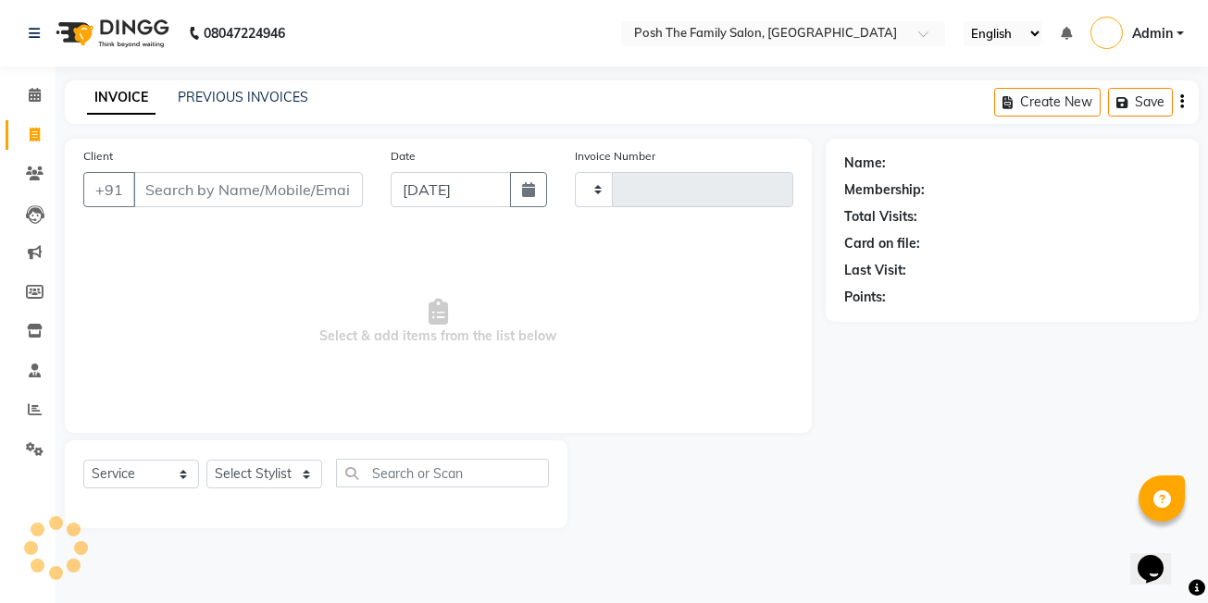
type input "2652"
click at [306, 113] on div "INVOICE PREVIOUS INVOICES Create New Save" at bounding box center [632, 102] width 1134 height 43
select select "6199"
click at [531, 211] on div "Date 01-09-2025" at bounding box center [469, 184] width 184 height 76
click at [531, 205] on button "button" at bounding box center [528, 189] width 37 height 35
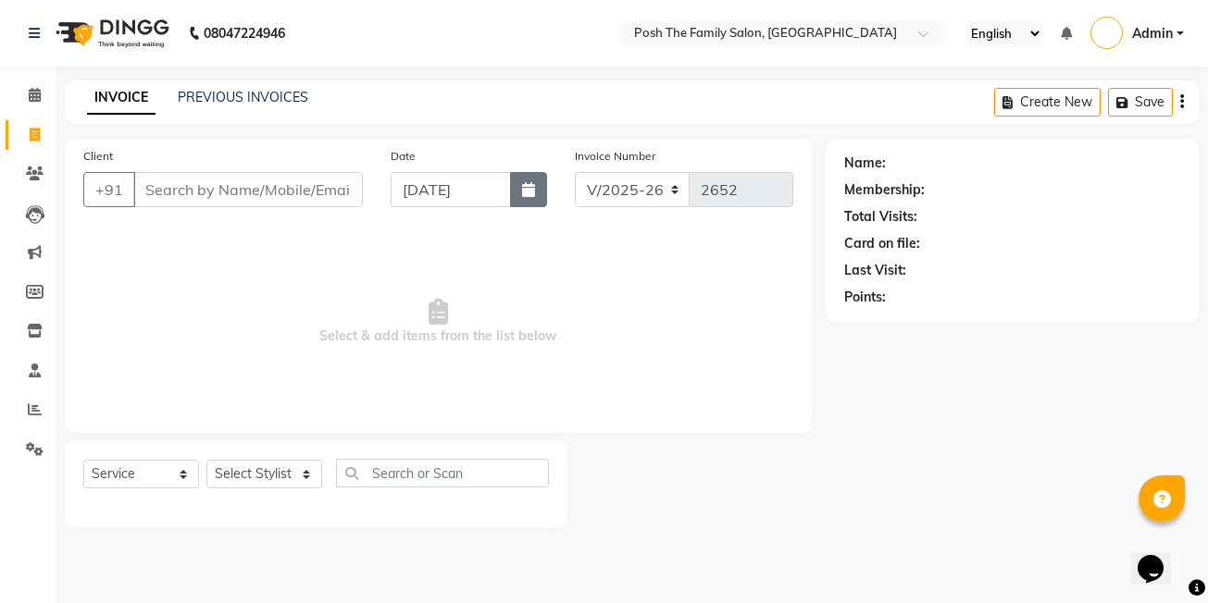
select select "9"
select select "2025"
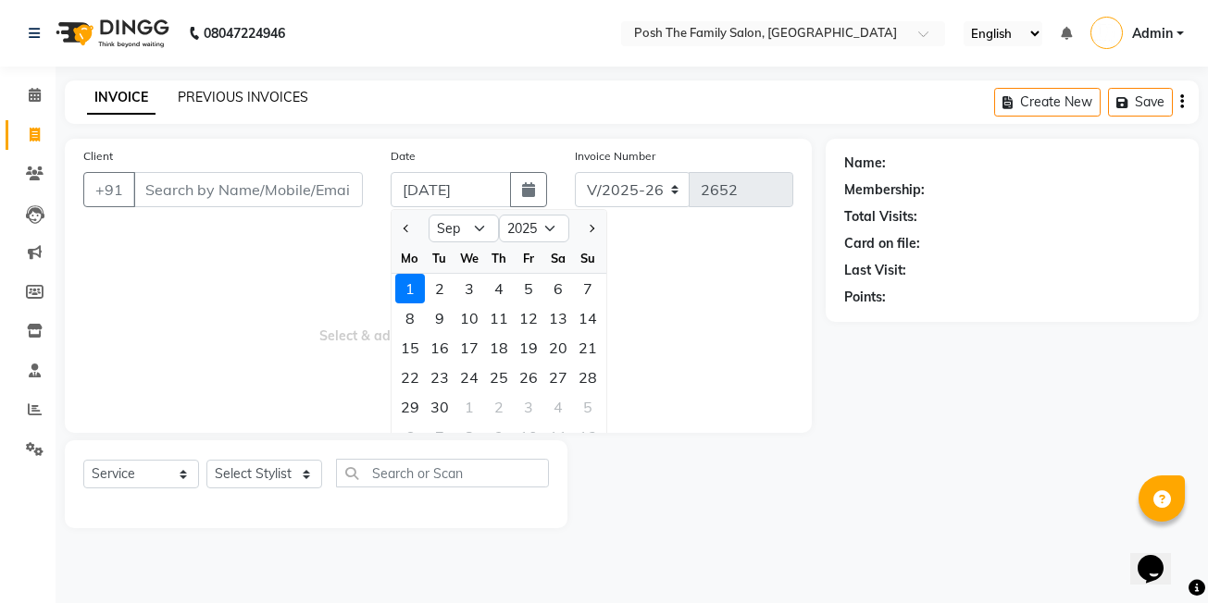
click at [264, 96] on link "PREVIOUS INVOICES" at bounding box center [243, 97] width 130 height 17
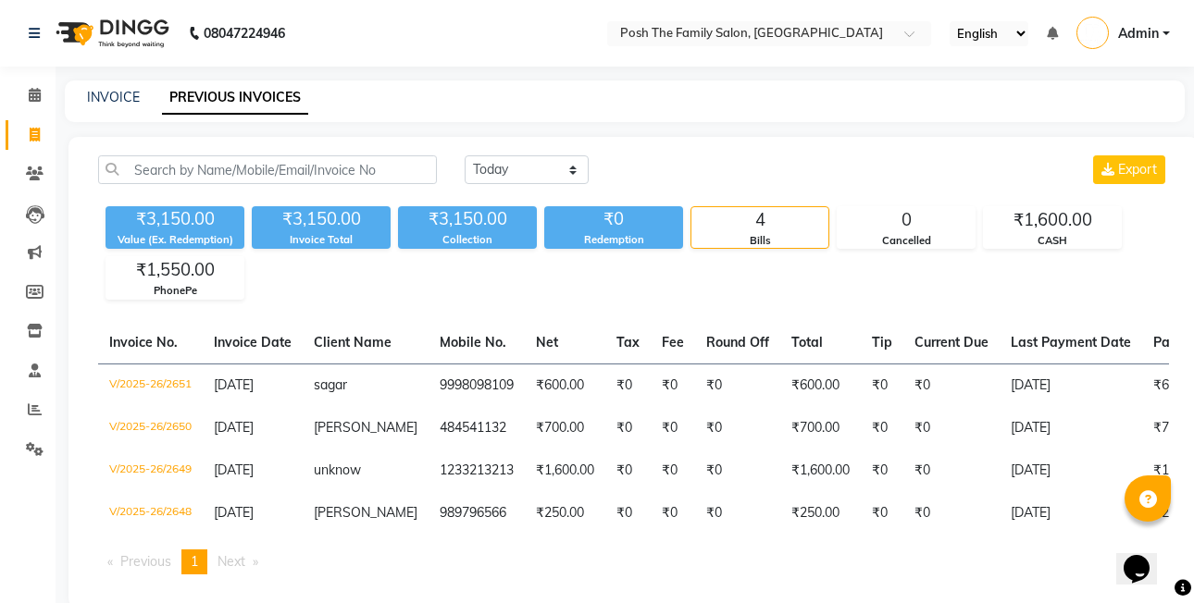
click at [752, 146] on div "Today Yesterday Custom Range Export ₹3,150.00 Value (Ex. Redemption) ₹3,150.00 …" at bounding box center [633, 372] width 1130 height 471
select select "service"
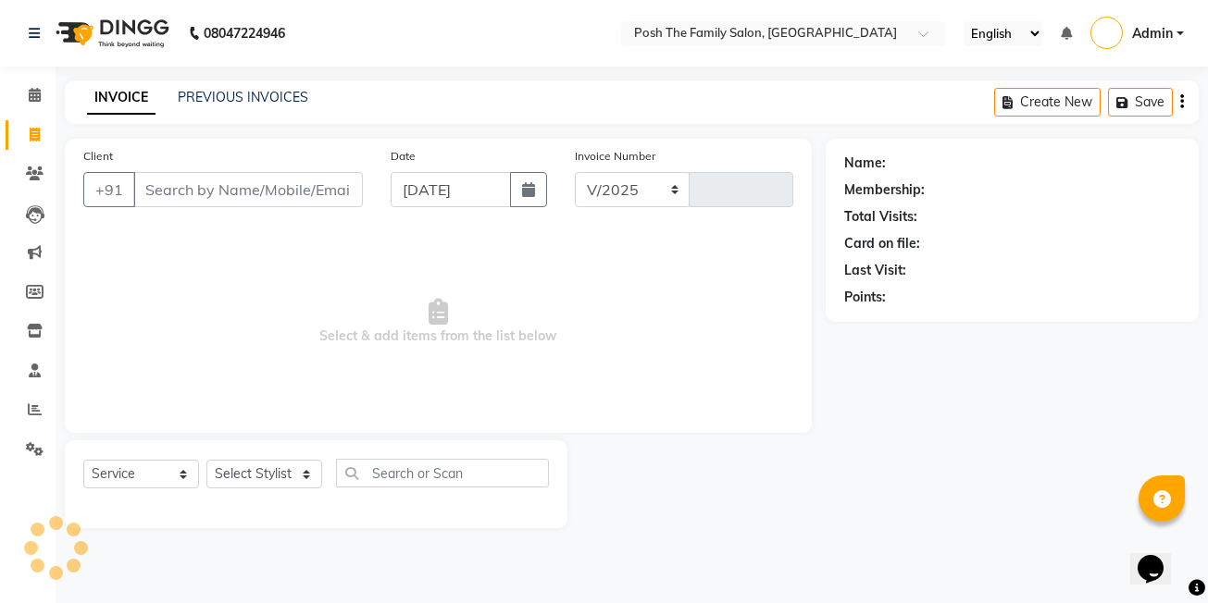
select select "6199"
type input "2652"
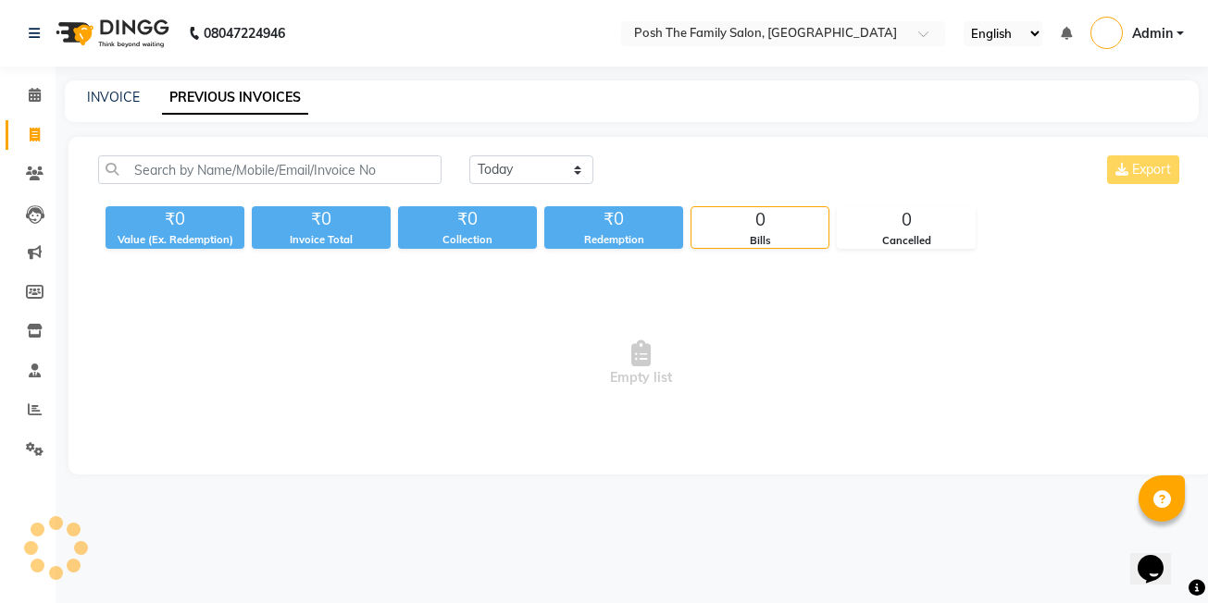
select select "service"
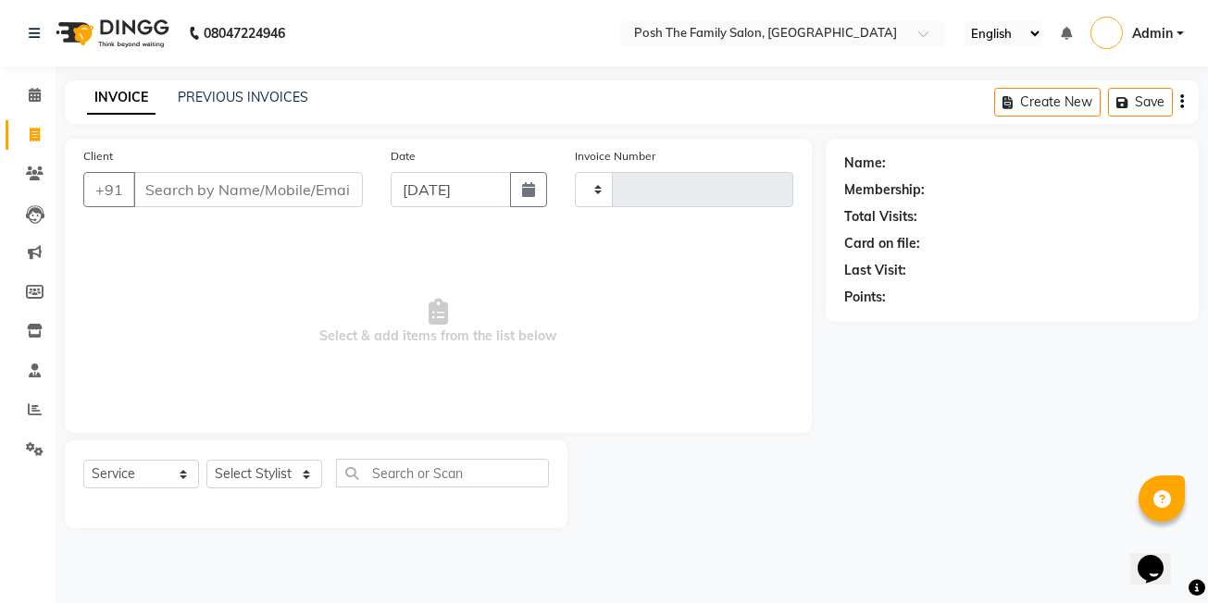
type input "2652"
select select "6199"
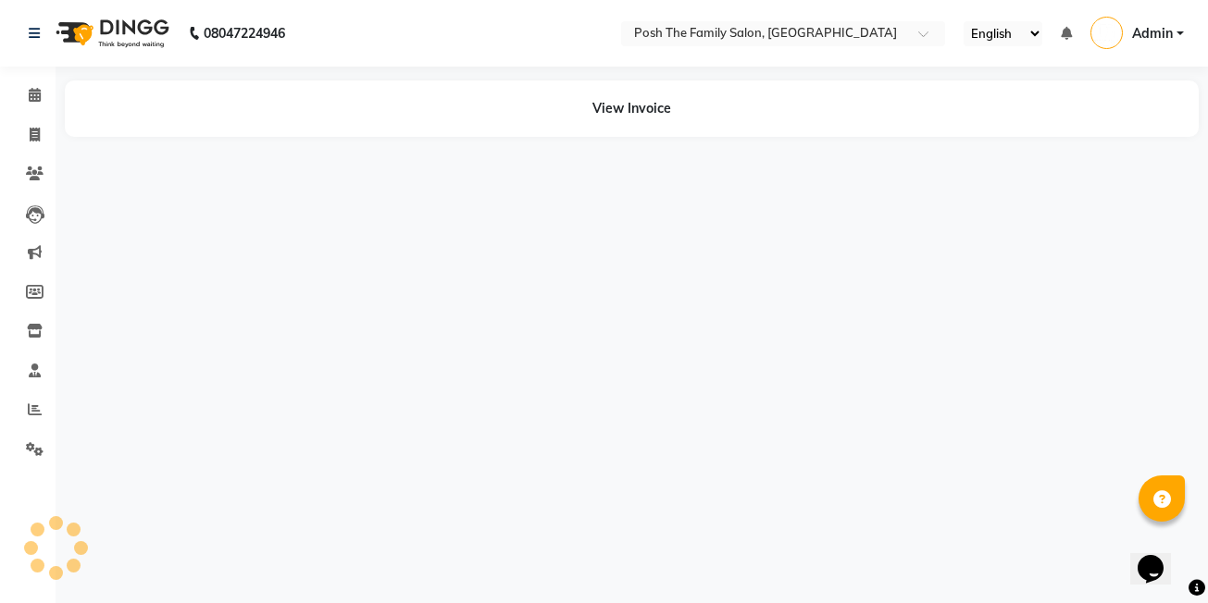
select select "service"
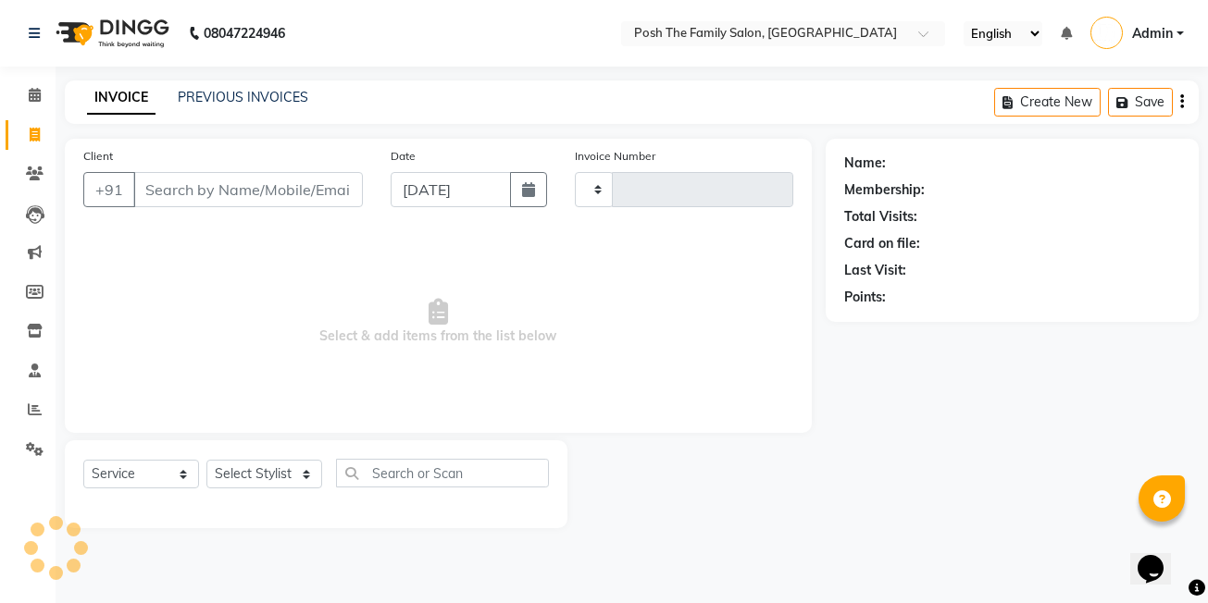
select select "service"
select select "6199"
type input "2652"
